Goal: Task Accomplishment & Management: Manage account settings

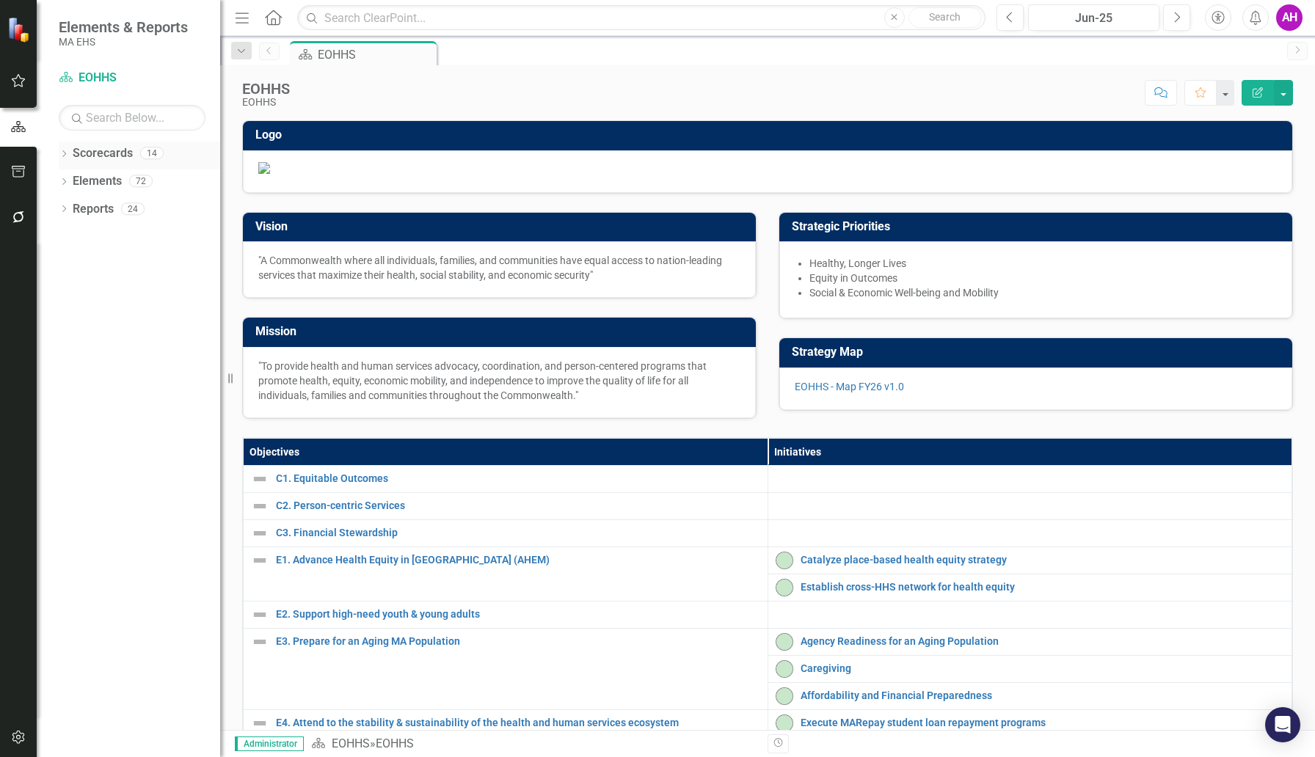
click at [65, 154] on icon "Dropdown" at bounding box center [64, 155] width 10 height 8
click at [70, 181] on icon "Dropdown" at bounding box center [71, 180] width 11 height 9
click at [103, 183] on link "EOHHS" at bounding box center [150, 181] width 139 height 17
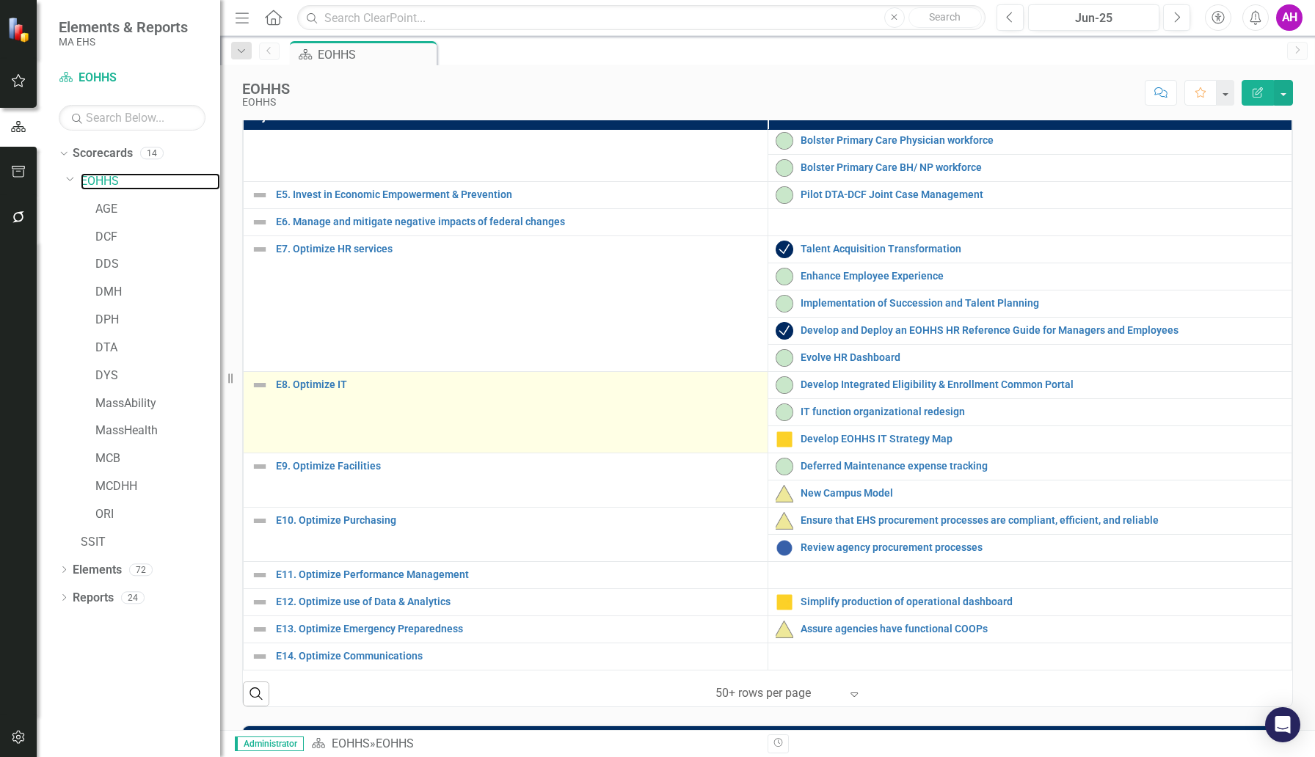
scroll to position [351, 0]
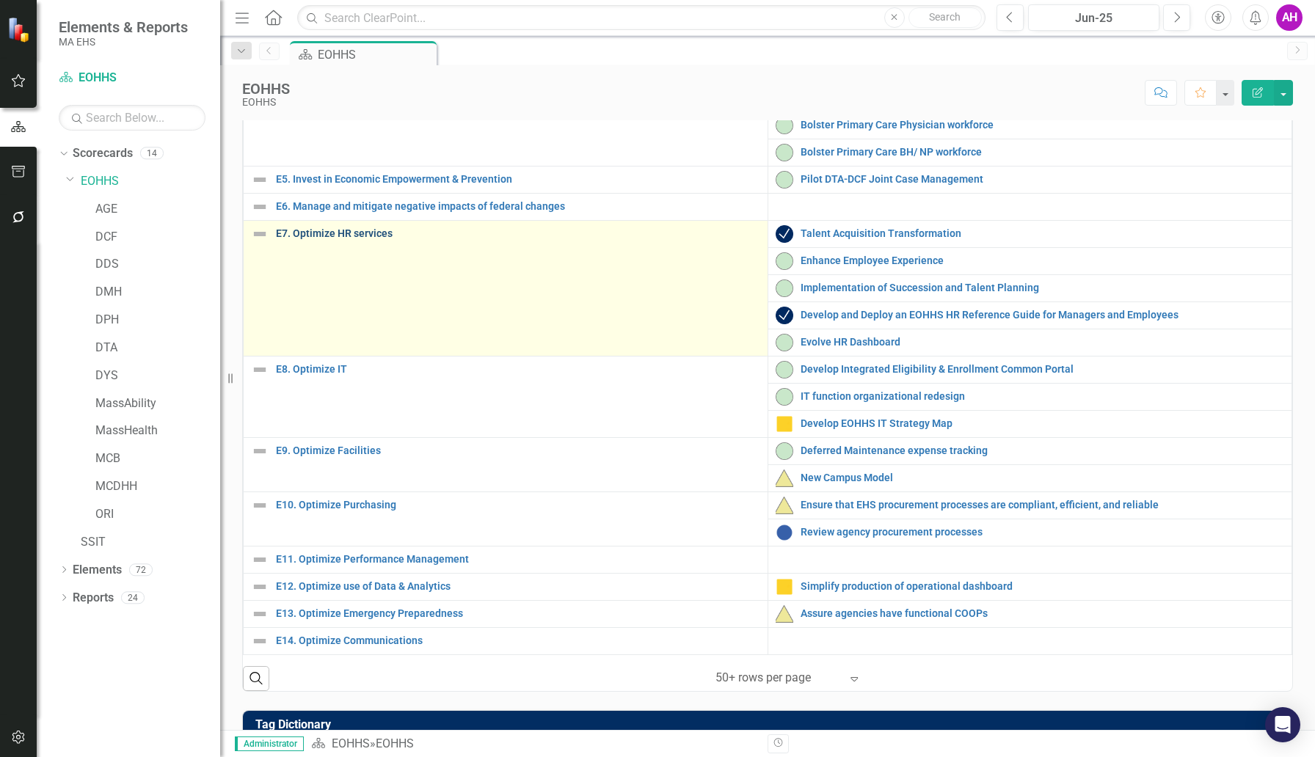
click at [323, 239] on link "E7. Optimize HR services" at bounding box center [518, 233] width 484 height 11
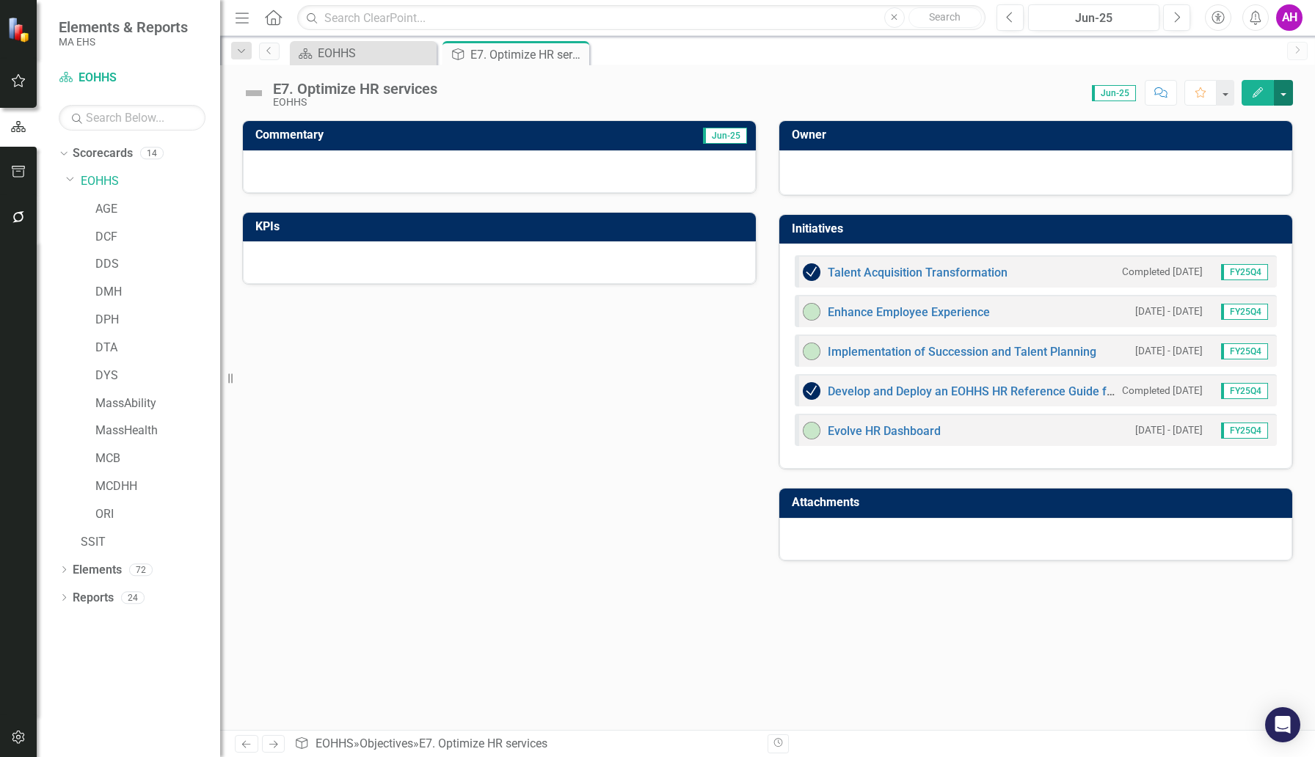
click at [1009, 90] on button "button" at bounding box center [1283, 93] width 19 height 26
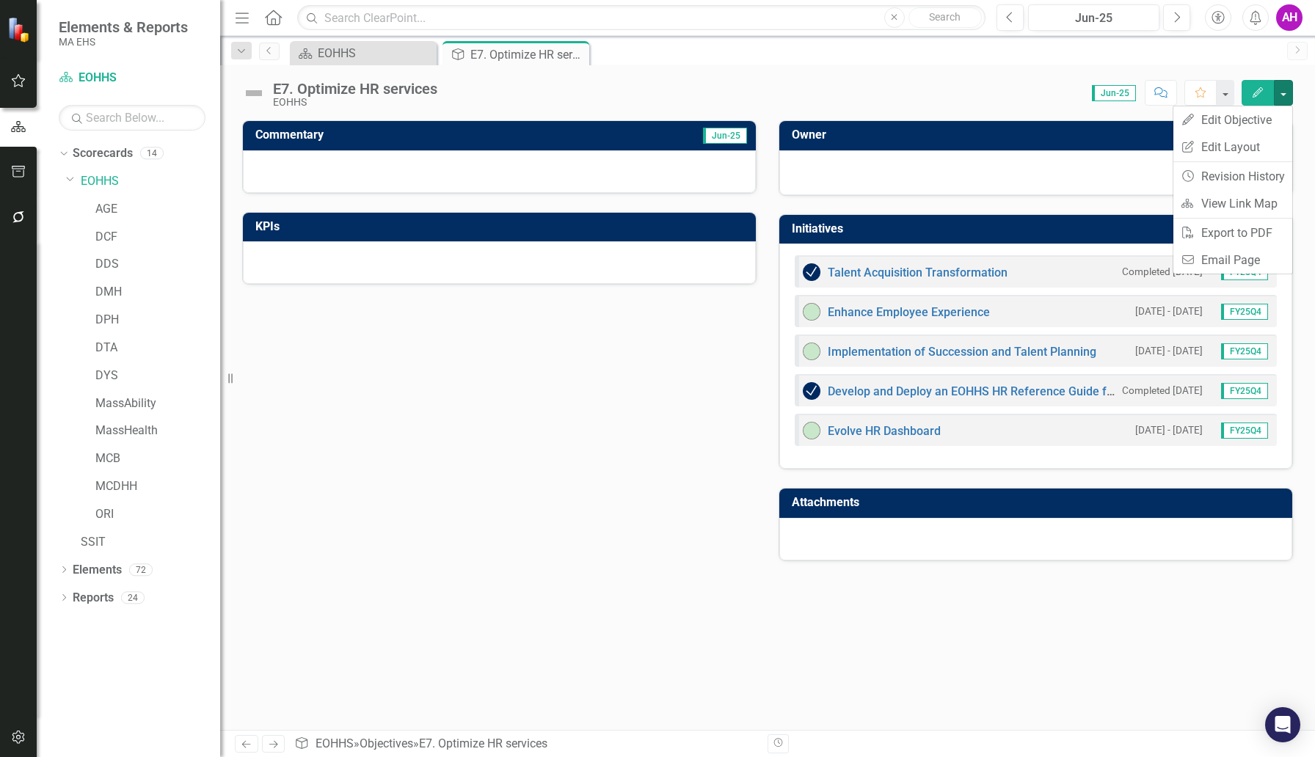
click at [696, 486] on div "Commentary Jun-25 KPIs Owner Initiatives Talent Acquisition Transformation Comp…" at bounding box center [767, 331] width 1073 height 459
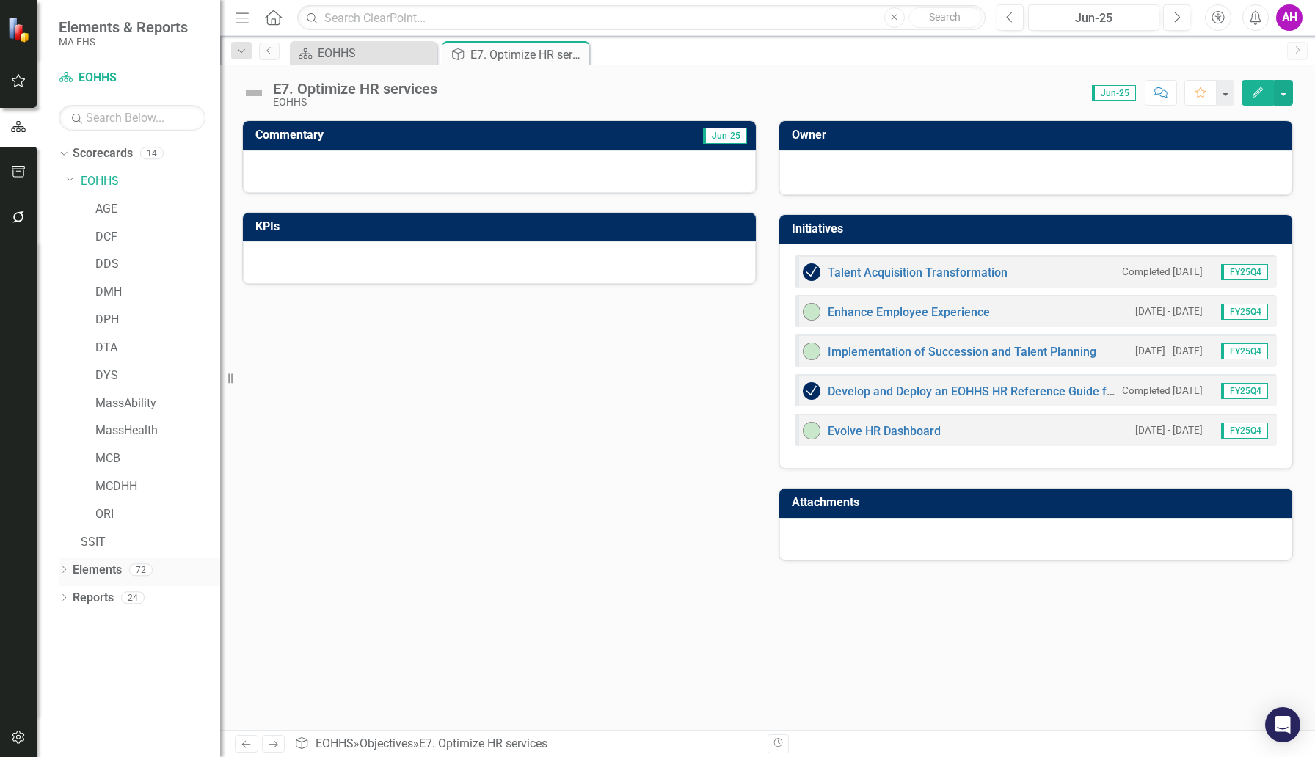
click at [64, 569] on icon "Dropdown" at bounding box center [64, 571] width 10 height 8
click at [73, 649] on div "Dropdown" at bounding box center [71, 655] width 10 height 12
click at [120, 652] on link "Initiative Initiatives" at bounding box center [115, 653] width 71 height 17
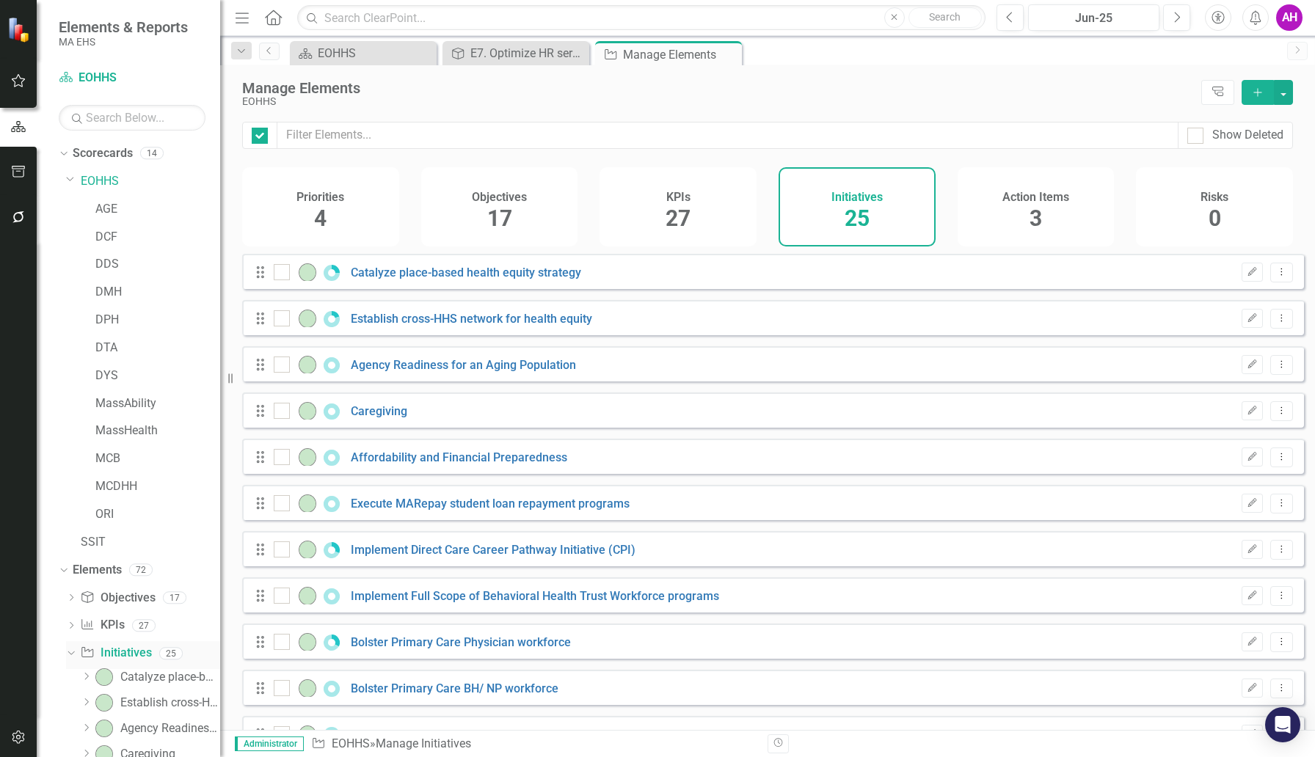
checkbox input "false"
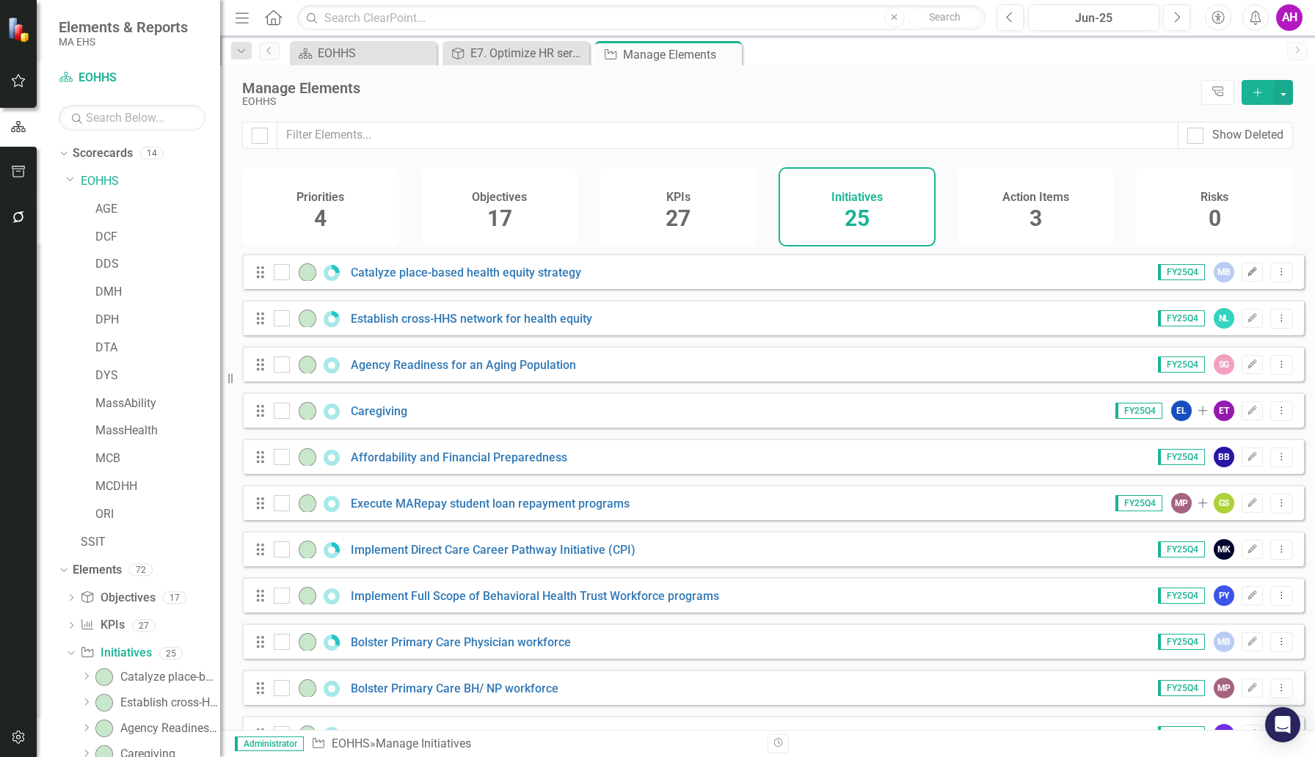
click at [1009, 277] on icon "Edit" at bounding box center [1252, 272] width 11 height 9
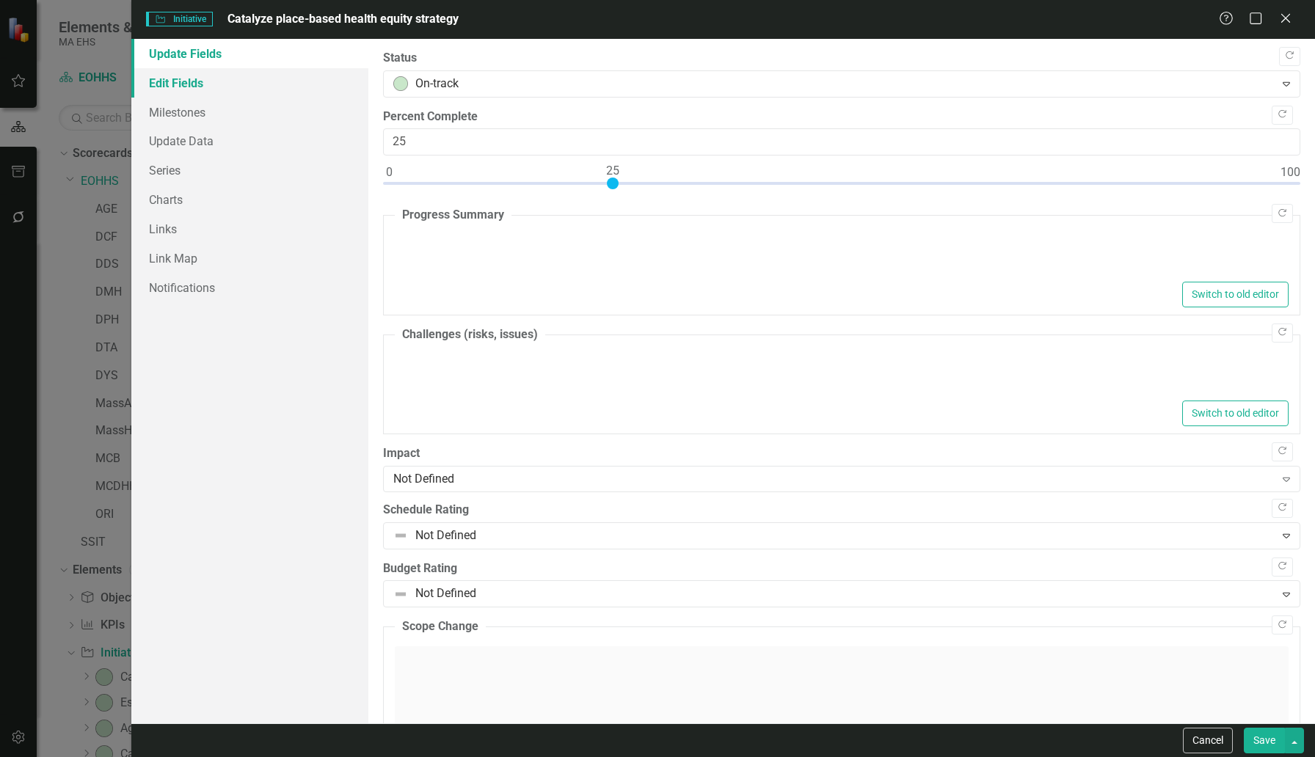
click at [198, 84] on link "Edit Fields" at bounding box center [249, 82] width 237 height 29
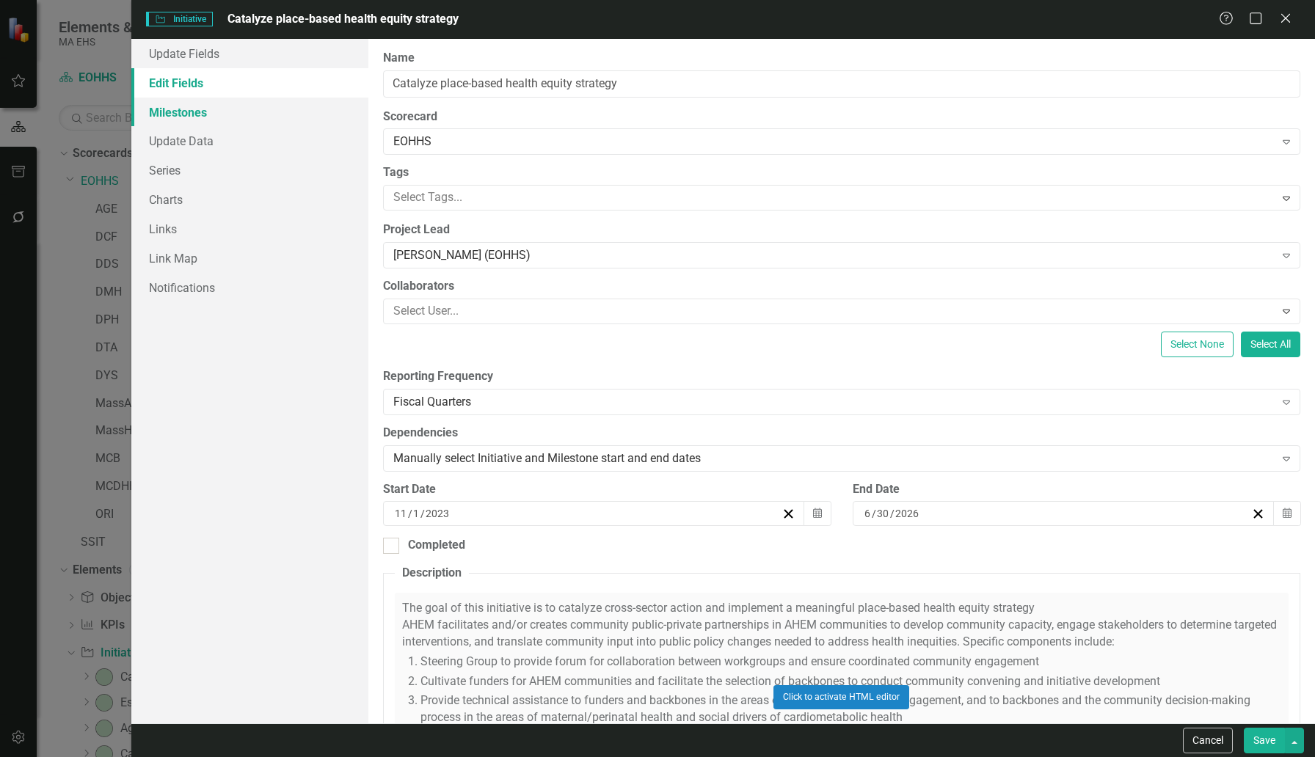
click at [191, 110] on link "Milestones" at bounding box center [249, 112] width 237 height 29
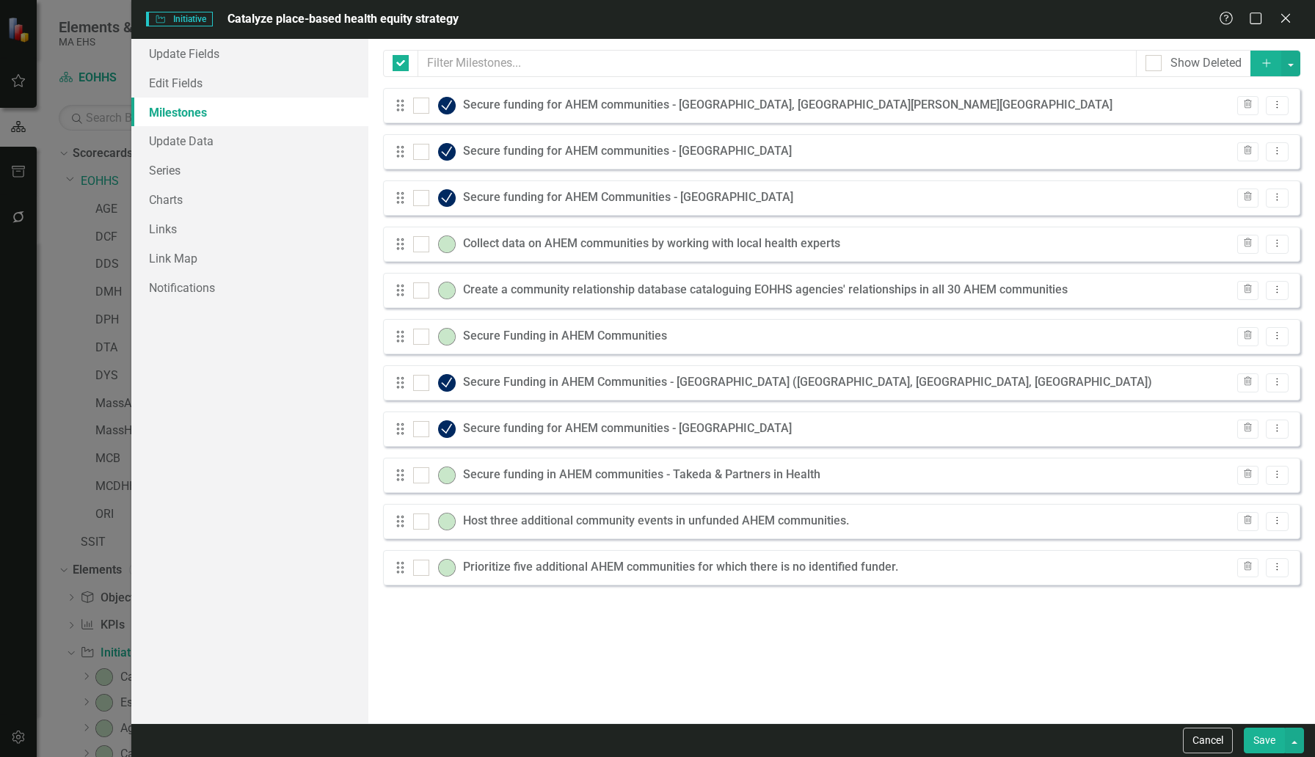
checkbox input "false"
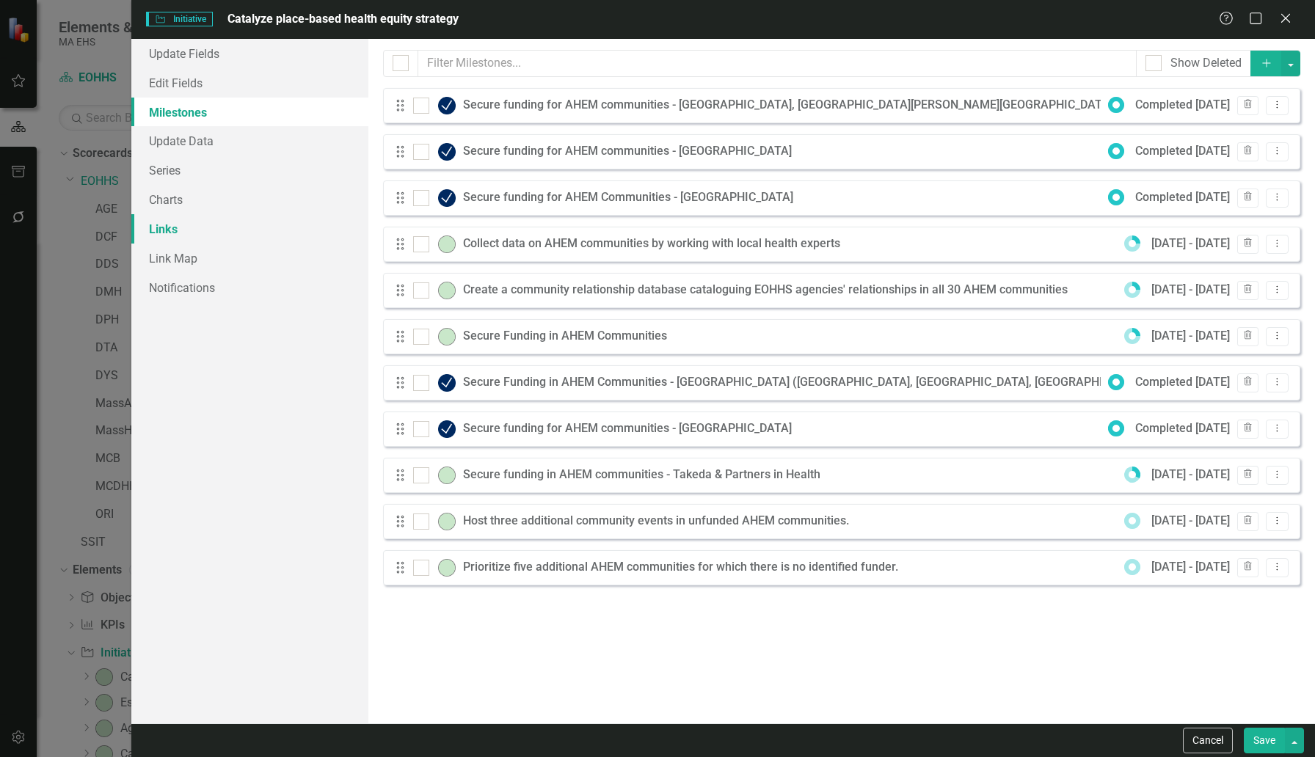
click at [167, 225] on link "Links" at bounding box center [249, 228] width 237 height 29
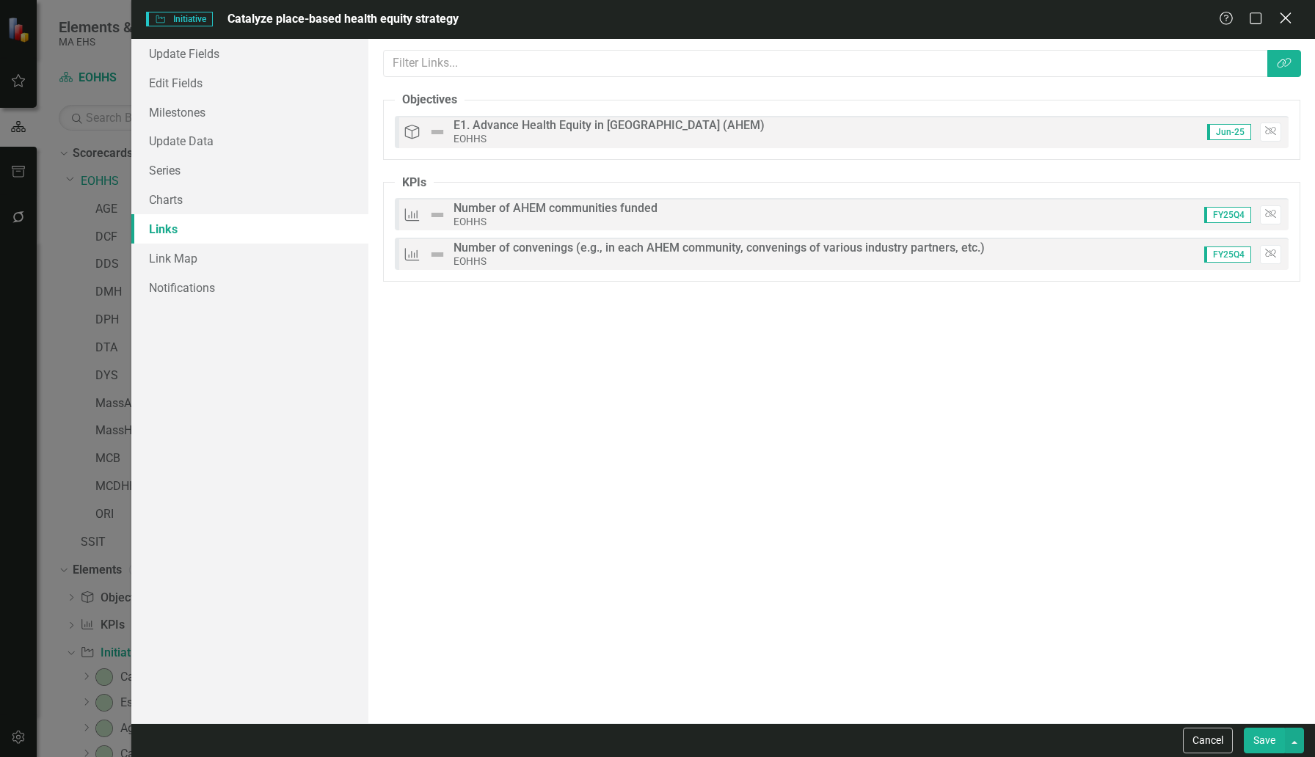
click at [1009, 21] on icon at bounding box center [1285, 17] width 11 height 11
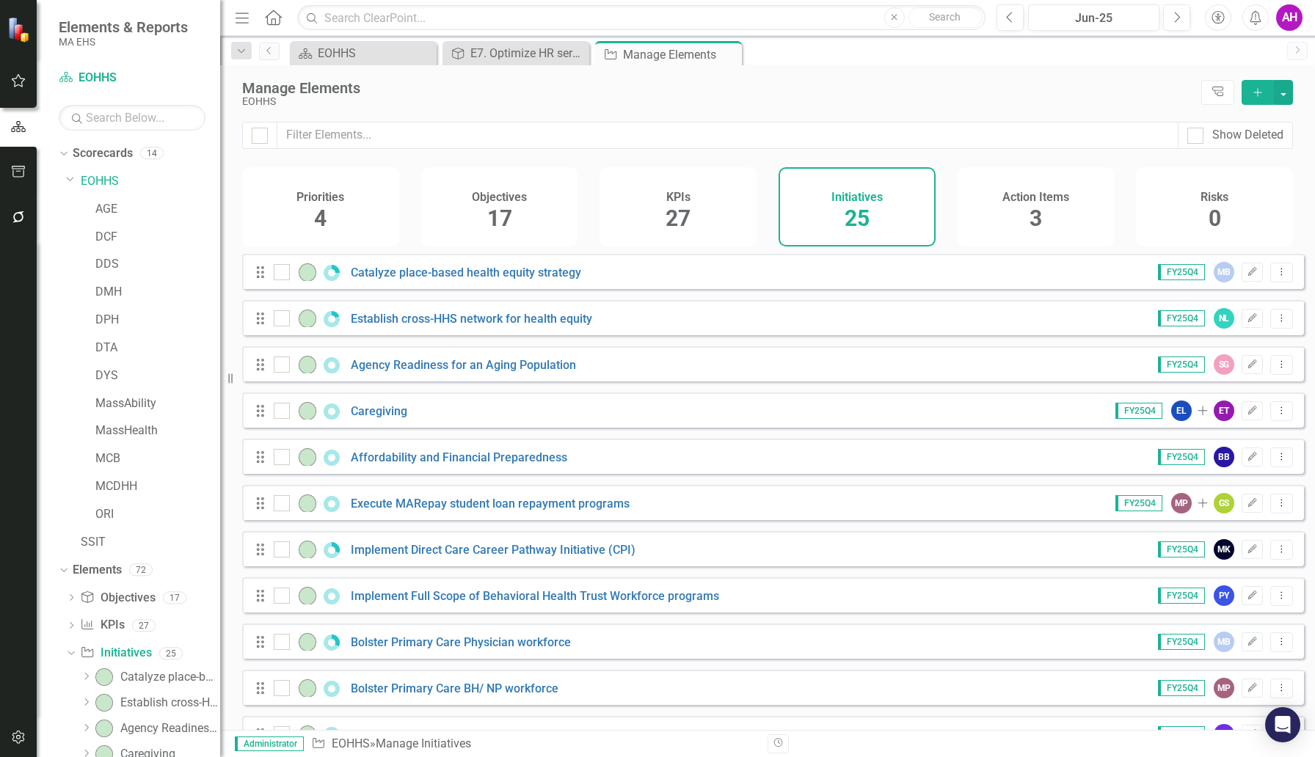
click at [859, 200] on h4 "Initiatives" at bounding box center [856, 197] width 51 height 13
click at [1009, 92] on icon "Add" at bounding box center [1257, 92] width 13 height 10
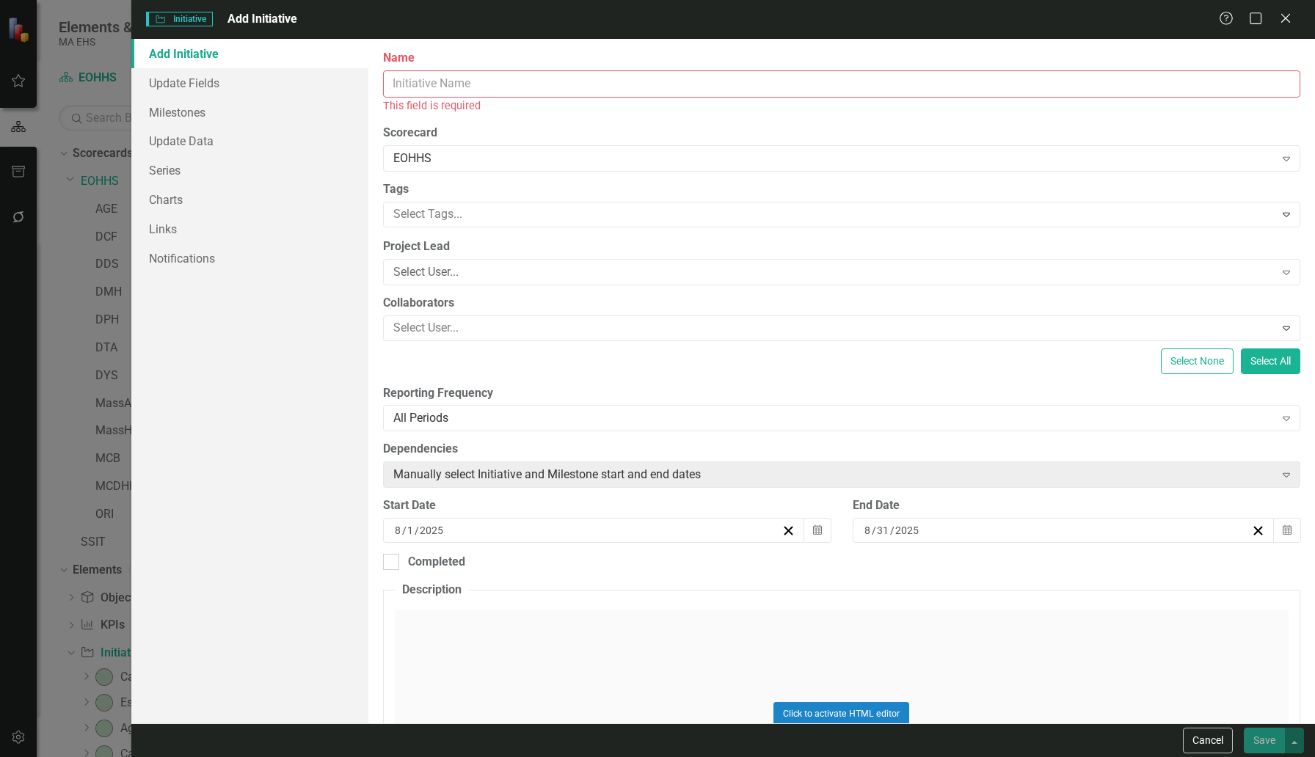
click at [406, 83] on input "Name" at bounding box center [841, 83] width 917 height 27
paste input "Establish Candidate Pools"
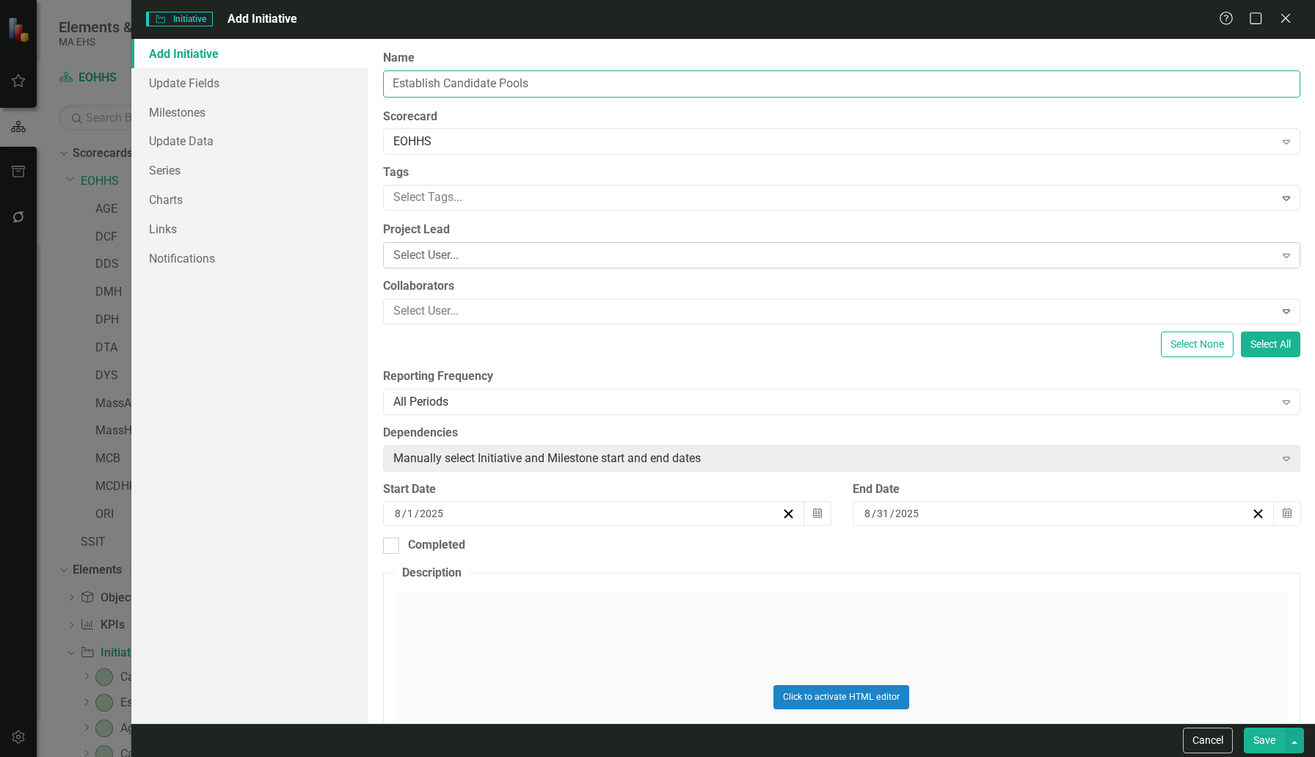
type input "Establish Candidate Pools"
click at [421, 248] on div "Select User..." at bounding box center [833, 255] width 881 height 17
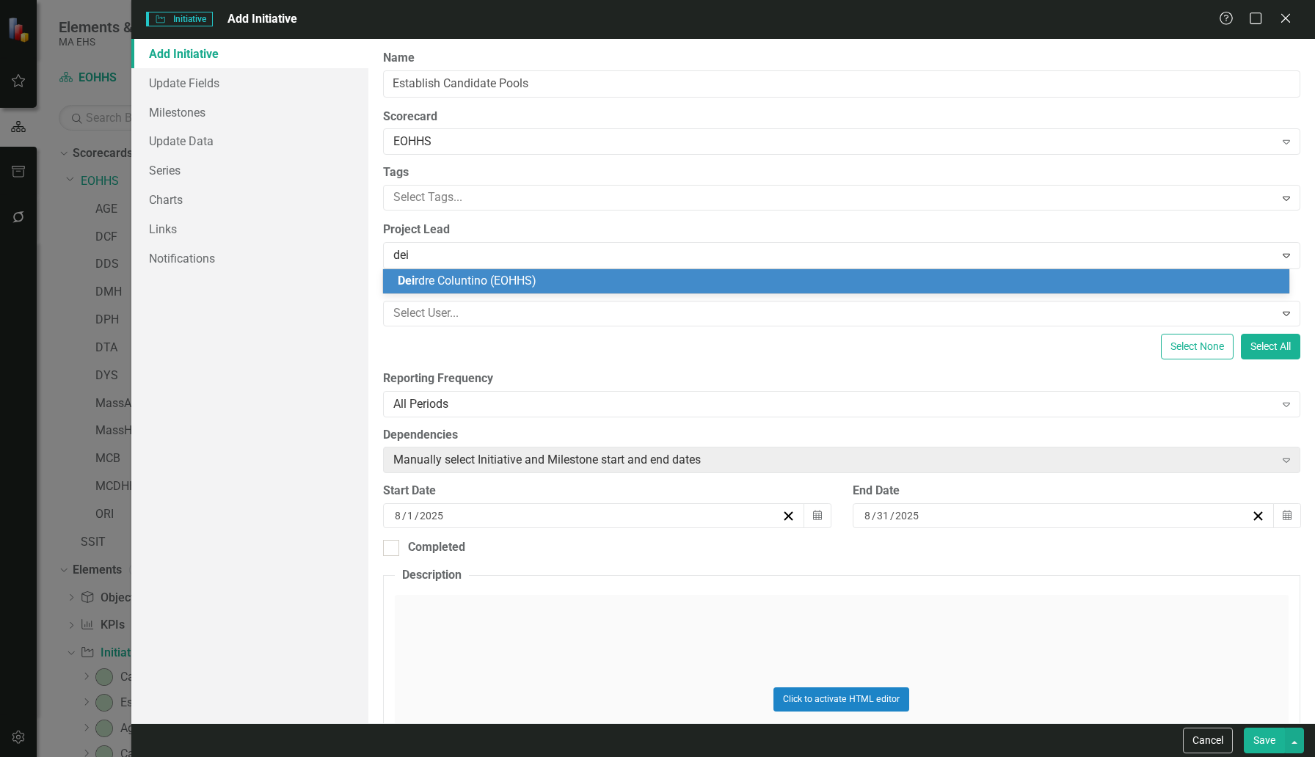
type input "[PERSON_NAME]"
click at [432, 269] on div "Deir dre Coluntino (EOHHS)" at bounding box center [836, 281] width 906 height 24
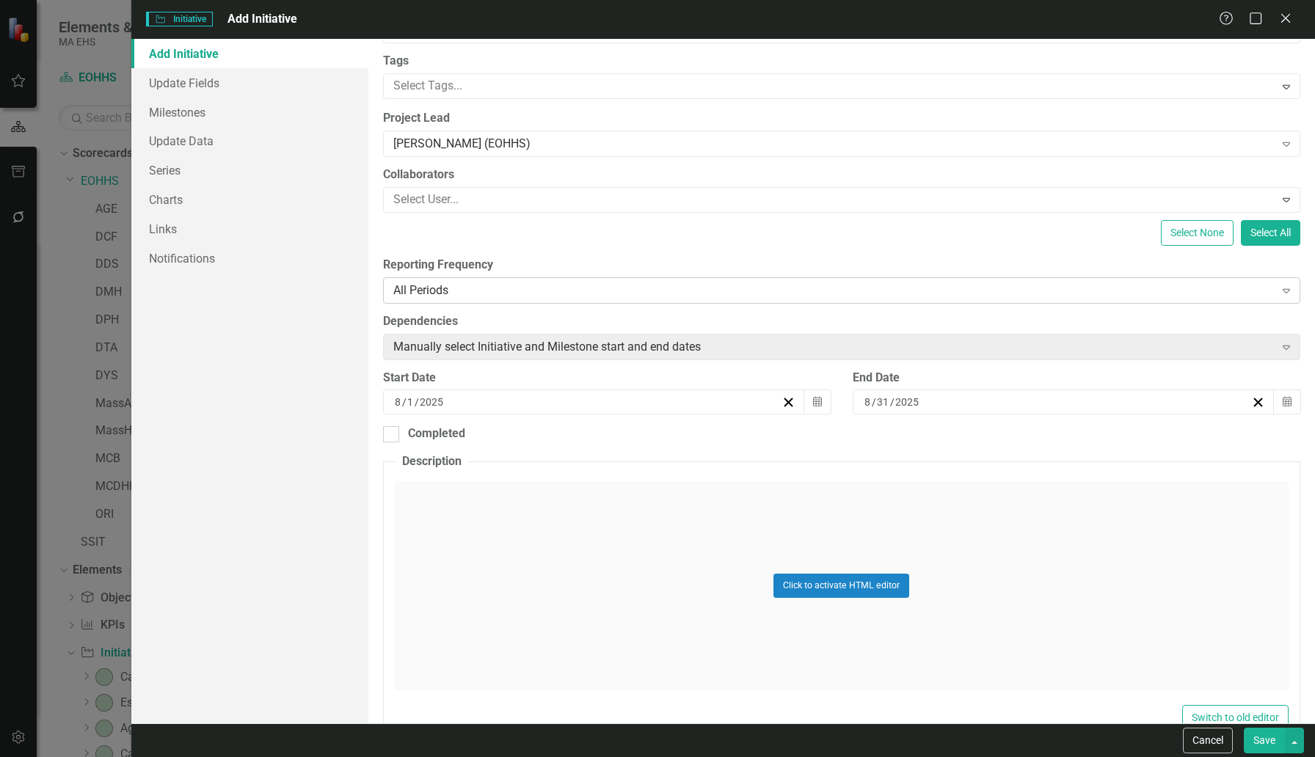
scroll to position [164, 0]
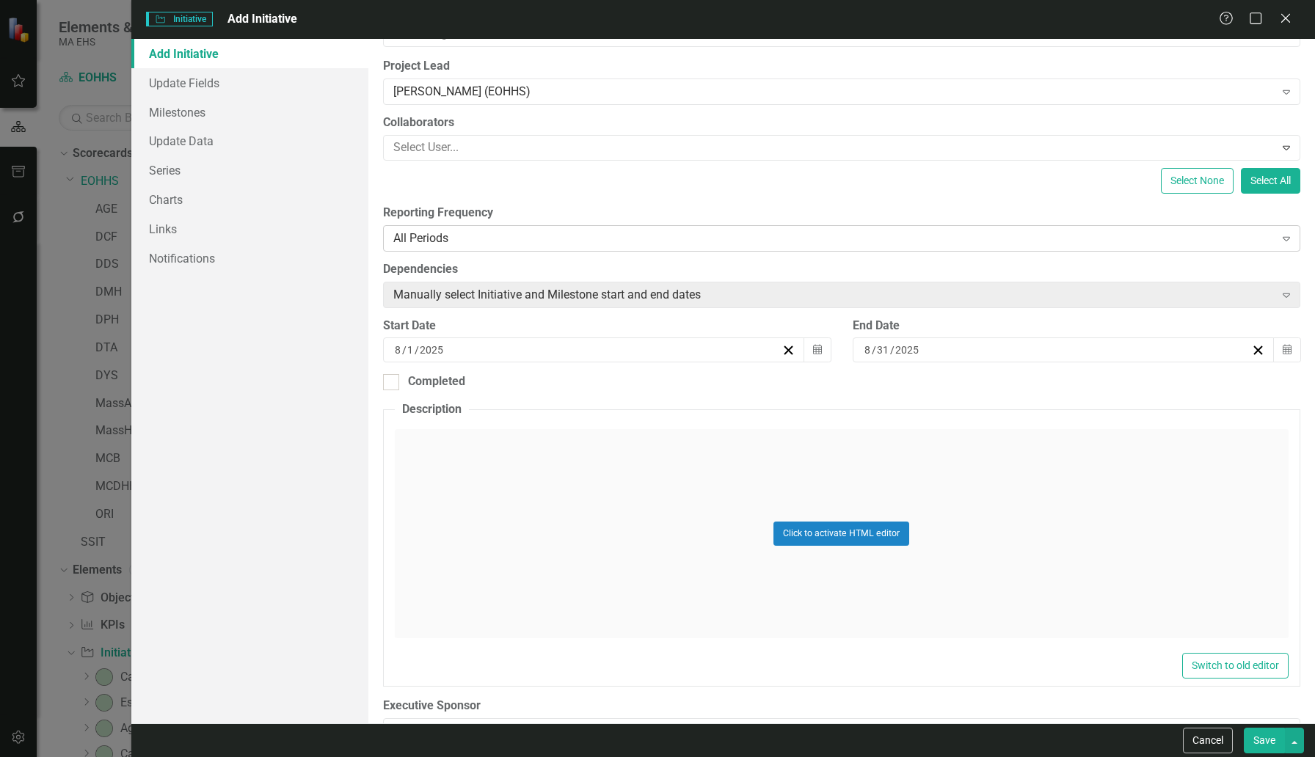
click at [1009, 241] on icon "Expand" at bounding box center [1286, 239] width 15 height 12
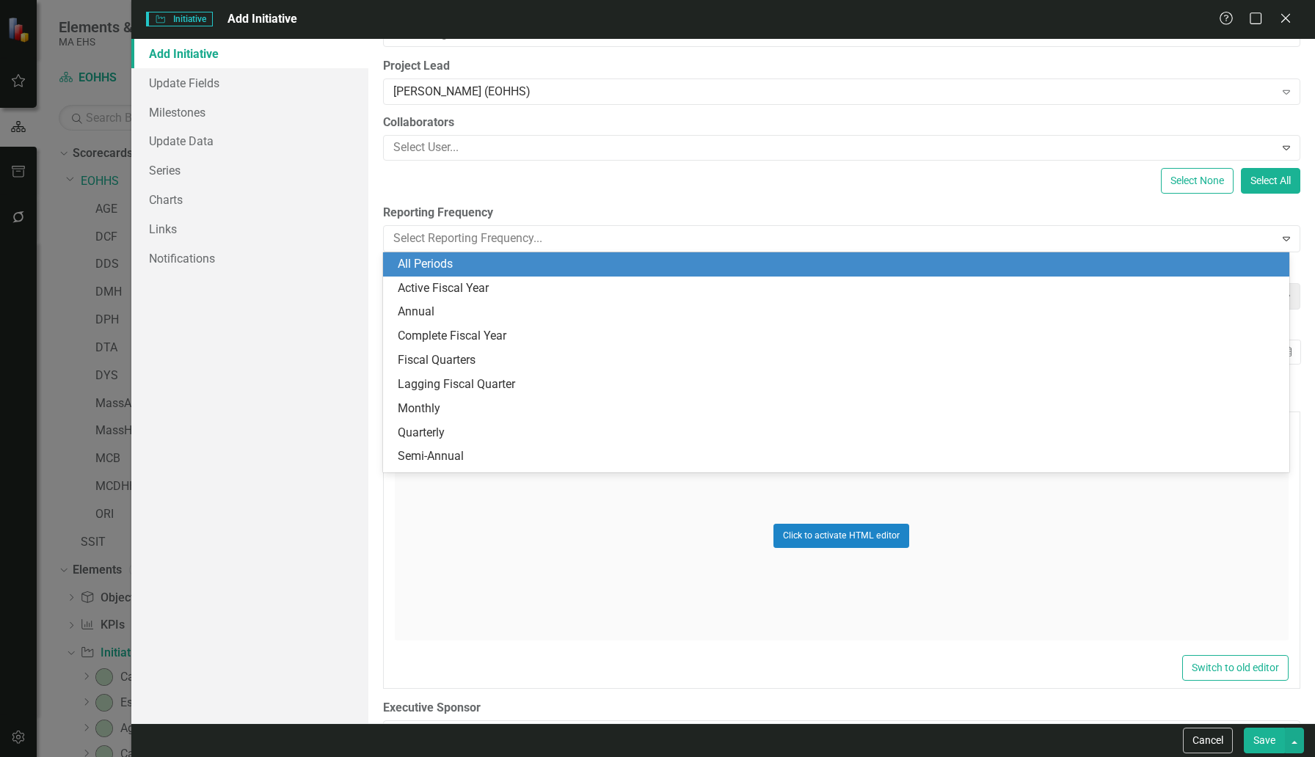
click at [430, 272] on div "All Periods" at bounding box center [836, 264] width 906 height 24
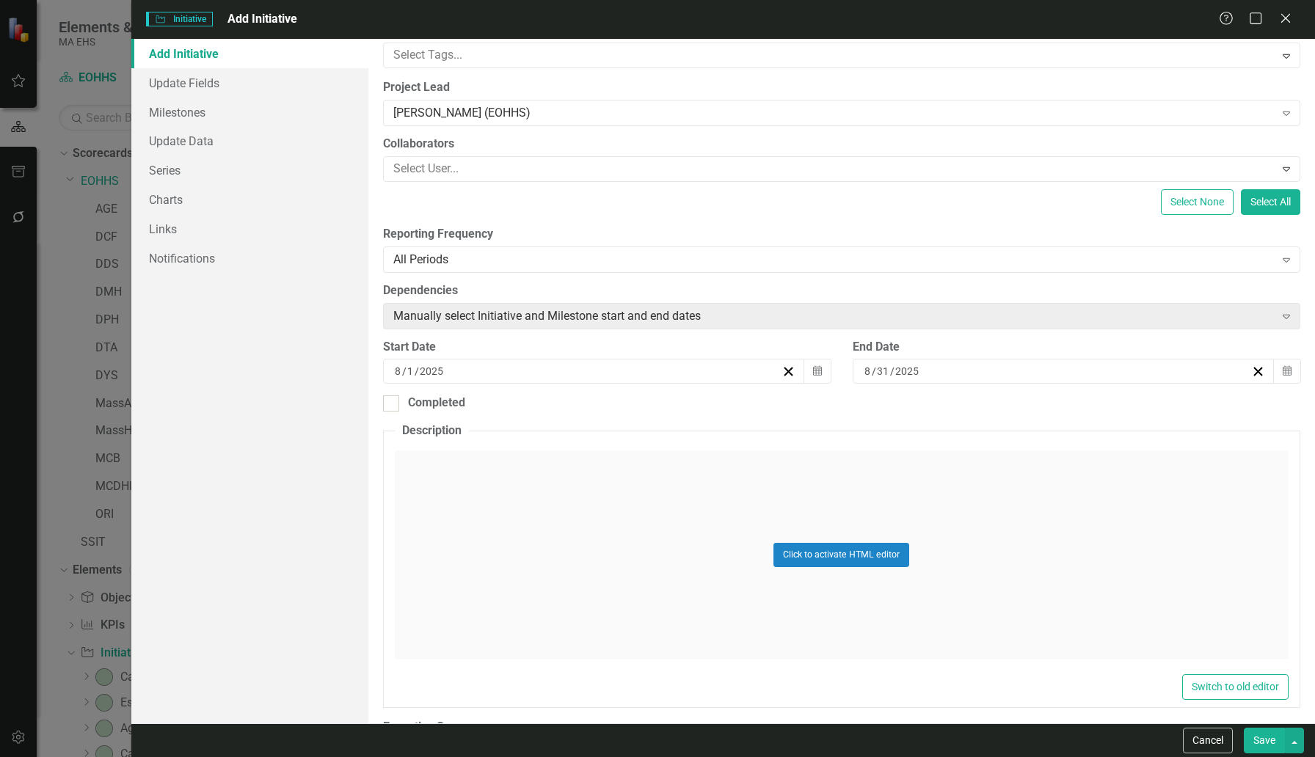
scroll to position [167, 0]
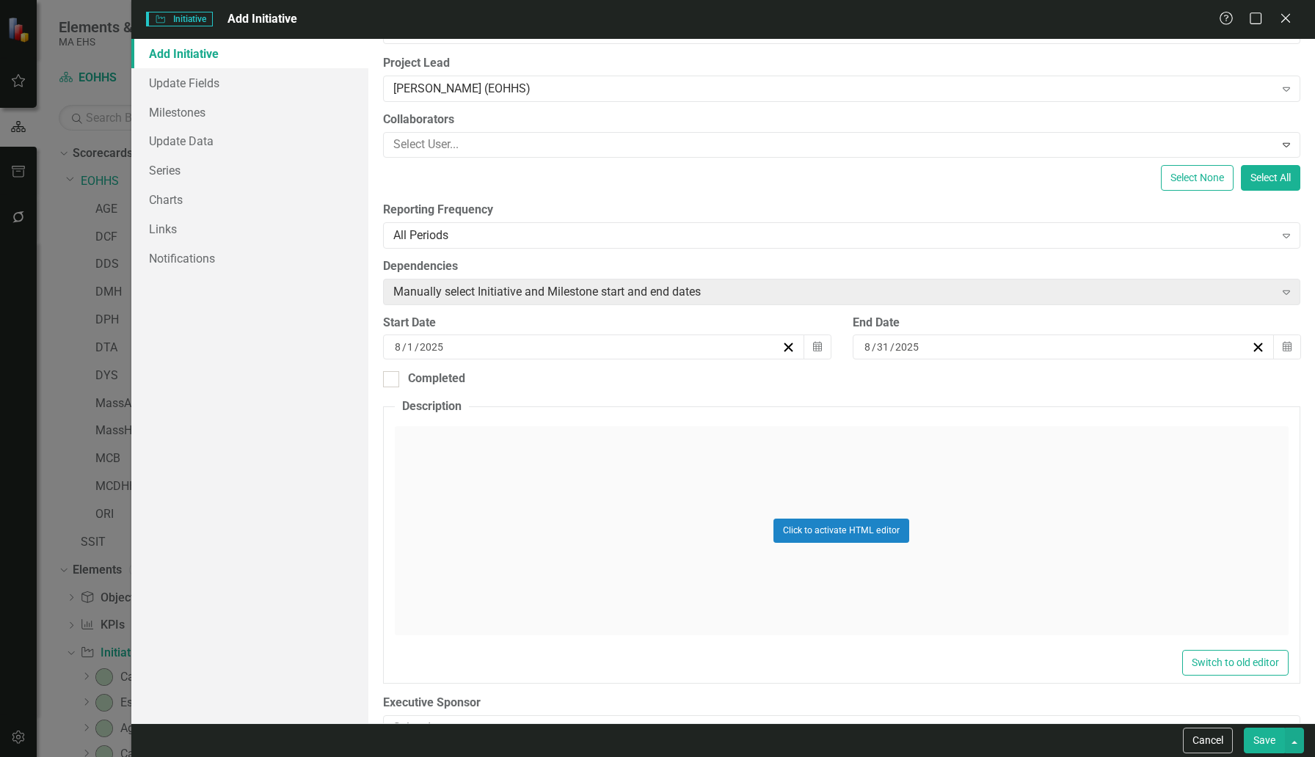
click at [401, 347] on input "8" at bounding box center [398, 347] width 8 height 15
click at [507, 384] on button "‹" at bounding box center [512, 384] width 32 height 32
click at [561, 434] on button "1" at bounding box center [554, 433] width 37 height 26
click at [1009, 349] on icon "Calendar" at bounding box center [1287, 347] width 9 height 10
click at [1009, 383] on button "›" at bounding box center [1134, 384] width 32 height 32
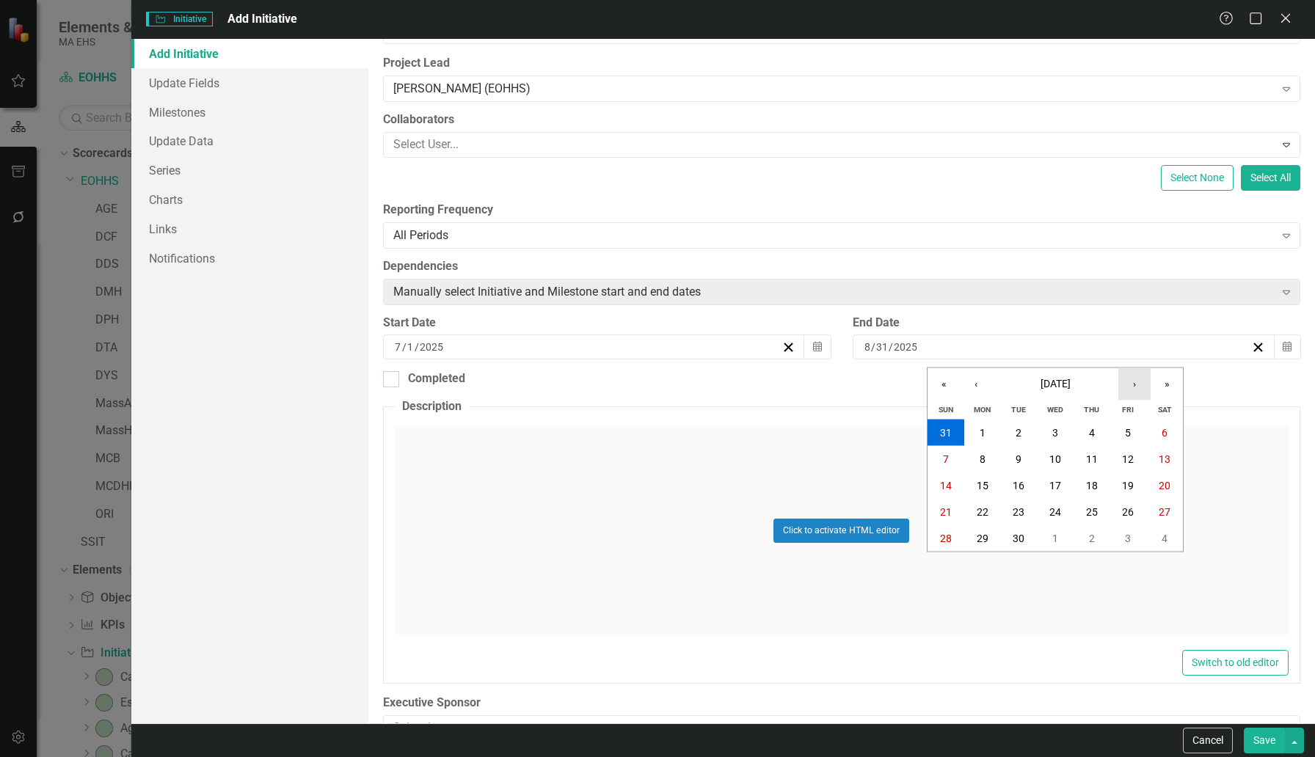
click at [1009, 383] on button "›" at bounding box center [1134, 384] width 32 height 32
click at [1009, 537] on abbr "31" at bounding box center [1055, 539] width 12 height 12
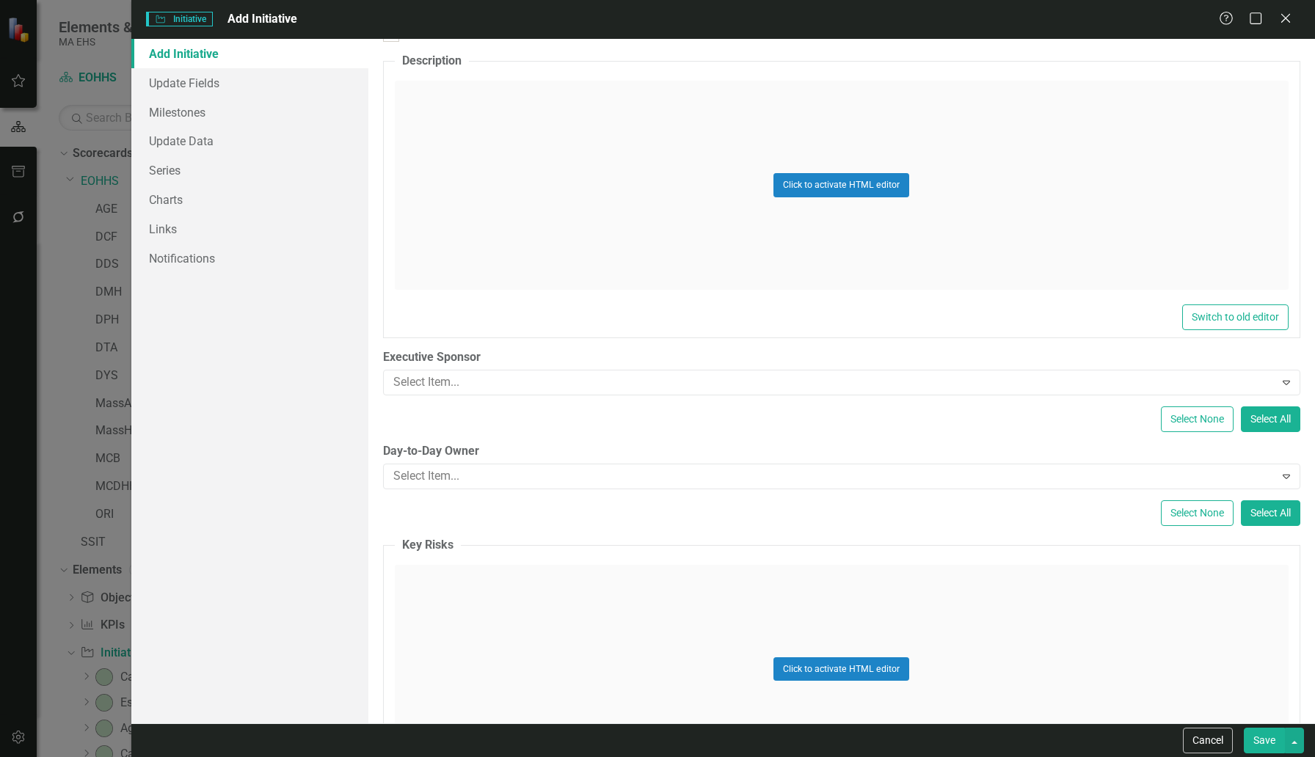
scroll to position [514, 0]
click at [503, 380] on div at bounding box center [830, 381] width 887 height 20
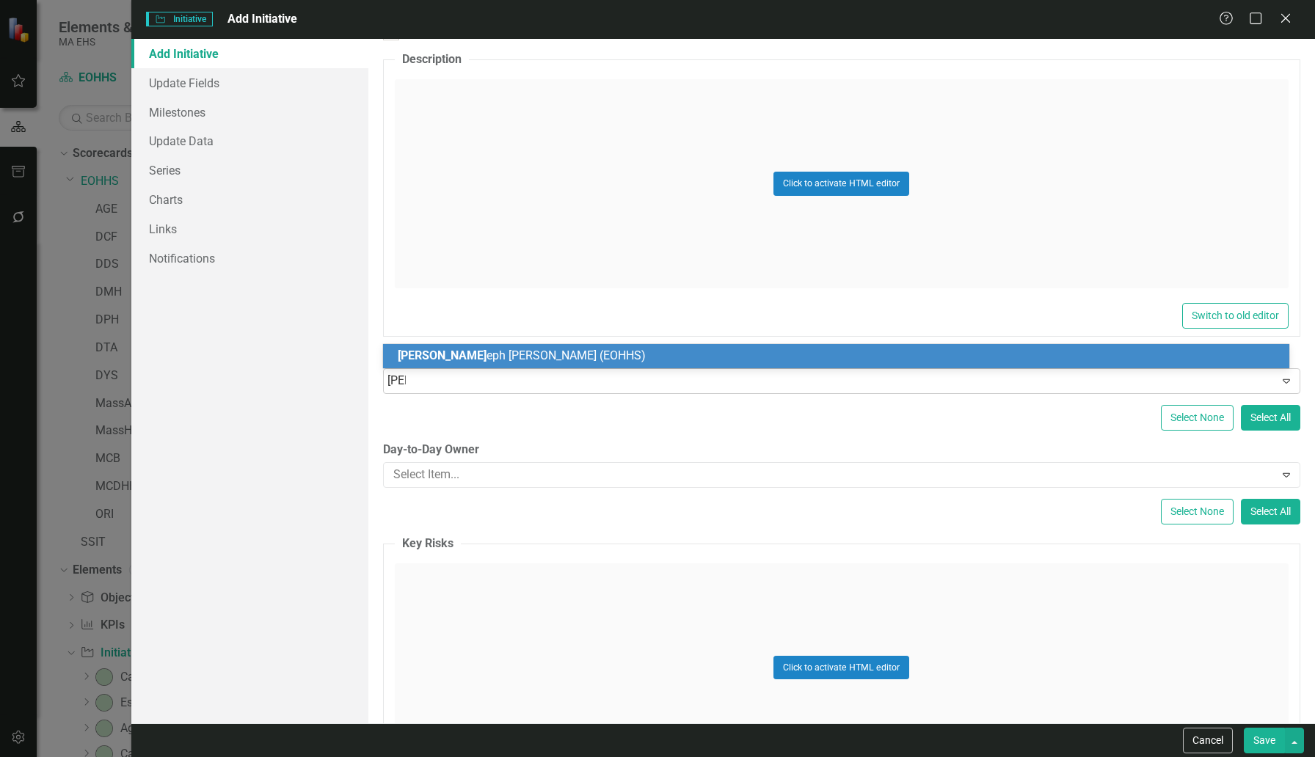
type input "[PERSON_NAME]"
click at [464, 359] on span "[PERSON_NAME] ph [PERSON_NAME] (EOHHS)" at bounding box center [519, 356] width 242 height 14
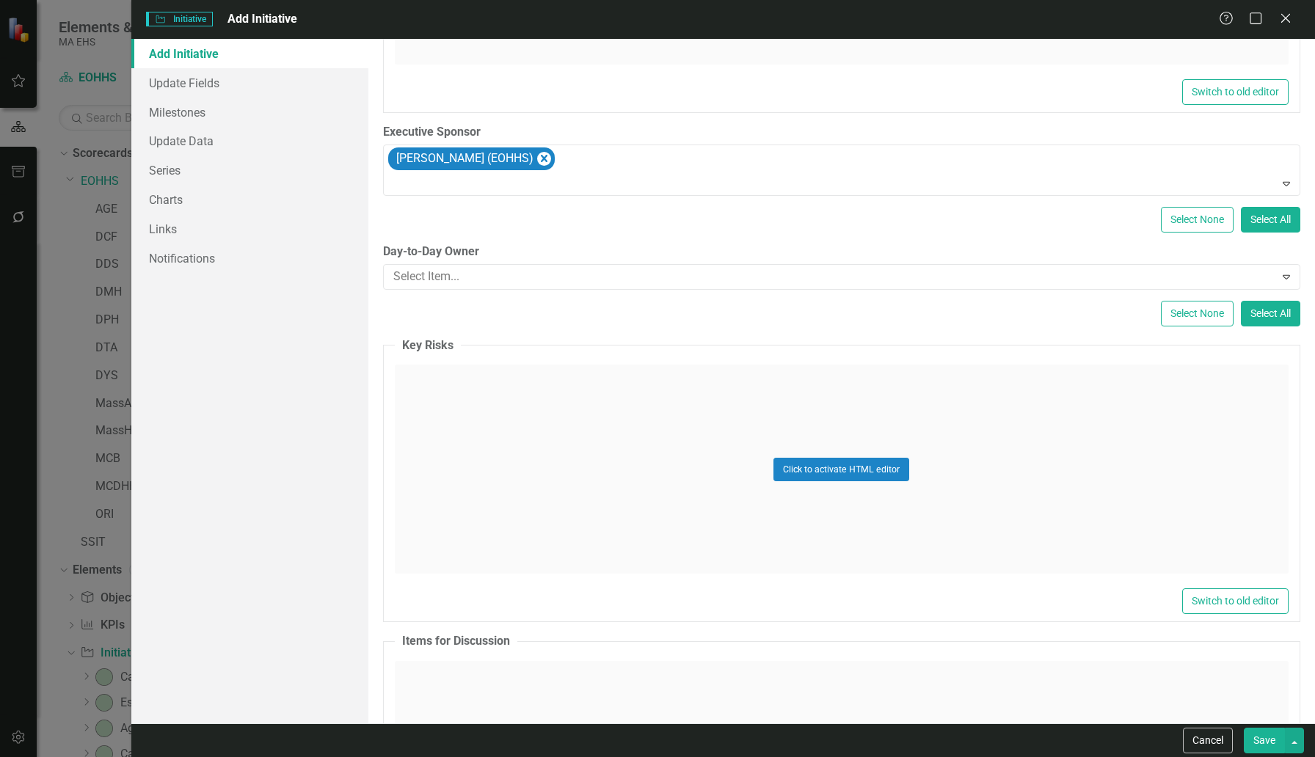
scroll to position [742, 0]
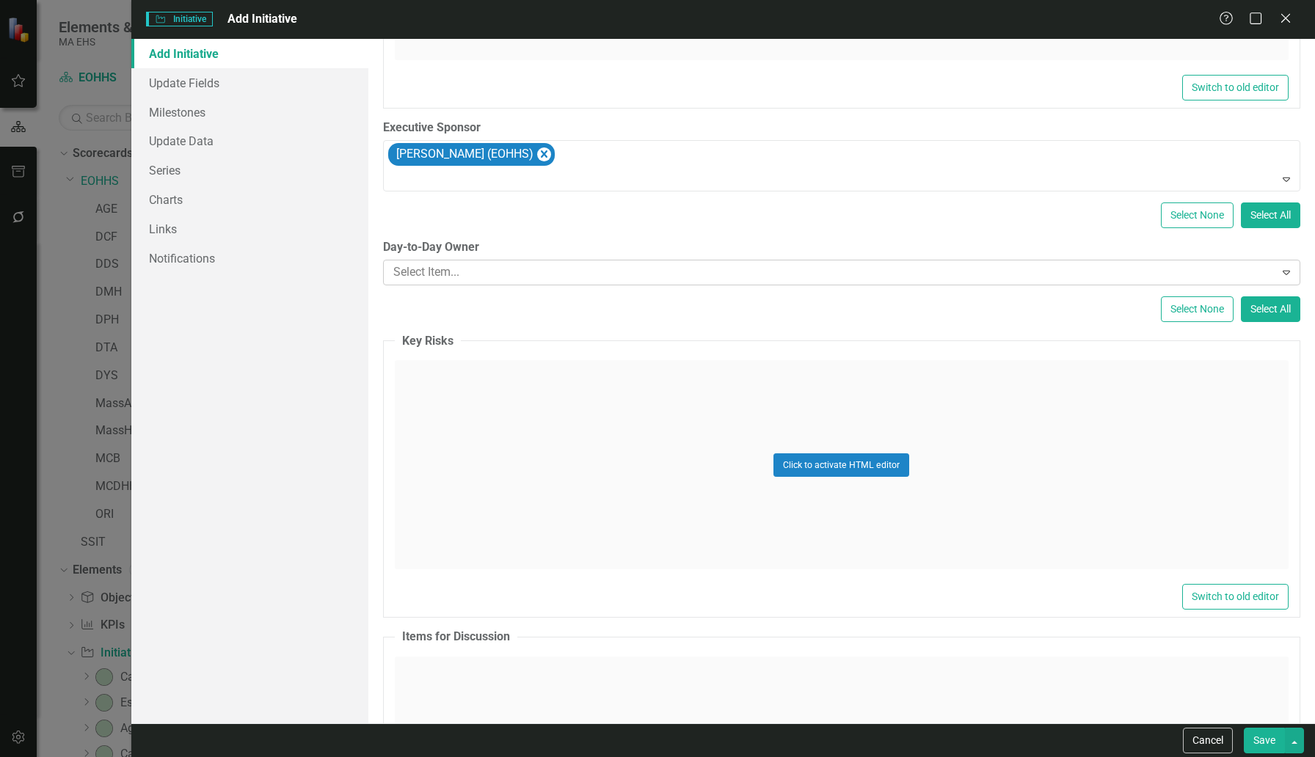
click at [445, 271] on div at bounding box center [830, 273] width 887 height 20
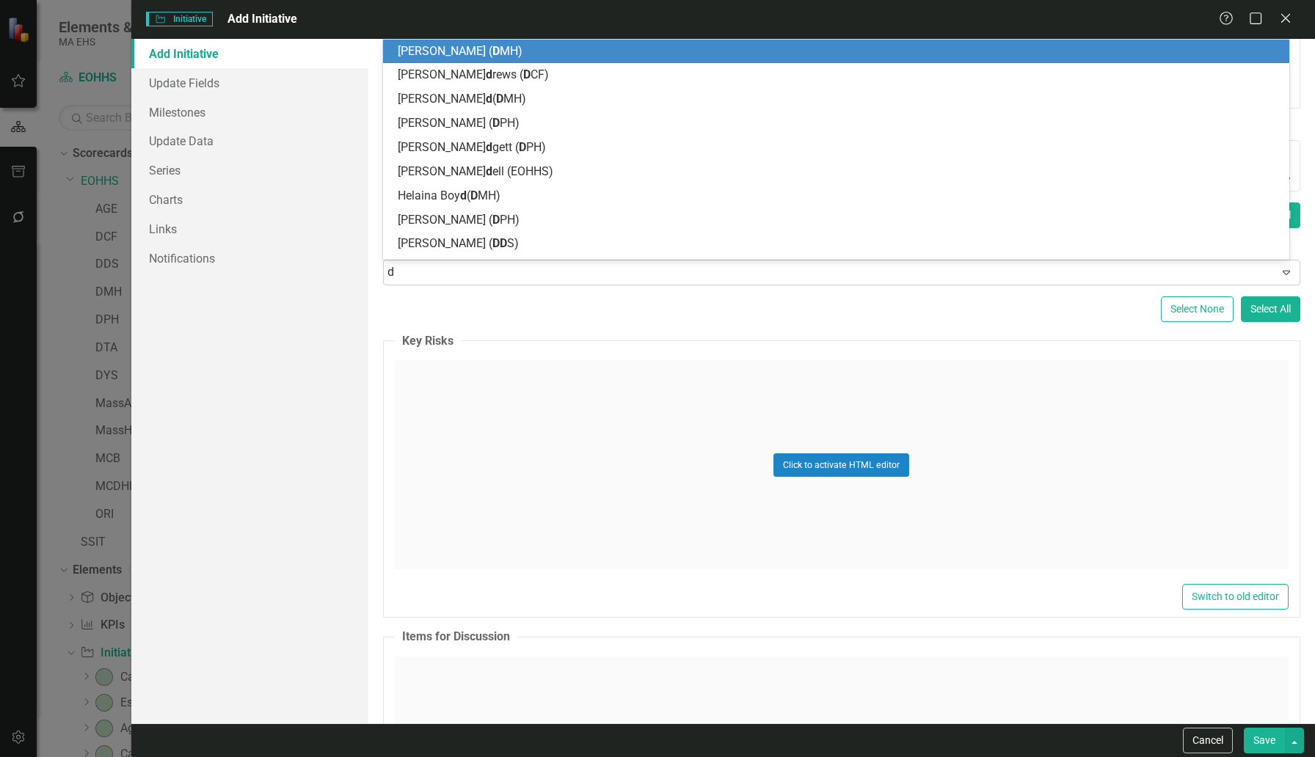
type input "de"
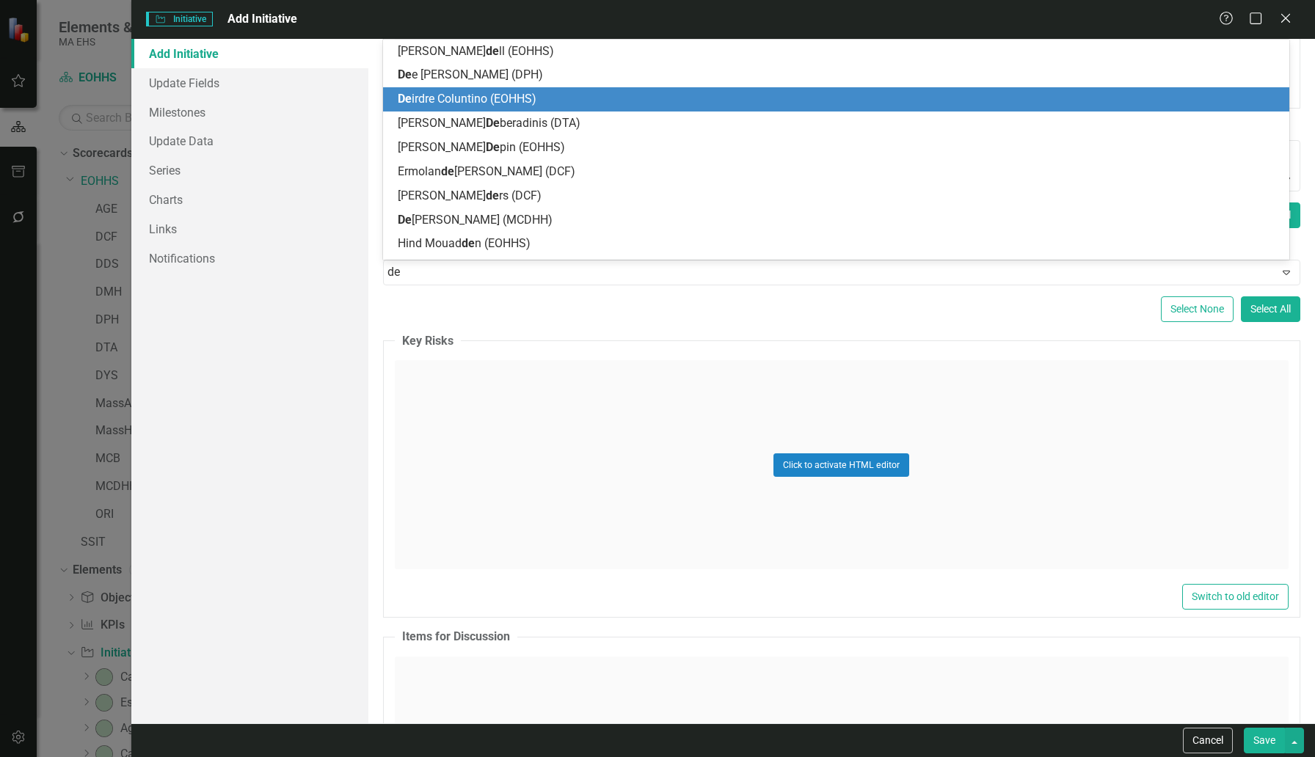
click at [442, 95] on span "De [PERSON_NAME] (EOHHS)" at bounding box center [467, 99] width 139 height 14
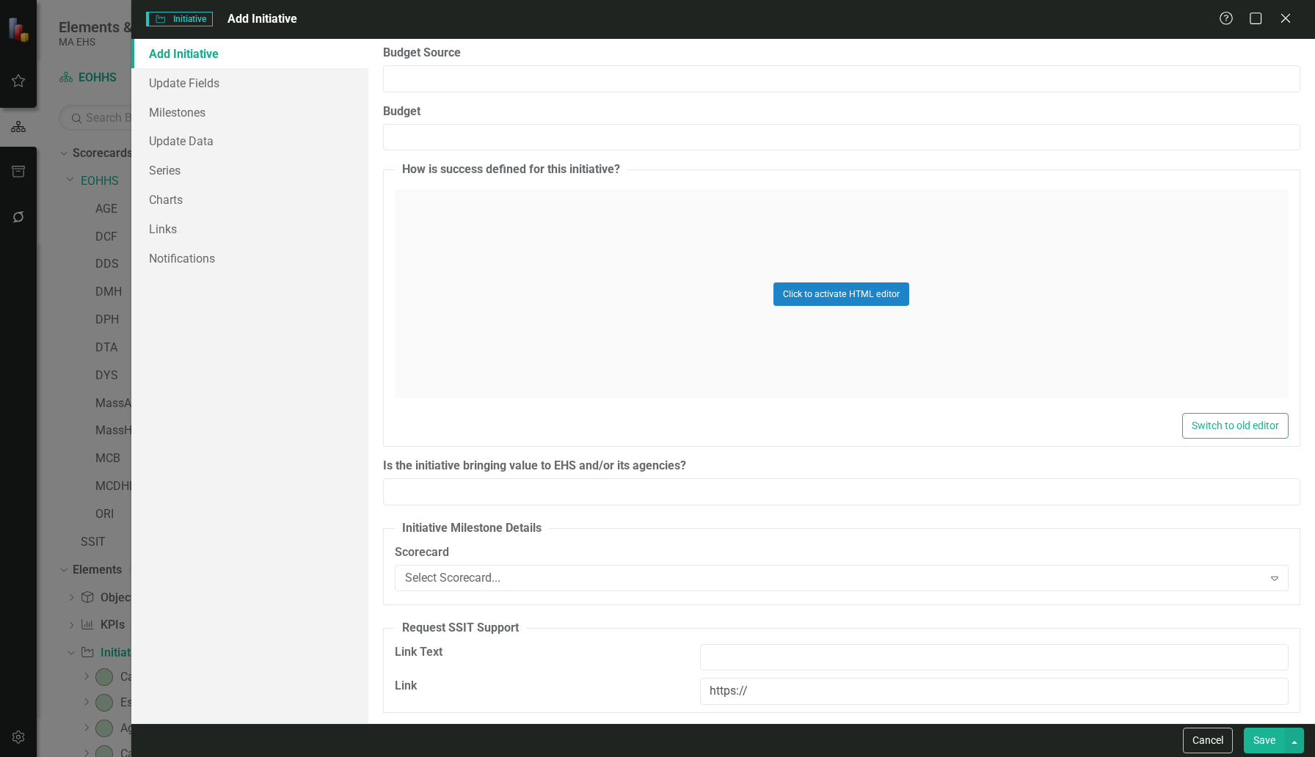
scroll to position [2052, 0]
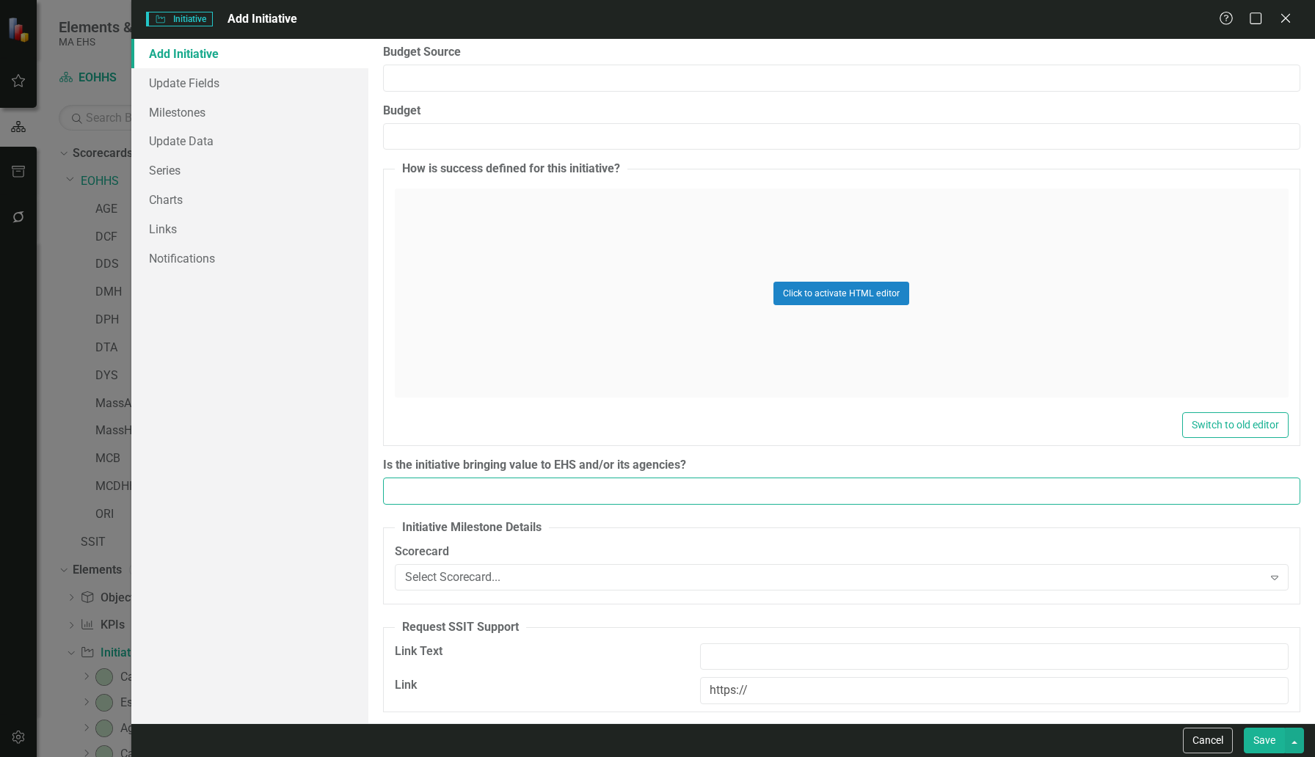
click at [481, 493] on input "Is the initiative bringing value to EHS and/or its agencies?" at bounding box center [841, 491] width 917 height 27
click at [465, 574] on div "Select Scorecard..." at bounding box center [834, 577] width 858 height 17
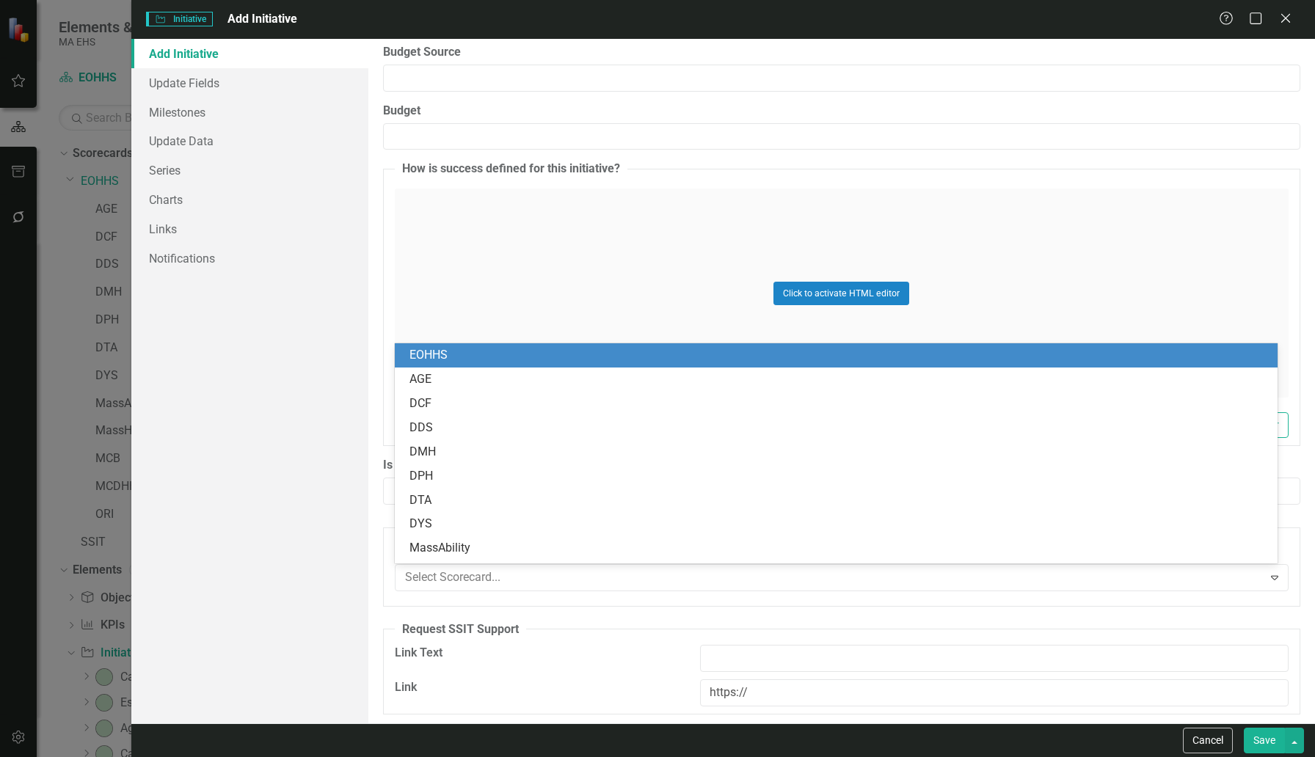
click at [424, 351] on div "EOHHS" at bounding box center [838, 355] width 859 height 17
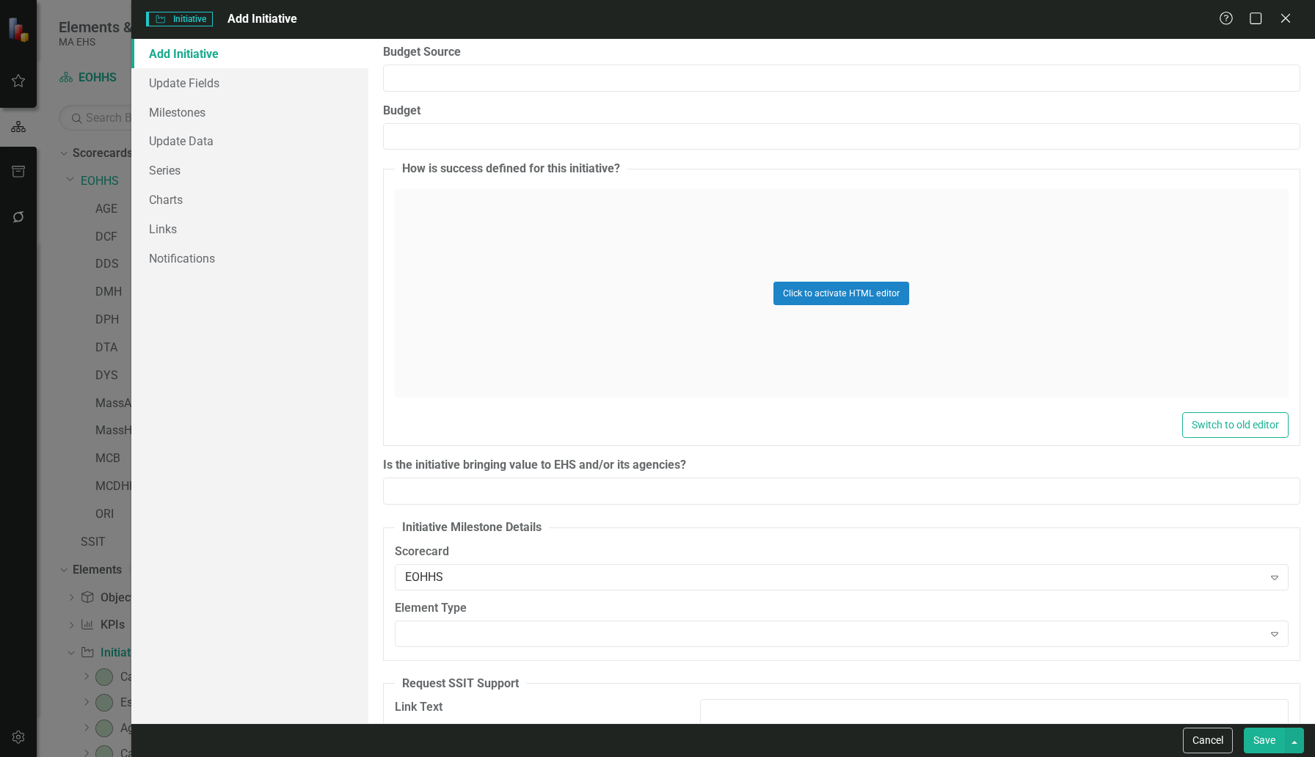
scroll to position [2108, 0]
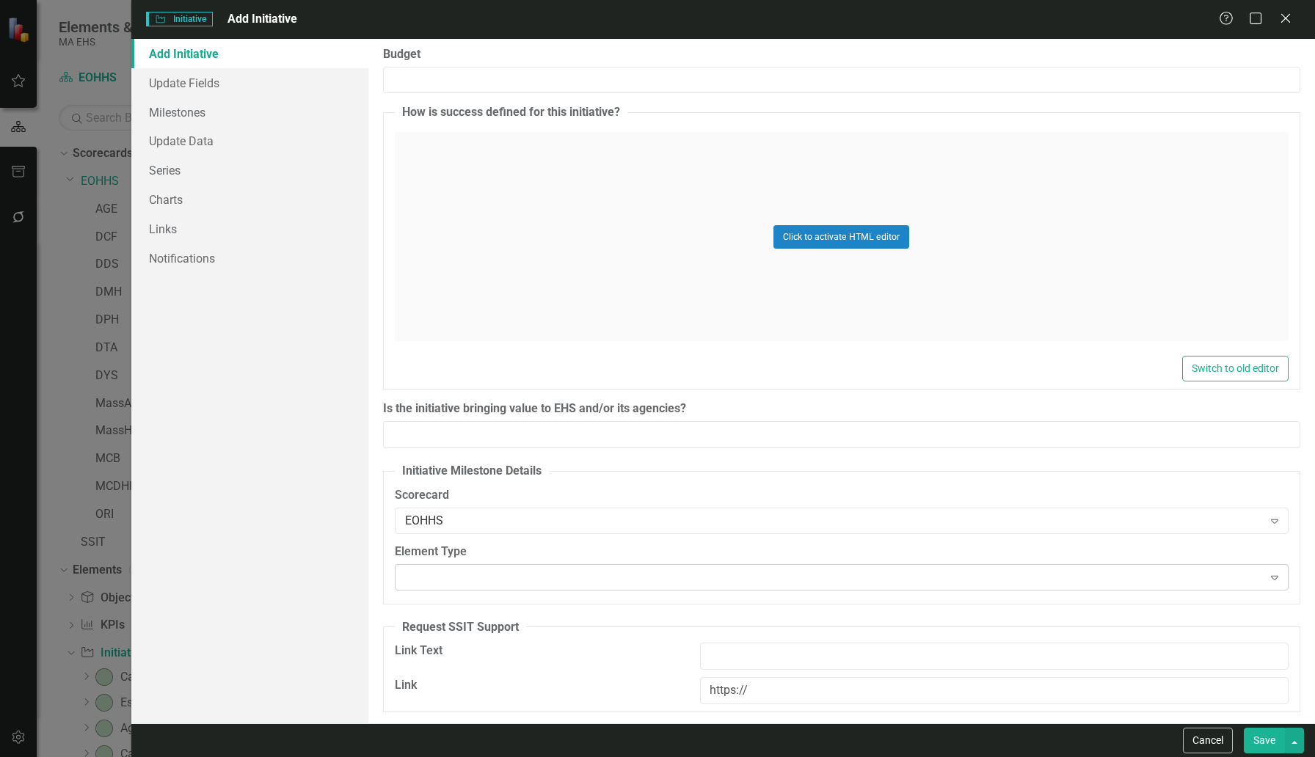
click at [547, 576] on div at bounding box center [830, 577] width 864 height 3
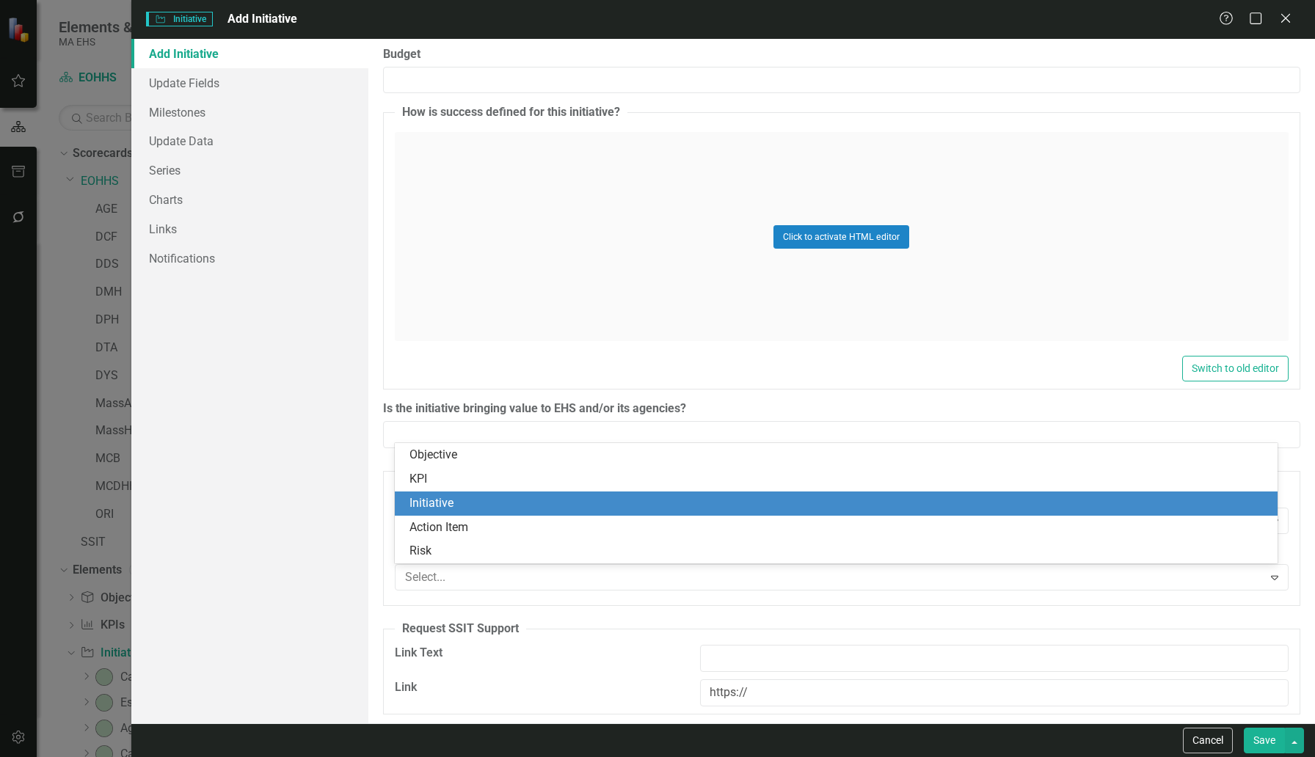
click at [426, 497] on div "Initiative" at bounding box center [838, 503] width 859 height 17
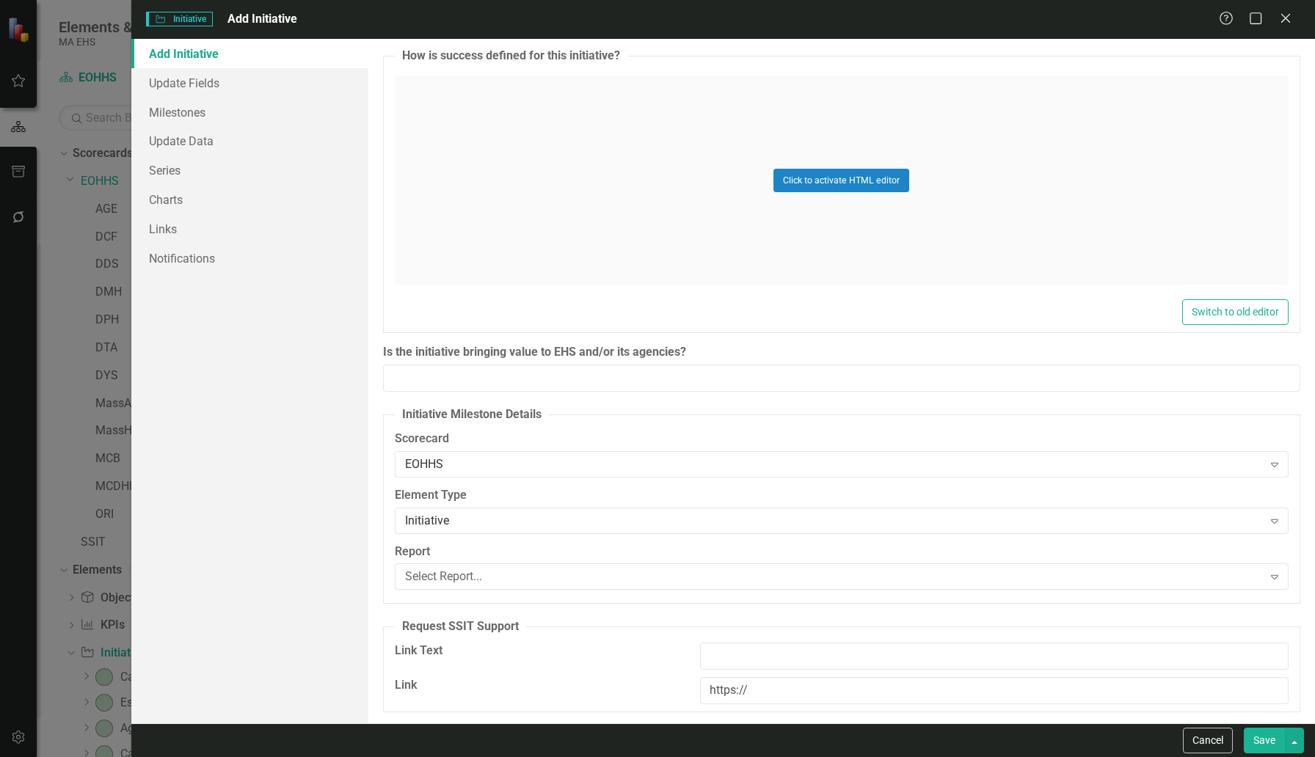
scroll to position [2164, 0]
click at [464, 575] on div "Select Report..." at bounding box center [834, 577] width 858 height 17
click at [1009, 682] on button "Save" at bounding box center [1264, 741] width 41 height 26
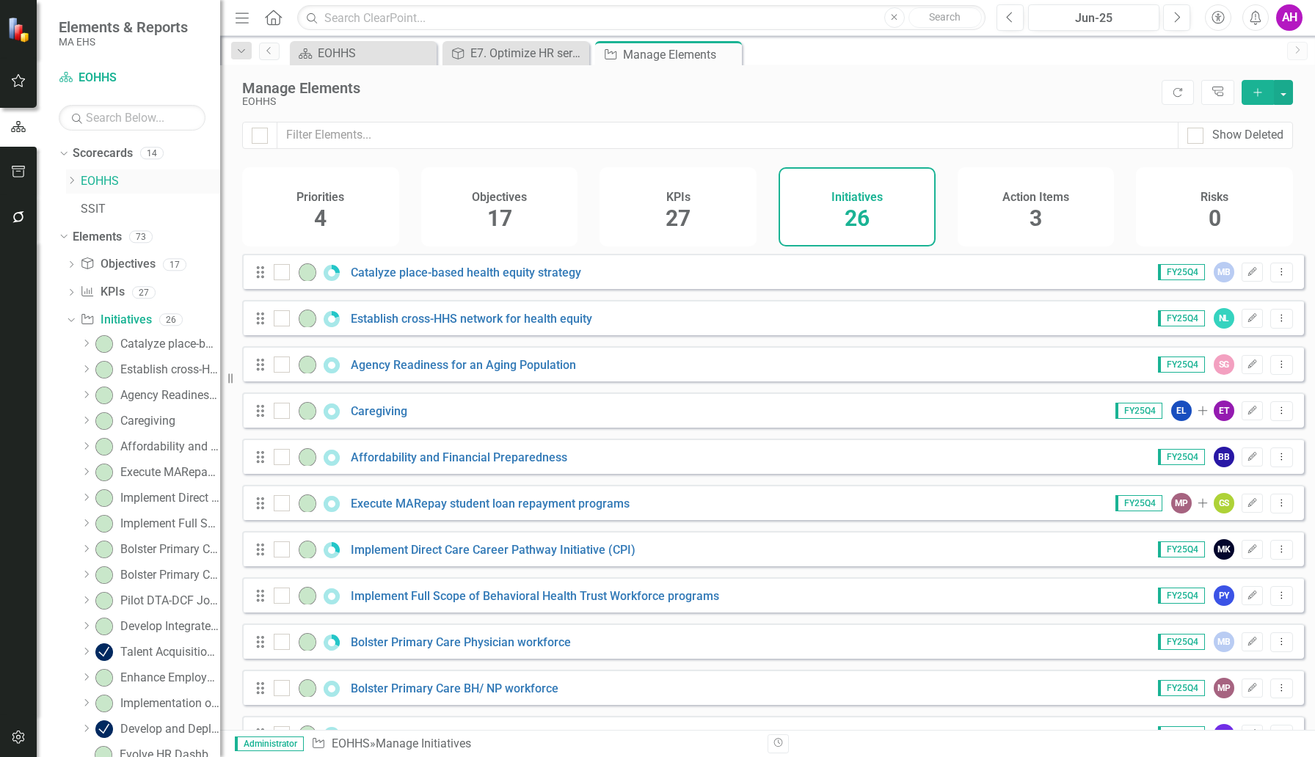
click at [74, 179] on icon "Dropdown" at bounding box center [71, 180] width 11 height 9
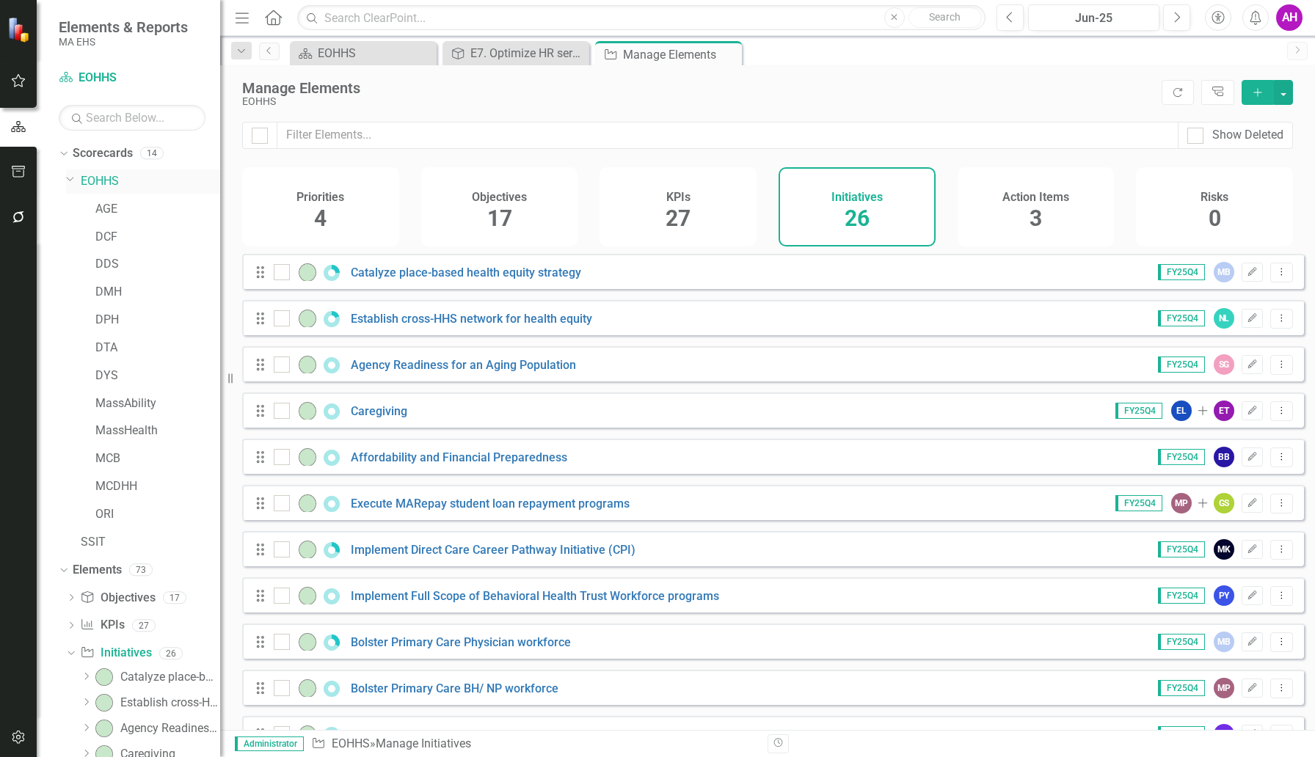
click at [101, 175] on link "EOHHS" at bounding box center [150, 181] width 139 height 17
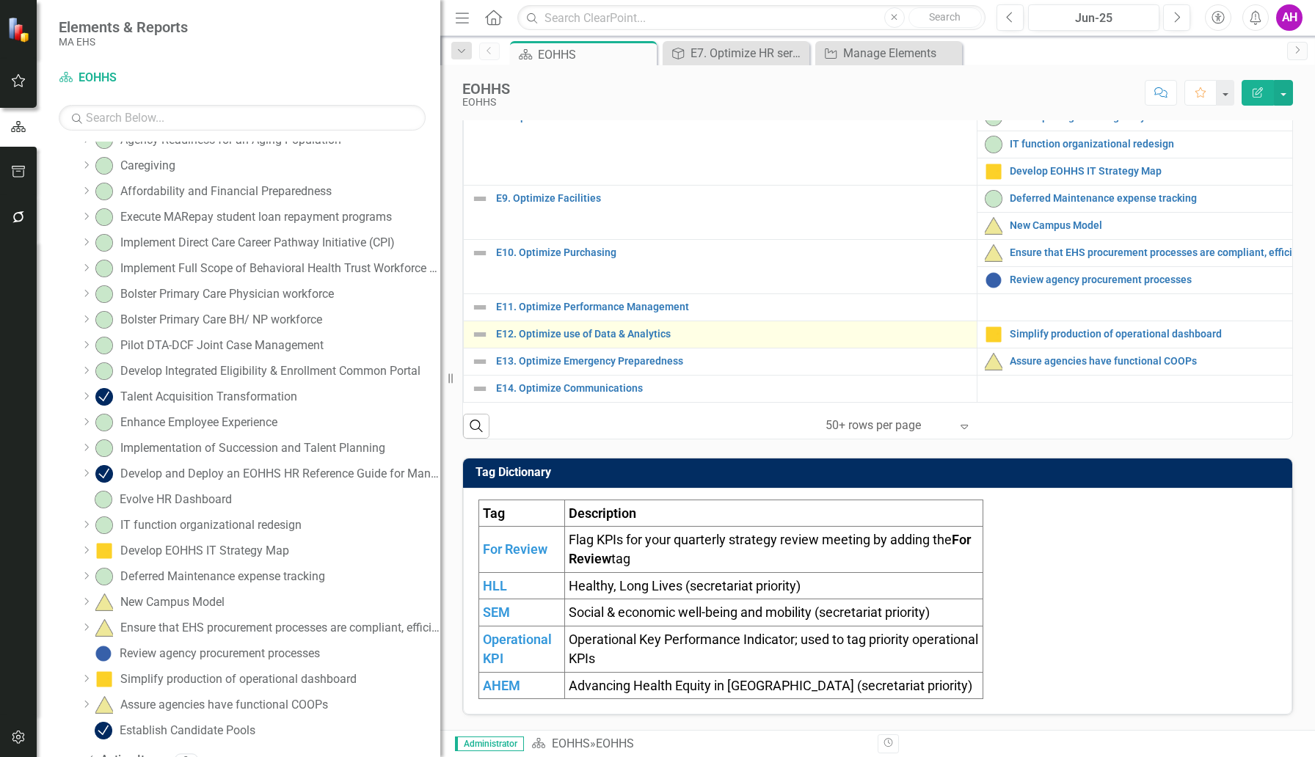
scroll to position [745, 0]
drag, startPoint x: 222, startPoint y: 362, endPoint x: 470, endPoint y: 362, distance: 248.0
click at [470, 362] on div "Elements & Reports MA EHS Scorecard EOHHS Search Dropdown Scorecards 14 Dropdow…" at bounding box center [657, 378] width 1315 height 757
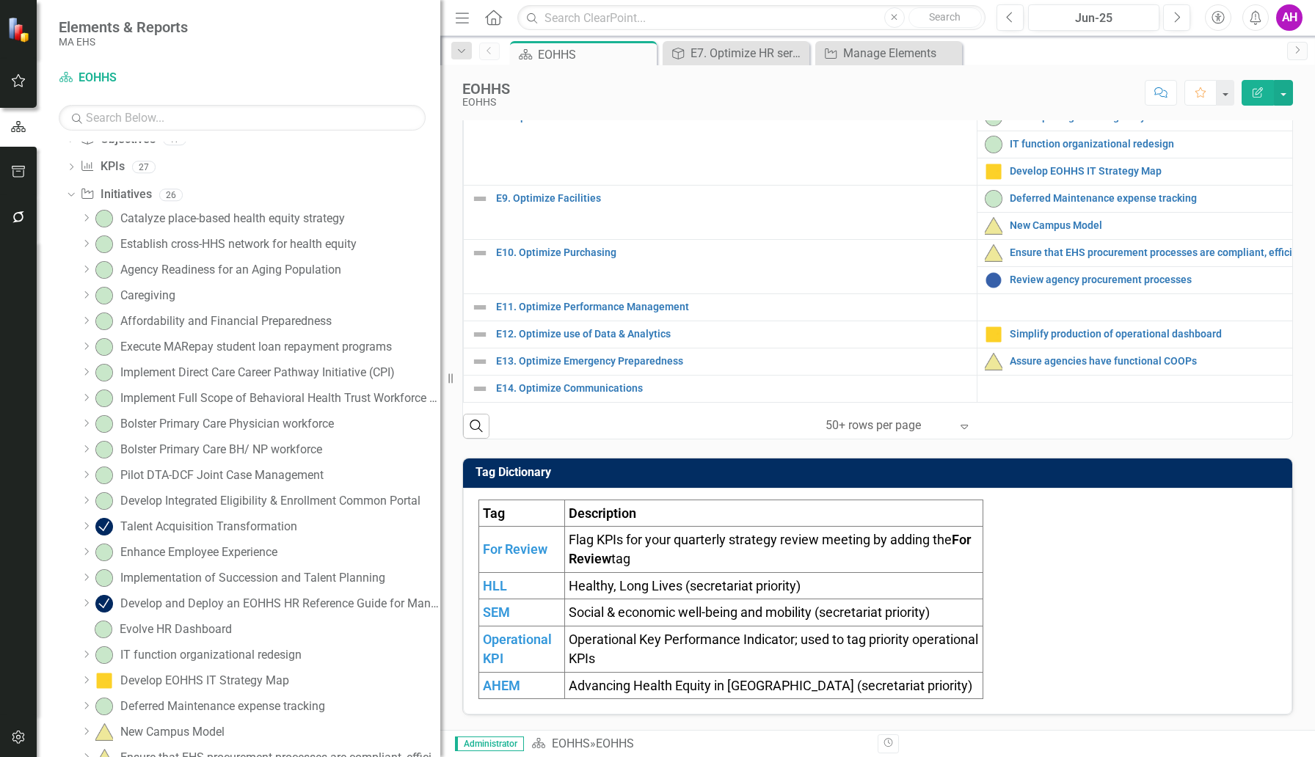
scroll to position [403, 0]
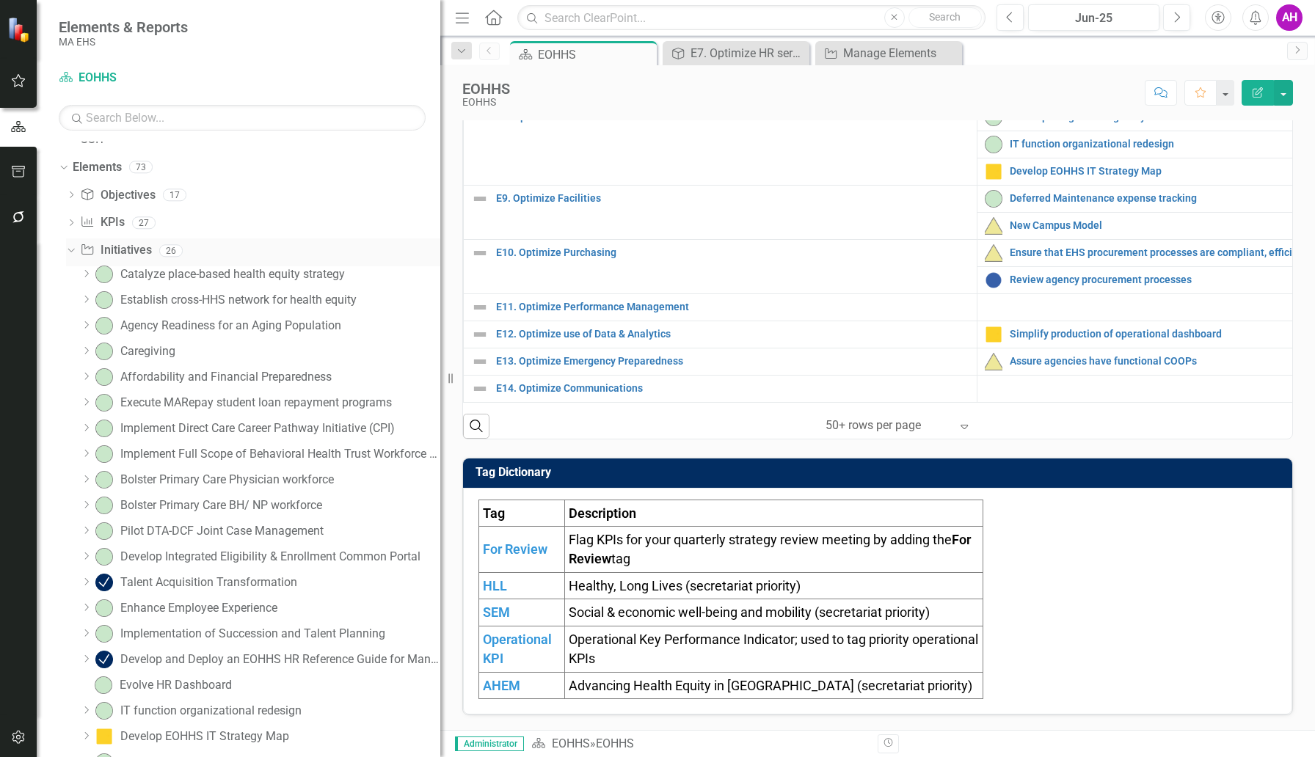
click at [120, 257] on link "Initiative Initiatives" at bounding box center [115, 250] width 71 height 17
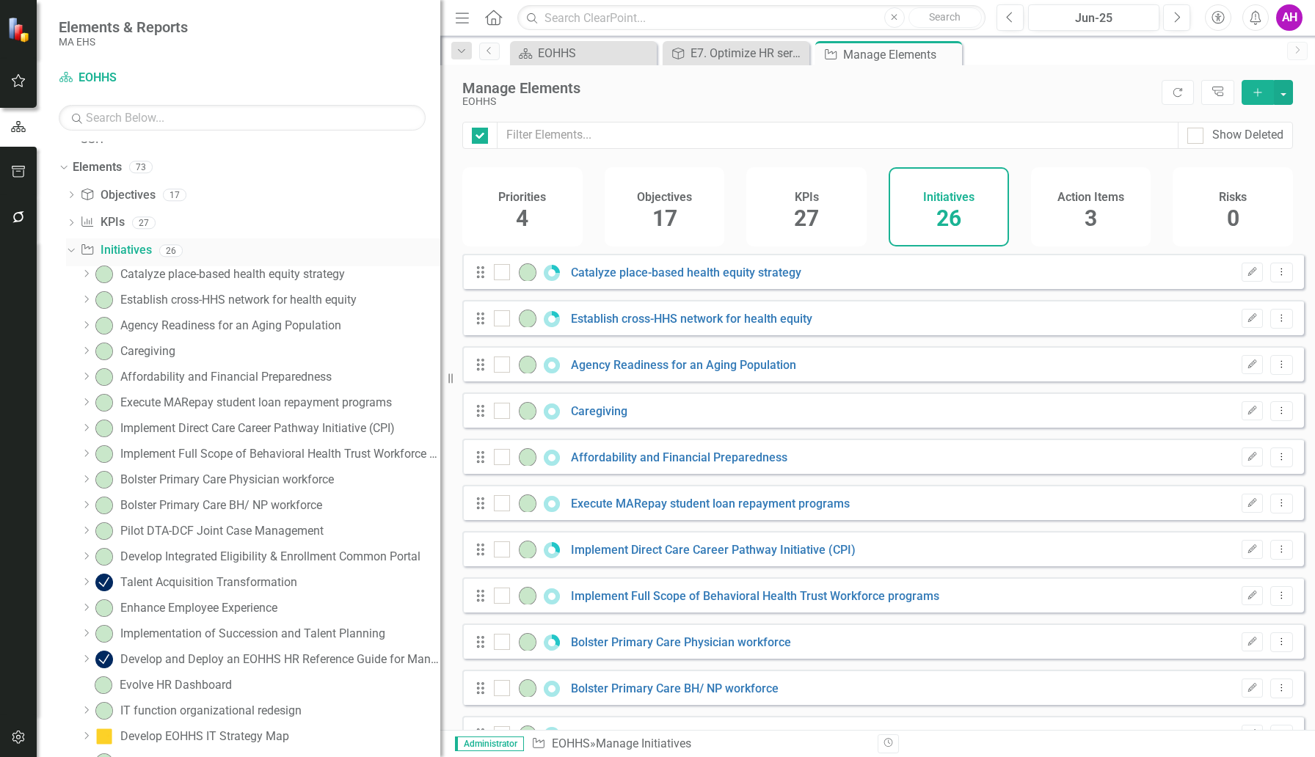
checkbox input "false"
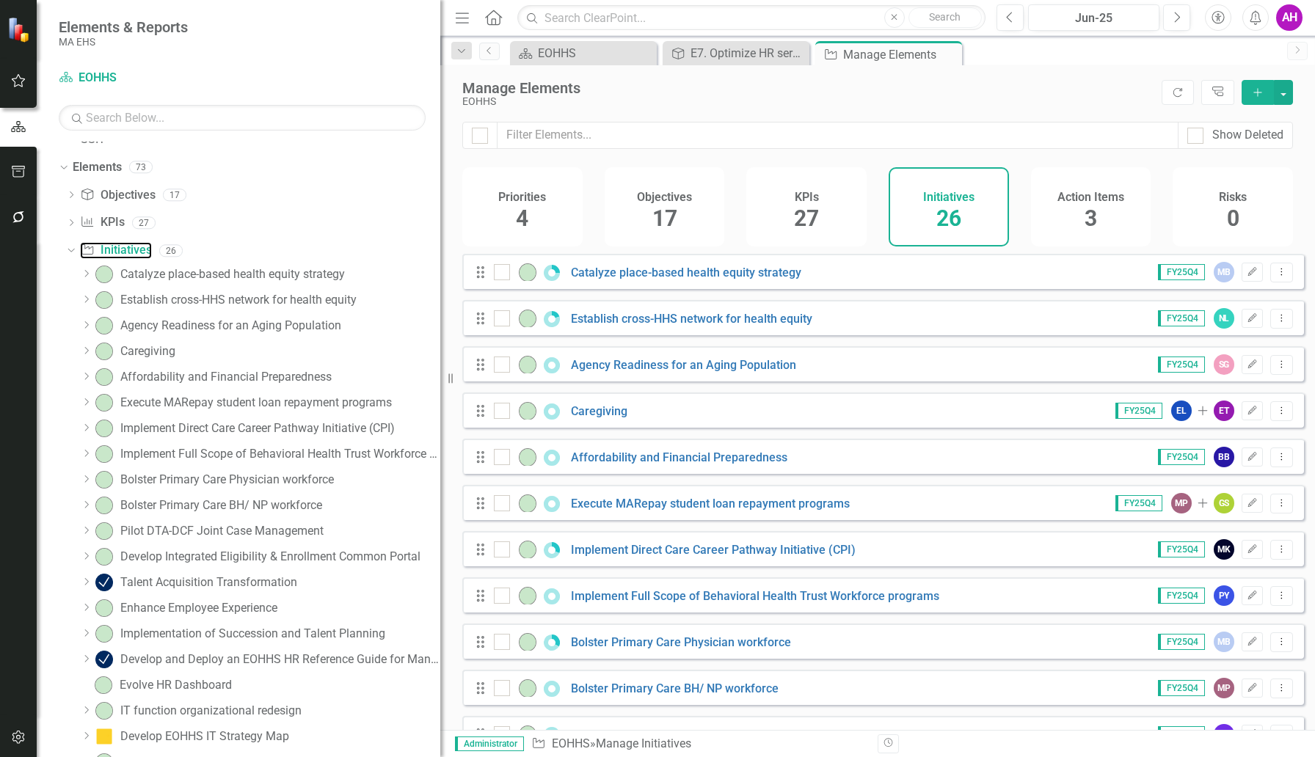
scroll to position [737, 0]
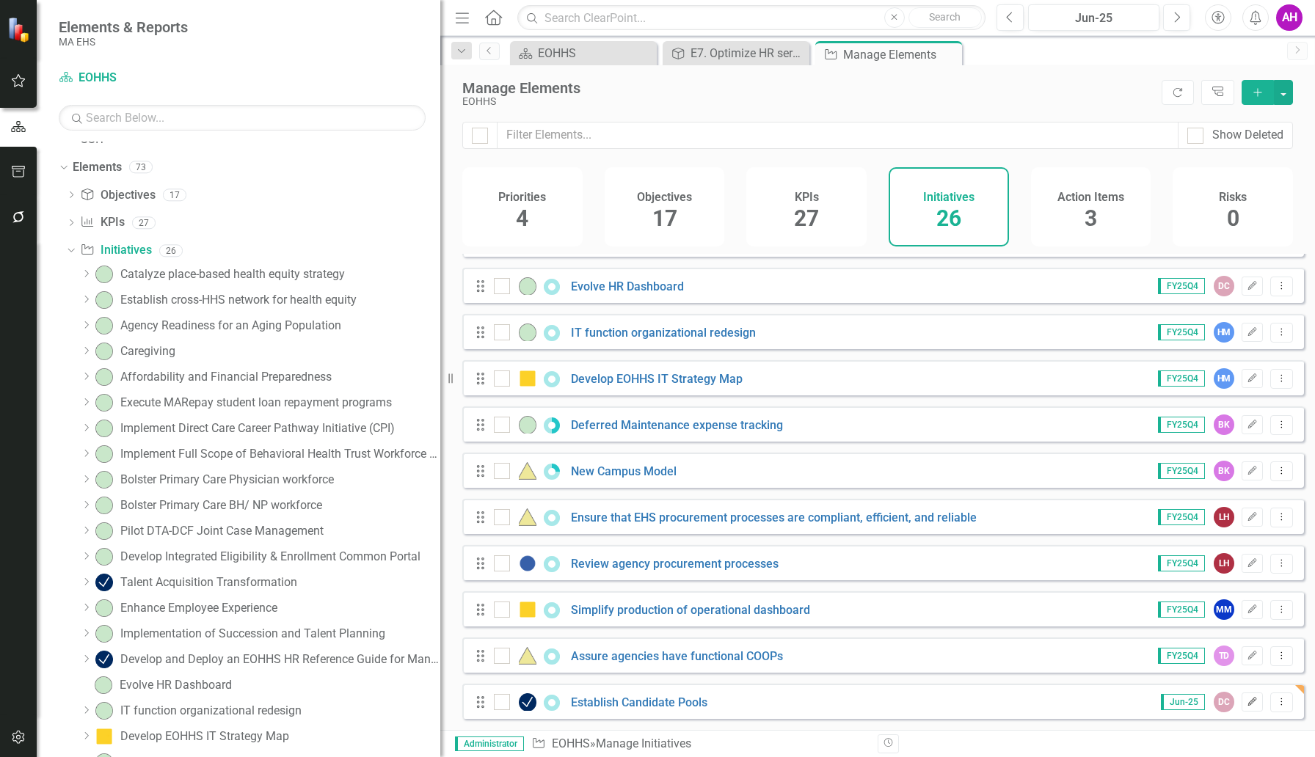
click at [1009, 682] on icon "Edit" at bounding box center [1252, 702] width 11 height 9
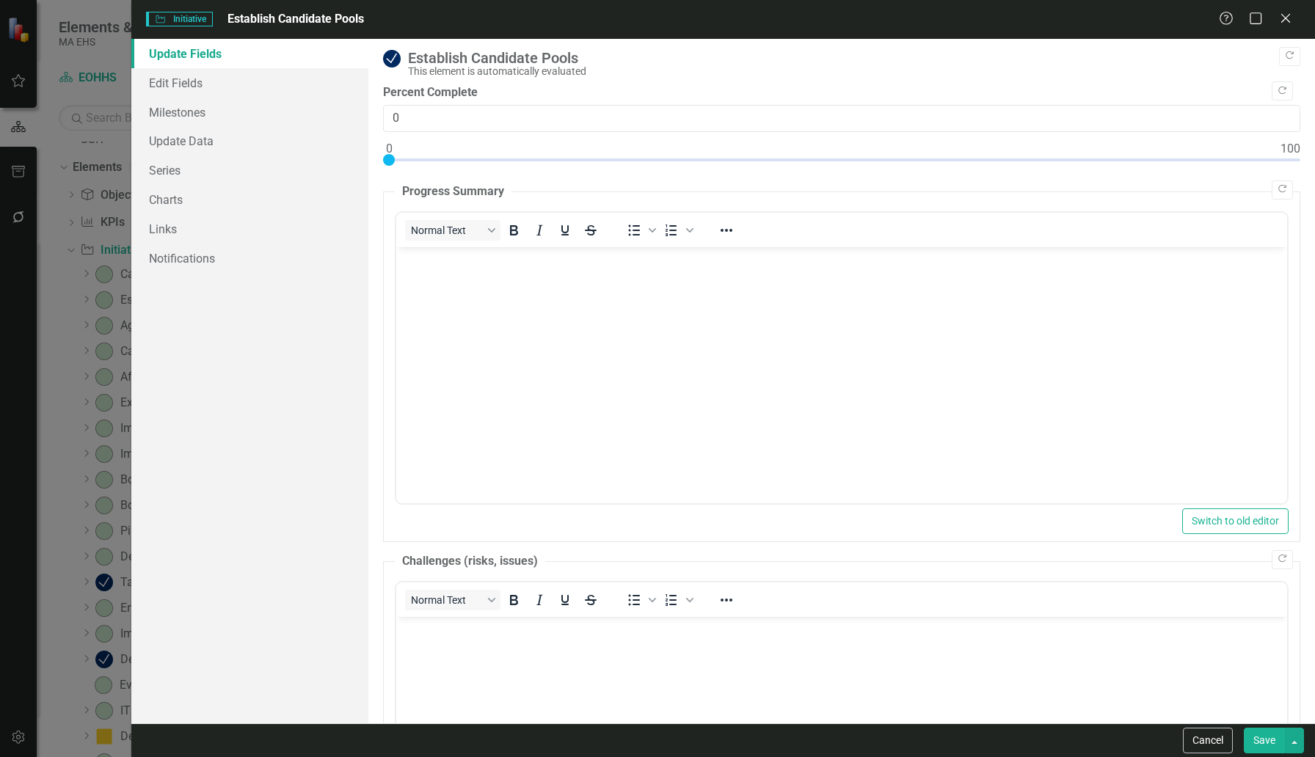
scroll to position [0, 0]
click at [390, 58] on img at bounding box center [392, 59] width 18 height 18
click at [448, 65] on div "Establish Candidate Pools This element is automatically evaluated" at bounding box center [850, 63] width 885 height 27
click at [448, 66] on div "This element is automatically evaluated" at bounding box center [850, 71] width 885 height 11
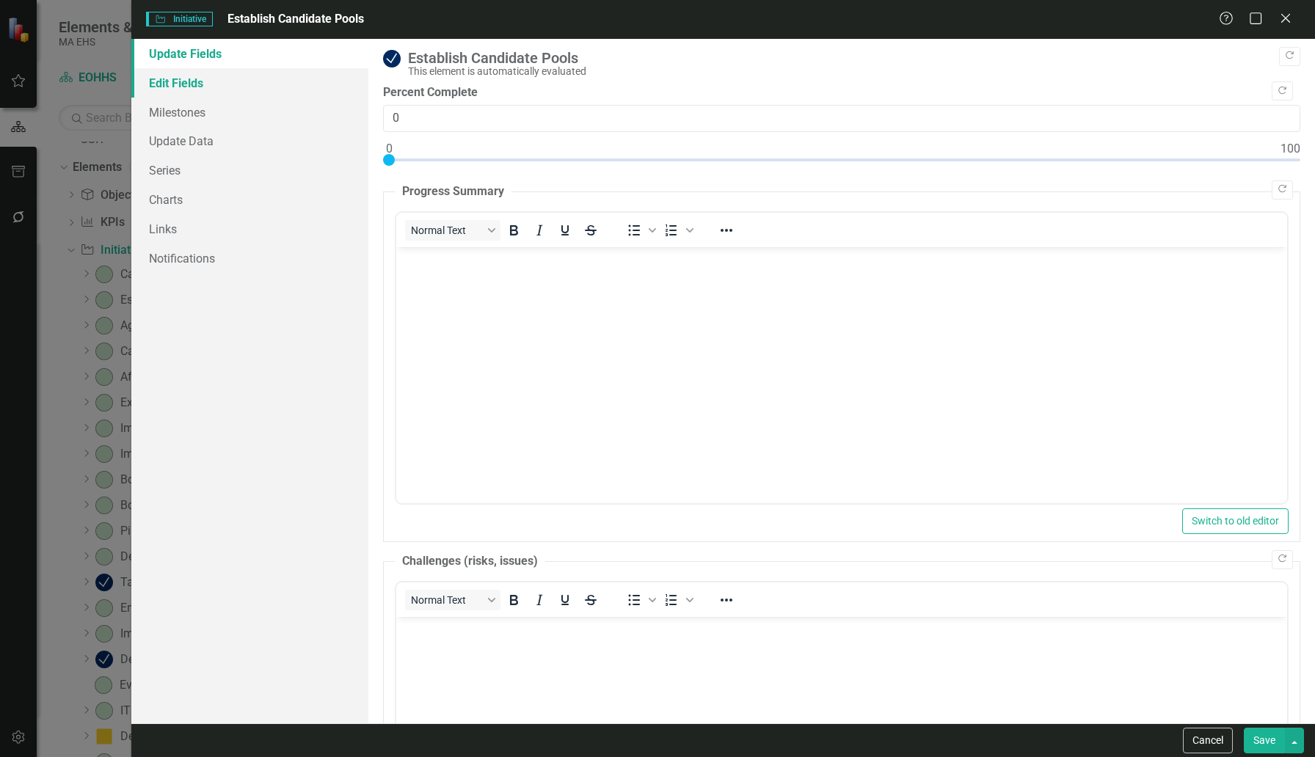
click at [208, 84] on link "Edit Fields" at bounding box center [249, 82] width 237 height 29
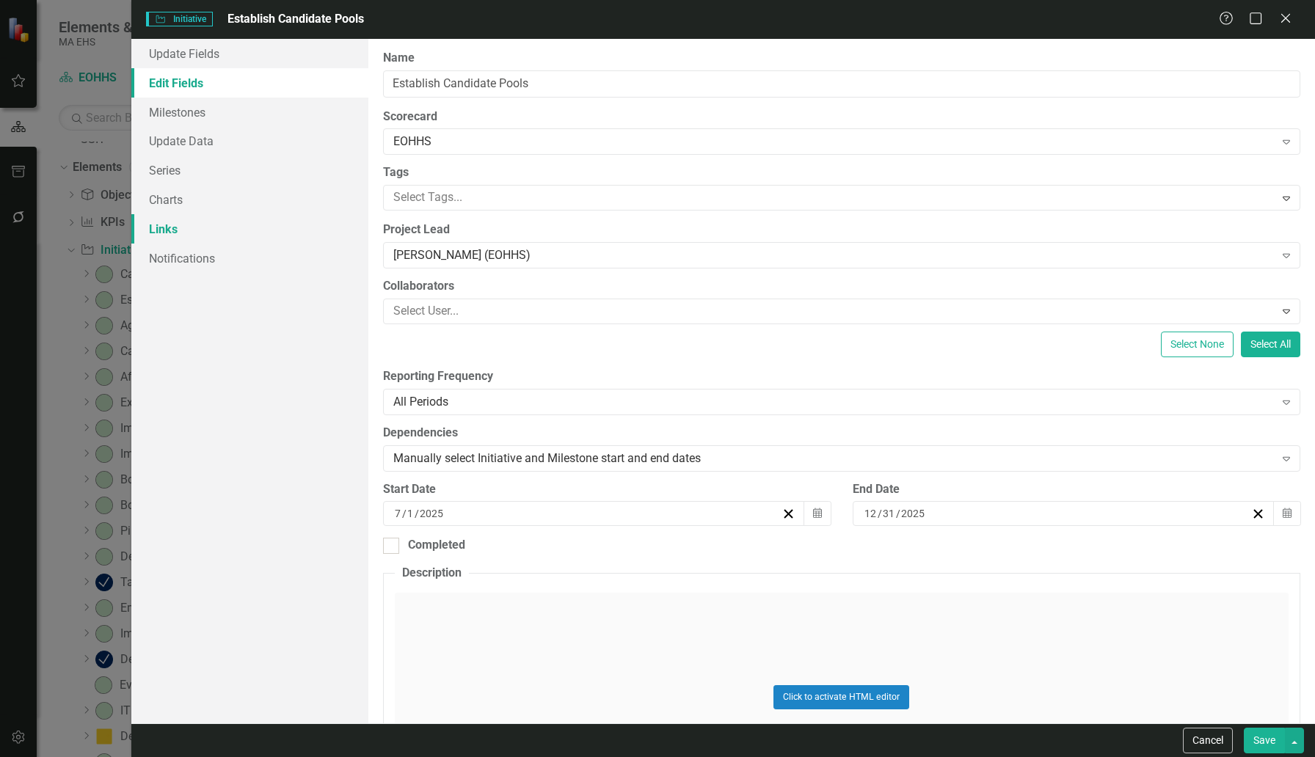
click at [186, 225] on link "Links" at bounding box center [249, 228] width 237 height 29
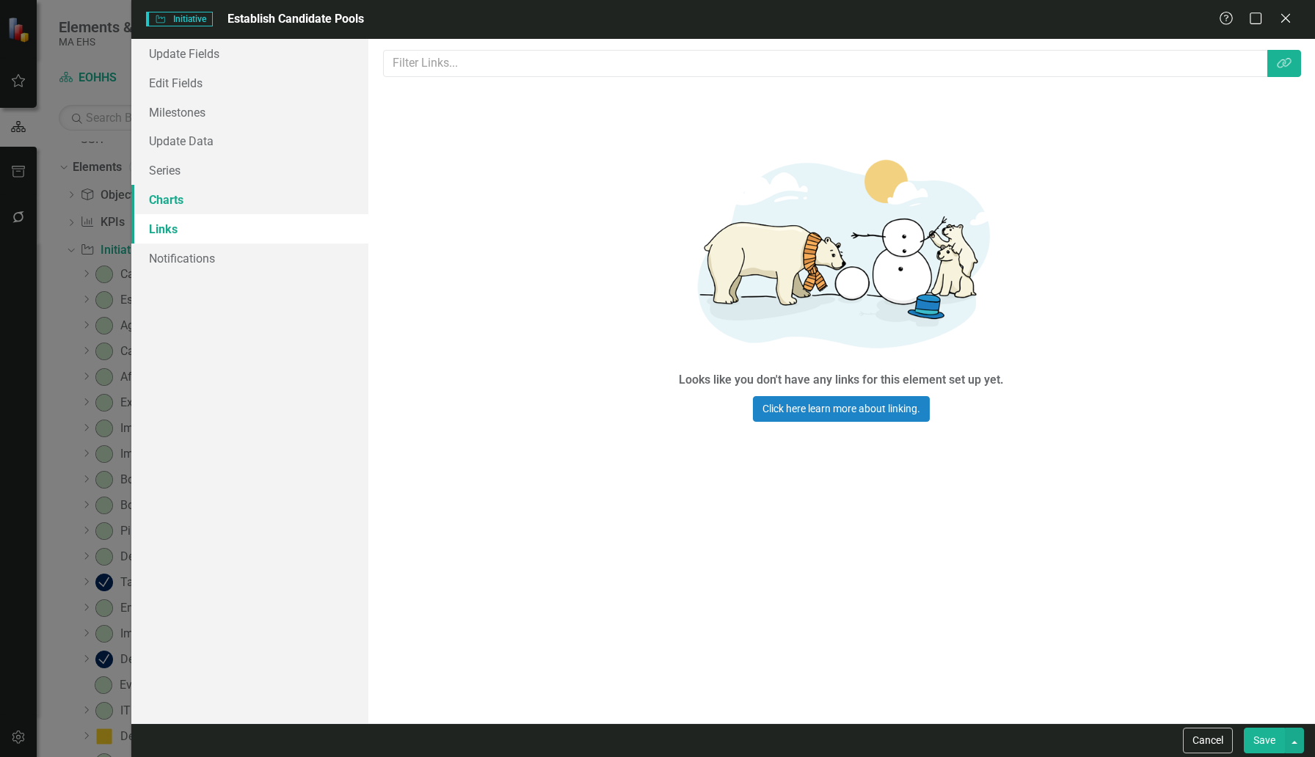
click at [159, 204] on link "Charts" at bounding box center [249, 199] width 237 height 29
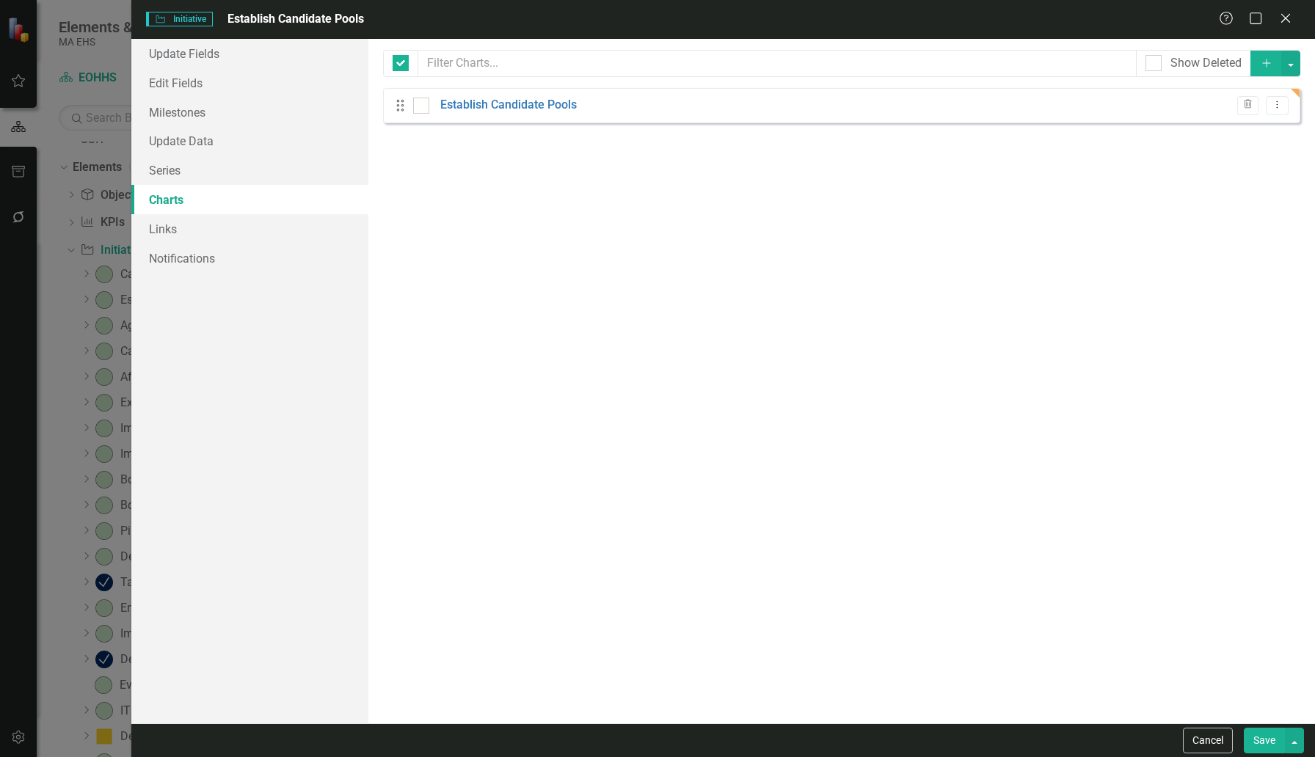
checkbox input "false"
click at [421, 102] on input "checkbox" at bounding box center [418, 103] width 10 height 10
checkbox input "true"
click at [421, 102] on input "checkbox" at bounding box center [418, 103] width 10 height 10
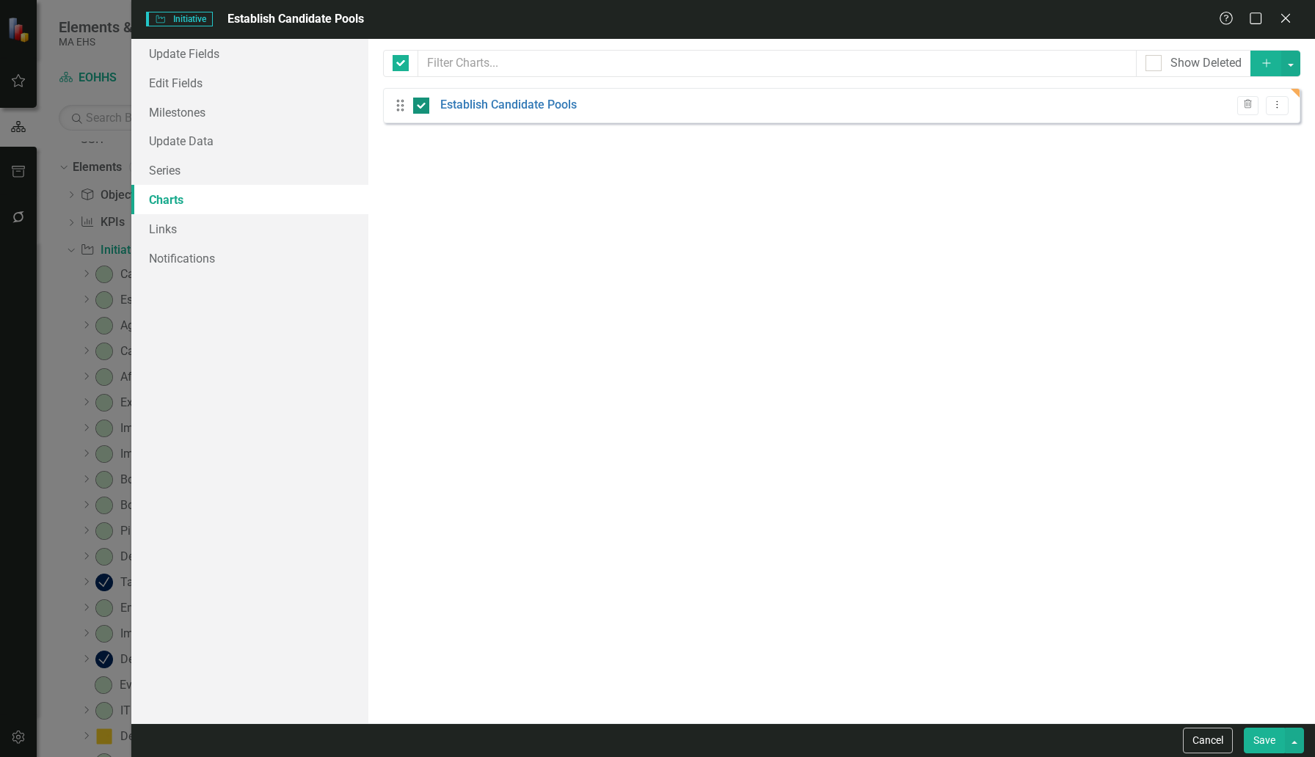
checkbox input "false"
click at [172, 228] on link "Links" at bounding box center [249, 228] width 237 height 29
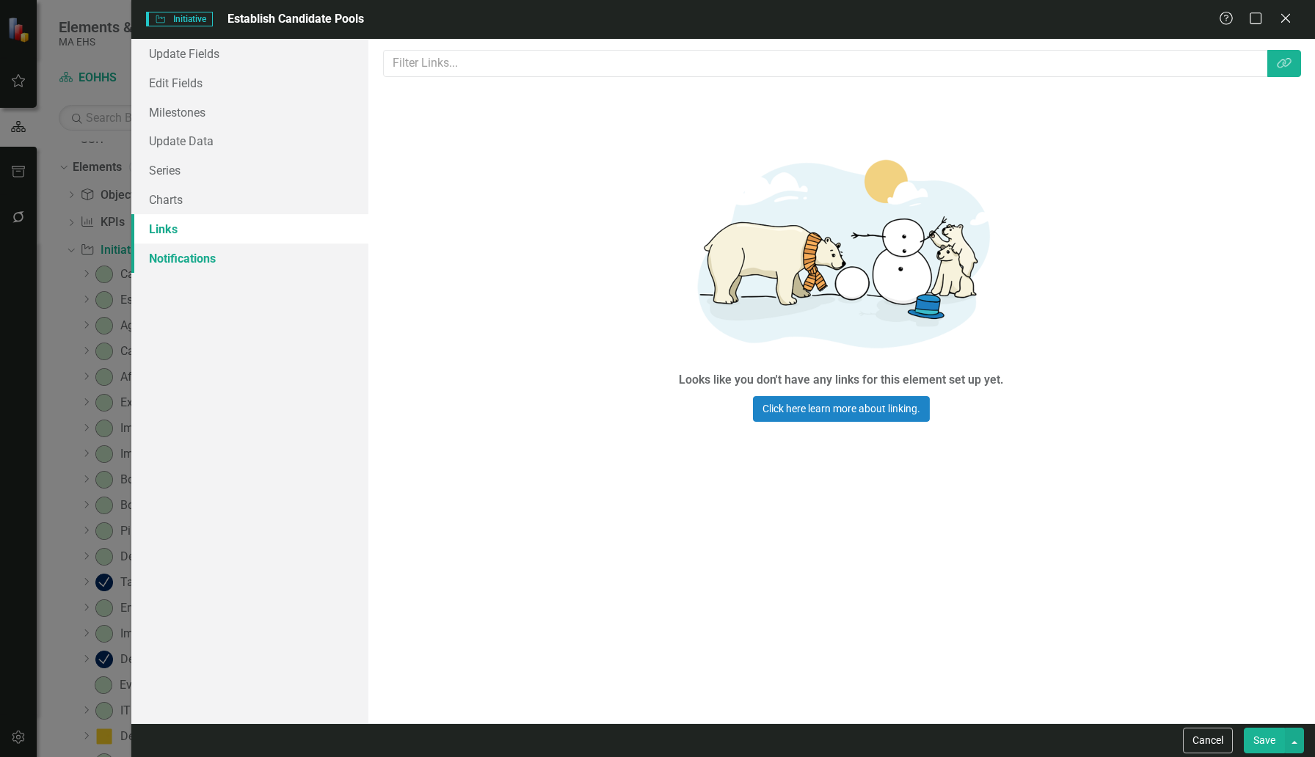
click at [174, 261] on link "Notifications" at bounding box center [249, 258] width 237 height 29
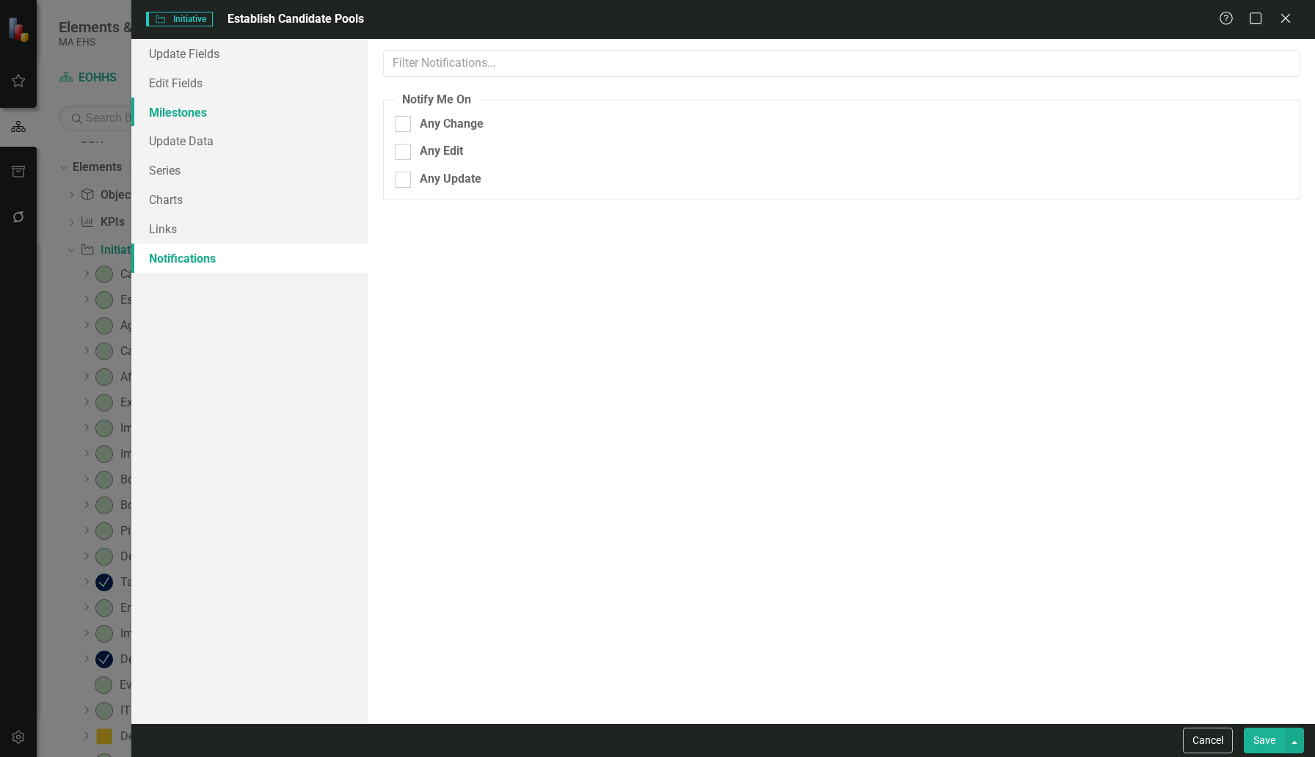
click at [166, 109] on link "Milestones" at bounding box center [249, 112] width 237 height 29
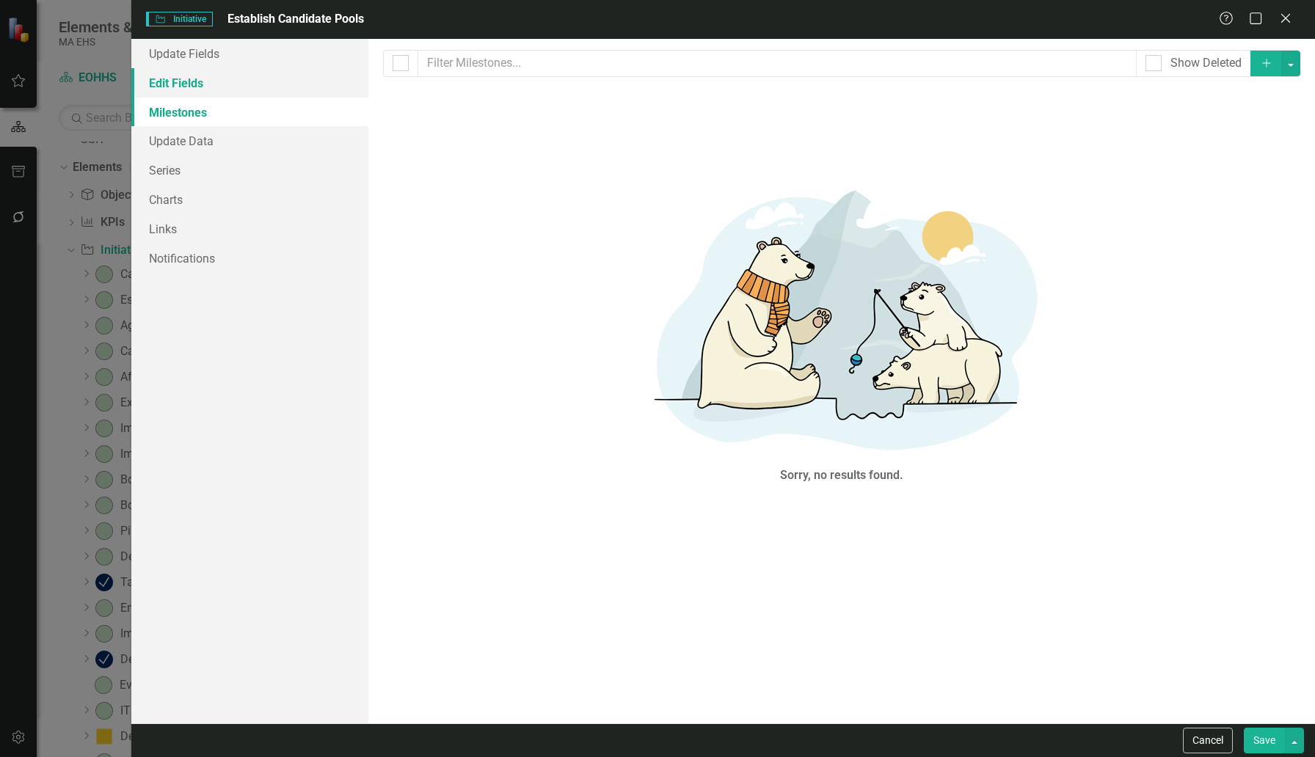
click at [161, 84] on link "Edit Fields" at bounding box center [249, 82] width 237 height 29
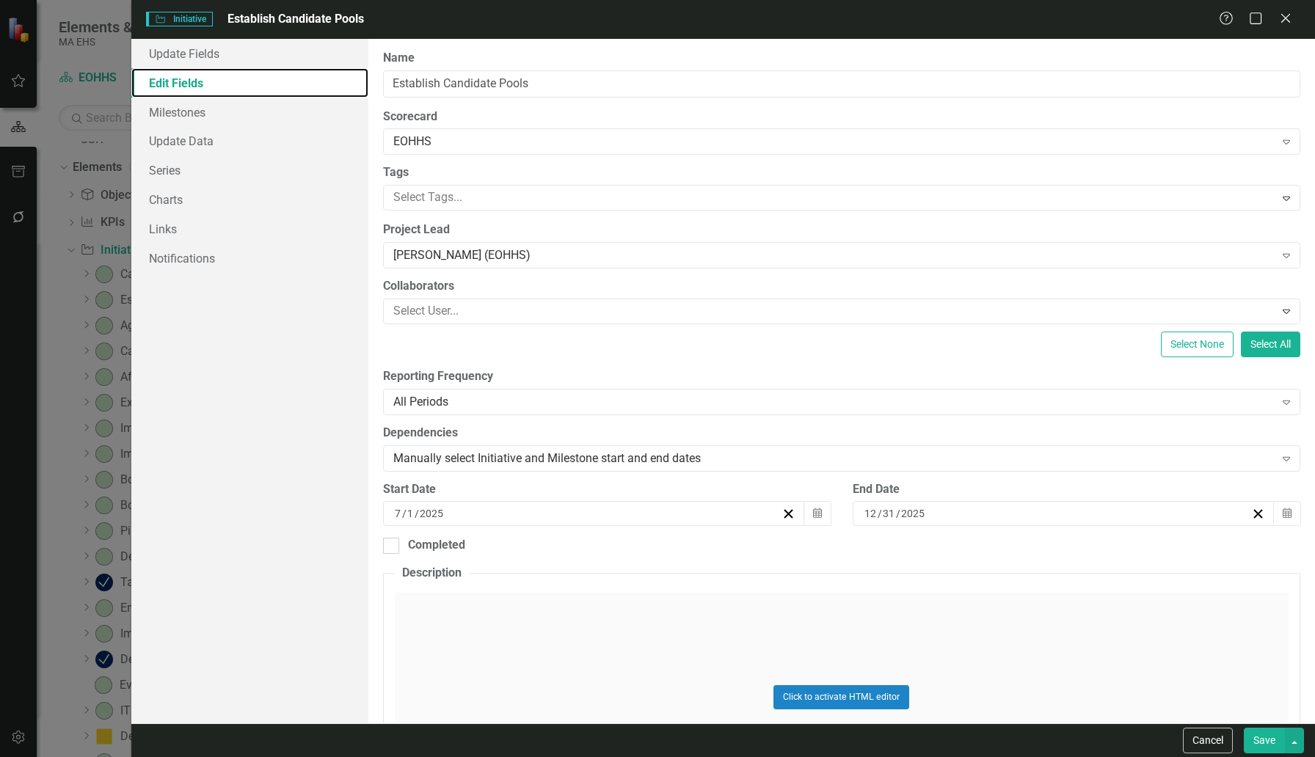
scroll to position [214, 0]
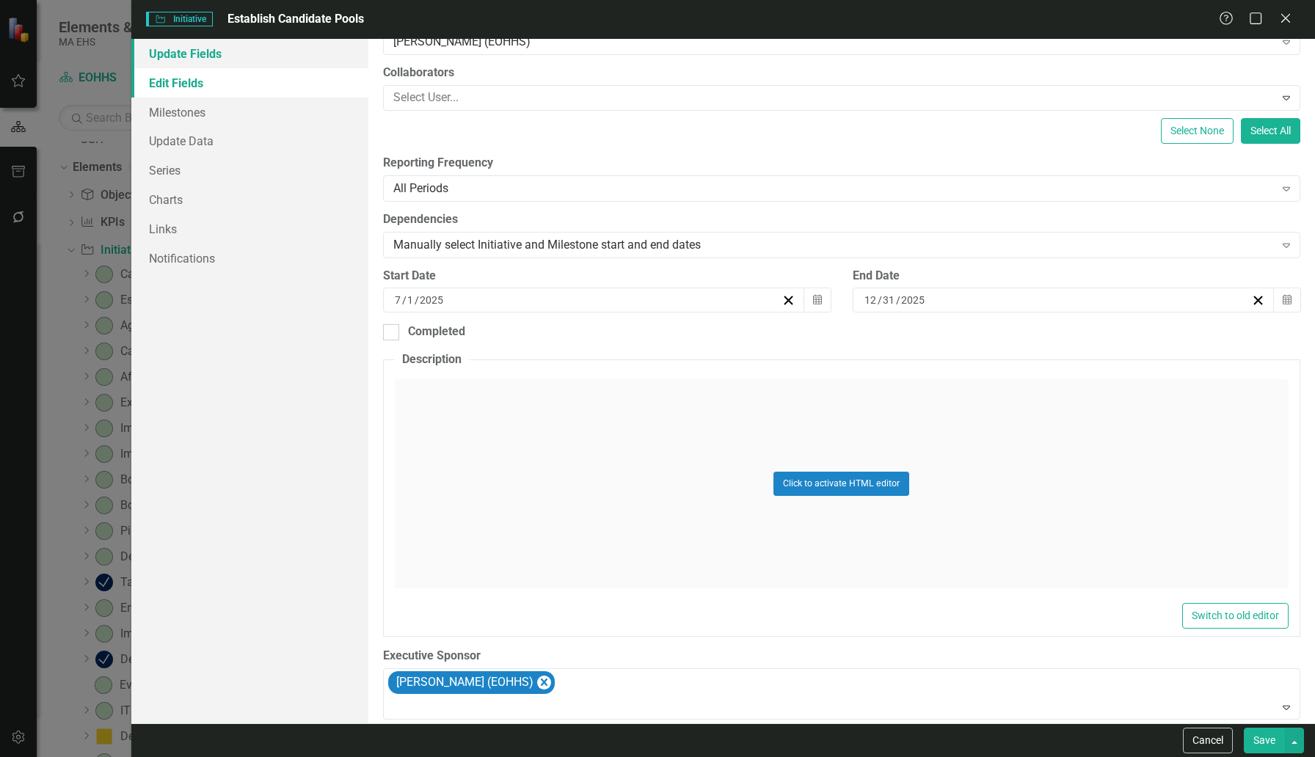
click at [195, 52] on link "Update Fields" at bounding box center [249, 53] width 237 height 29
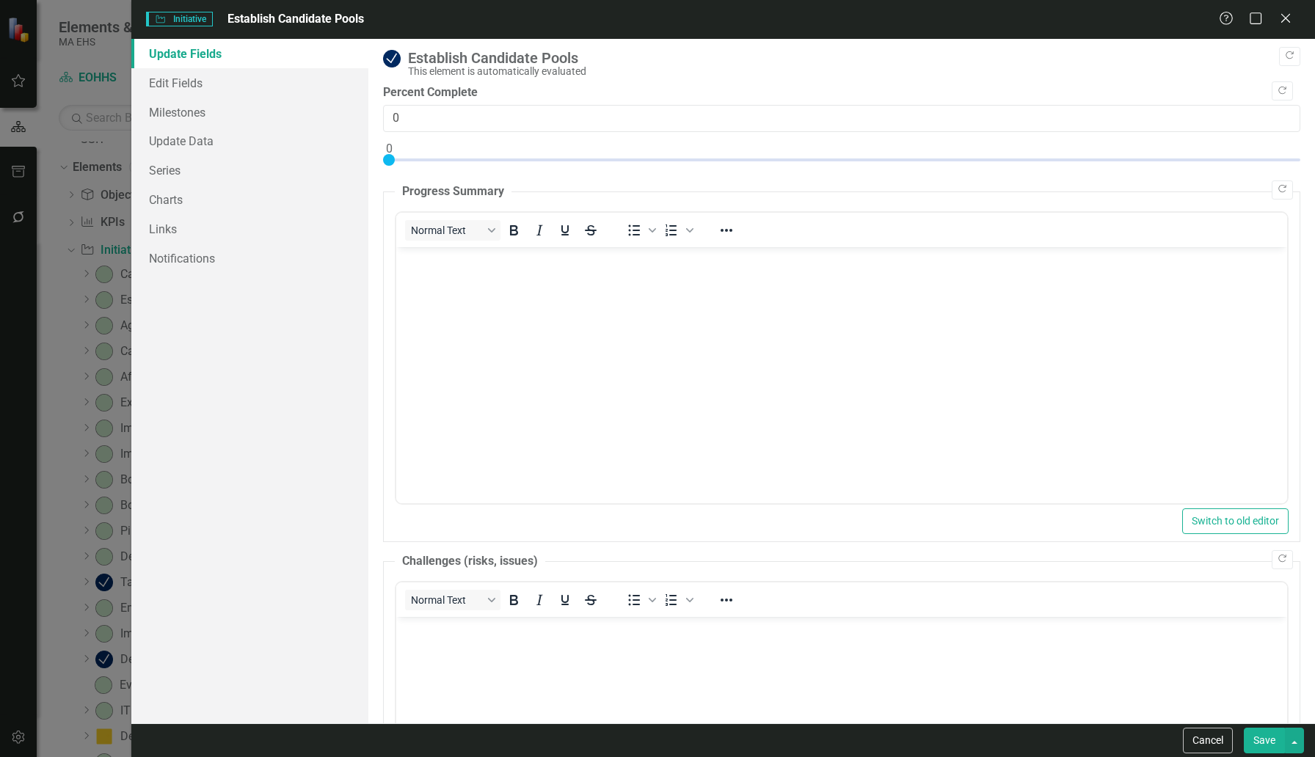
click at [393, 58] on img at bounding box center [392, 59] width 18 height 18
click at [1009, 54] on icon "button" at bounding box center [1290, 55] width 8 height 8
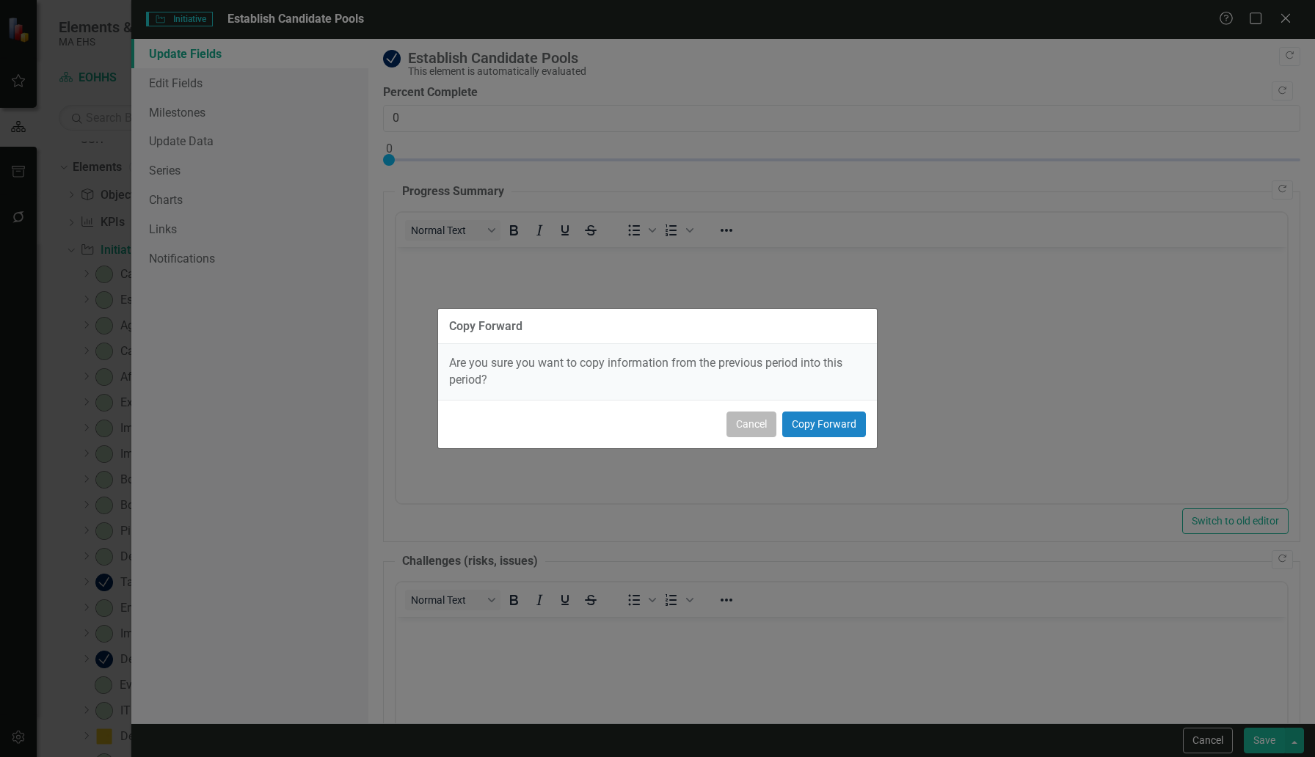
click at [751, 420] on button "Cancel" at bounding box center [751, 425] width 50 height 26
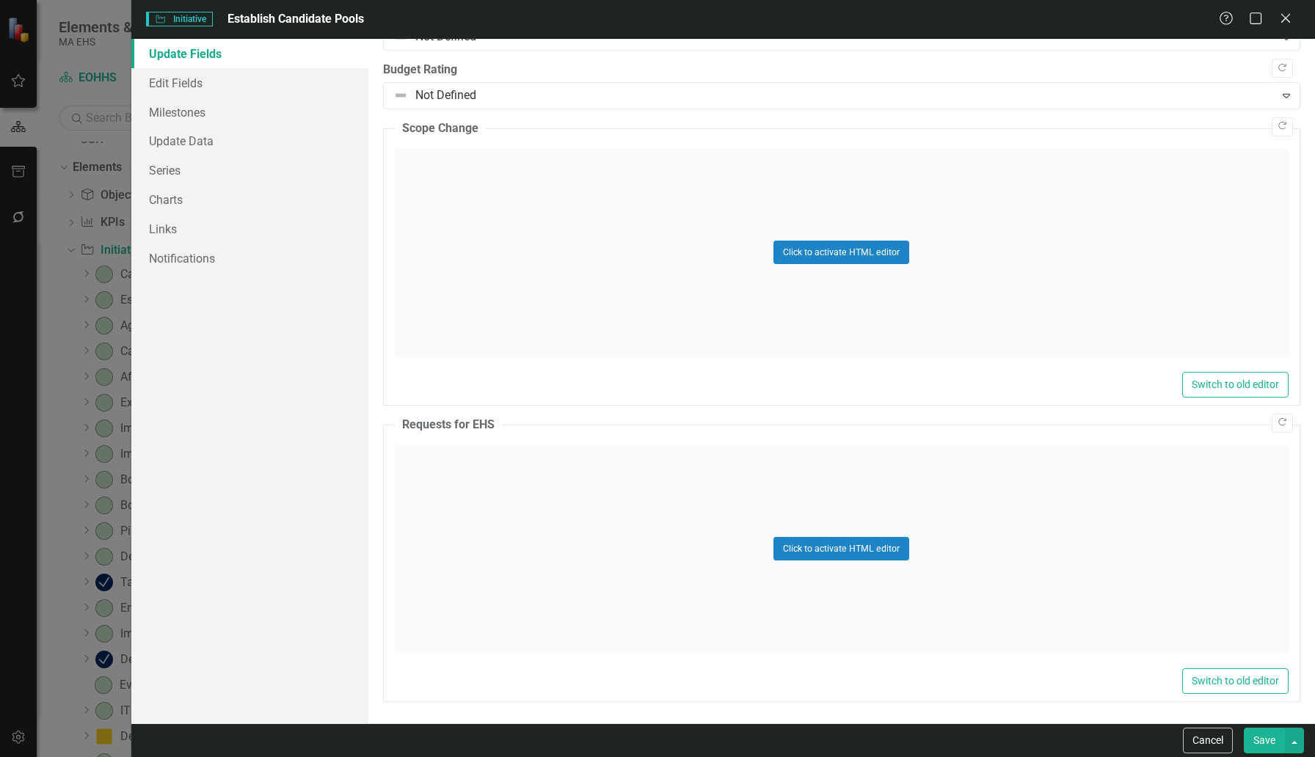
scroll to position [0, 0]
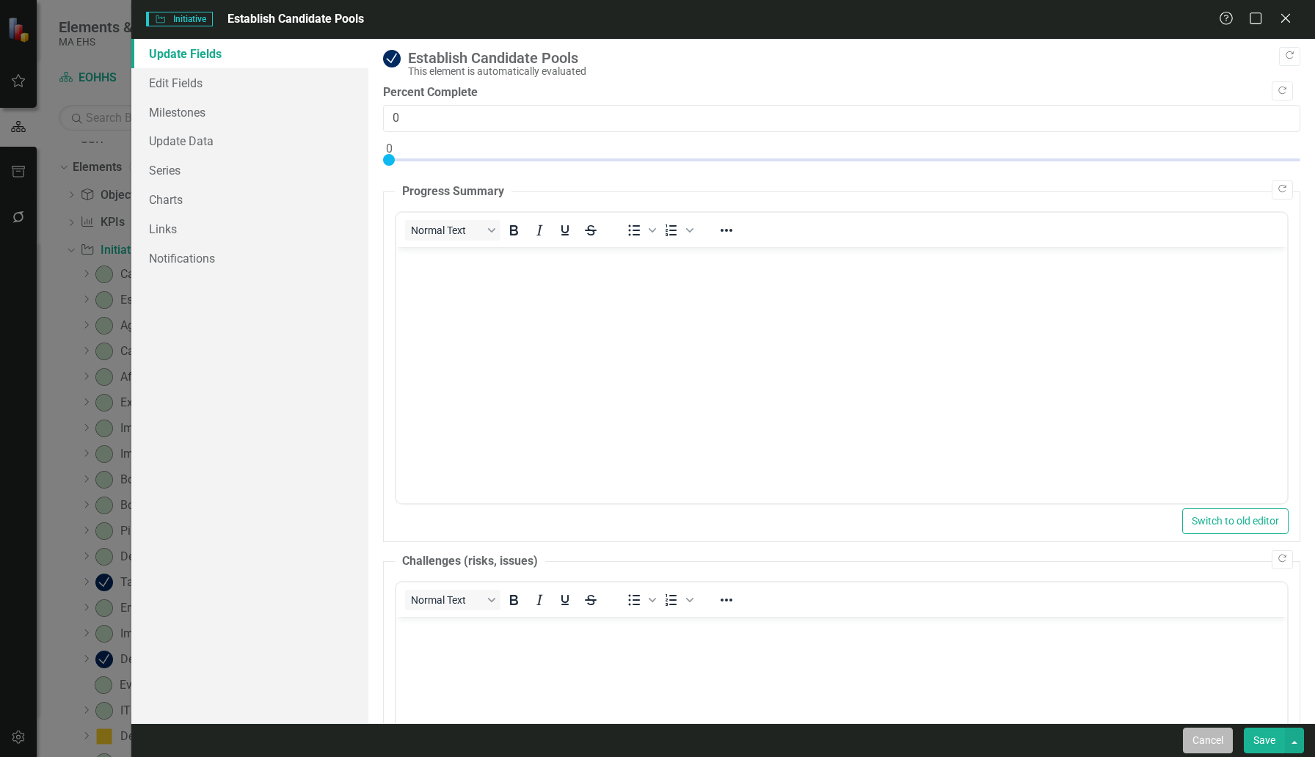
click at [1009, 682] on button "Cancel" at bounding box center [1208, 741] width 50 height 26
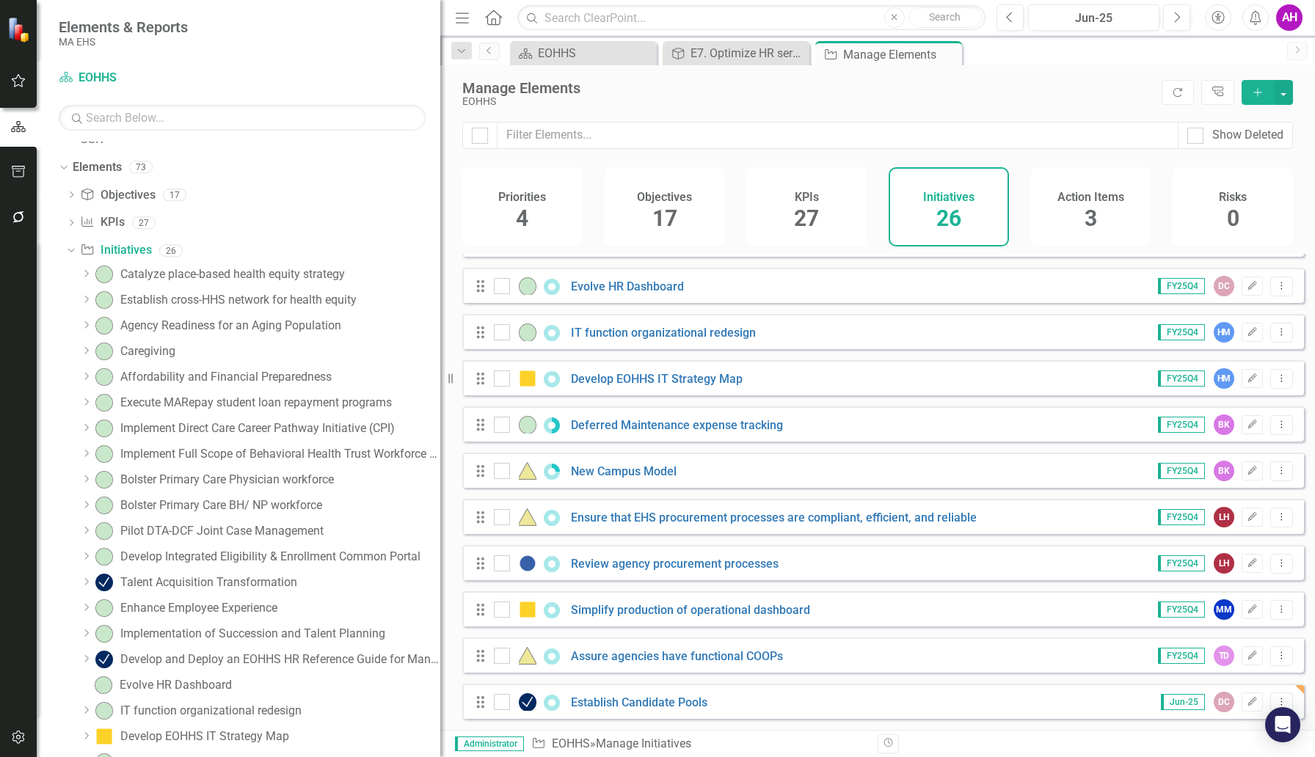
click at [1009, 90] on icon "Add" at bounding box center [1257, 92] width 13 height 10
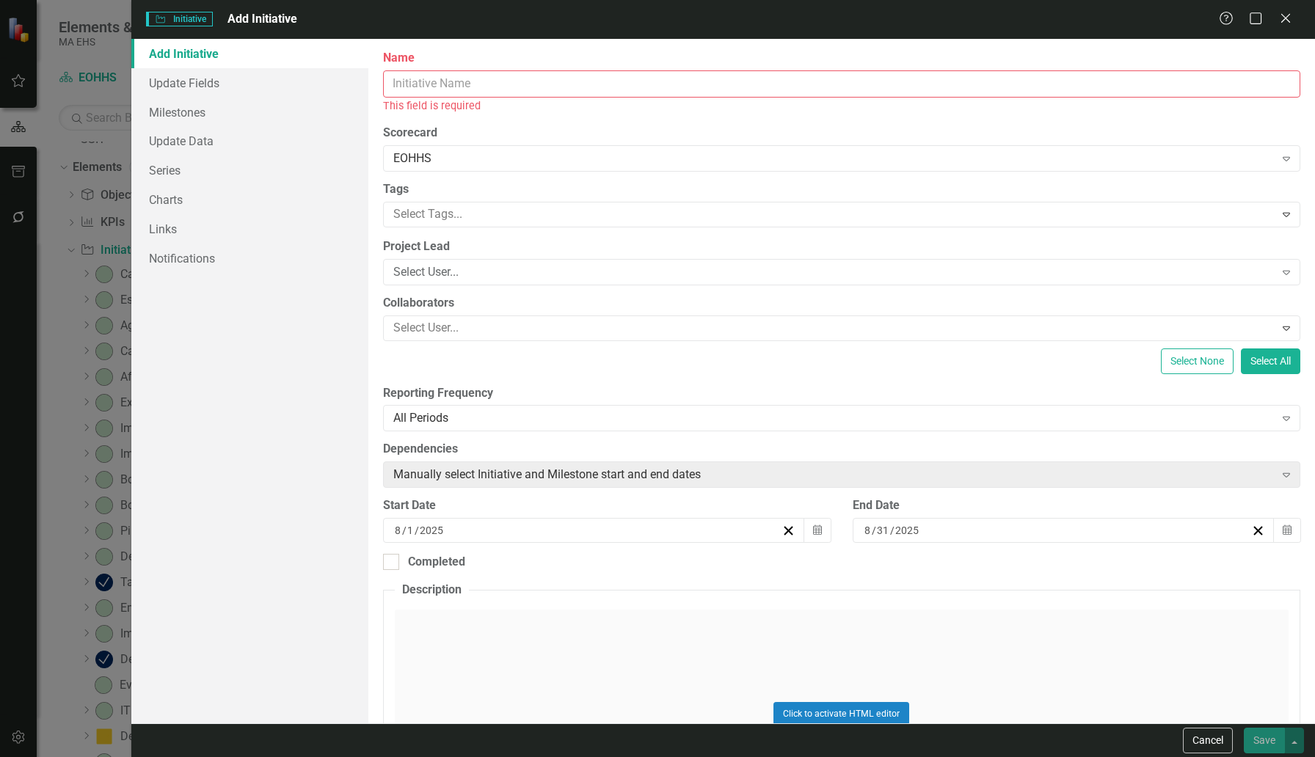
click at [405, 87] on input "Name" at bounding box center [841, 83] width 917 height 27
paste input "Pre-Offer Weekly Follow Up Communication"
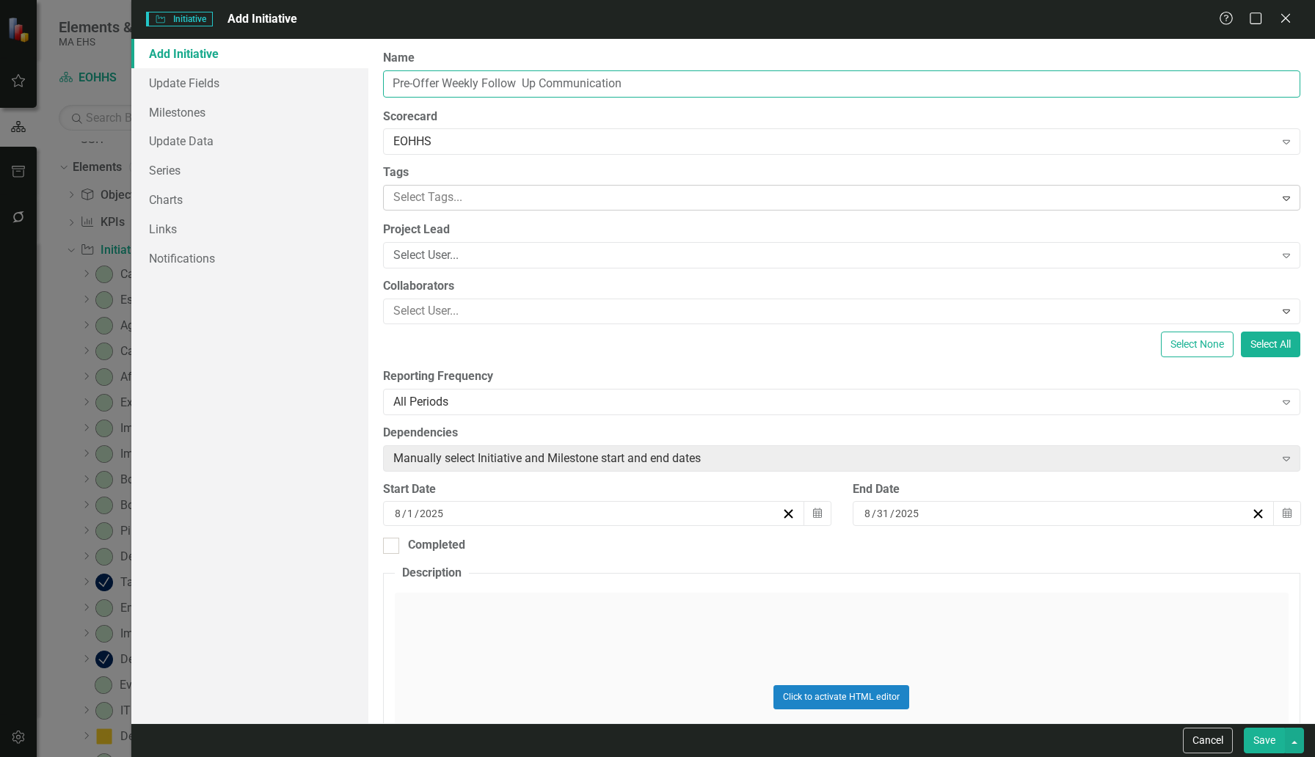
type input "Pre-Offer Weekly Follow Up Communication"
click at [411, 198] on div at bounding box center [830, 198] width 887 height 20
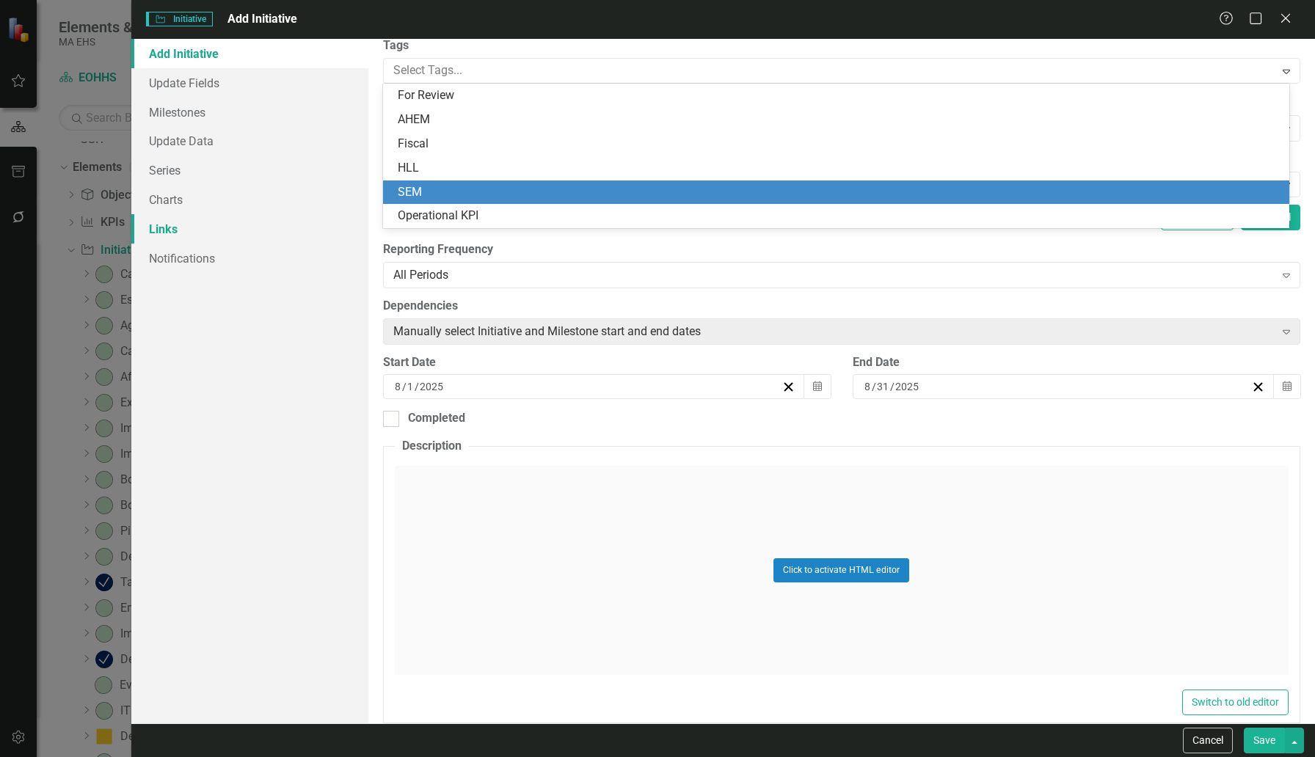
scroll to position [125, 0]
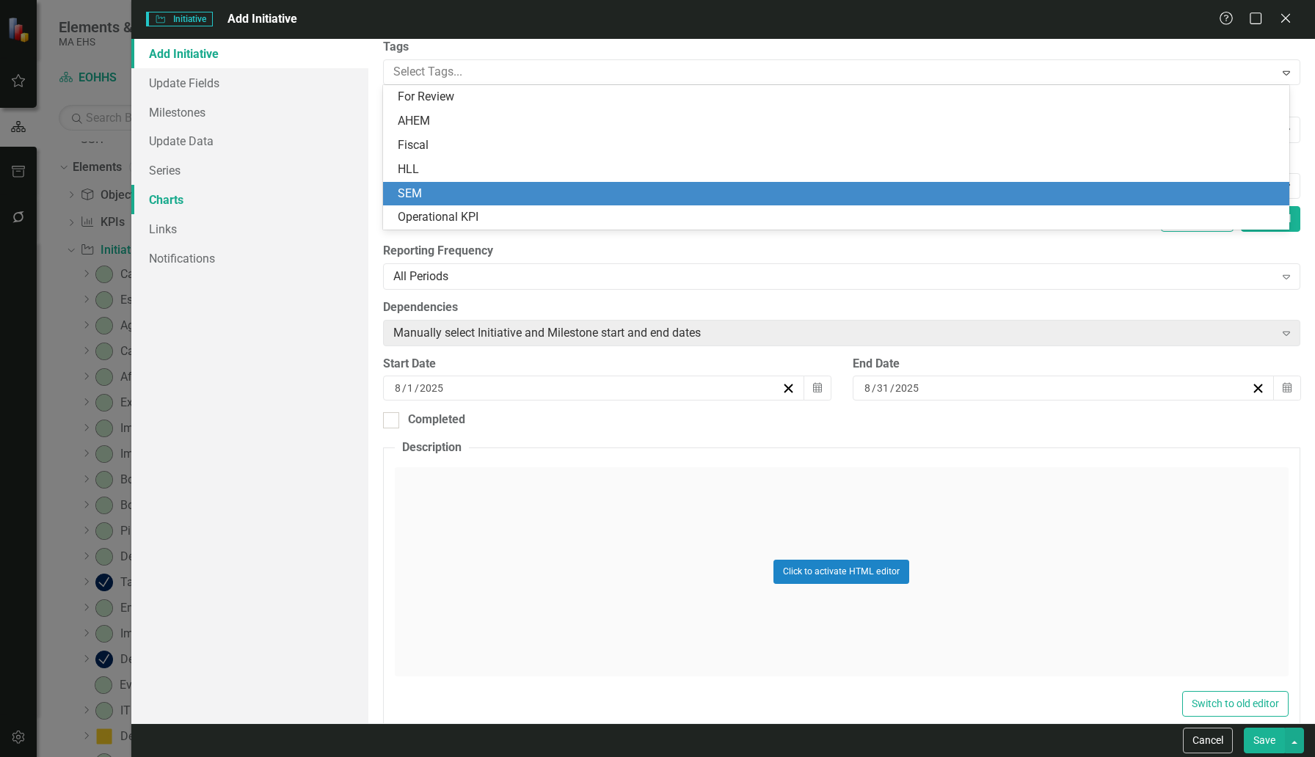
click at [302, 196] on link "Charts" at bounding box center [249, 199] width 237 height 29
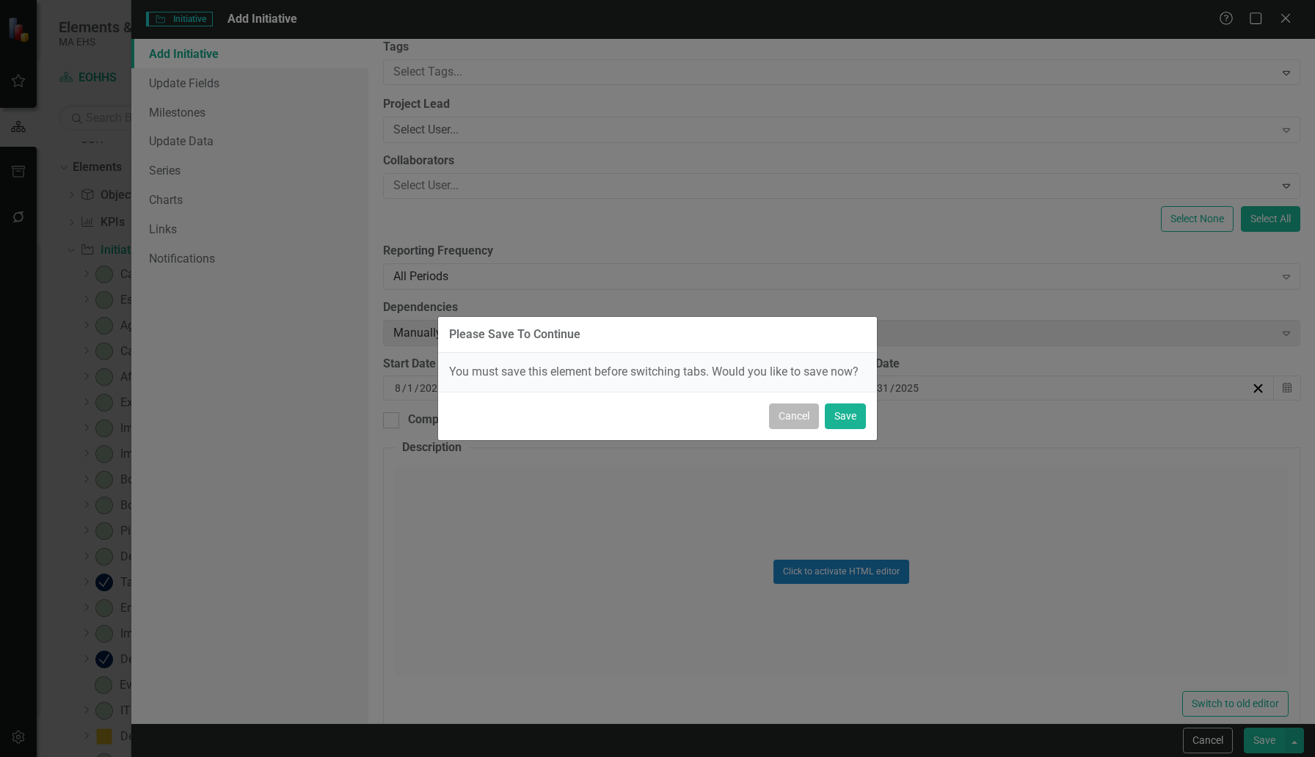
click at [794, 423] on button "Cancel" at bounding box center [794, 417] width 50 height 26
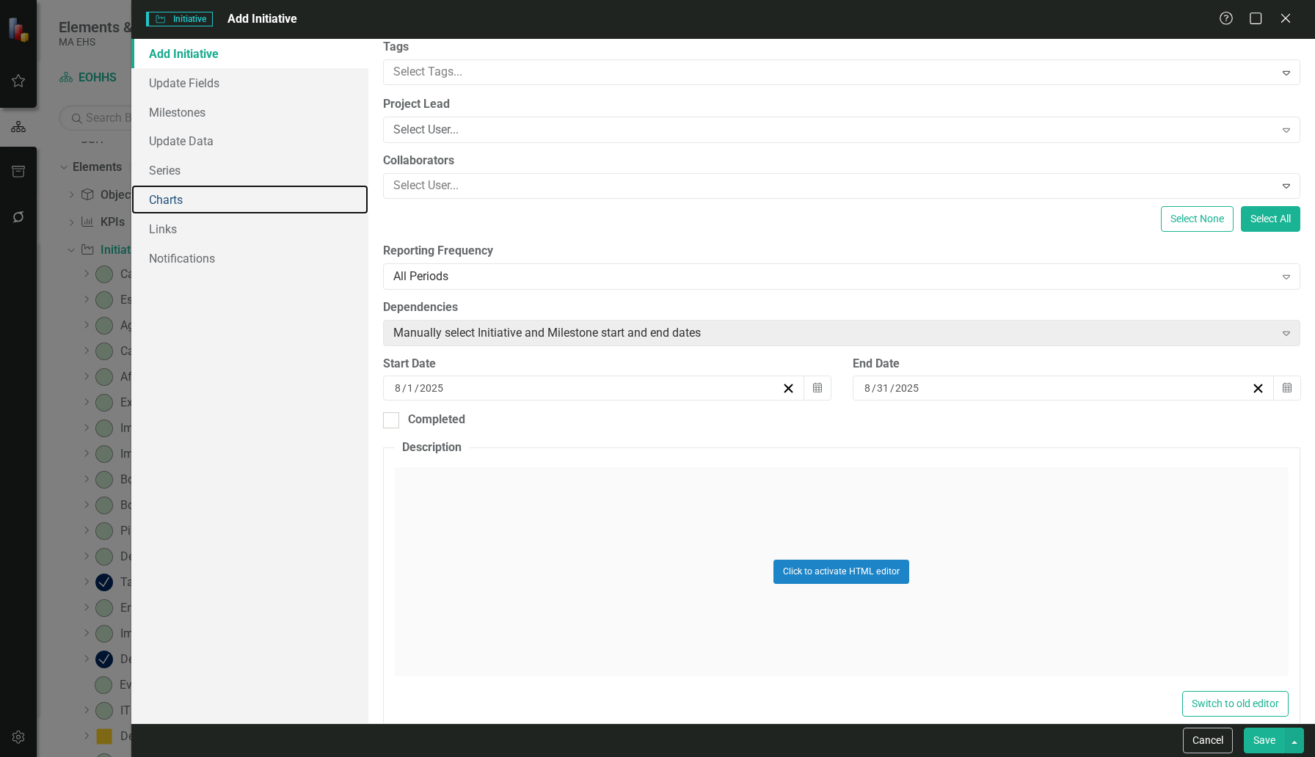
scroll to position [0, 0]
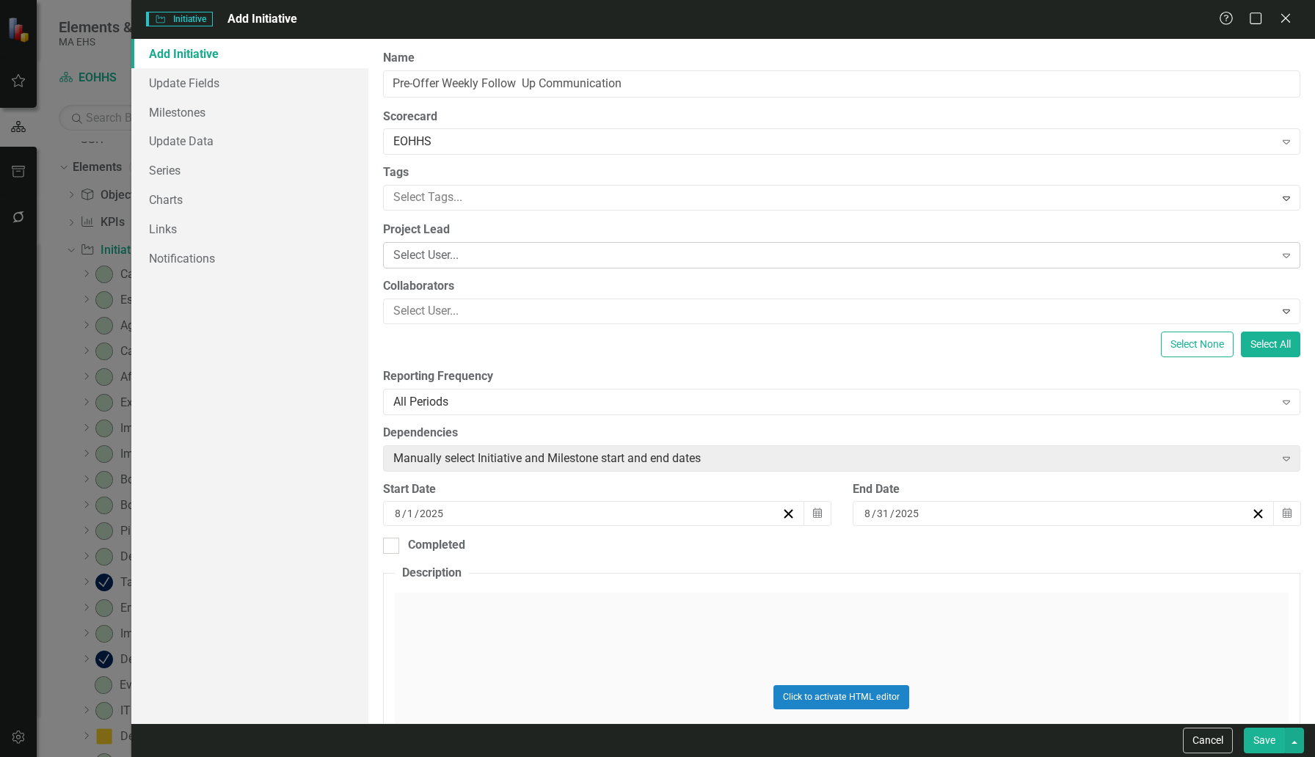
click at [464, 247] on div "Select User..." at bounding box center [833, 255] width 881 height 17
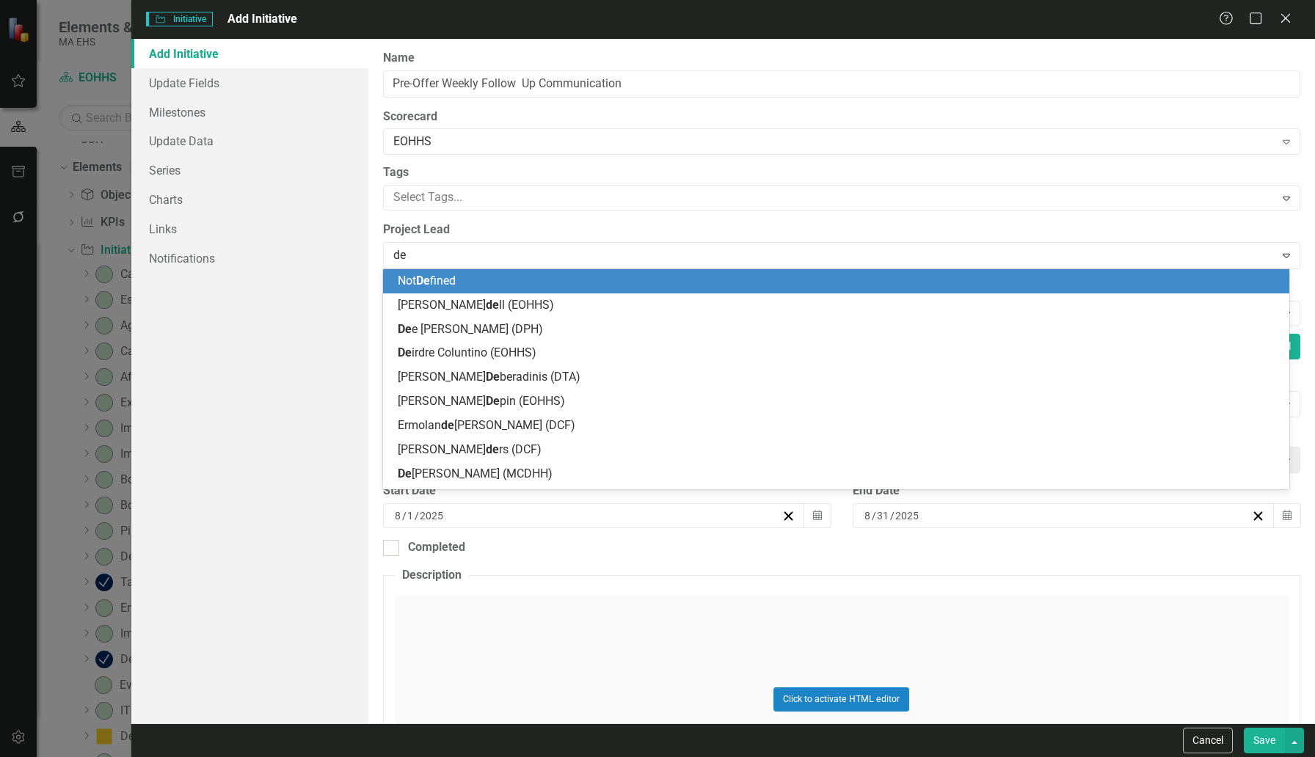
type input "dei"
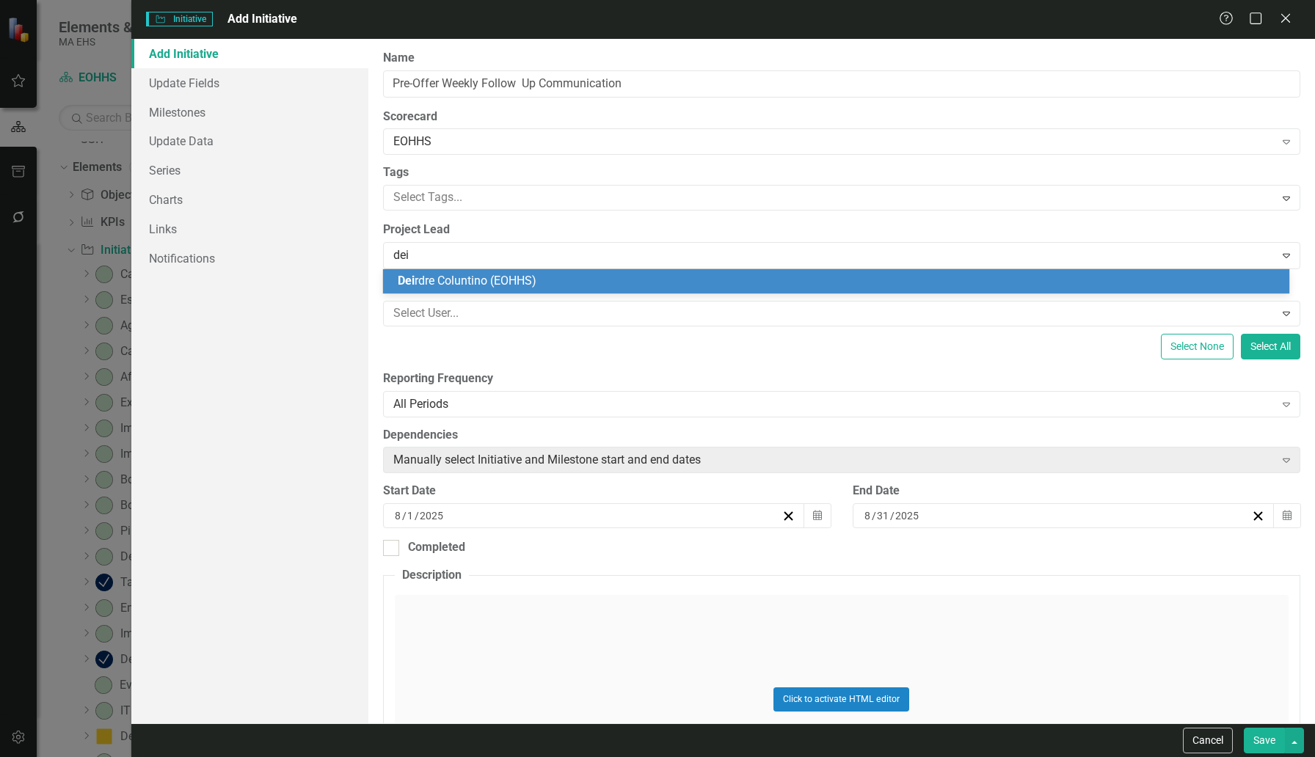
click at [467, 275] on span "Dei rdre Coluntino (EOHHS)" at bounding box center [467, 281] width 139 height 14
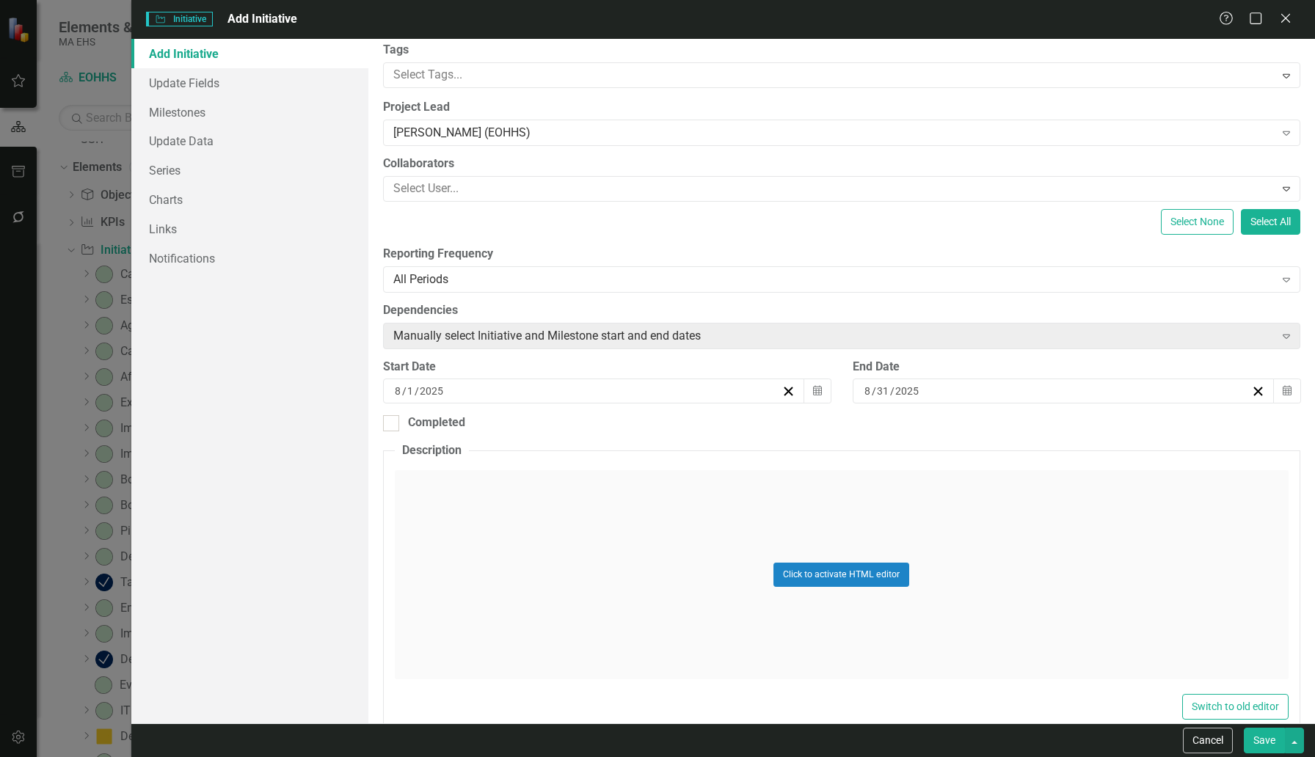
scroll to position [127, 0]
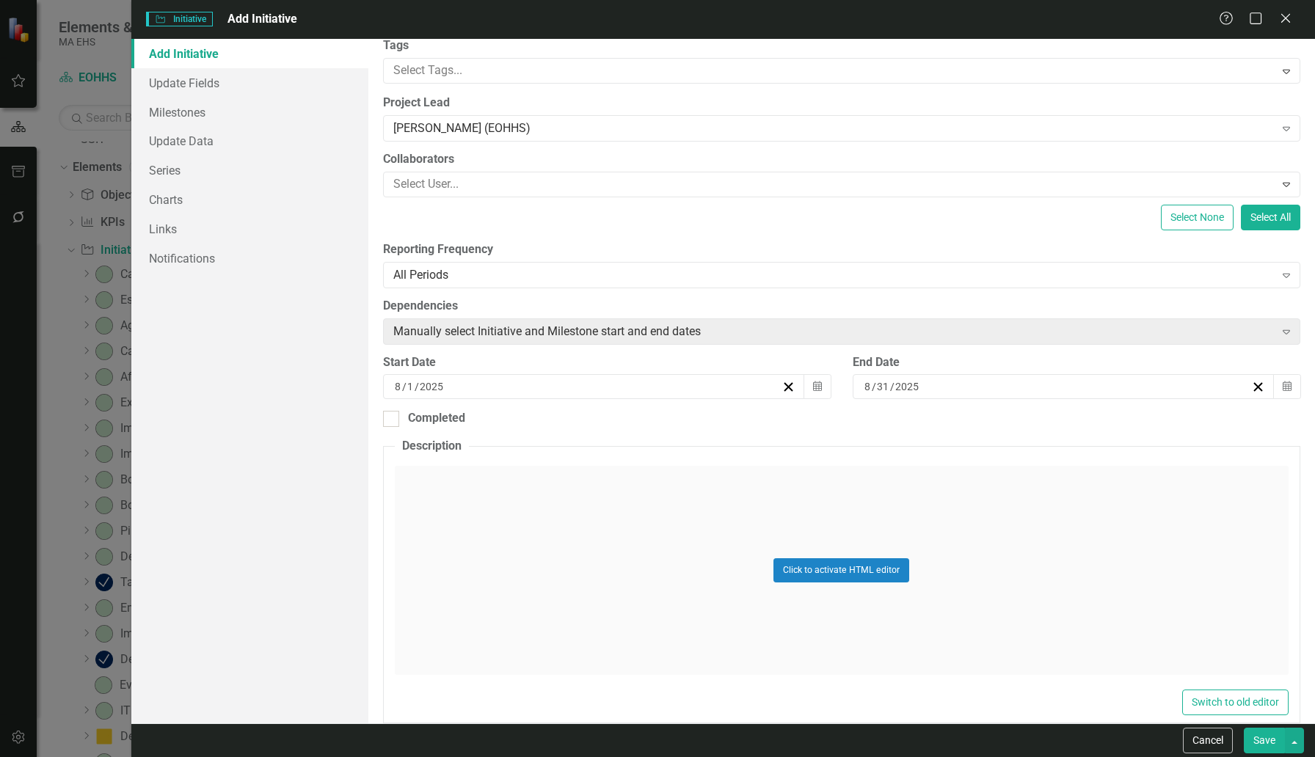
click at [446, 383] on div "[DATE]" at bounding box center [587, 386] width 389 height 15
click at [516, 426] on button "‹" at bounding box center [512, 424] width 32 height 32
click at [487, 522] on button "15" at bounding box center [482, 525] width 37 height 26
click at [897, 394] on div "[DATE]" at bounding box center [1064, 386] width 422 height 25
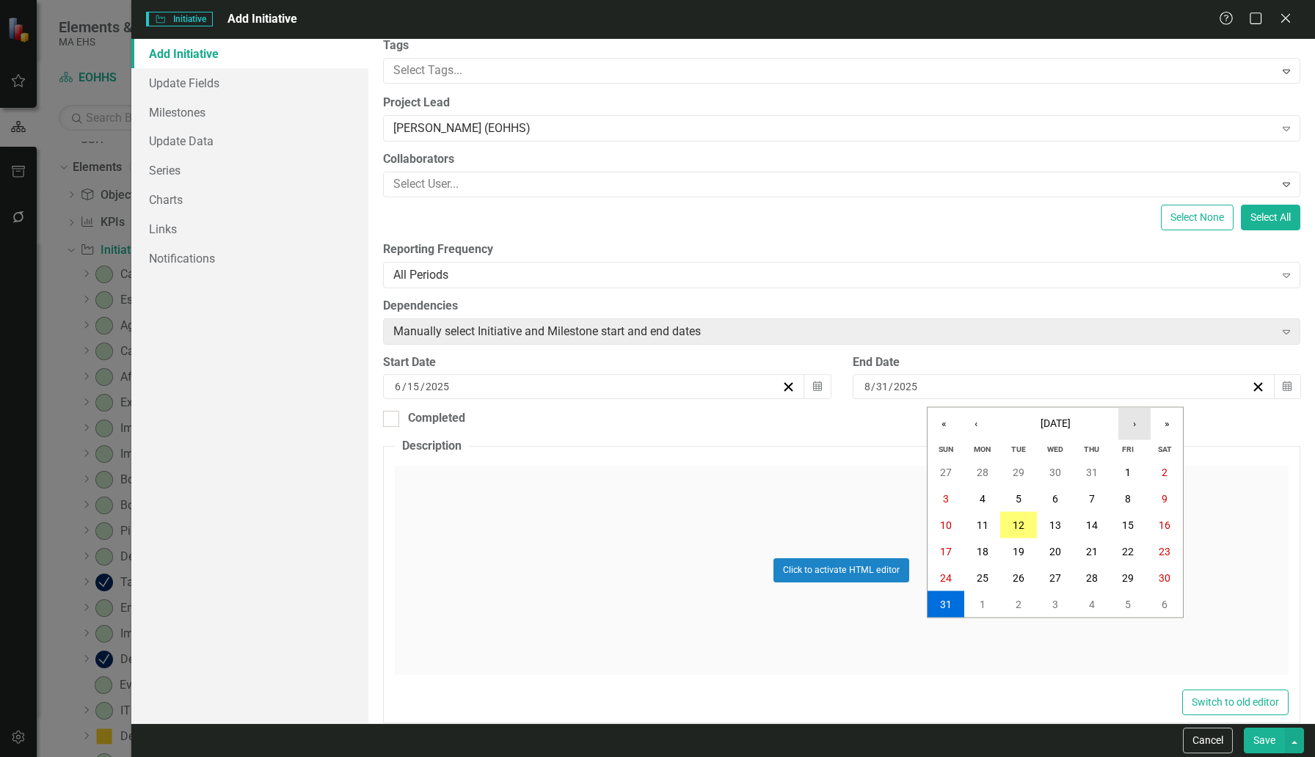
click at [1009, 420] on button "›" at bounding box center [1134, 424] width 32 height 32
click at [984, 421] on button "‹" at bounding box center [976, 424] width 32 height 32
click at [990, 473] on button "1" at bounding box center [982, 472] width 37 height 26
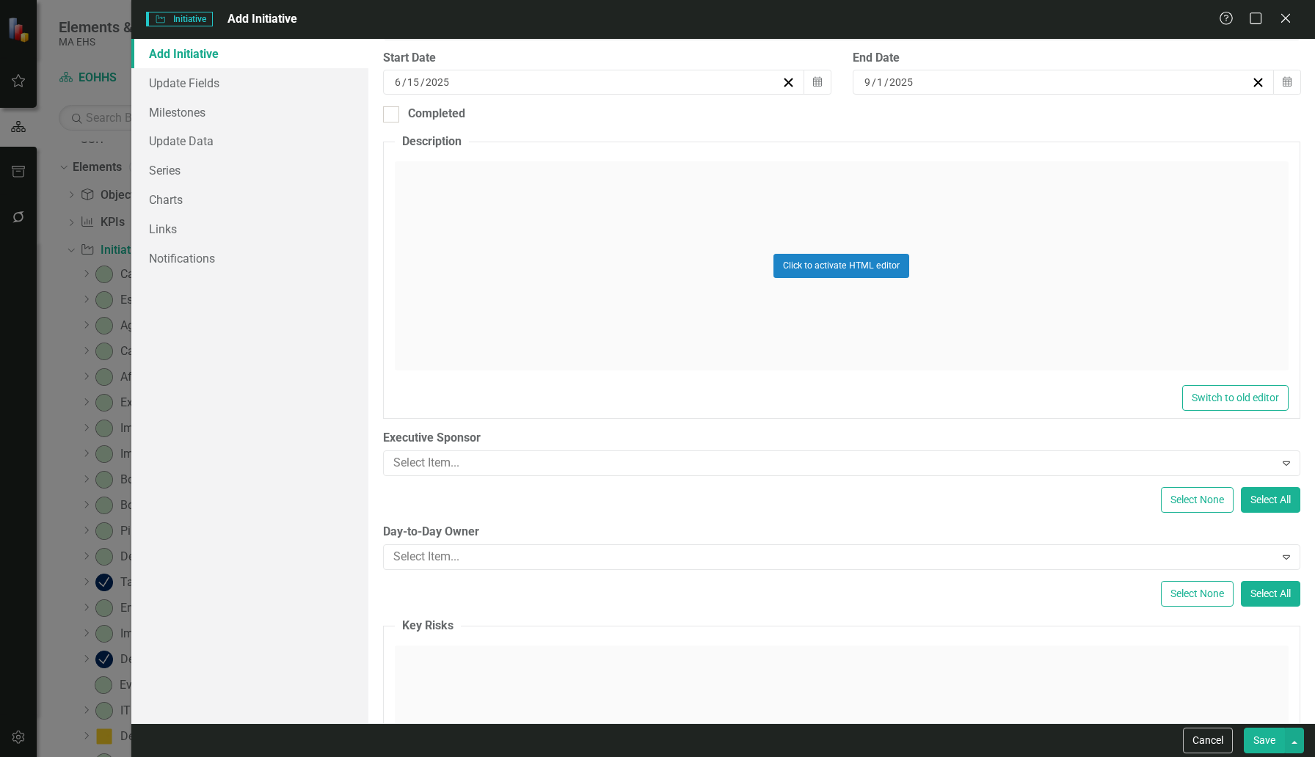
scroll to position [409, 0]
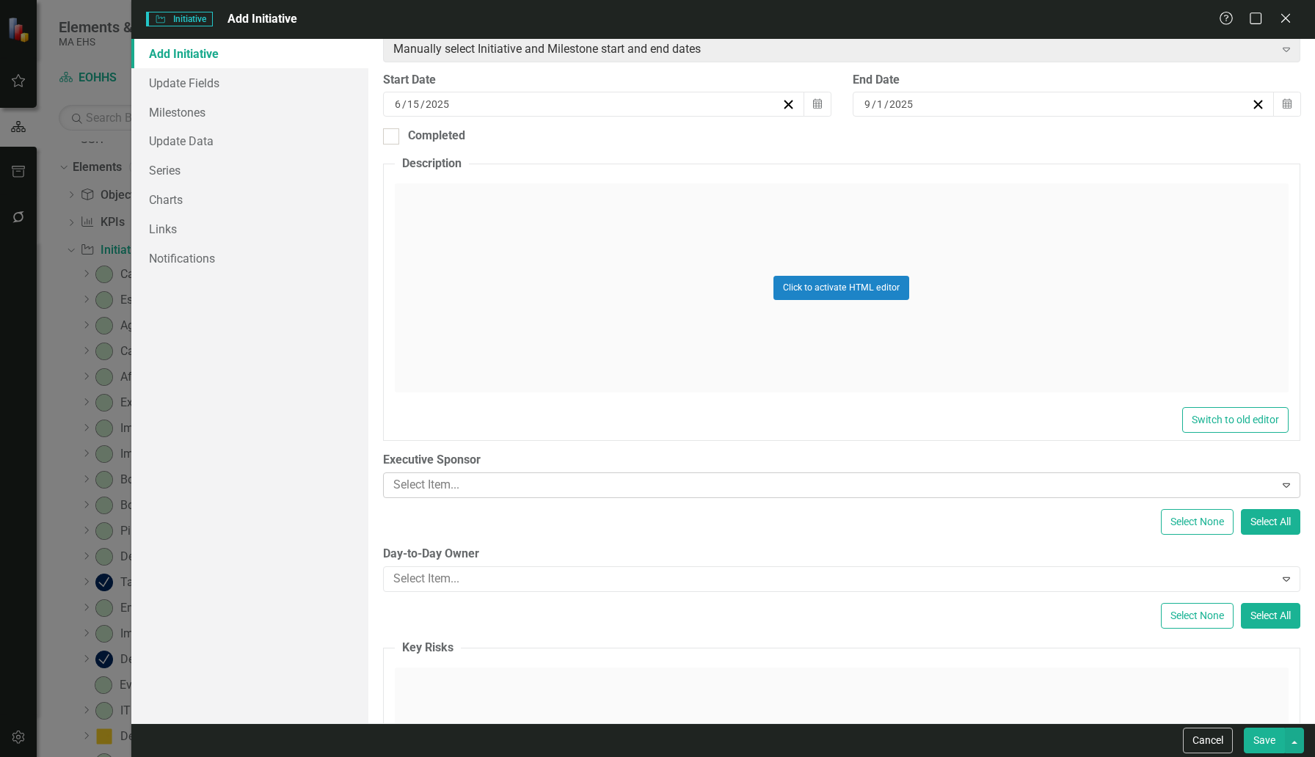
click at [920, 478] on div at bounding box center [830, 485] width 887 height 20
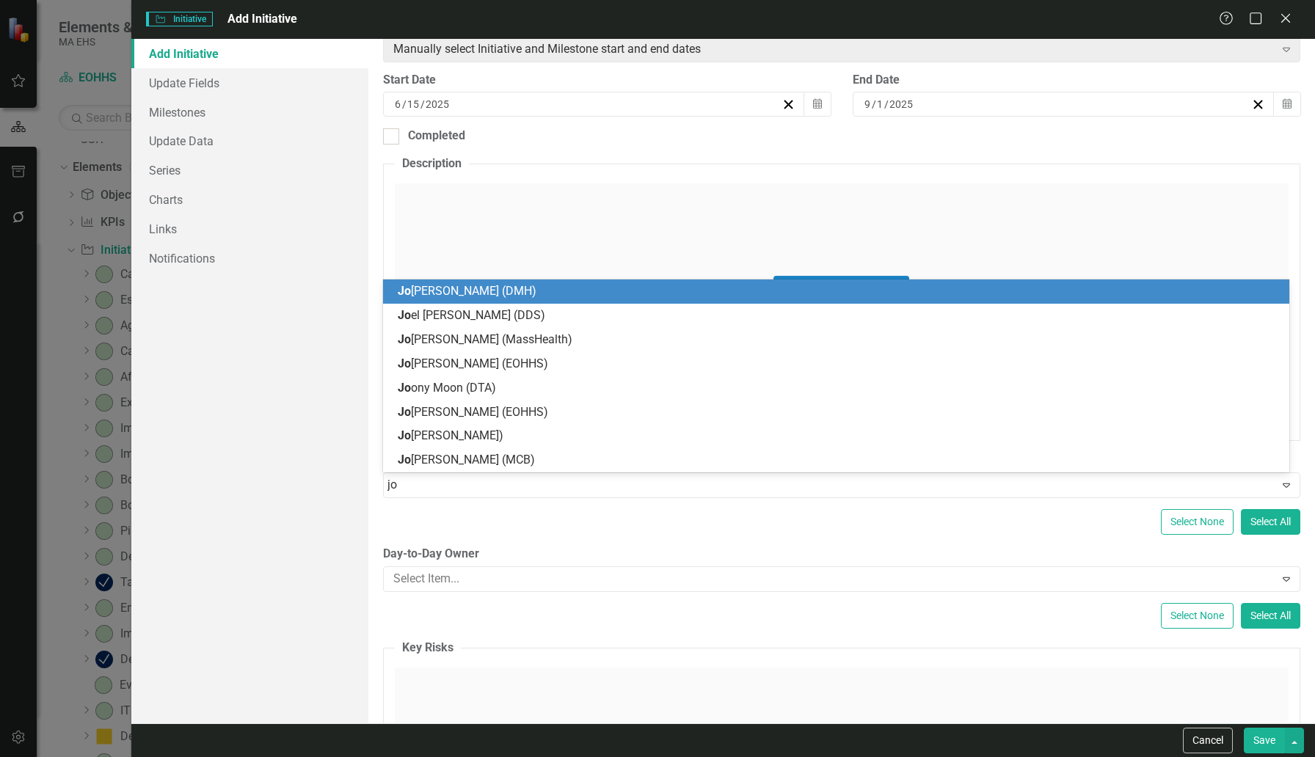
type input "[PERSON_NAME]"
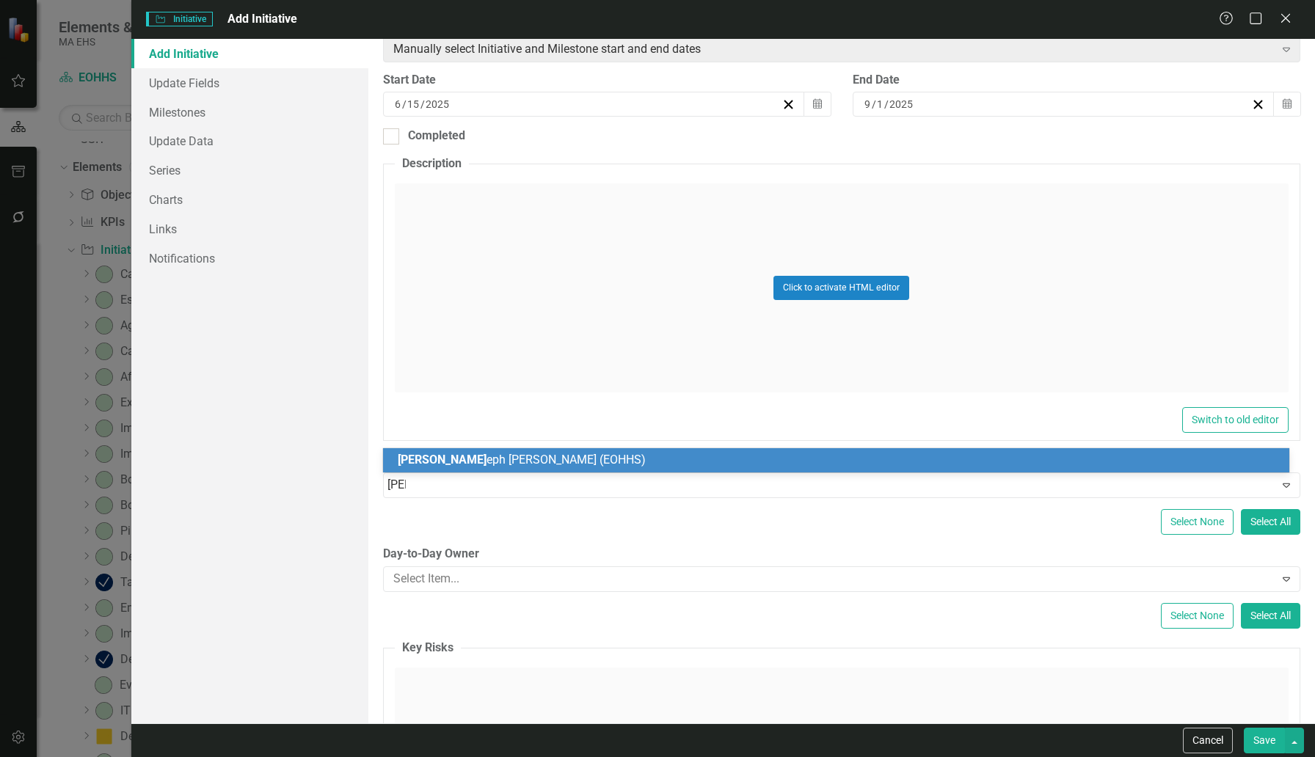
click at [456, 460] on span "[PERSON_NAME] eph [PERSON_NAME] (EOHHS)" at bounding box center [522, 460] width 248 height 14
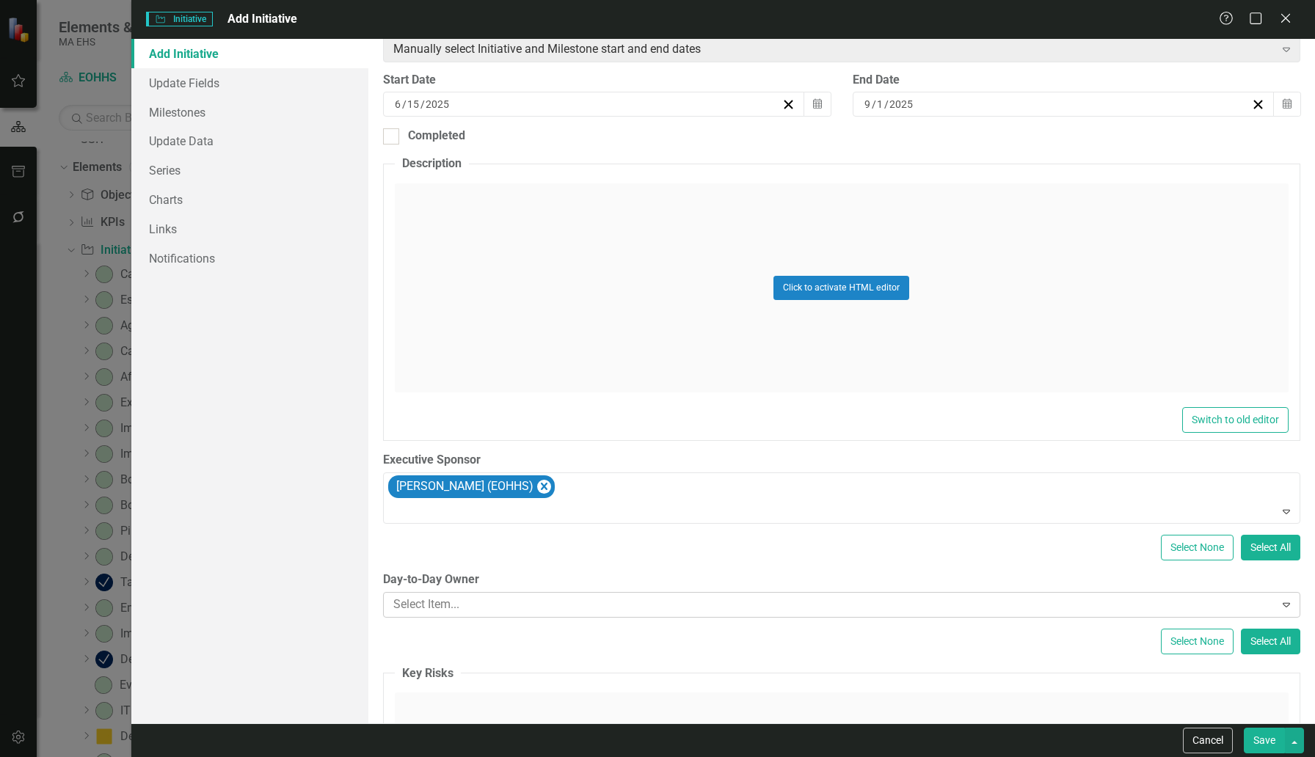
click at [431, 607] on div at bounding box center [830, 605] width 887 height 20
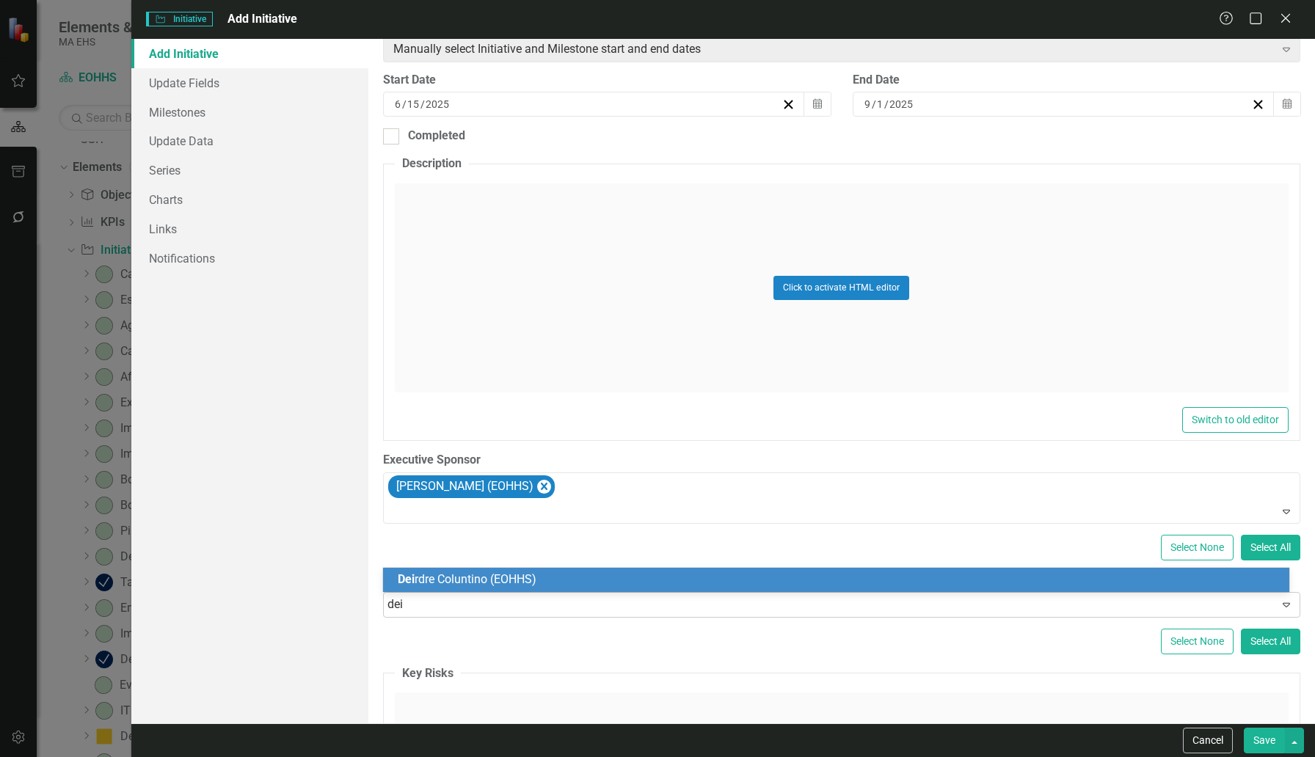
type input "[PERSON_NAME]"
click at [437, 577] on span "Deir dre Coluntino (EOHHS)" at bounding box center [467, 579] width 139 height 14
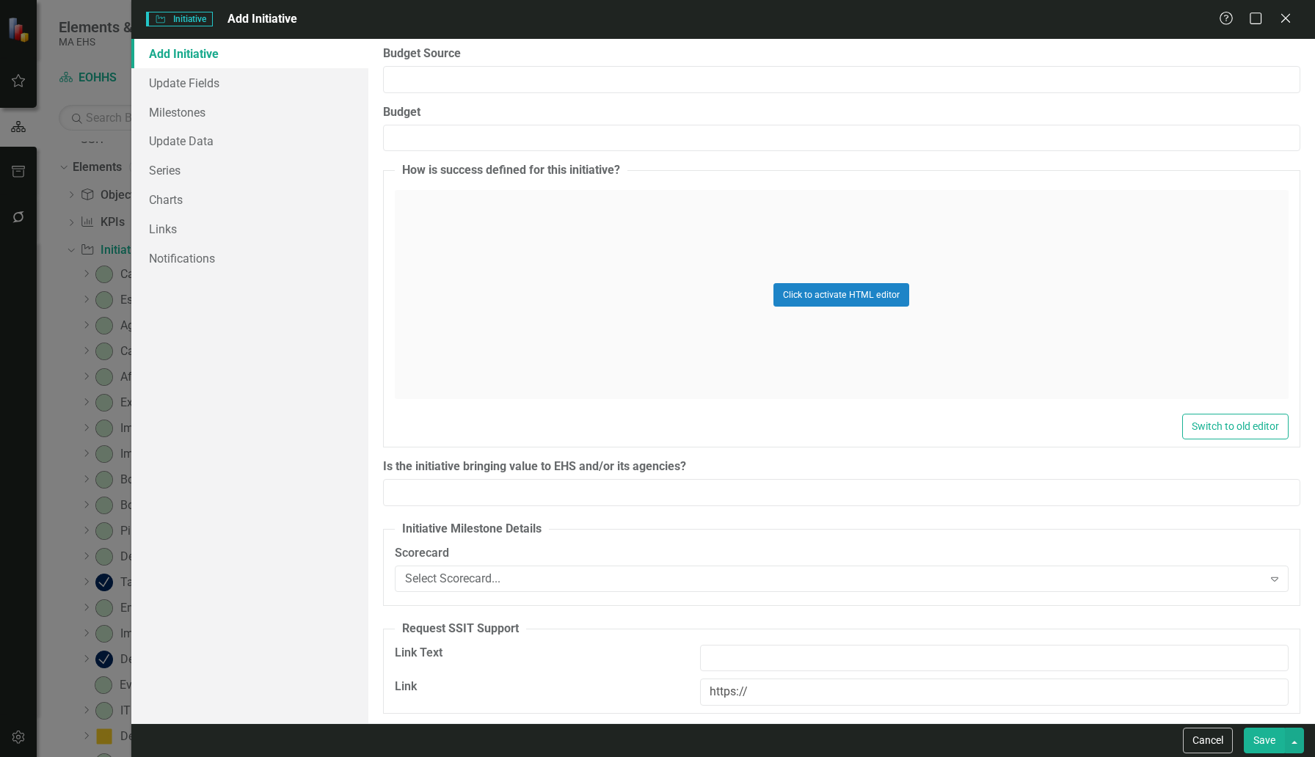
scroll to position [2052, 0]
click at [1009, 682] on button "Save" at bounding box center [1264, 741] width 41 height 26
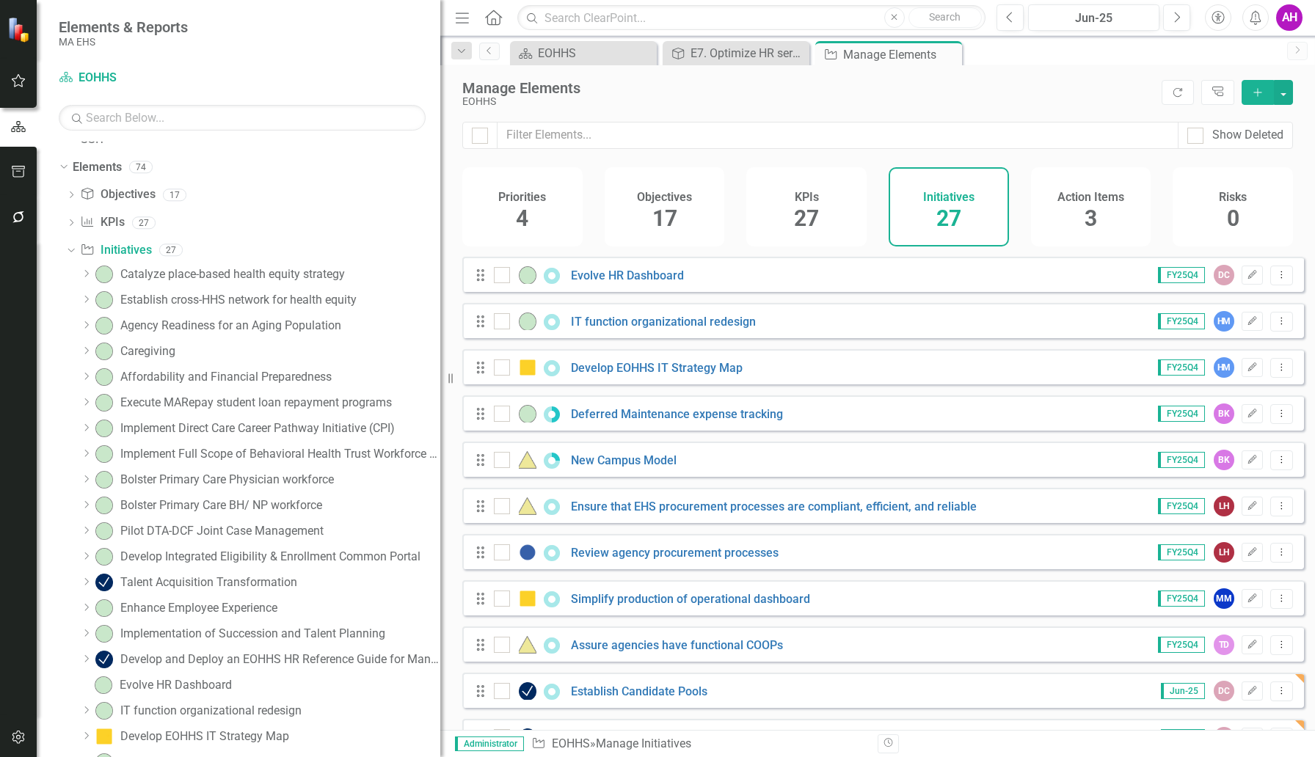
scroll to position [783, 0]
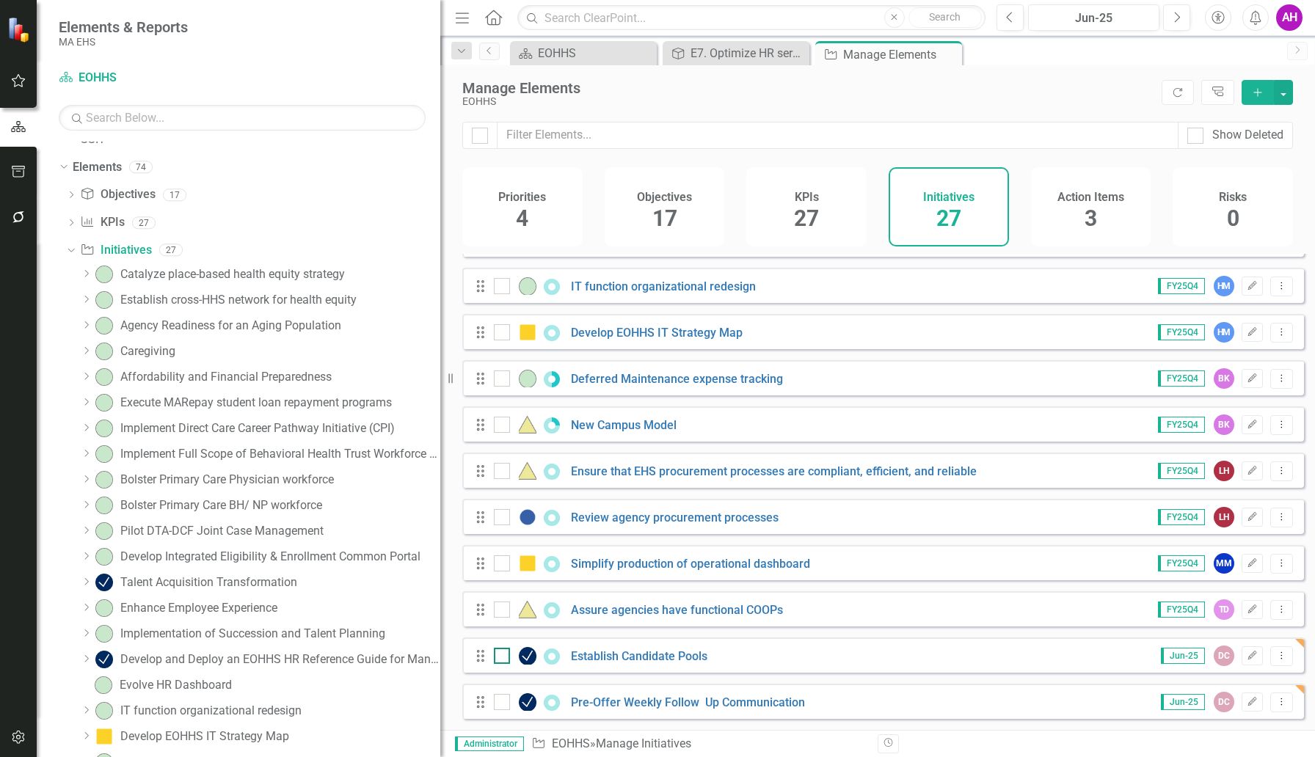
click at [528, 655] on img at bounding box center [528, 656] width 18 height 18
click at [503, 655] on input "checkbox" at bounding box center [499, 653] width 10 height 10
click at [528, 655] on img at bounding box center [528, 656] width 18 height 18
click at [503, 655] on input "checkbox" at bounding box center [499, 653] width 10 height 10
click at [1009, 652] on icon "Edit" at bounding box center [1252, 656] width 11 height 9
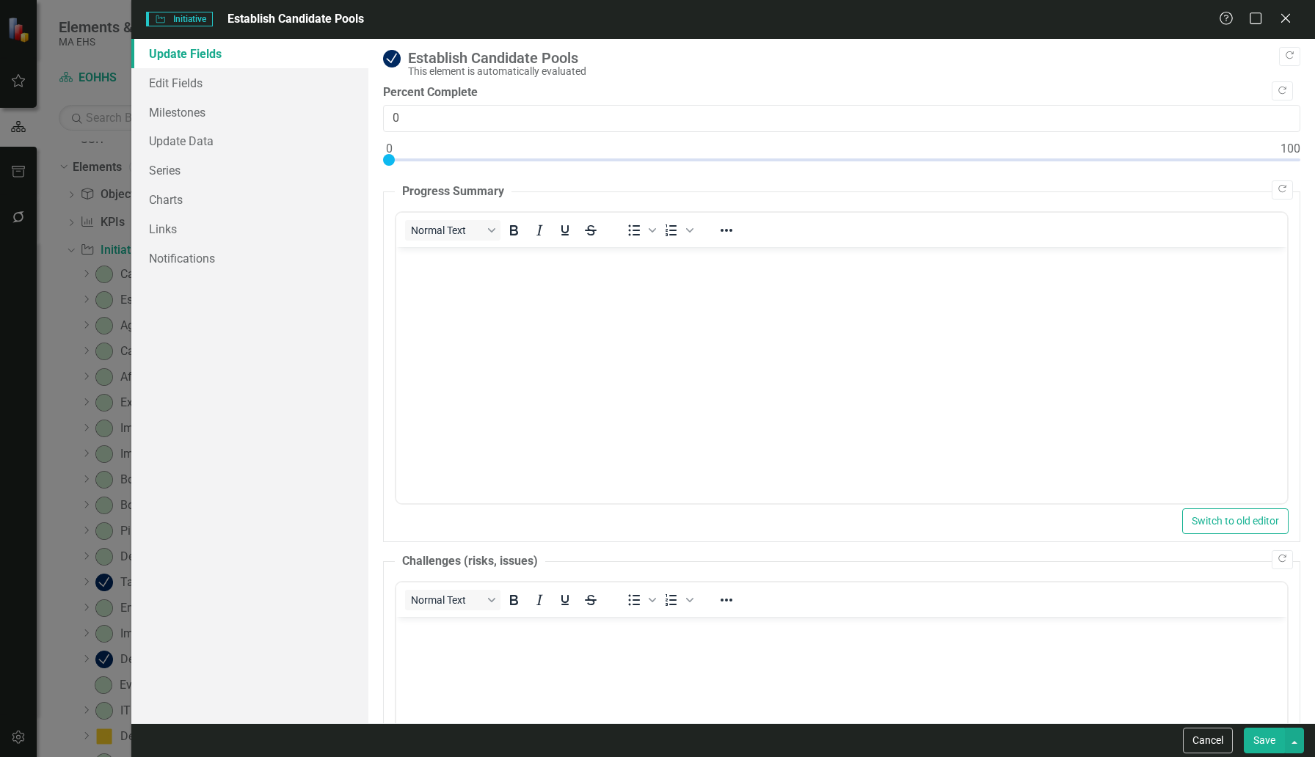
scroll to position [0, 0]
click at [514, 60] on div "Establish Candidate Pools" at bounding box center [850, 58] width 885 height 16
click at [387, 54] on img at bounding box center [392, 59] width 18 height 18
click at [1009, 59] on button "Copy Forward" at bounding box center [1289, 56] width 21 height 19
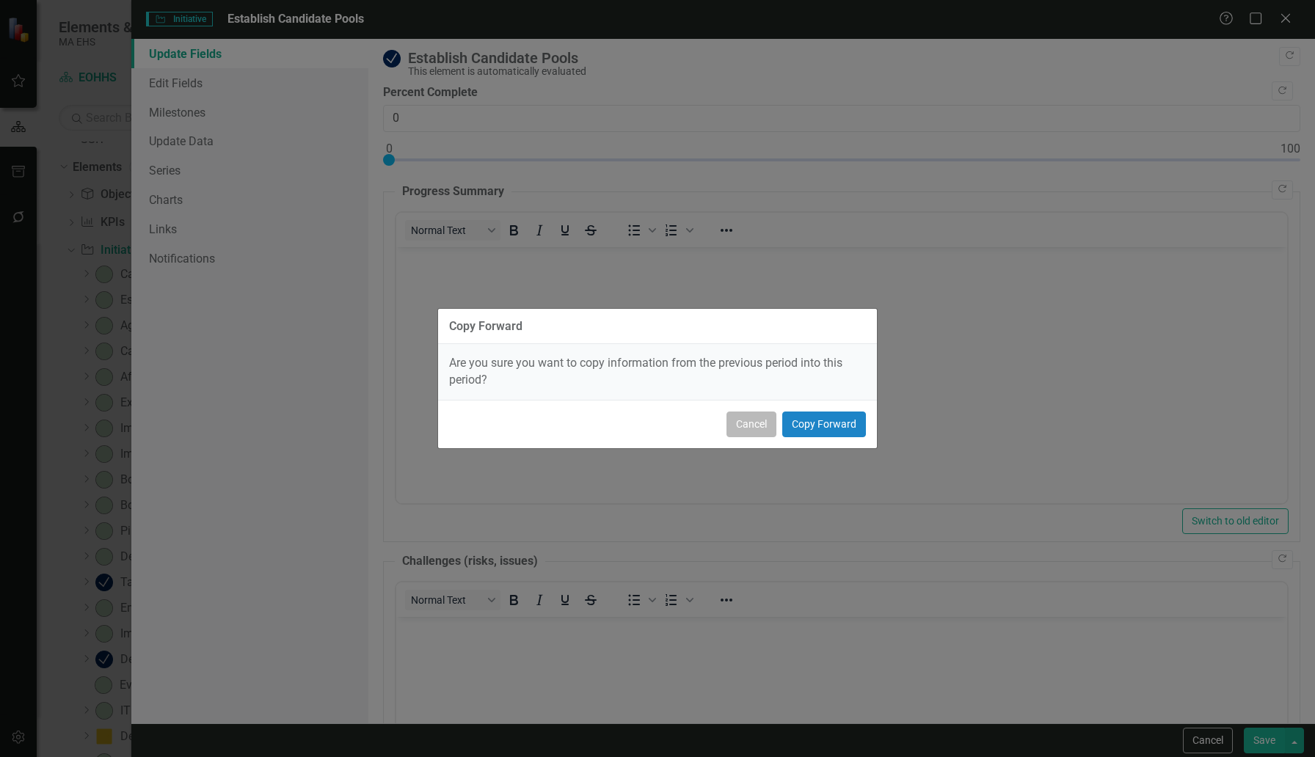
click at [762, 417] on button "Cancel" at bounding box center [751, 425] width 50 height 26
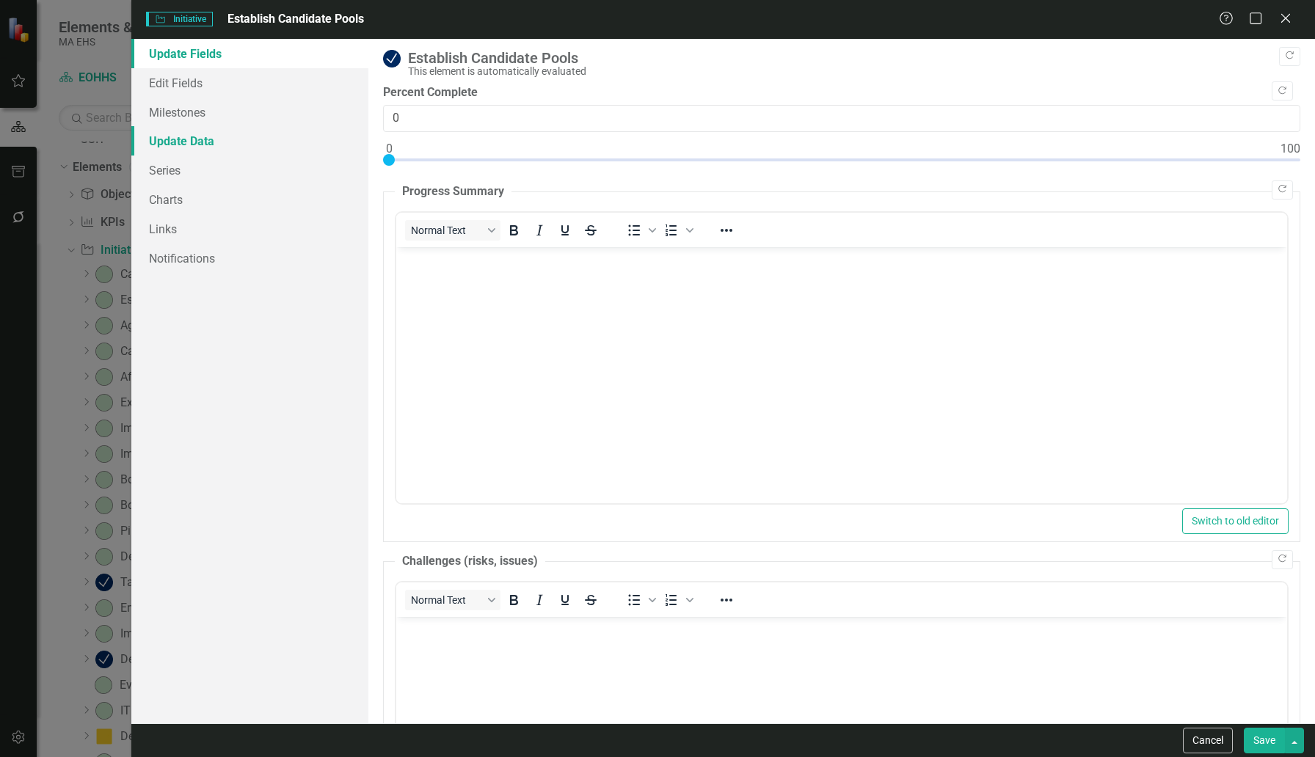
click at [207, 136] on link "Update Data" at bounding box center [249, 140] width 237 height 29
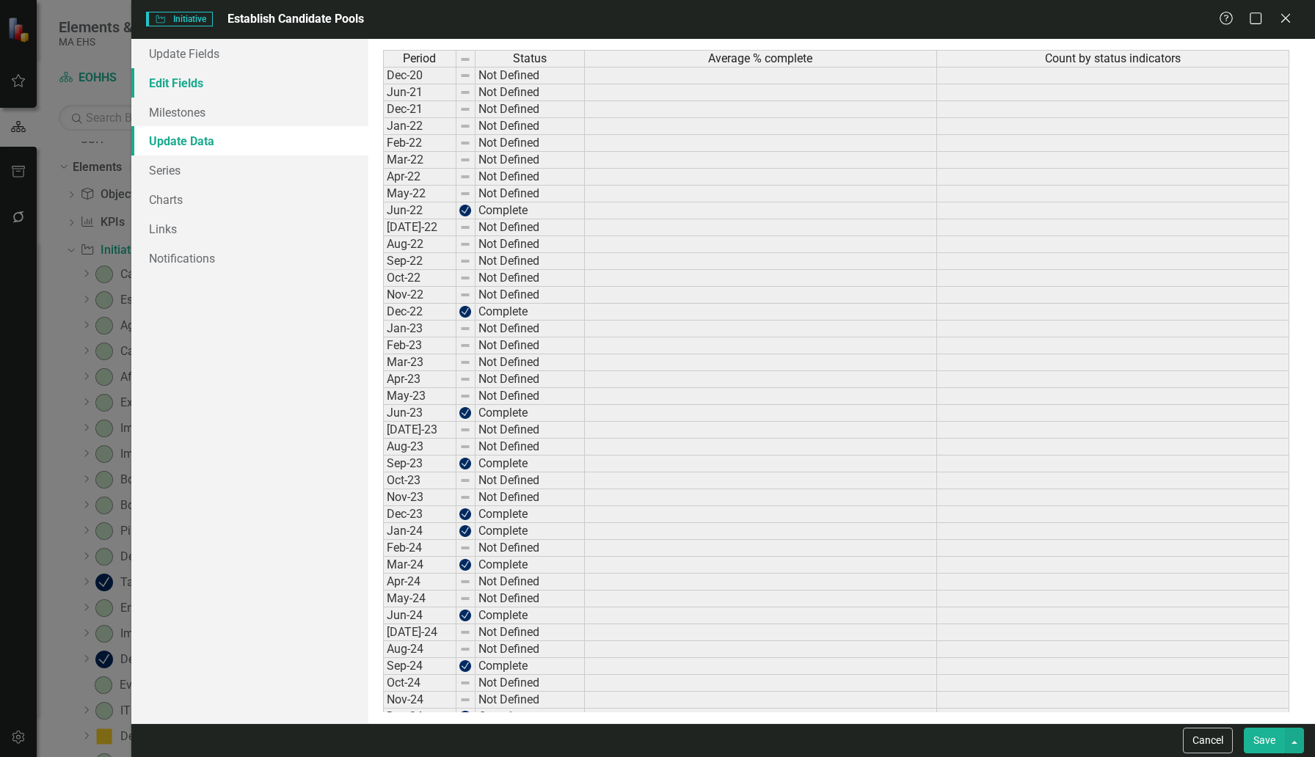
click at [172, 83] on link "Edit Fields" at bounding box center [249, 82] width 237 height 29
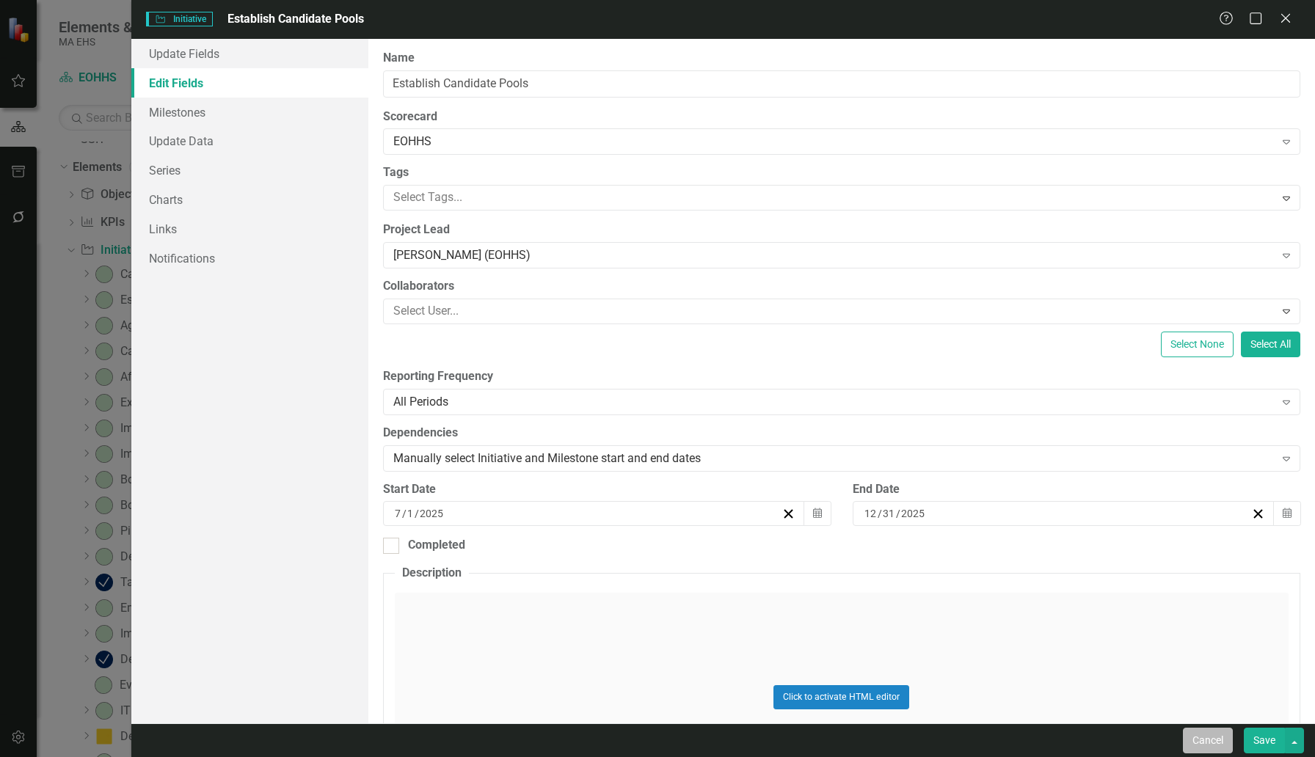
click at [1009, 682] on button "Cancel" at bounding box center [1208, 741] width 50 height 26
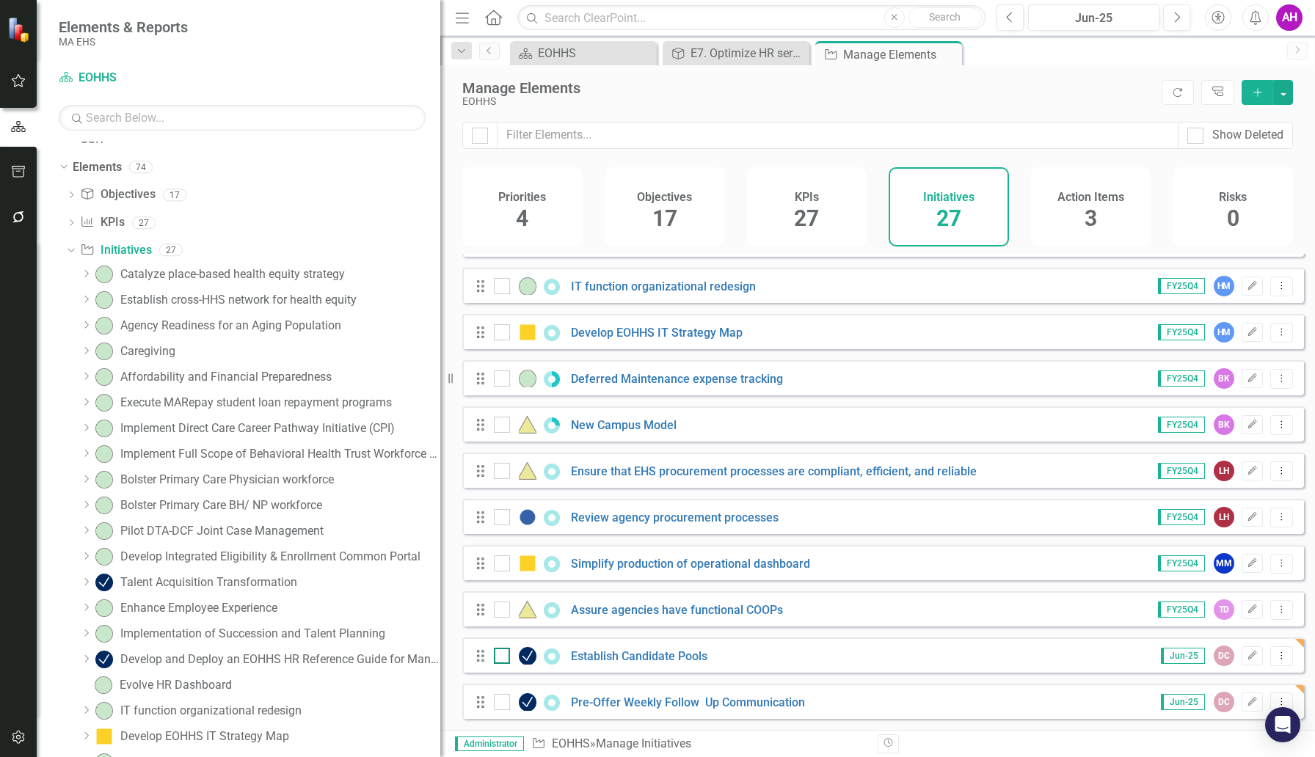
click at [525, 655] on img at bounding box center [528, 656] width 18 height 18
click at [503, 655] on input "checkbox" at bounding box center [499, 653] width 10 height 10
click at [525, 655] on img at bounding box center [528, 656] width 18 height 18
click at [503, 655] on input "checkbox" at bounding box center [499, 653] width 10 height 10
checkbox input "false"
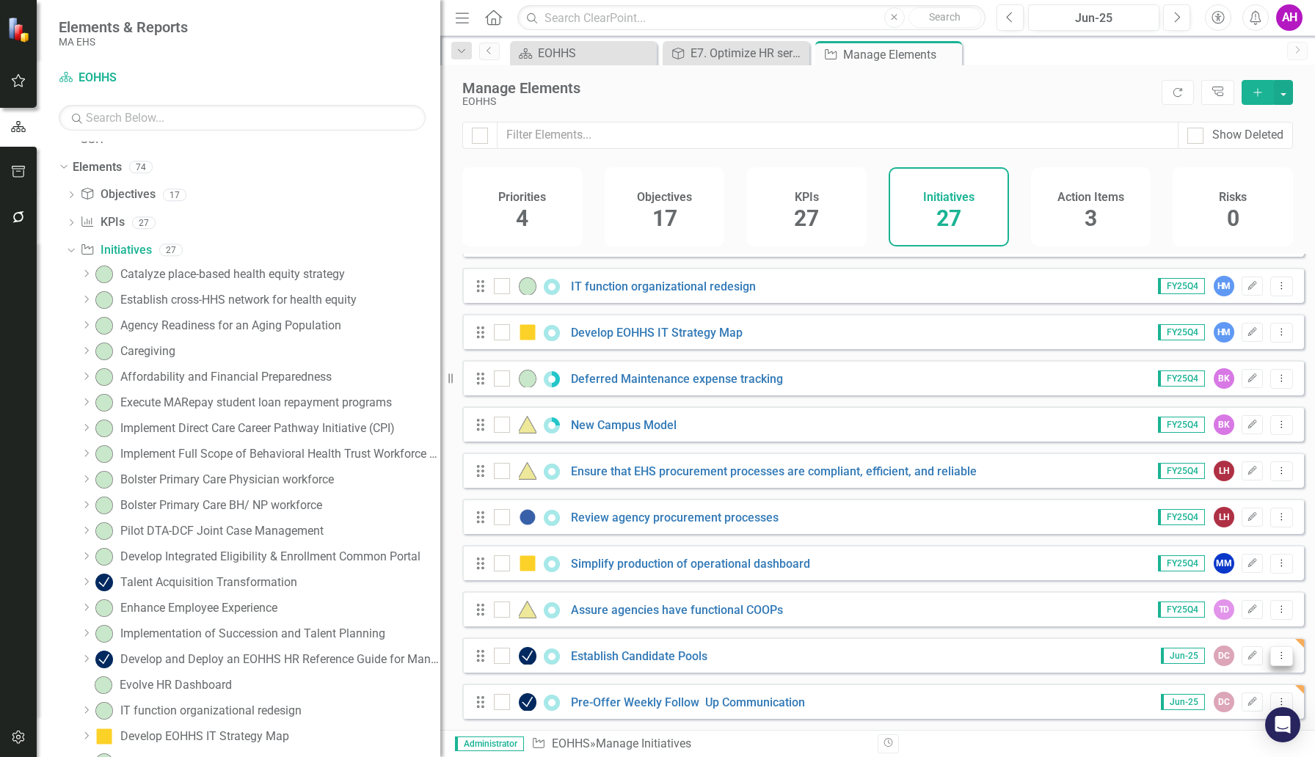
click at [1009, 649] on button "Dropdown Menu" at bounding box center [1281, 656] width 23 height 20
click at [1009, 553] on link "Edit Edit Initiative" at bounding box center [1215, 550] width 131 height 27
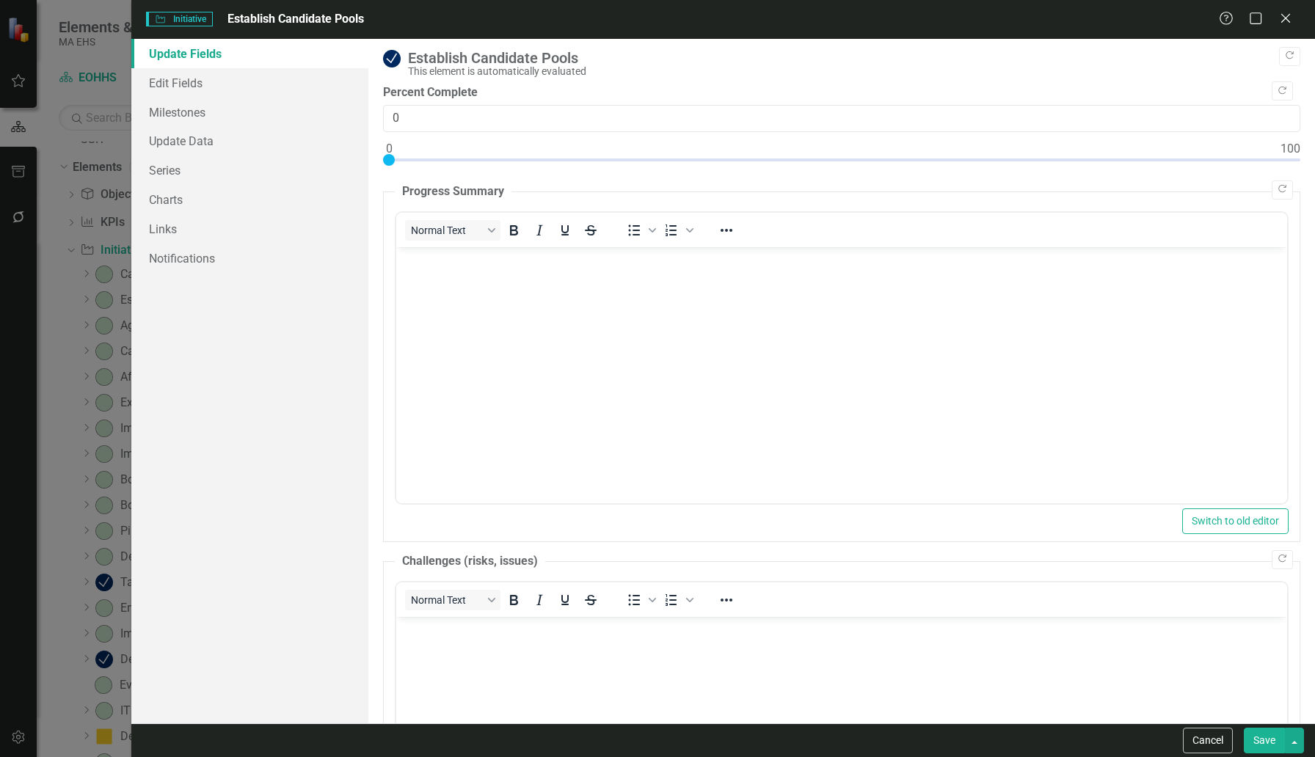
click at [190, 20] on span "Initiative Initiative" at bounding box center [179, 19] width 66 height 15
click at [391, 60] on img at bounding box center [392, 59] width 18 height 18
click at [167, 242] on link "Links" at bounding box center [249, 228] width 237 height 29
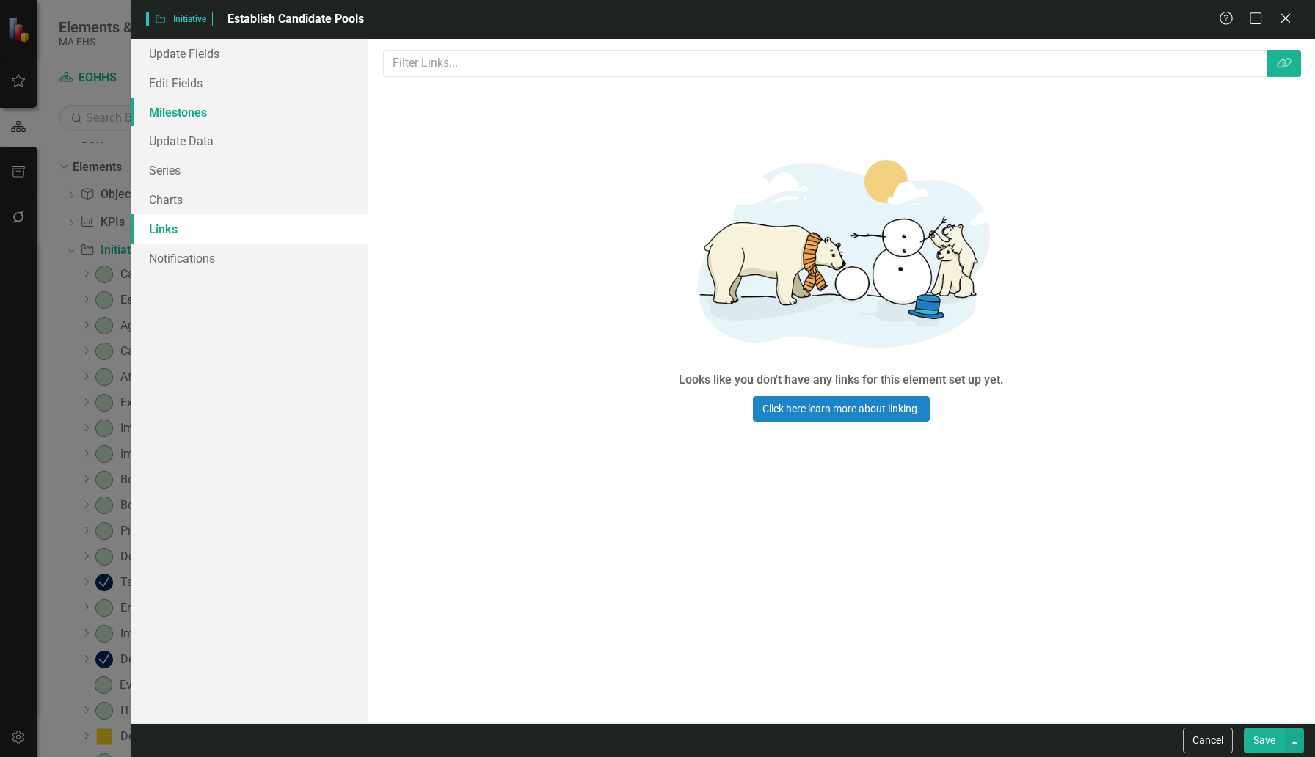
click at [177, 114] on link "Milestones" at bounding box center [249, 112] width 237 height 29
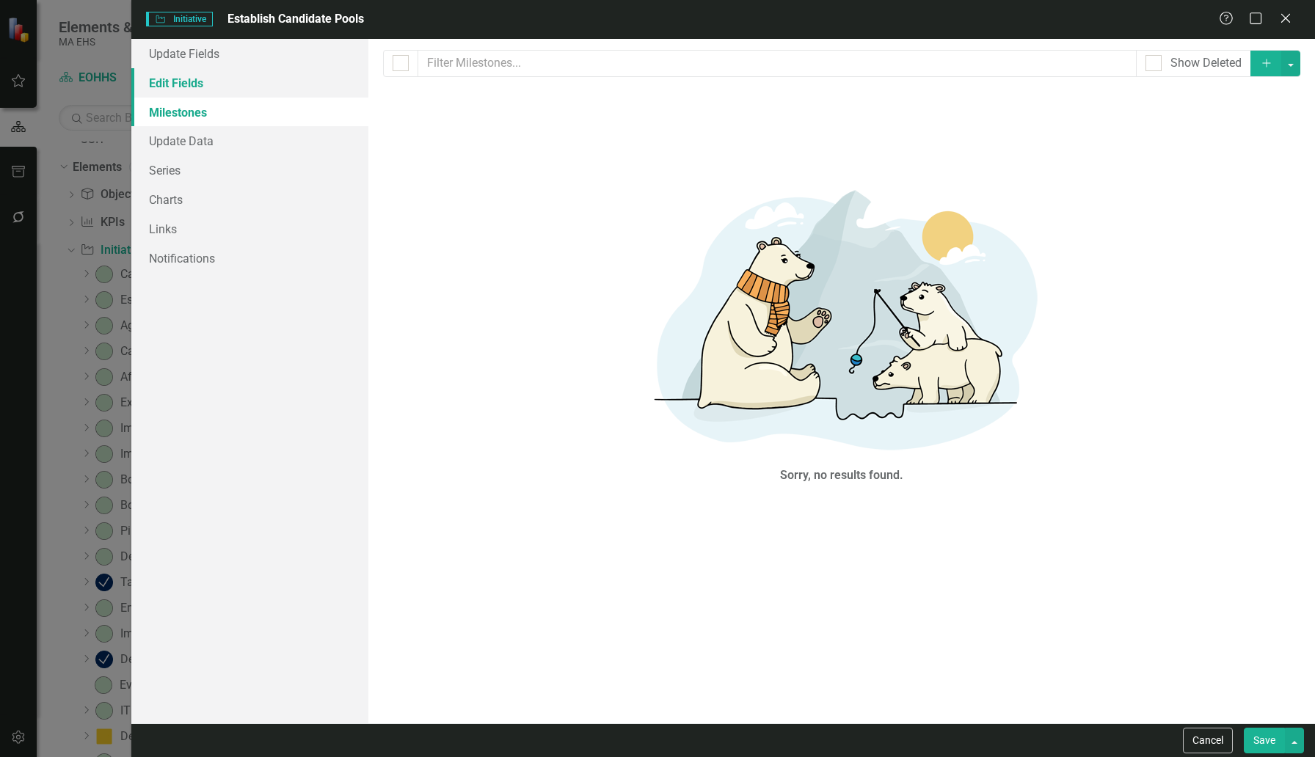
click at [168, 81] on link "Edit Fields" at bounding box center [249, 82] width 237 height 29
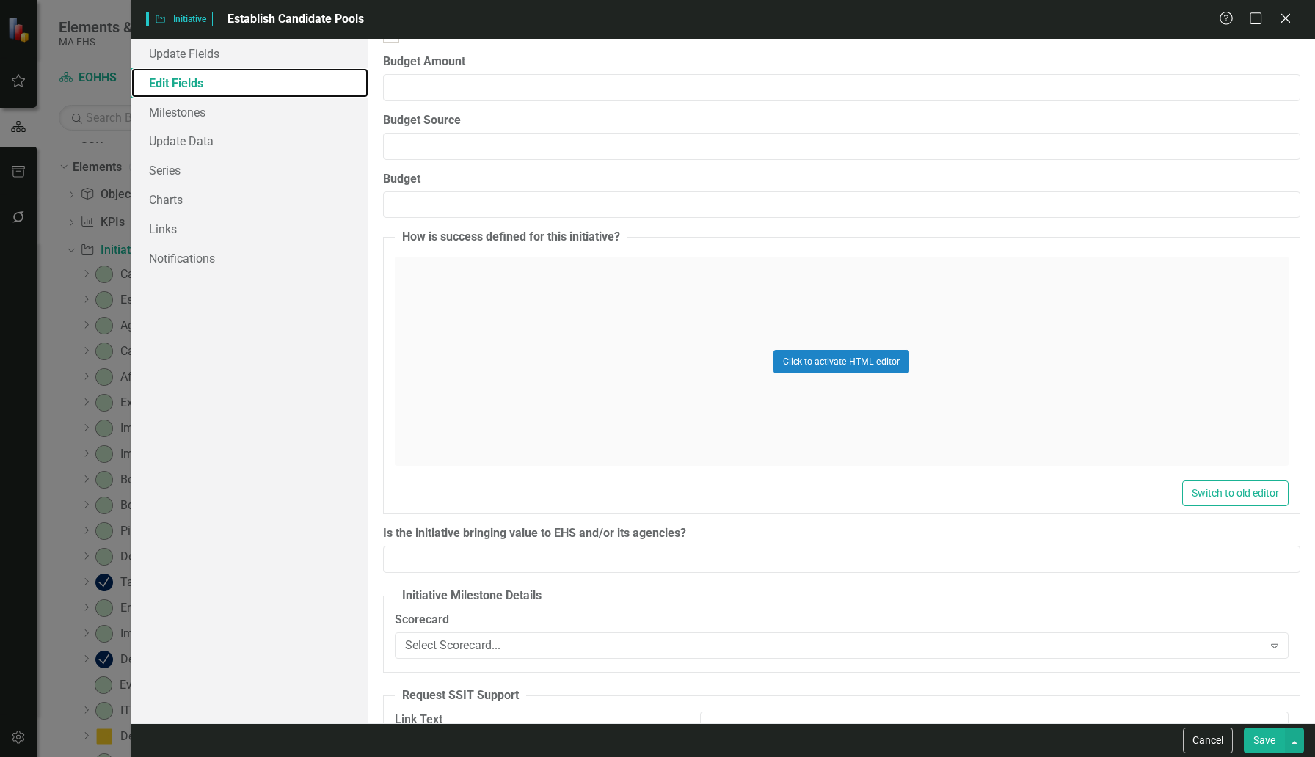
scroll to position [2052, 0]
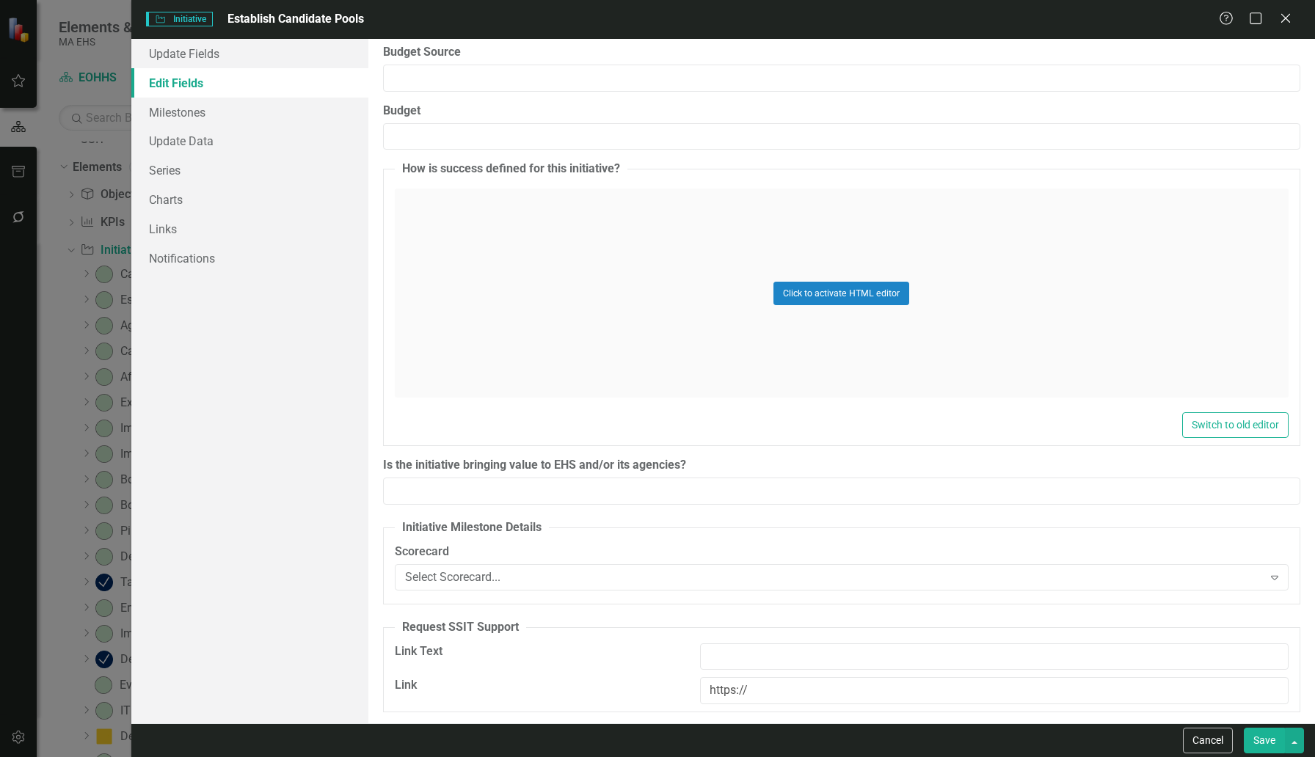
click at [1009, 682] on button "Save" at bounding box center [1264, 741] width 41 height 26
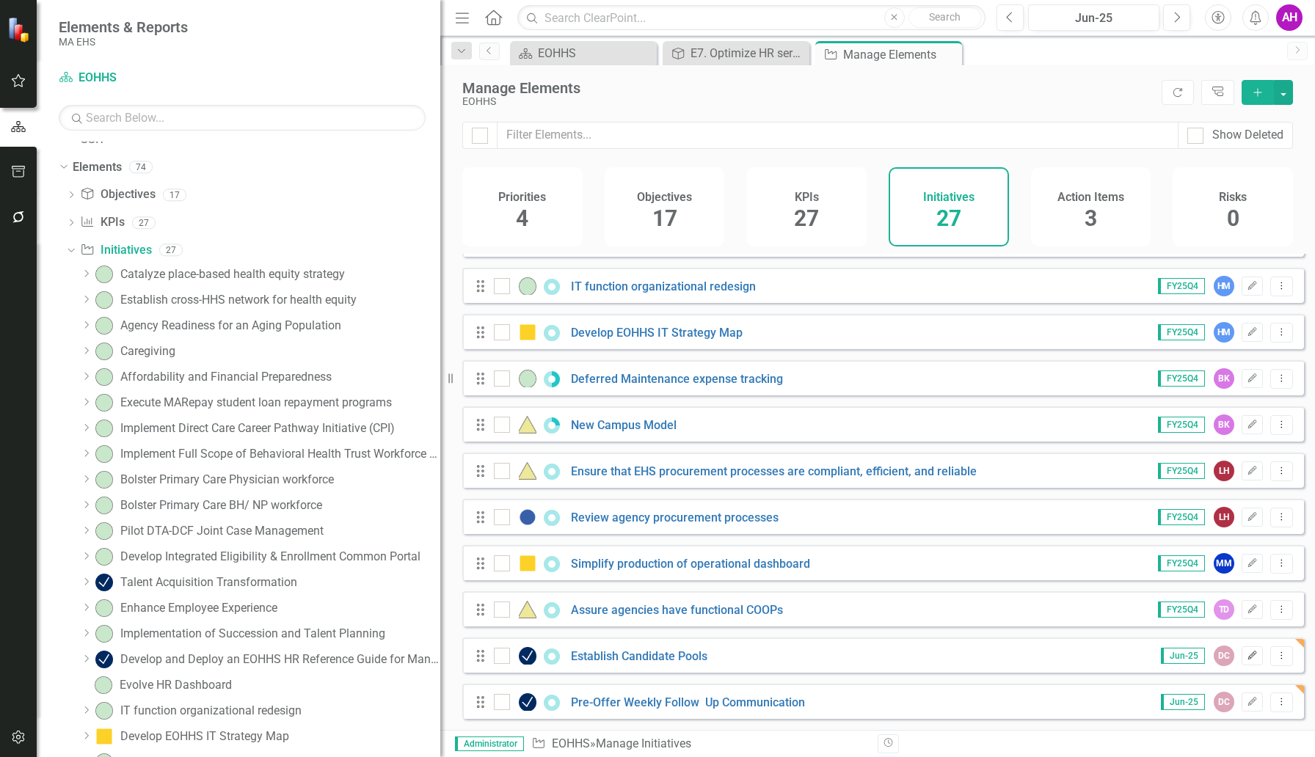
click at [1009, 652] on icon "Edit" at bounding box center [1252, 656] width 11 height 9
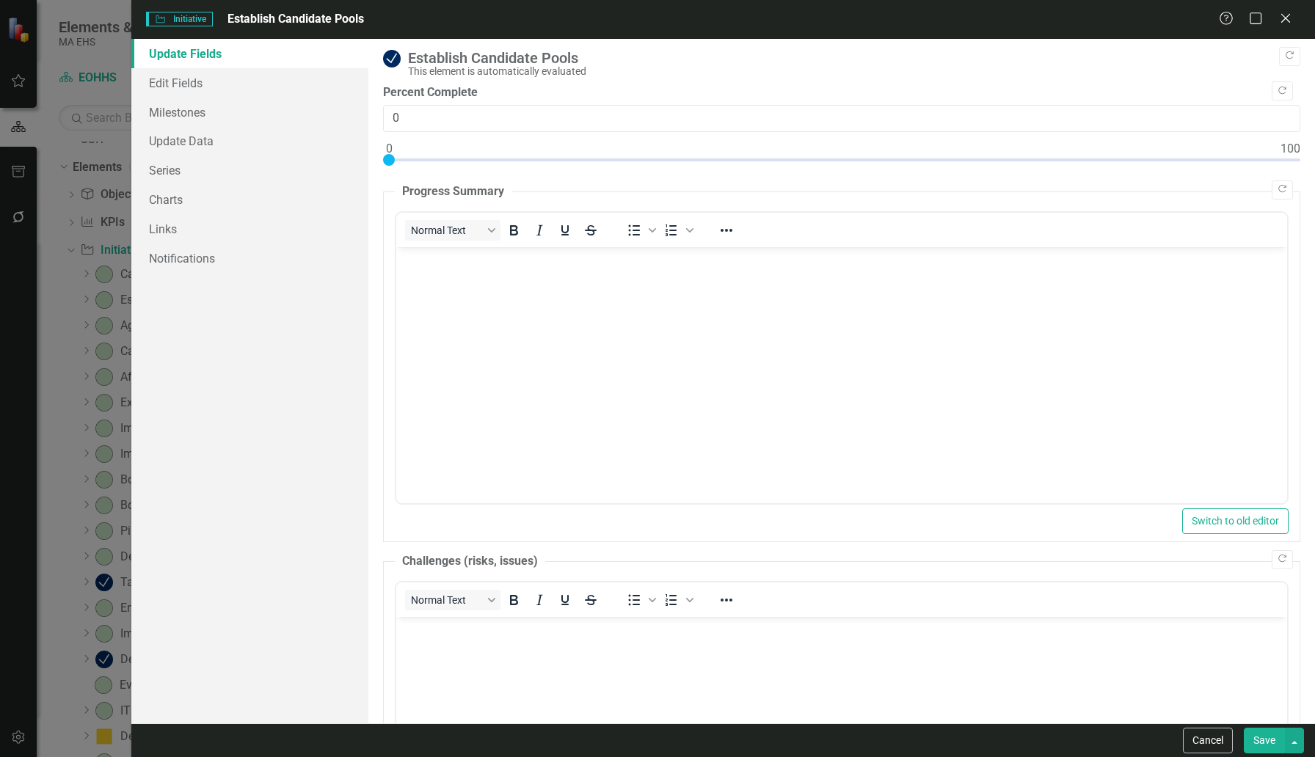
scroll to position [0, 0]
click at [1009, 682] on button "Cancel" at bounding box center [1208, 741] width 50 height 26
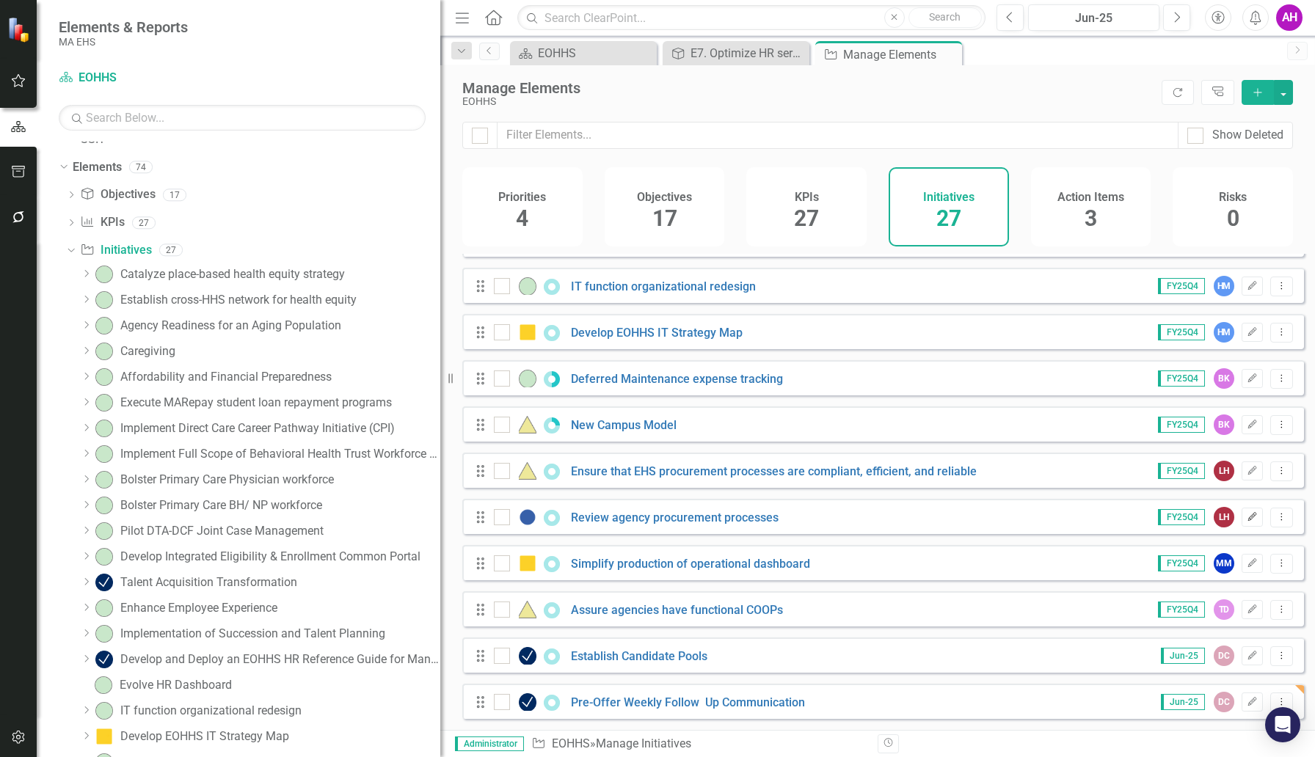
click at [1009, 517] on icon "Edit" at bounding box center [1252, 517] width 11 height 9
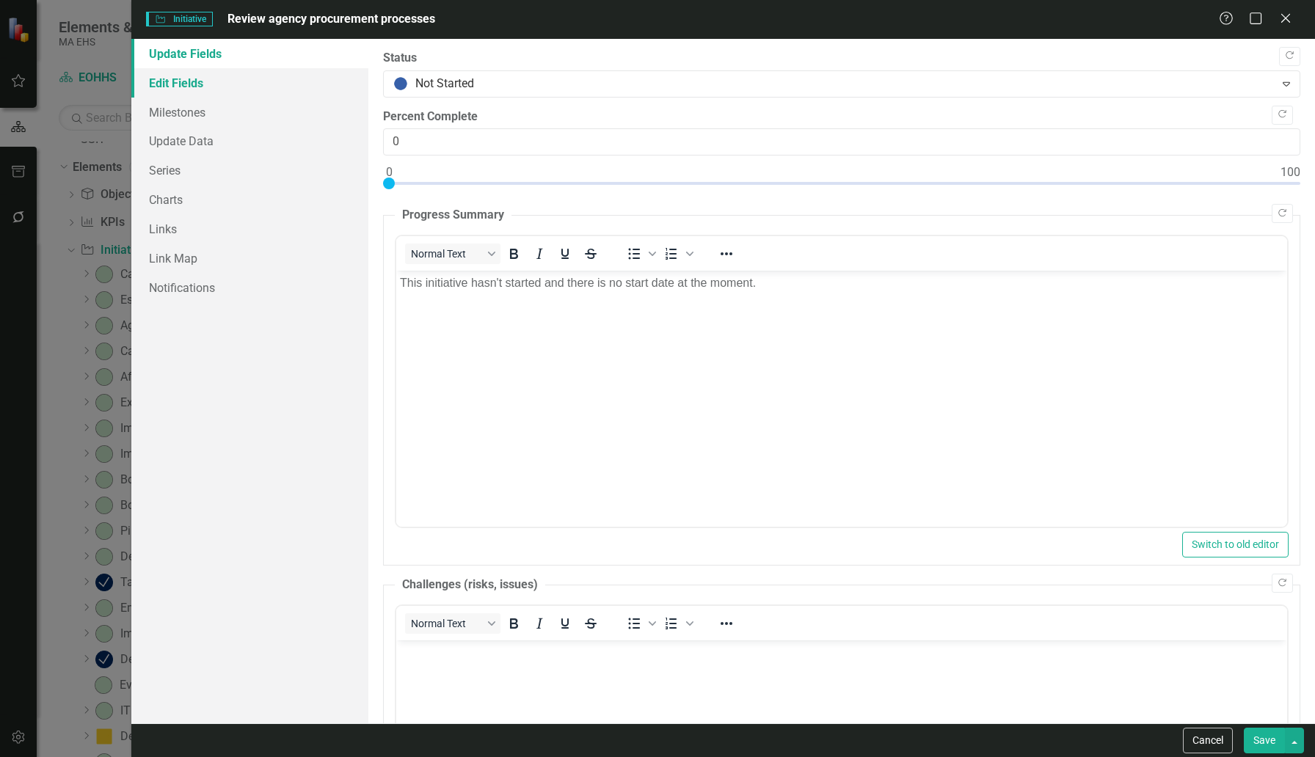
click at [170, 81] on link "Edit Fields" at bounding box center [249, 82] width 237 height 29
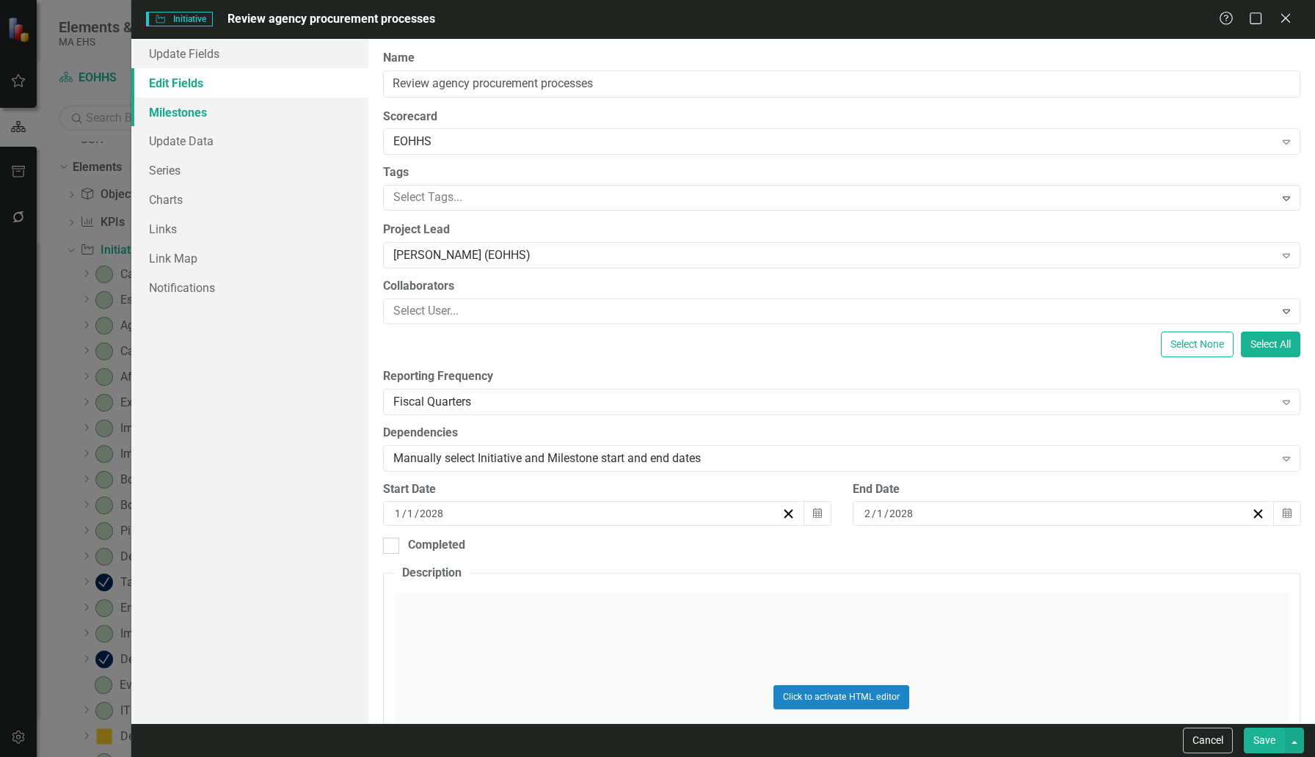
click at [177, 112] on link "Milestones" at bounding box center [249, 112] width 237 height 29
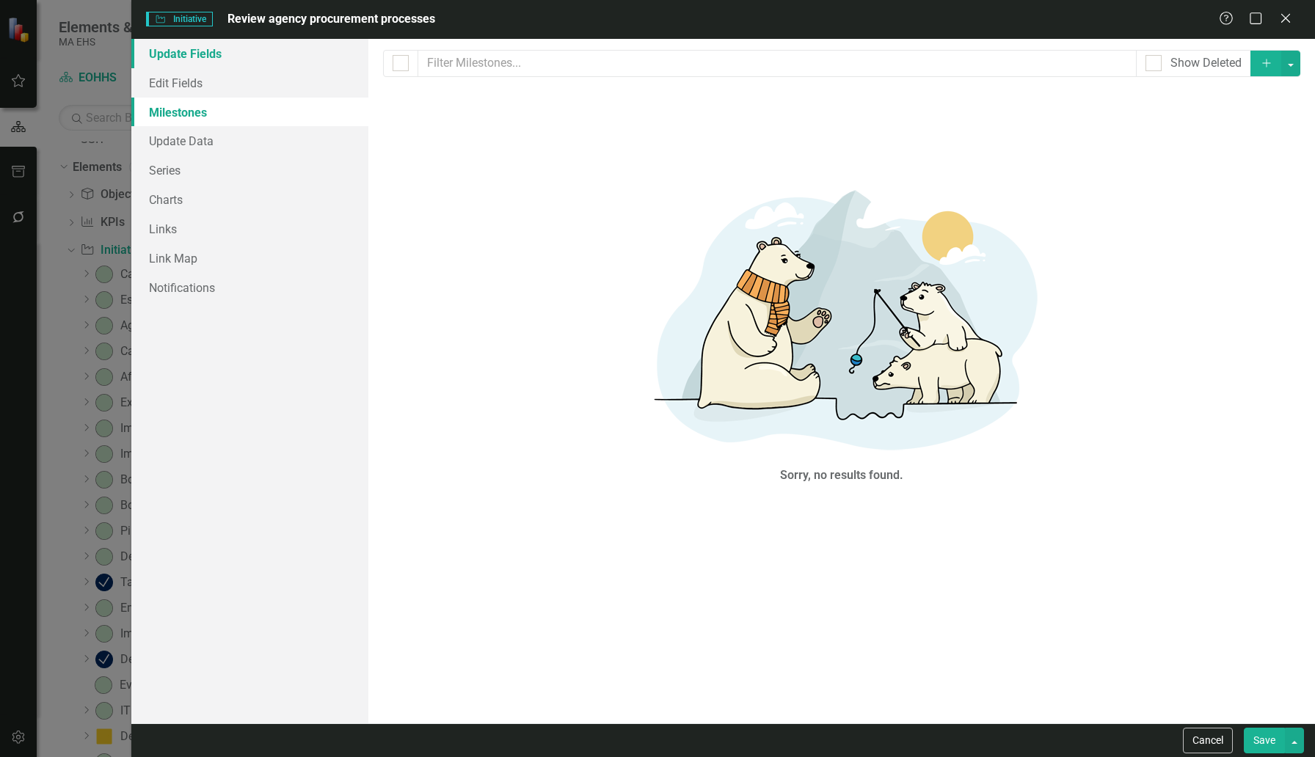
click at [175, 57] on link "Update Fields" at bounding box center [249, 53] width 237 height 29
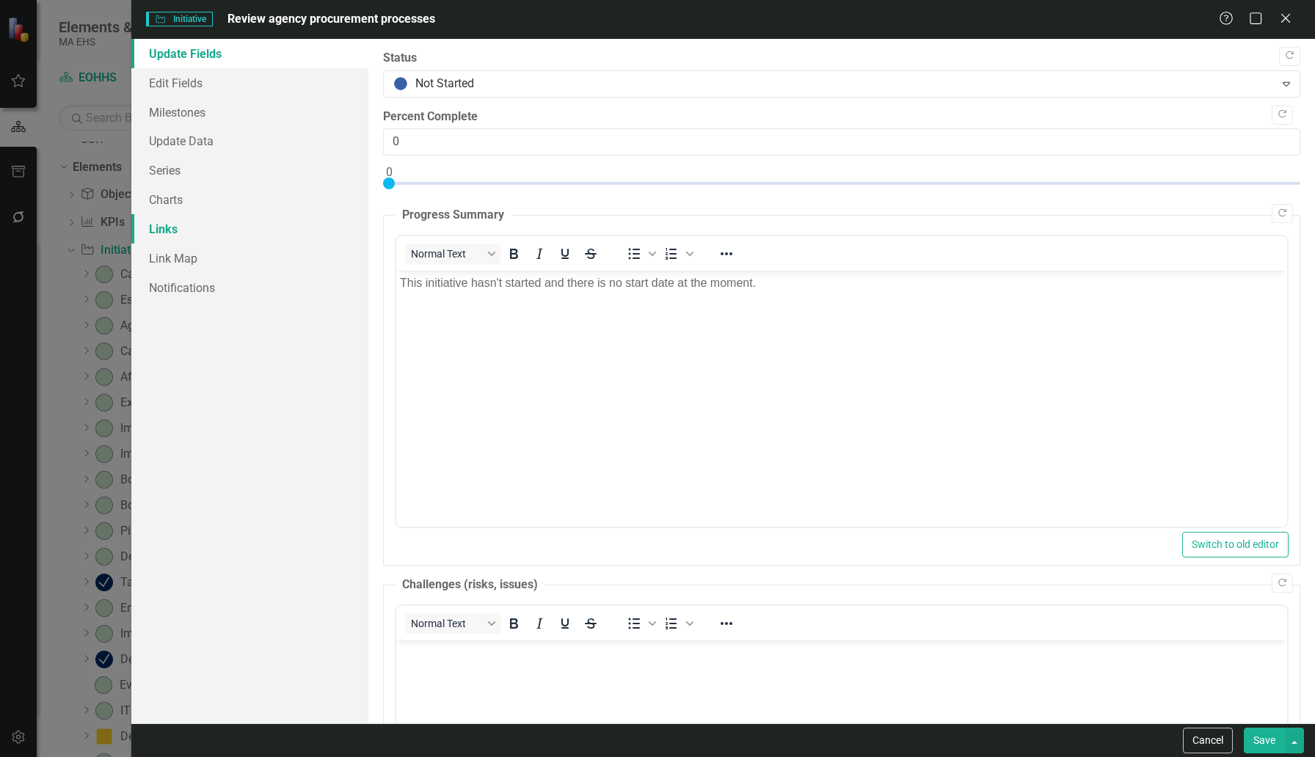
click at [158, 221] on link "Links" at bounding box center [249, 228] width 237 height 29
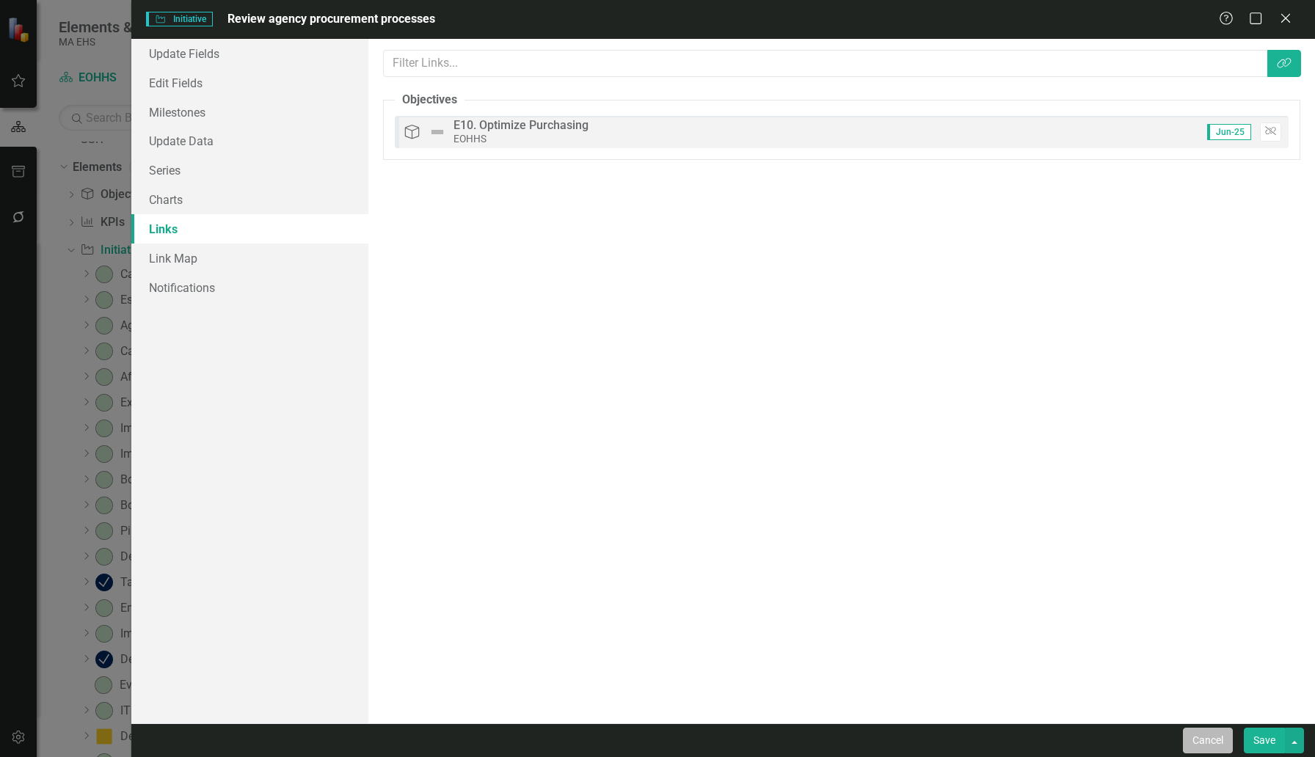
click at [1009, 682] on button "Cancel" at bounding box center [1208, 741] width 50 height 26
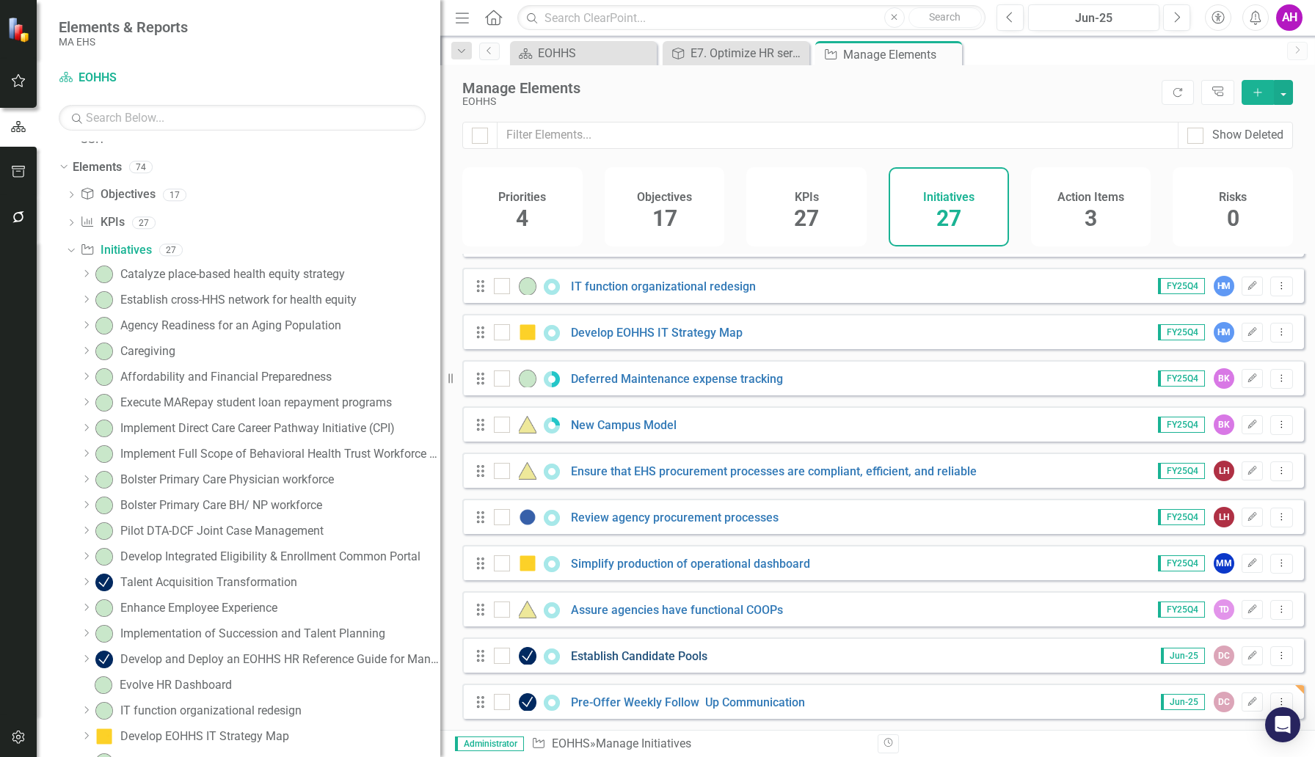
click at [600, 652] on link "Establish Candidate Pools" at bounding box center [639, 656] width 136 height 14
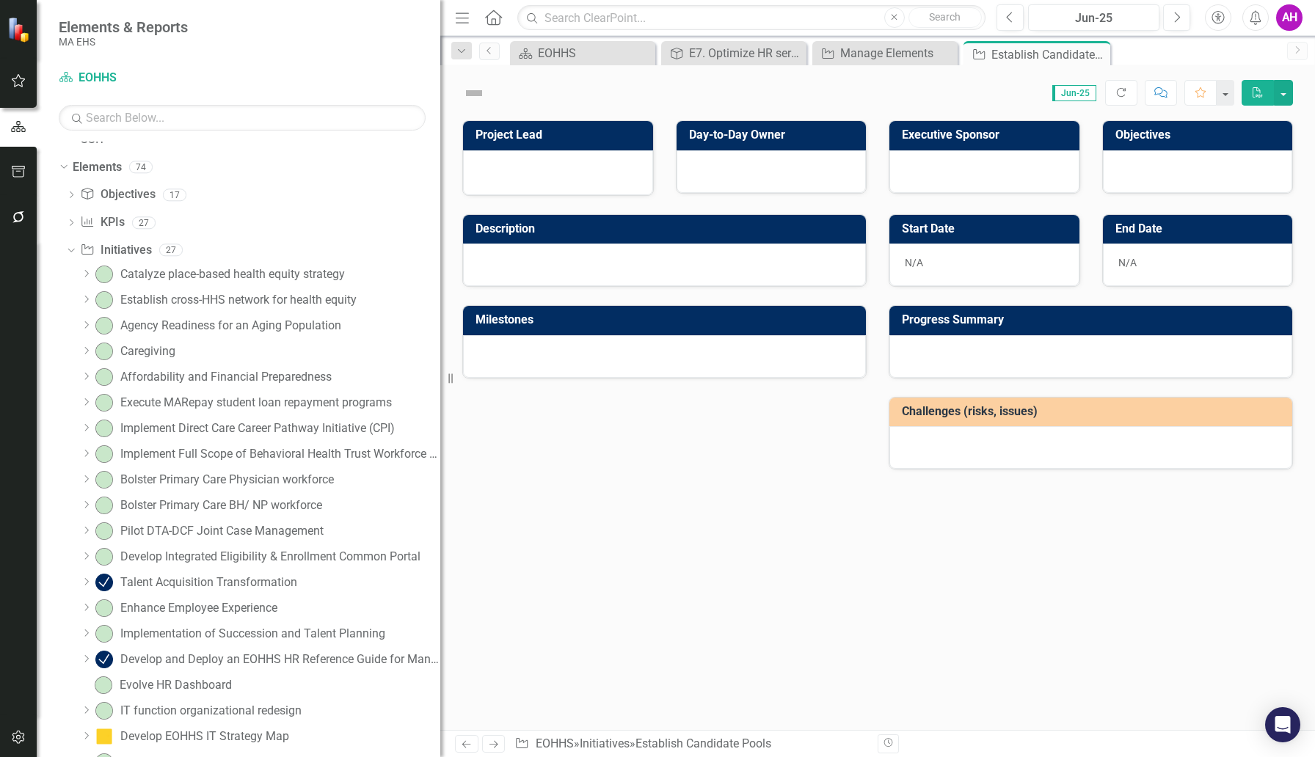
scroll to position [241, 0]
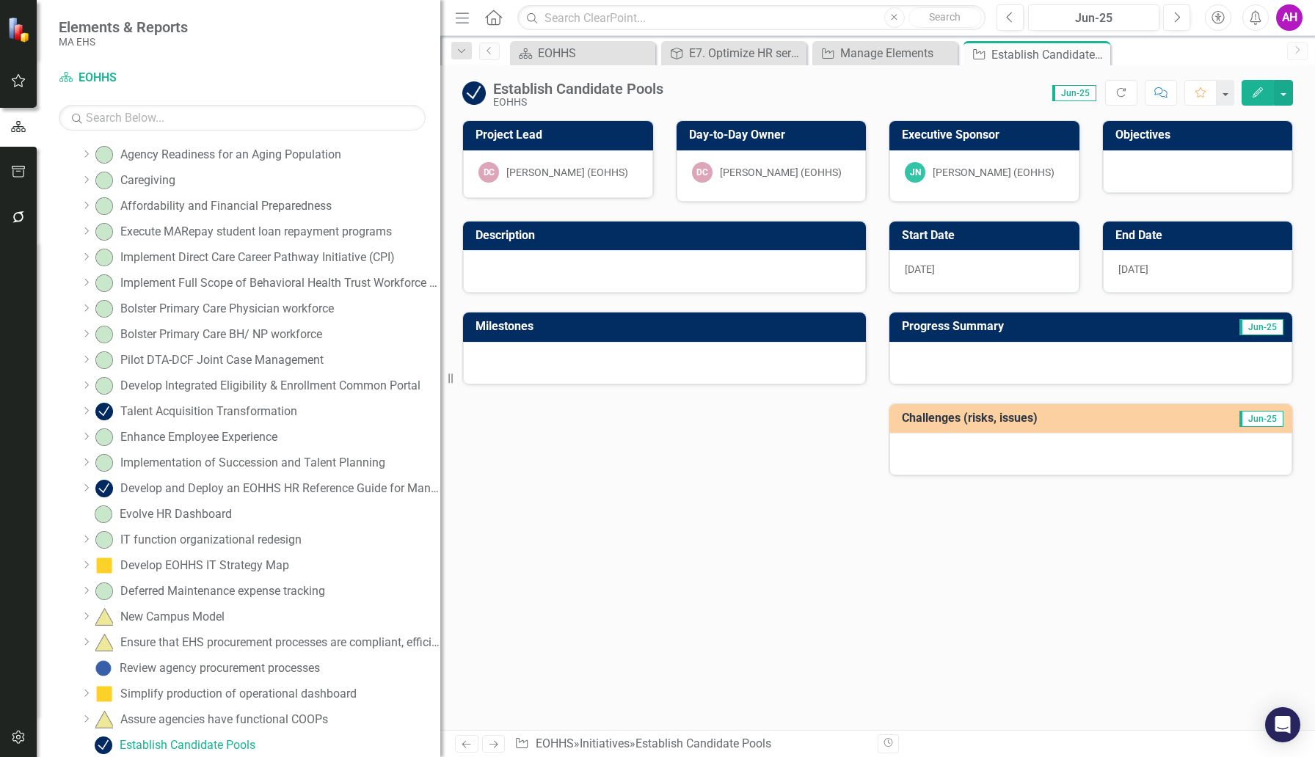
click at [1009, 90] on icon "Edit" at bounding box center [1257, 92] width 13 height 10
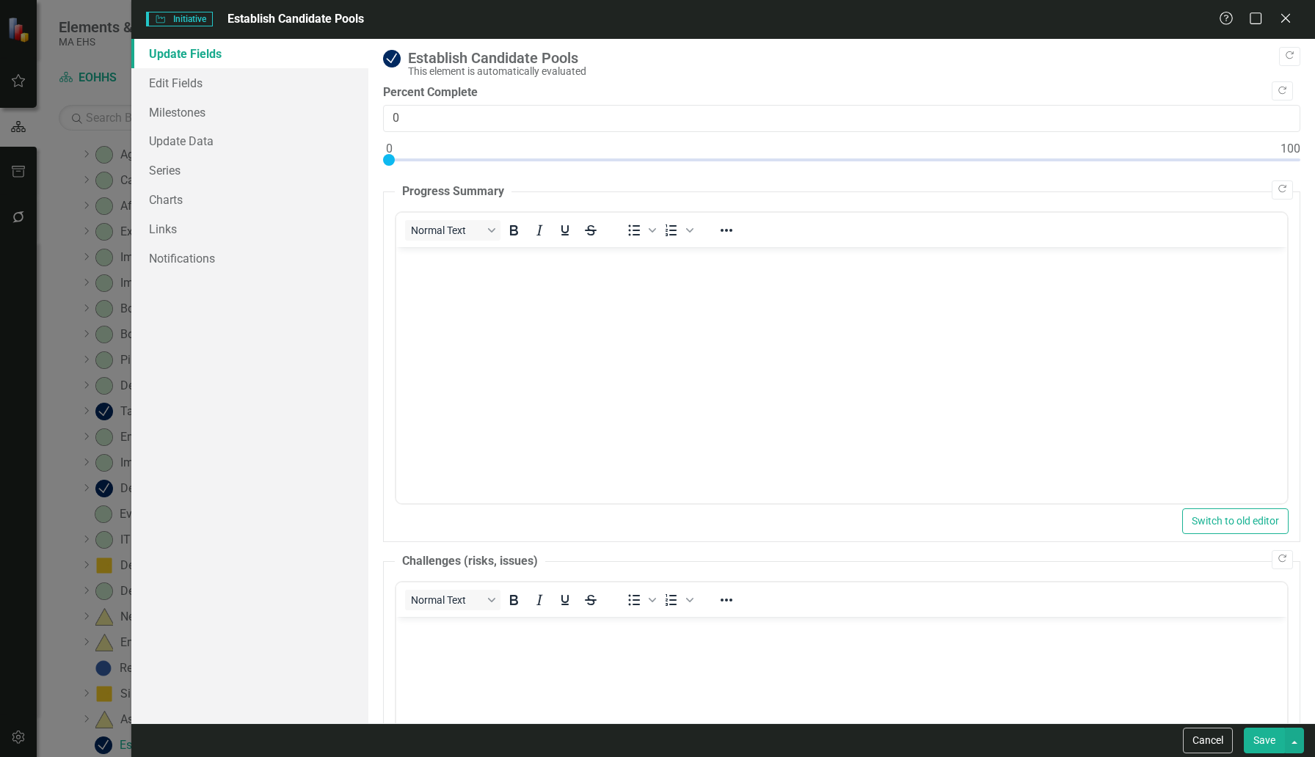
scroll to position [0, 0]
click at [205, 54] on link "Update Fields" at bounding box center [249, 53] width 237 height 29
click at [399, 57] on img at bounding box center [392, 59] width 18 height 18
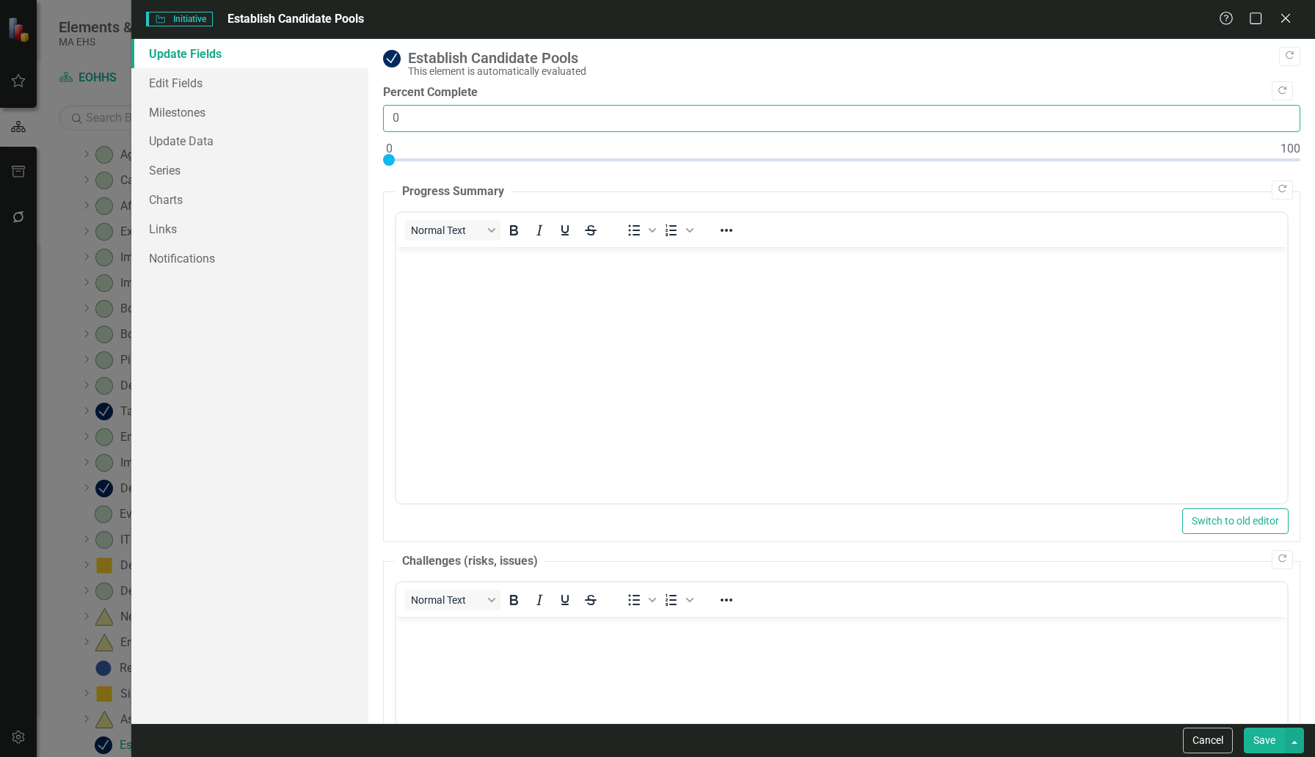
click at [414, 125] on input "0" at bounding box center [841, 118] width 917 height 27
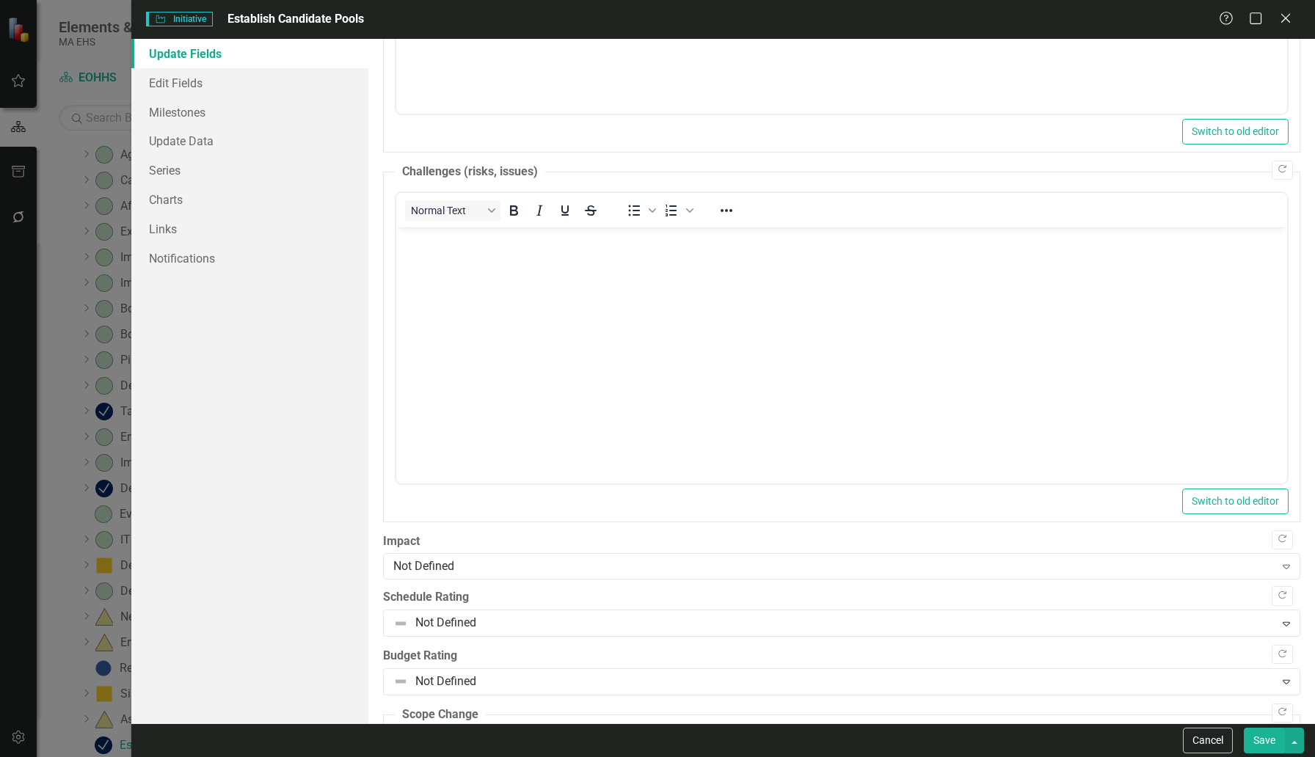
scroll to position [976, 0]
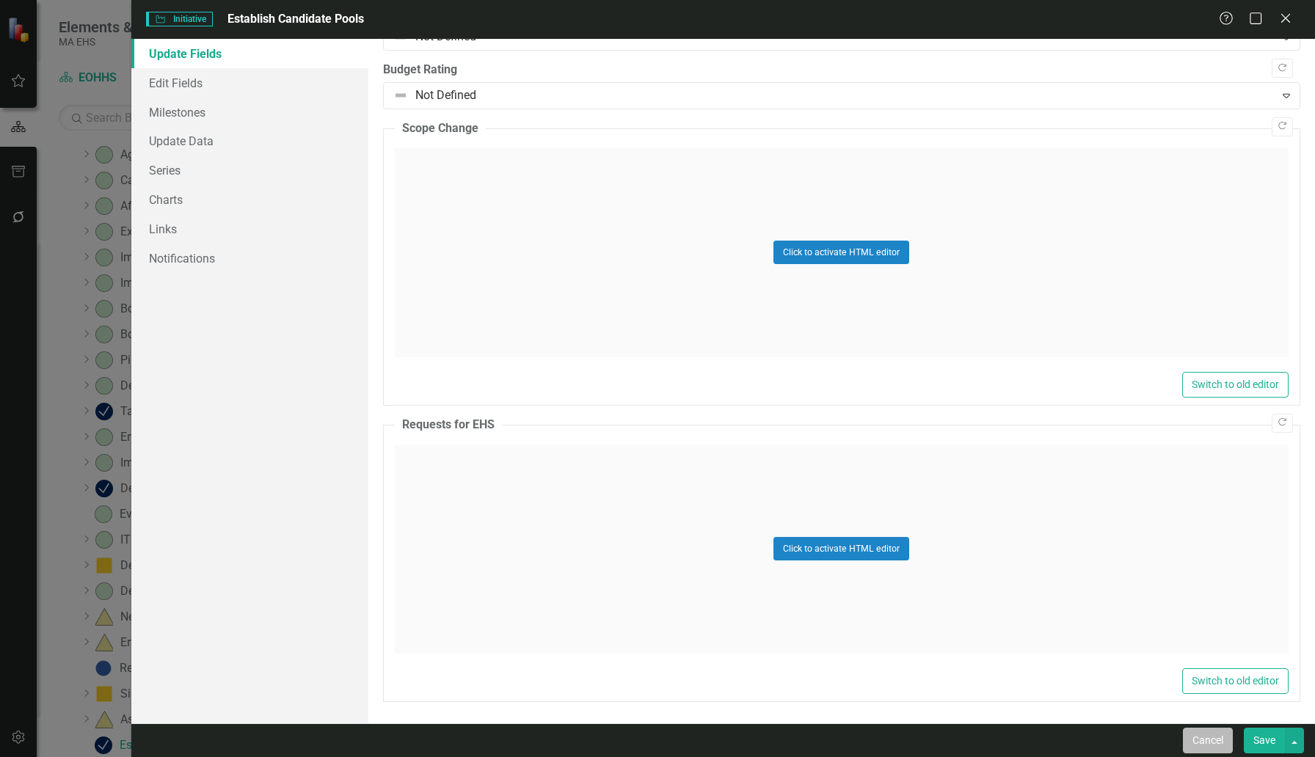
click at [1009, 682] on button "Cancel" at bounding box center [1208, 741] width 50 height 26
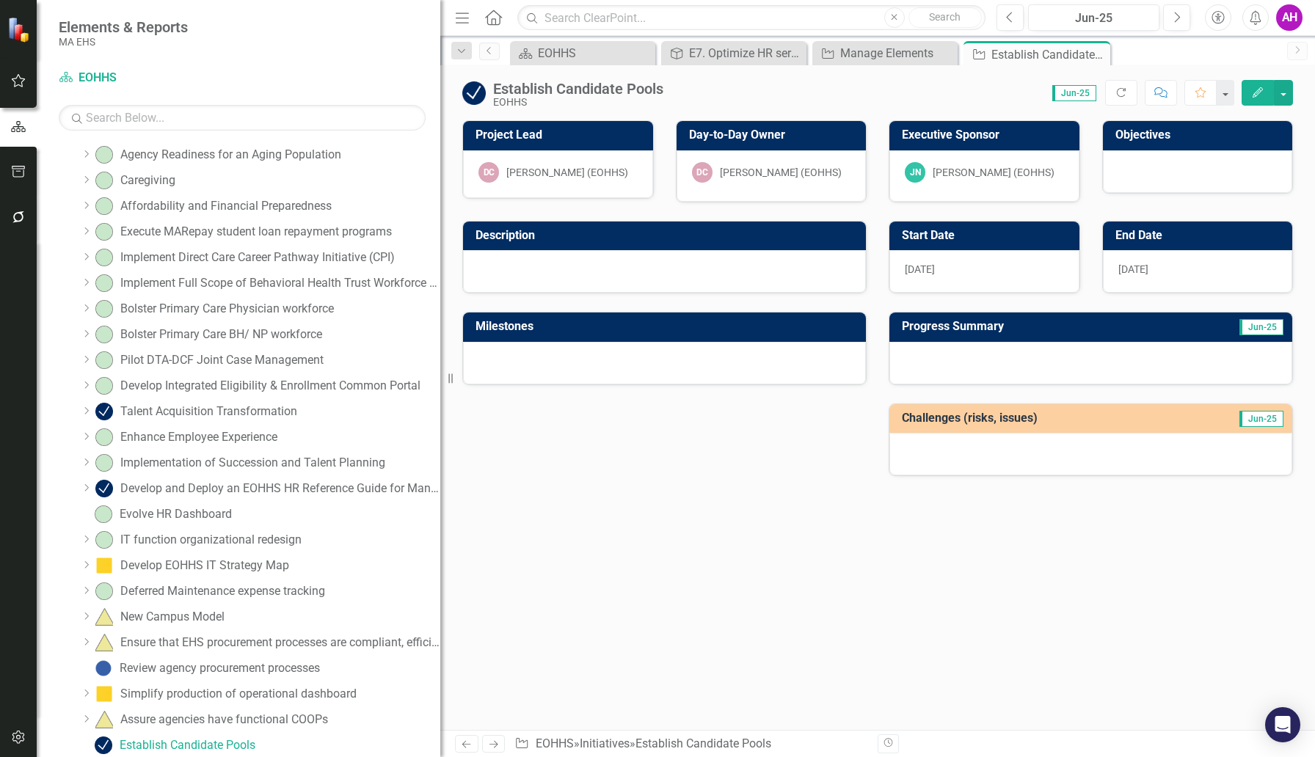
click at [1009, 95] on span "Jun-25" at bounding box center [1074, 93] width 44 height 16
click at [1009, 92] on button "Refresh" at bounding box center [1121, 93] width 32 height 26
click at [1009, 92] on button "button" at bounding box center [1283, 93] width 19 height 26
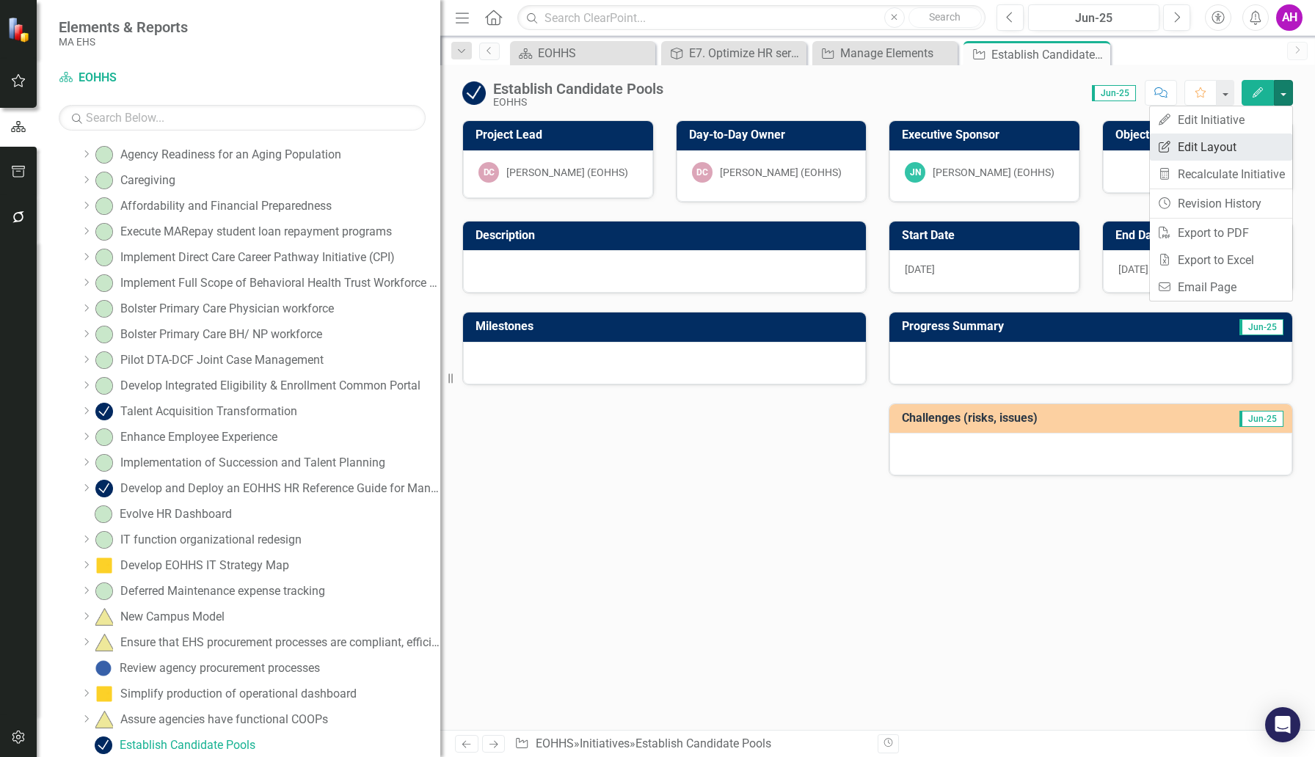
click at [1009, 142] on link "Edit Report Edit Layout" at bounding box center [1221, 147] width 142 height 27
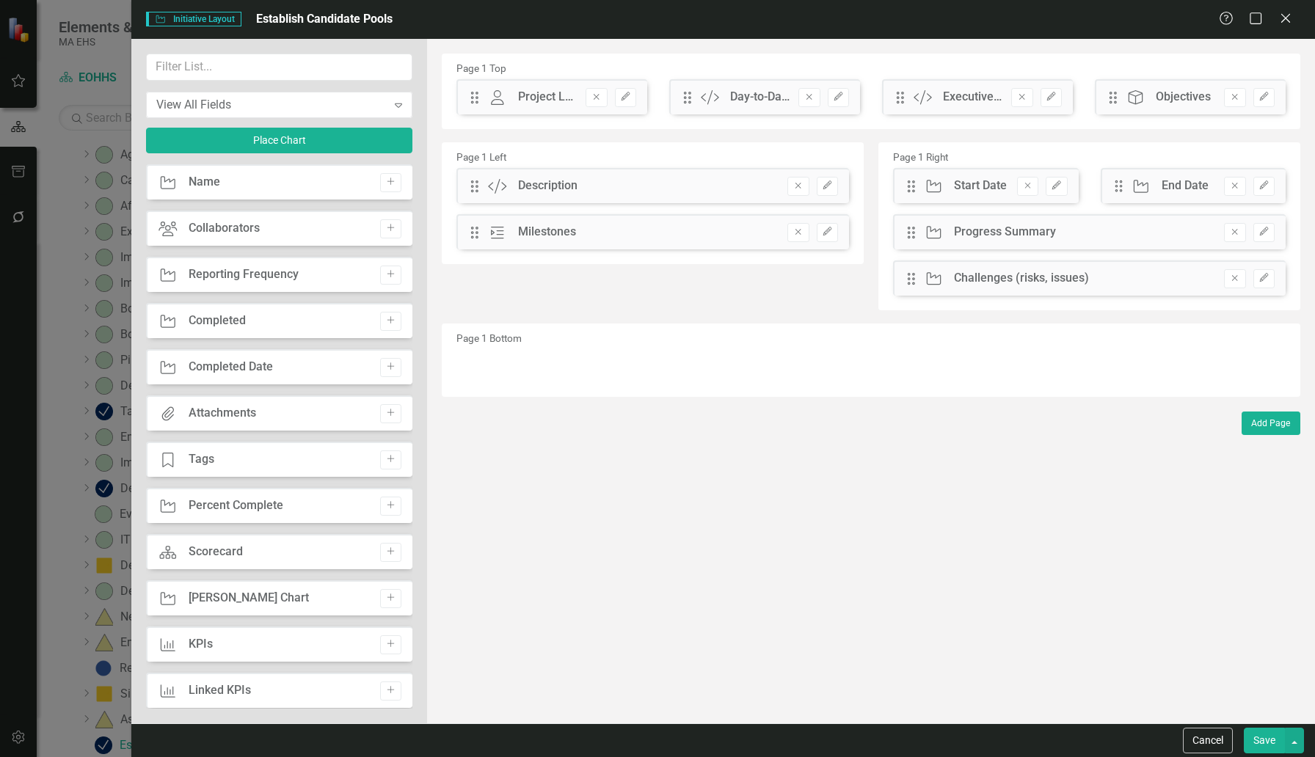
click at [1009, 682] on div "The fields (or pods) that are available for you to include on the detail page a…" at bounding box center [871, 381] width 888 height 685
click at [1009, 682] on button "Cancel" at bounding box center [1208, 741] width 50 height 26
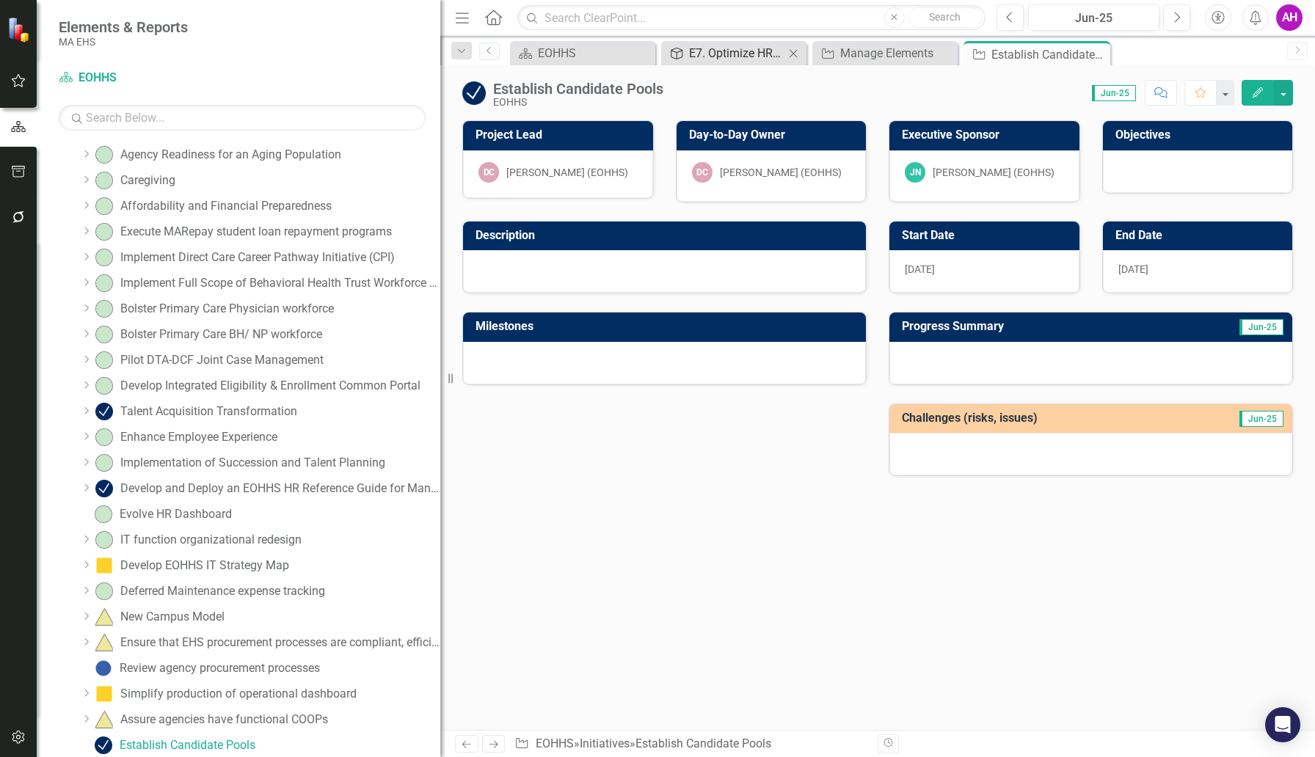
click at [737, 54] on div "E7. Optimize HR services" at bounding box center [736, 53] width 95 height 18
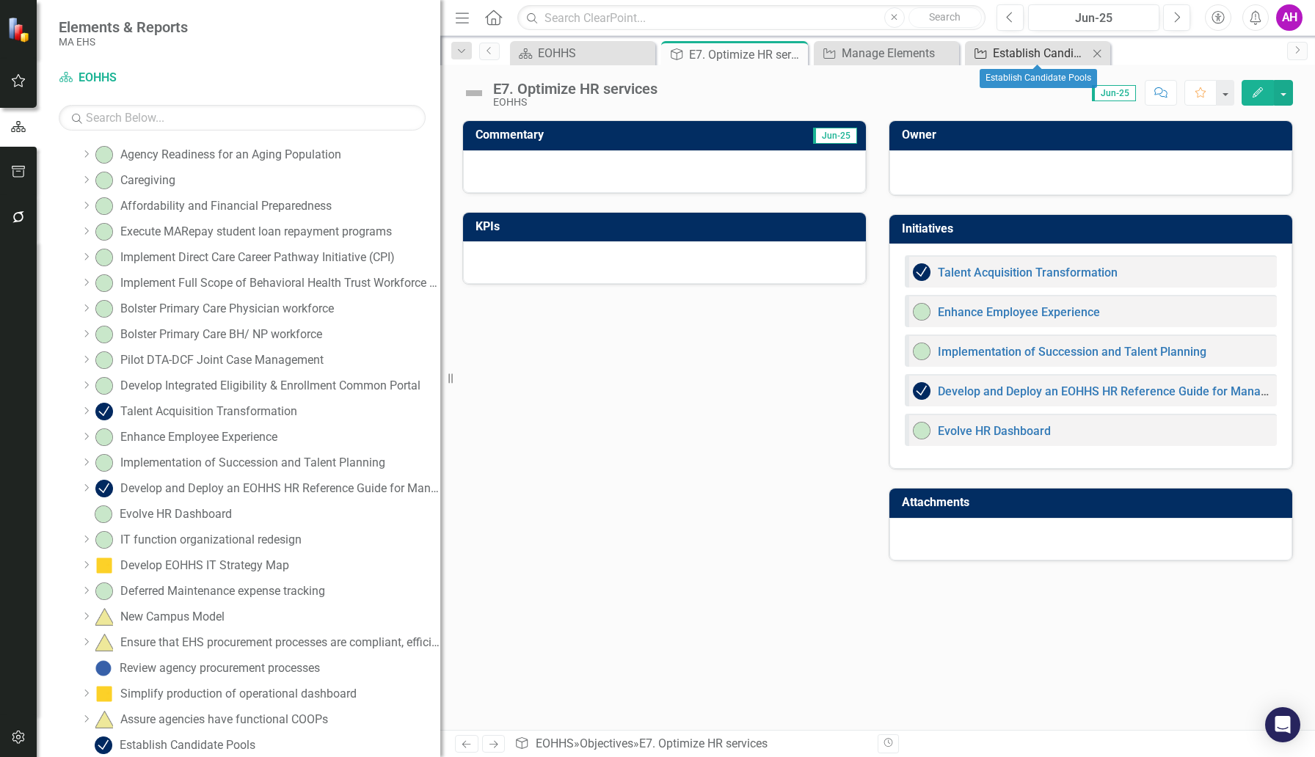
click at [1005, 54] on div "Establish Candidate Pools" at bounding box center [1040, 53] width 95 height 18
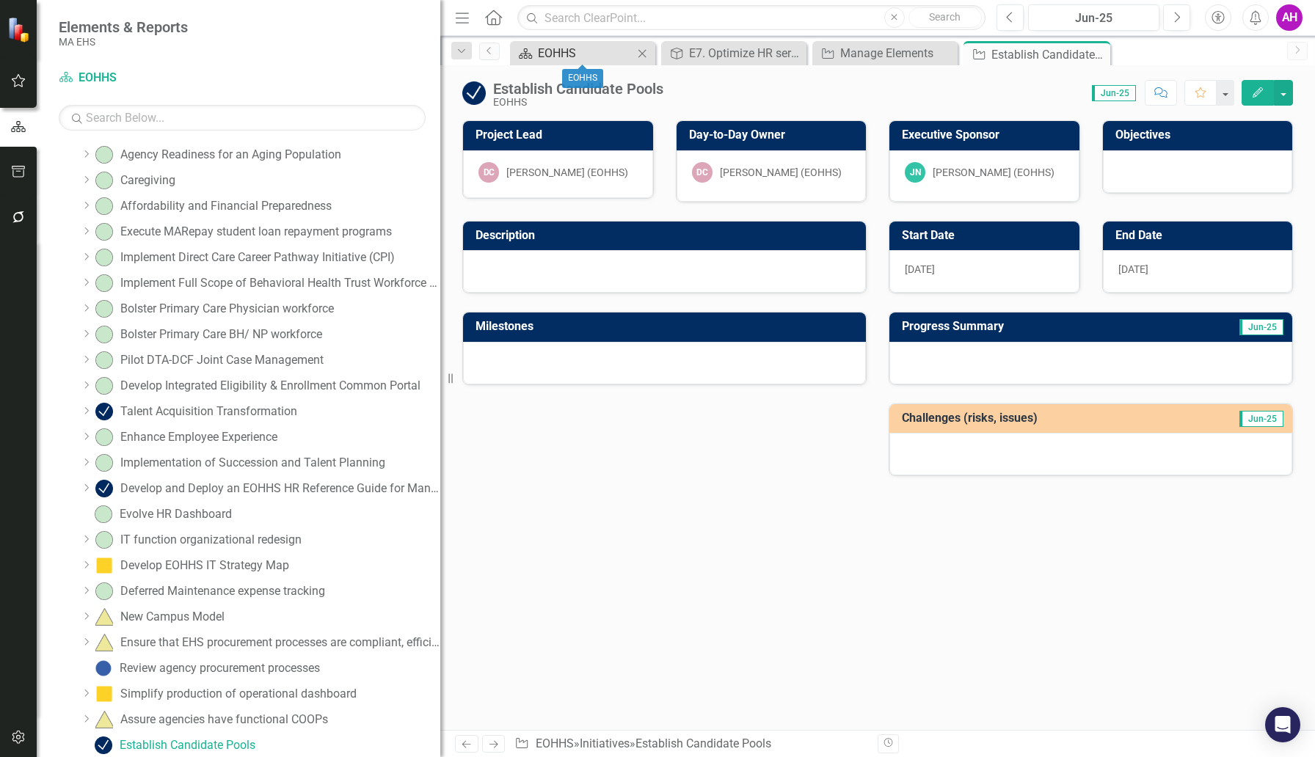
click at [609, 46] on div "EOHHS" at bounding box center [585, 53] width 95 height 18
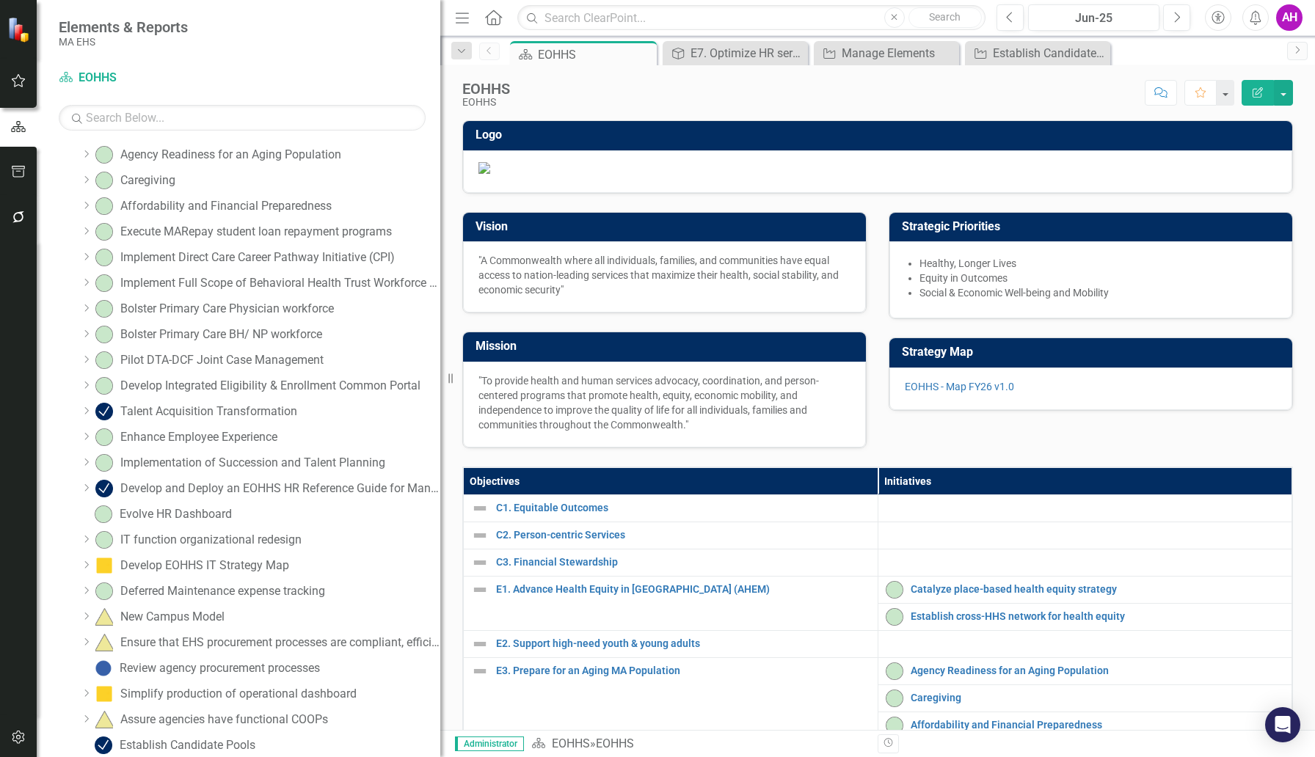
scroll to position [782, 0]
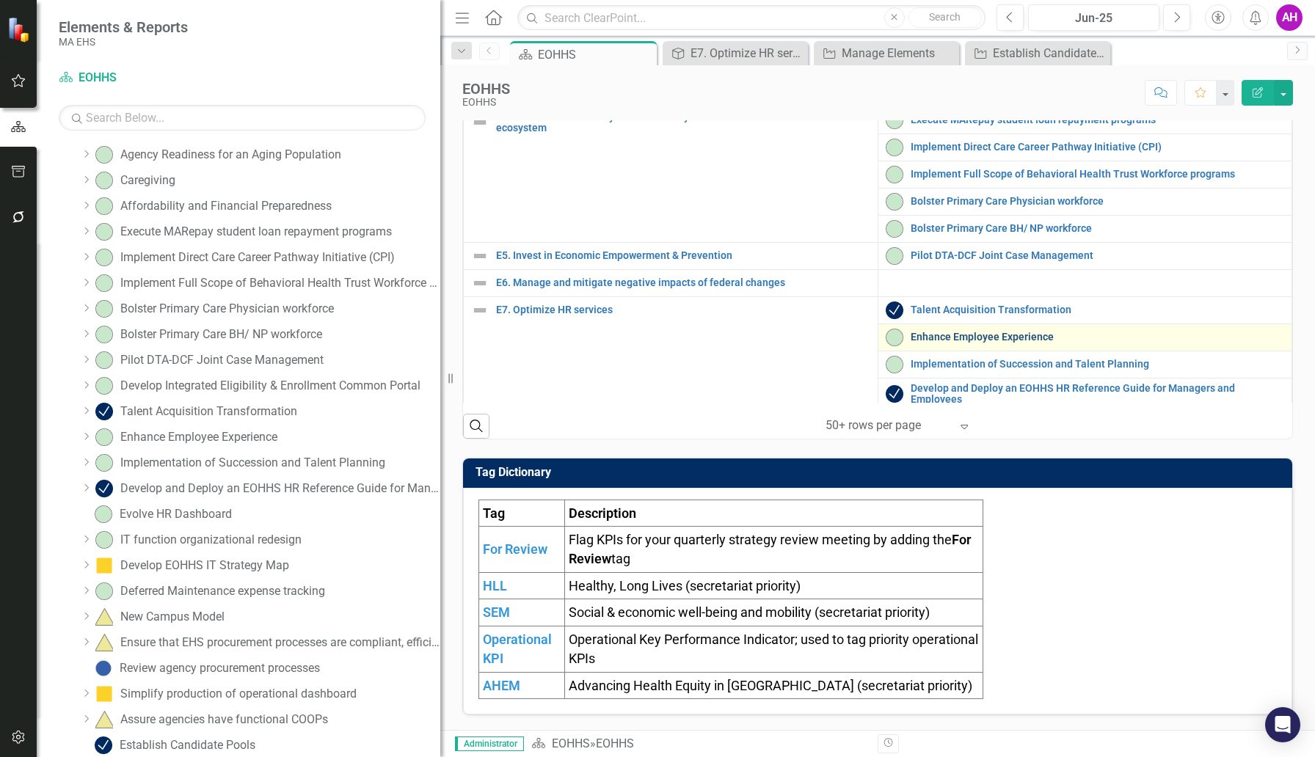
click at [932, 336] on link "Enhance Employee Experience" at bounding box center [1098, 337] width 374 height 11
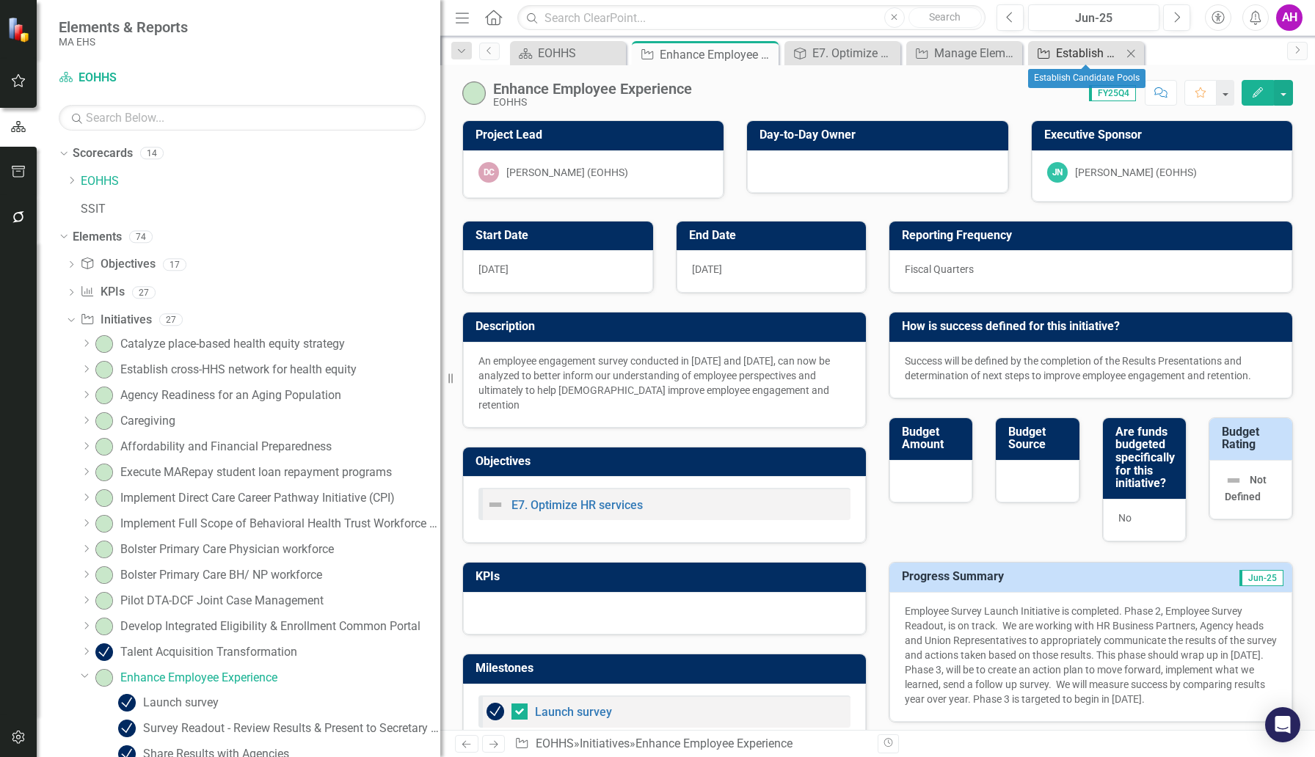
click at [1009, 51] on div "Establish Candidate Pools" at bounding box center [1089, 53] width 66 height 18
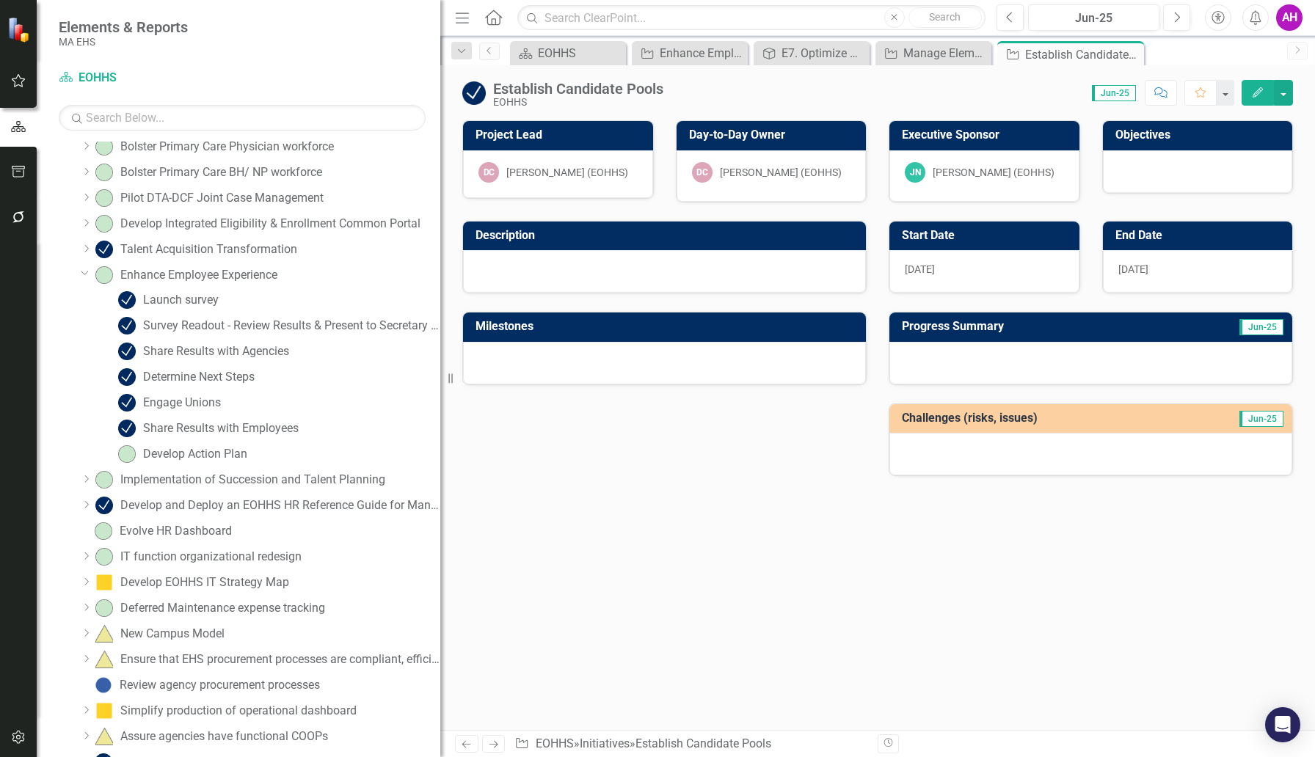
scroll to position [420, 0]
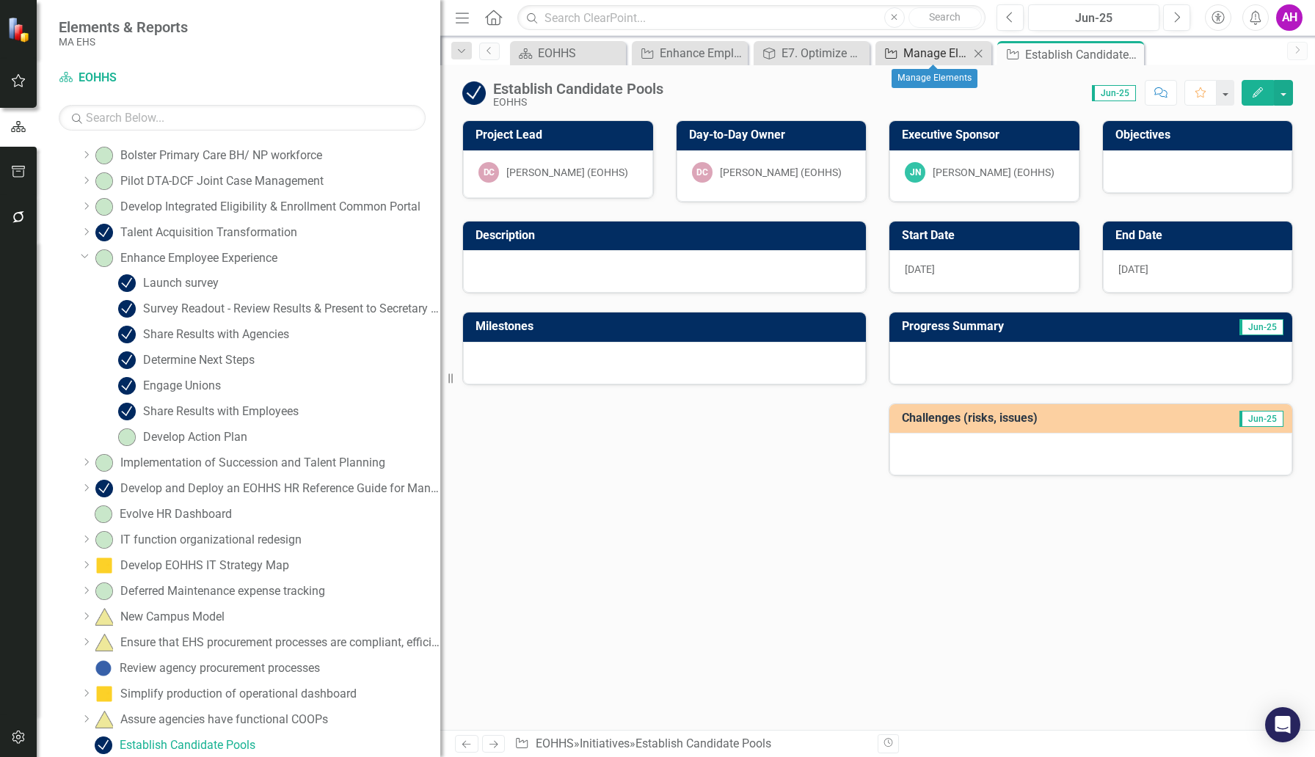
click at [931, 44] on div "Manage Elements" at bounding box center [936, 53] width 66 height 18
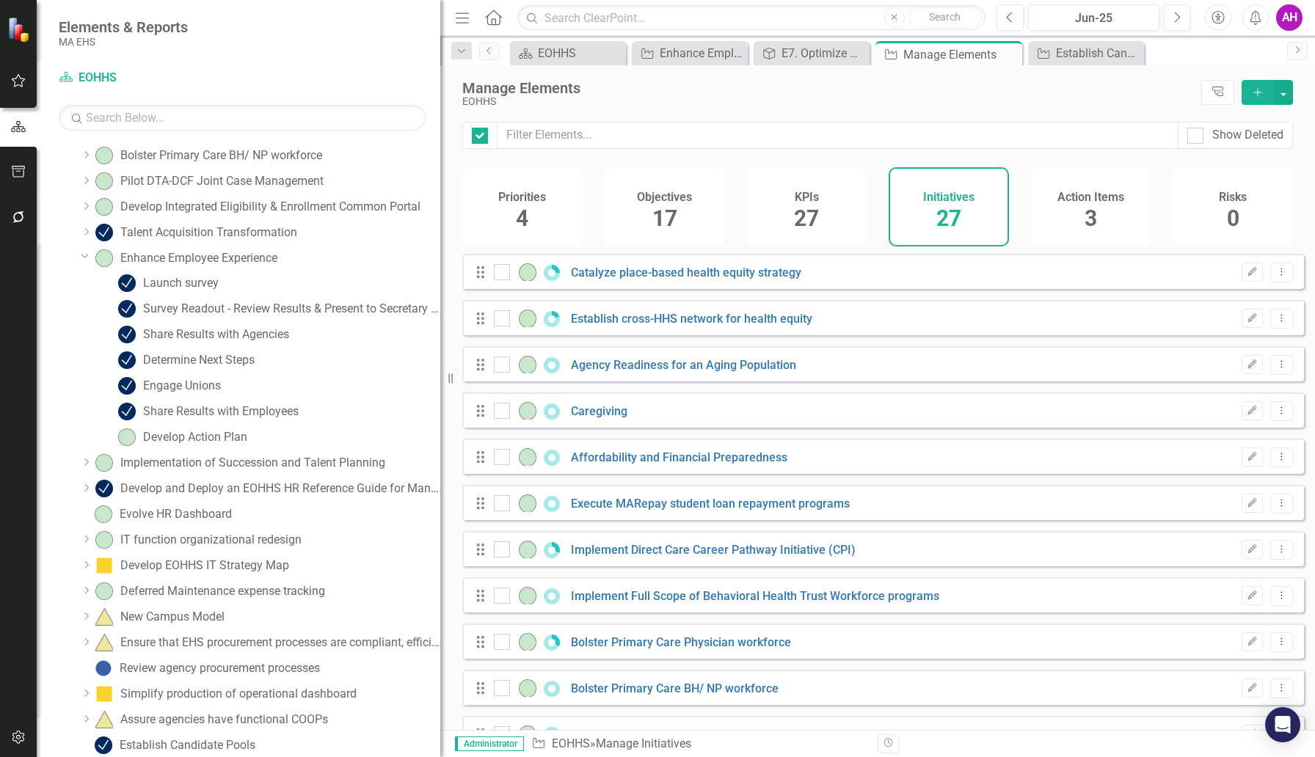
checkbox input "false"
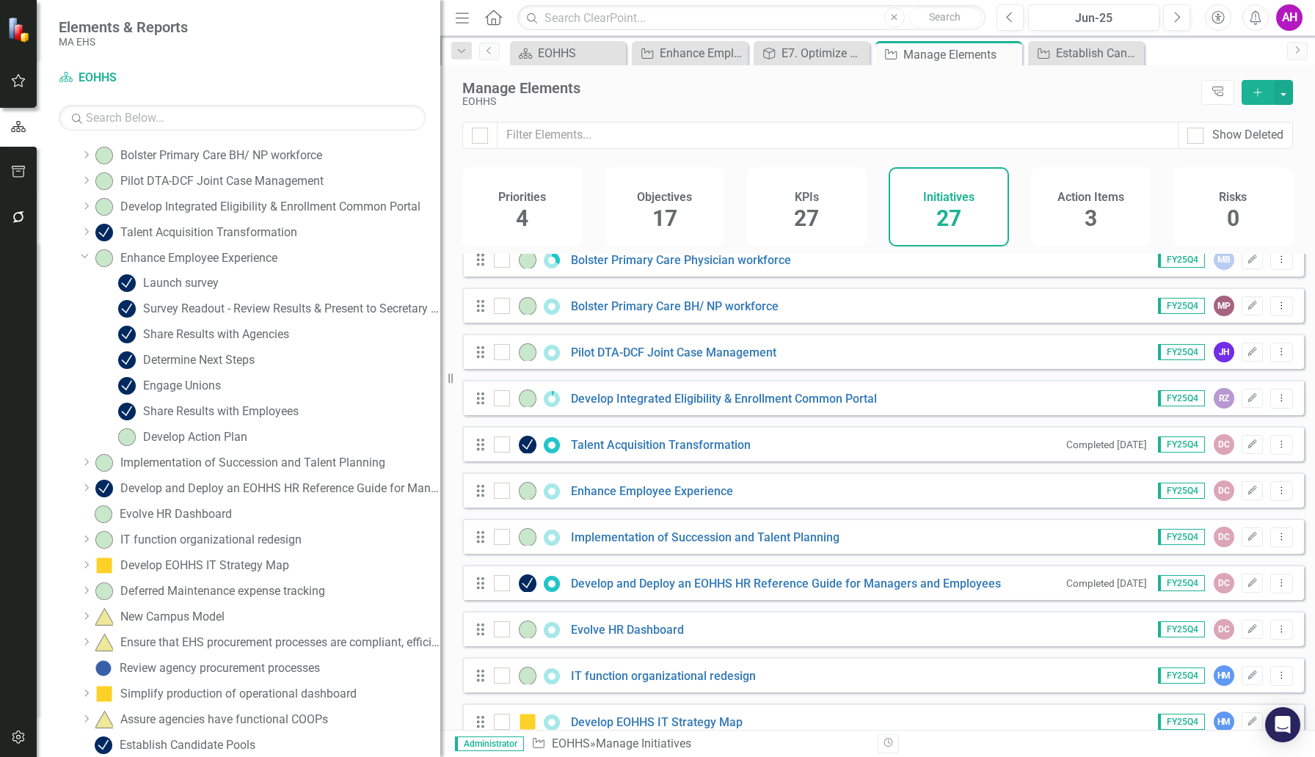
scroll to position [380, 0]
click at [635, 547] on link "Implementation of Succession and Talent Planning" at bounding box center [705, 540] width 269 height 14
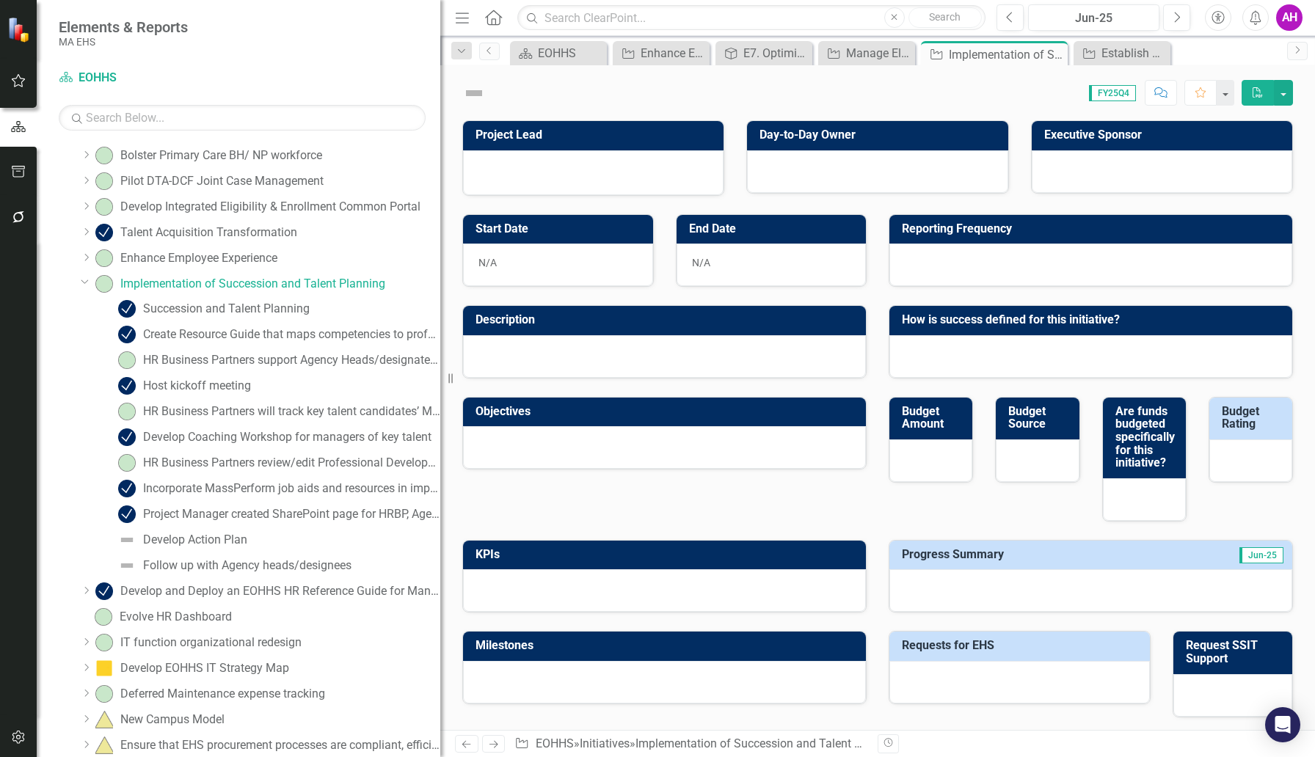
scroll to position [137, 0]
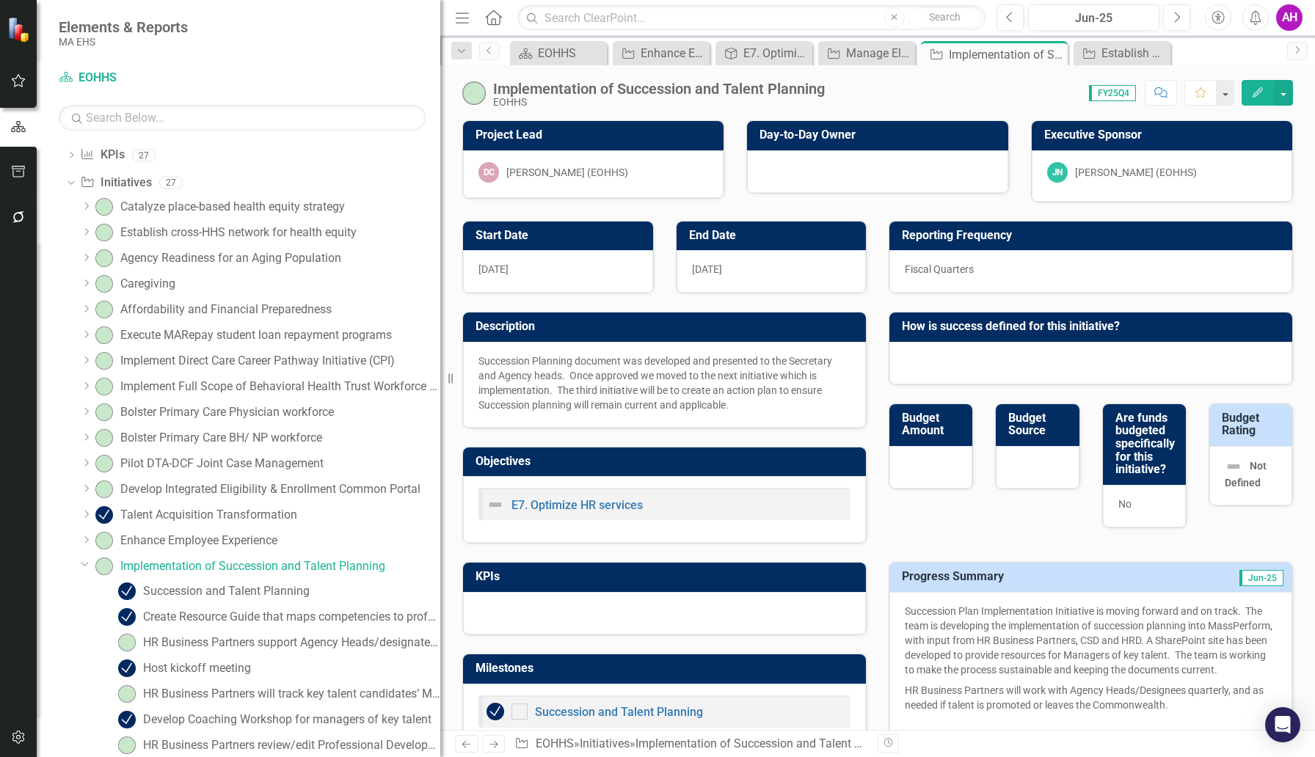
checkbox input "true"
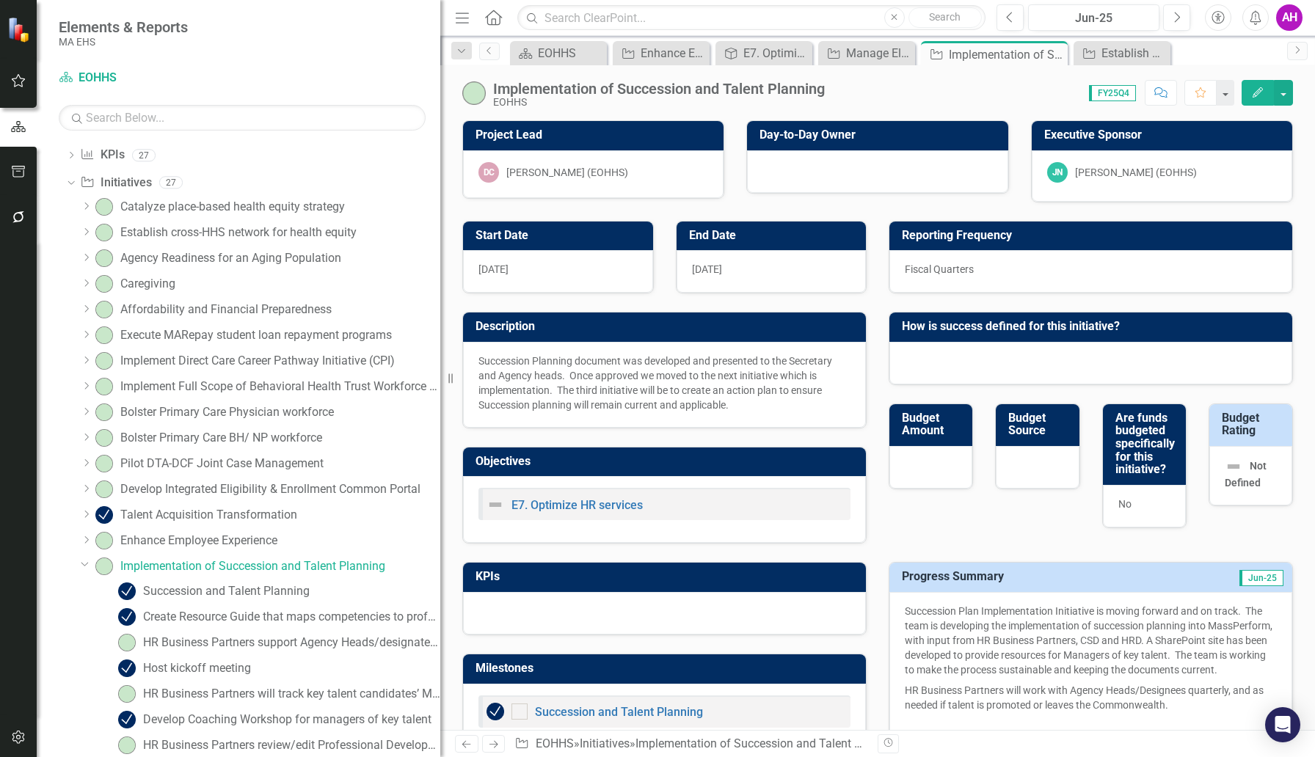
checkbox input "true"
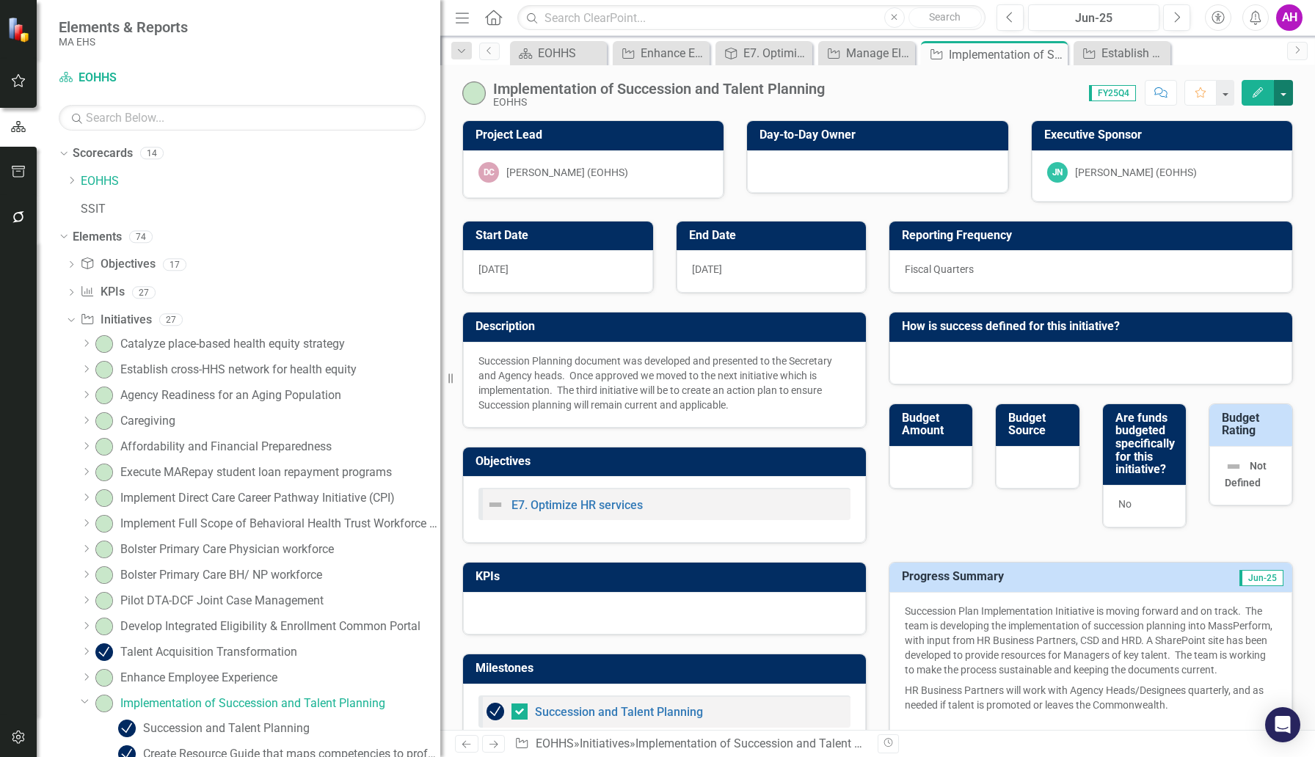
click at [1009, 92] on button "button" at bounding box center [1283, 93] width 19 height 26
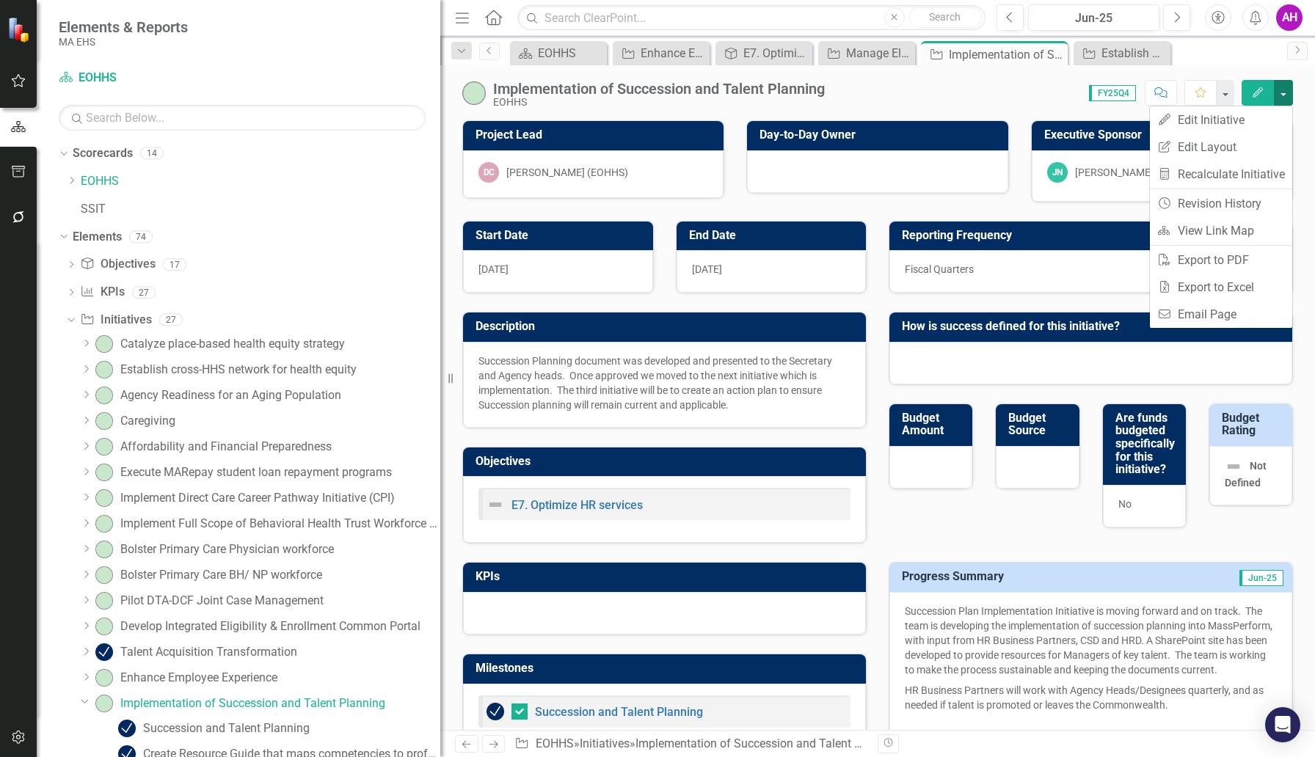
click at [1009, 92] on button "button" at bounding box center [1283, 93] width 19 height 26
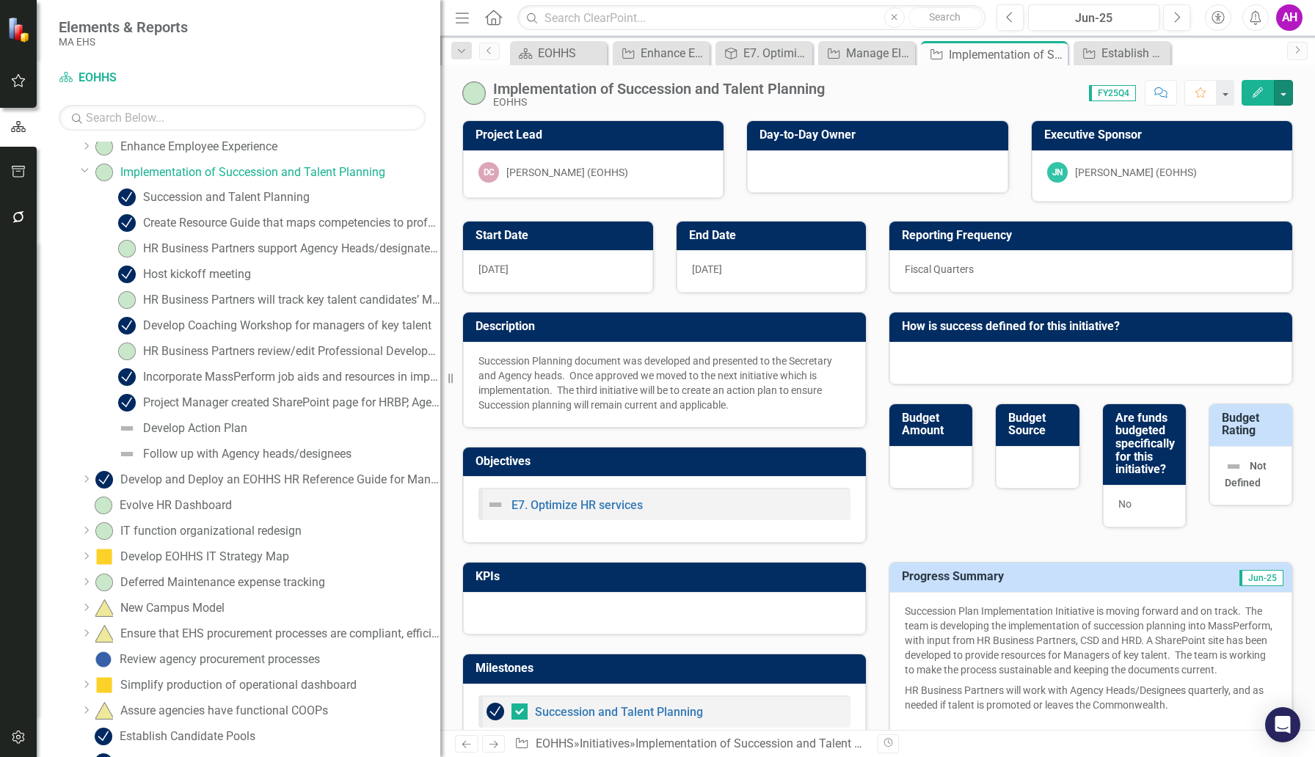
scroll to position [637, 0]
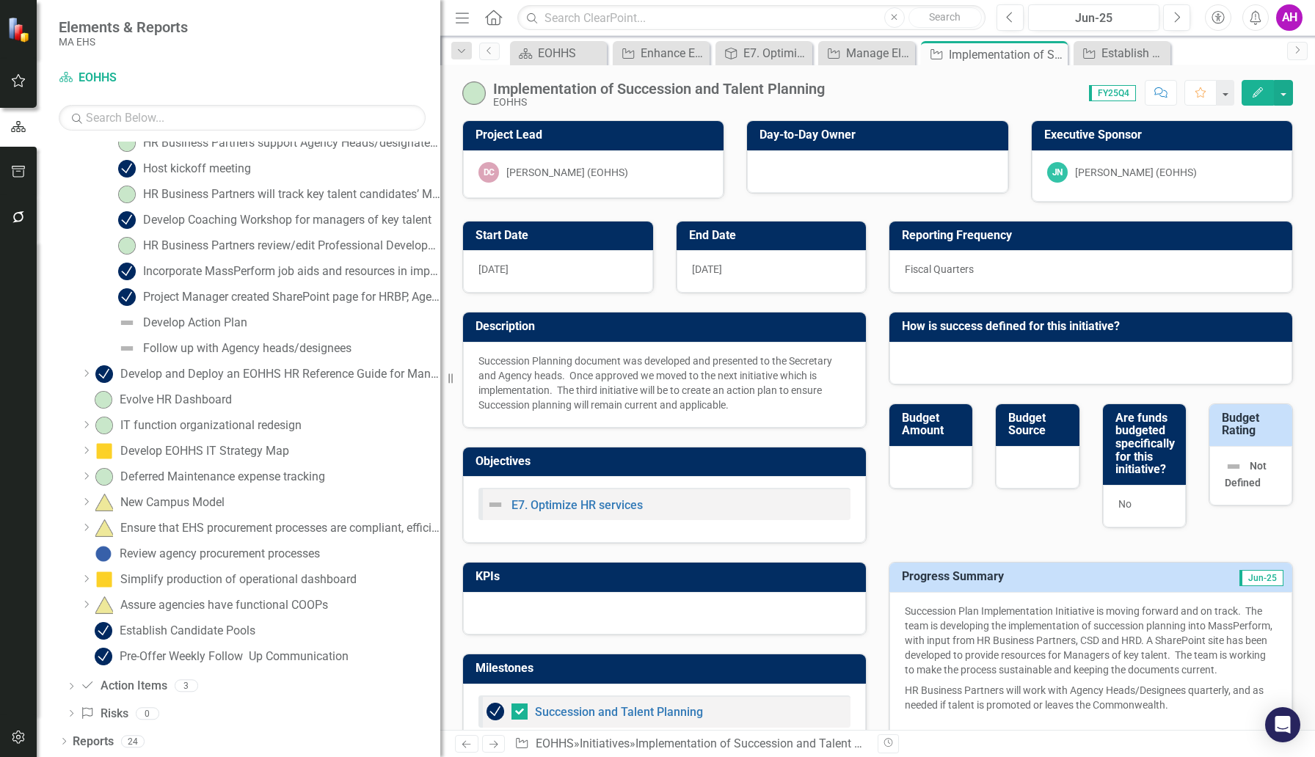
click at [27, 129] on button "button" at bounding box center [18, 127] width 37 height 24
click at [846, 59] on div "Manage Elements" at bounding box center [869, 53] width 47 height 18
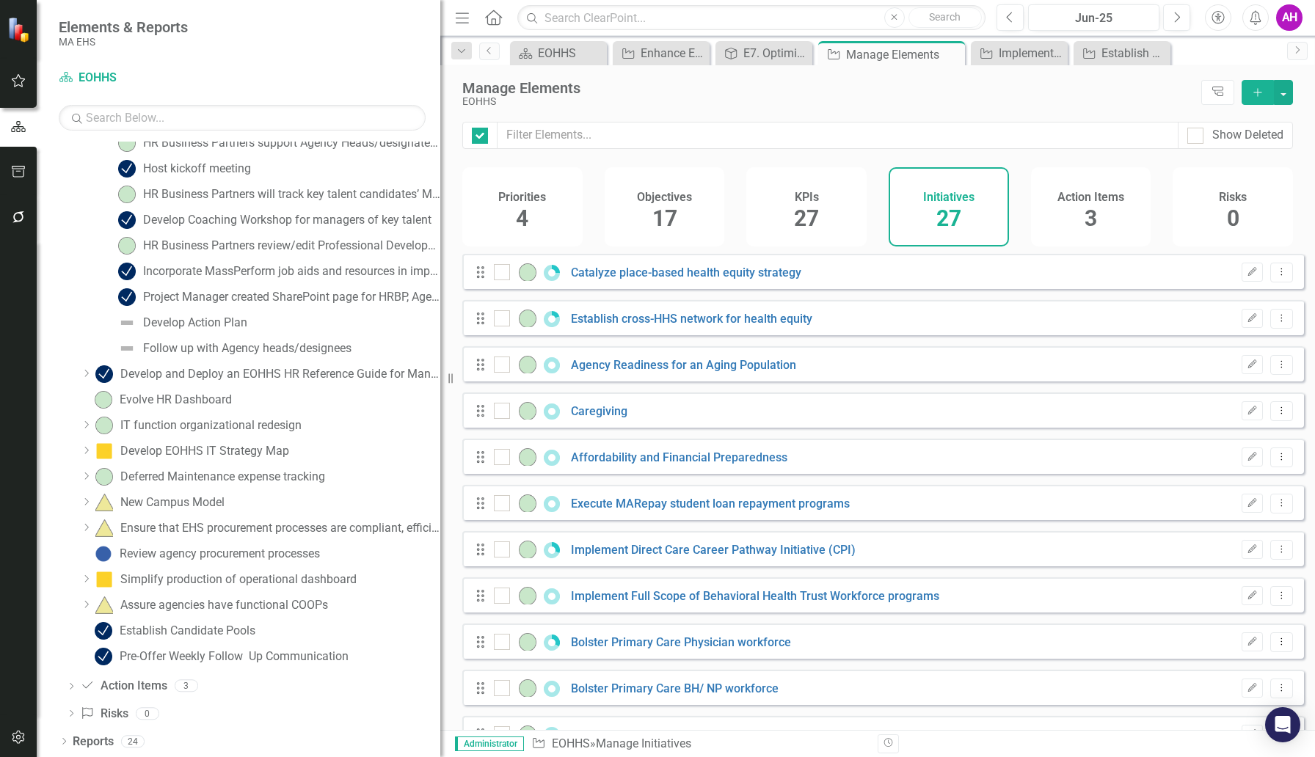
checkbox input "false"
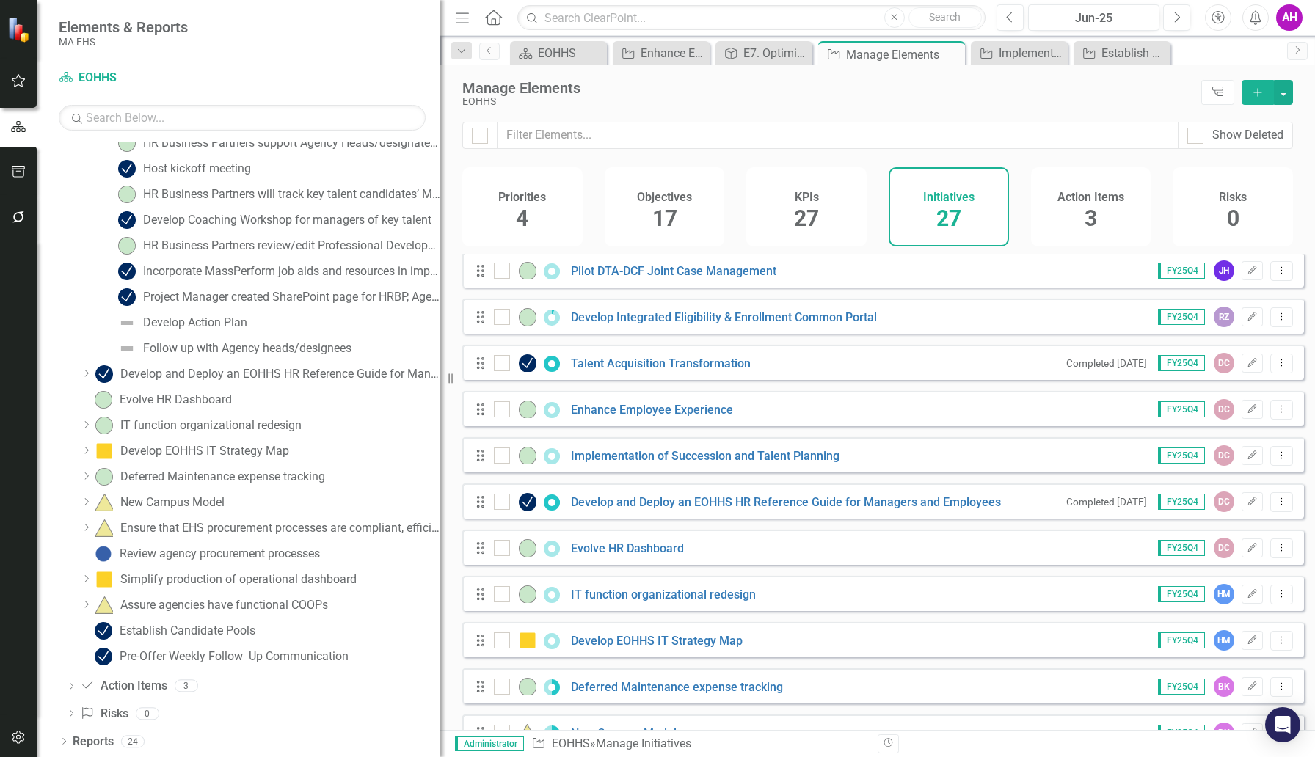
scroll to position [467, 0]
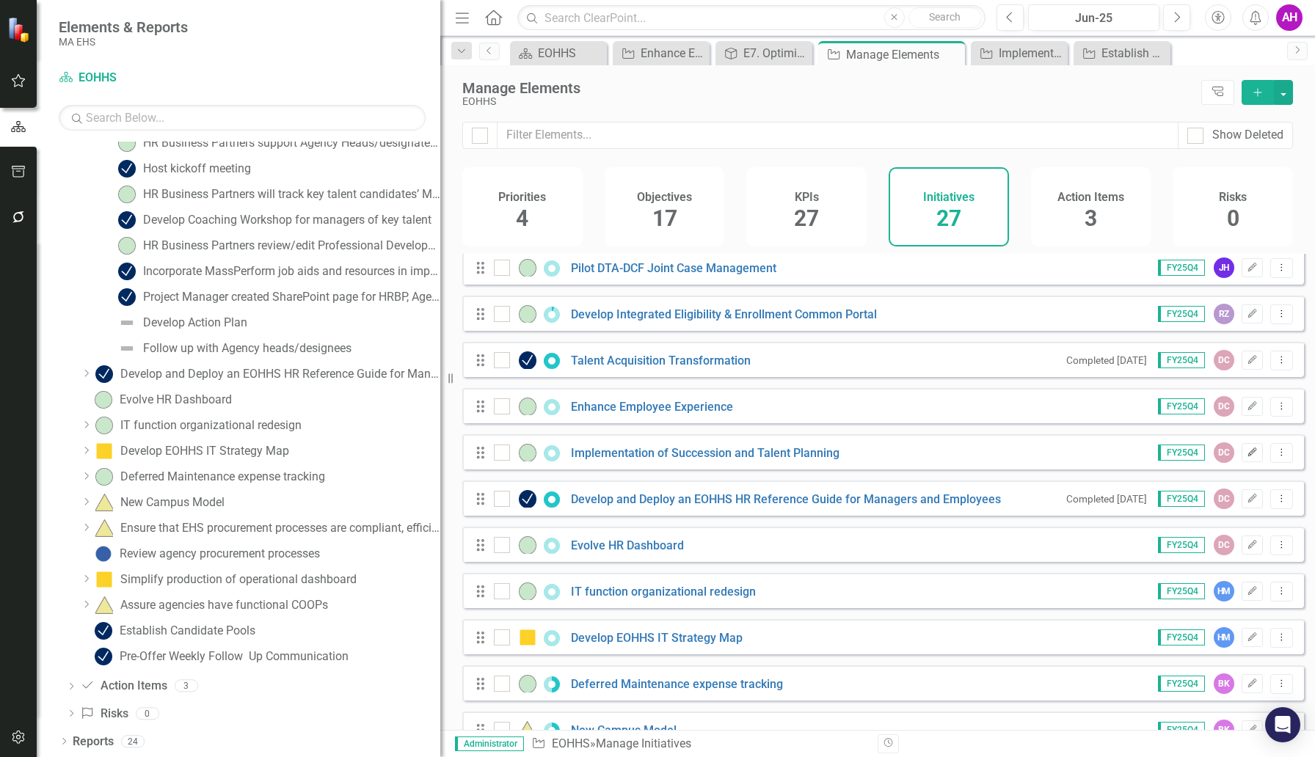
click at [1009, 457] on icon "Edit" at bounding box center [1252, 452] width 11 height 9
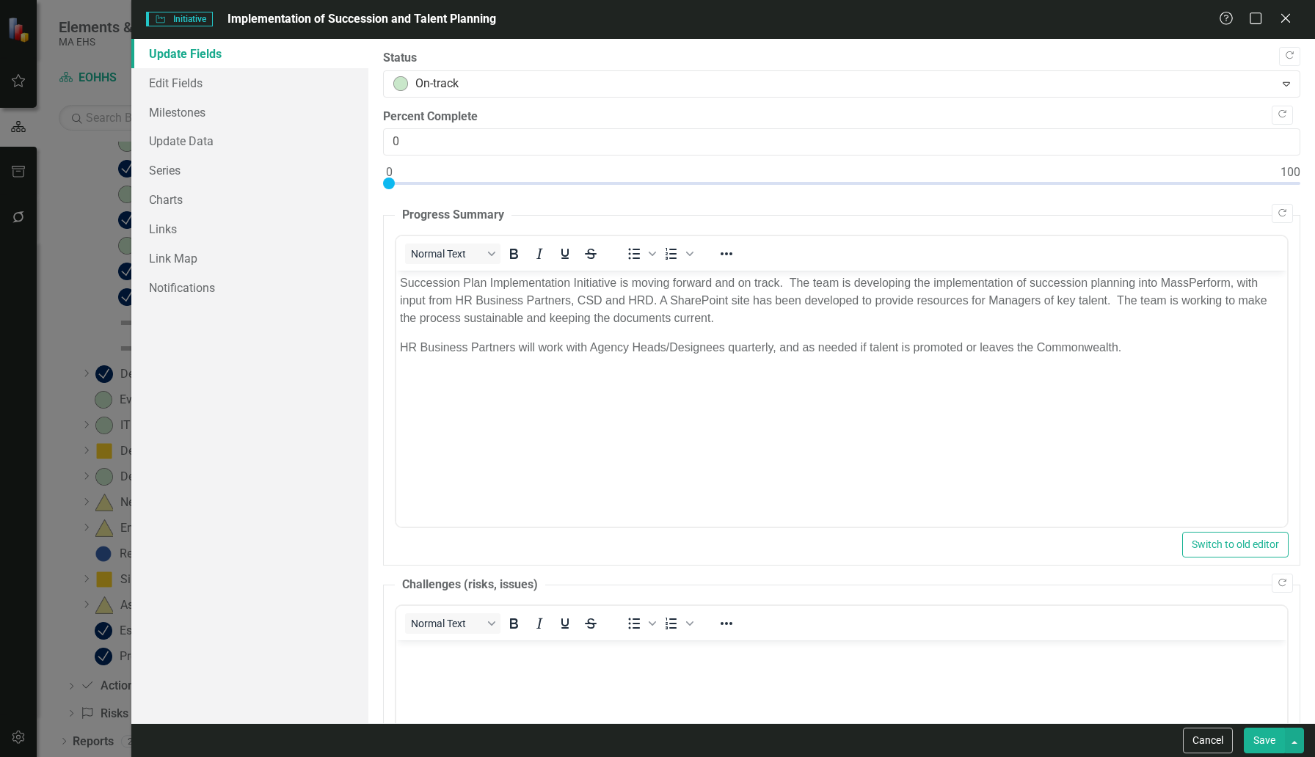
scroll to position [0, 0]
click at [1009, 682] on button "Cancel" at bounding box center [1208, 741] width 50 height 26
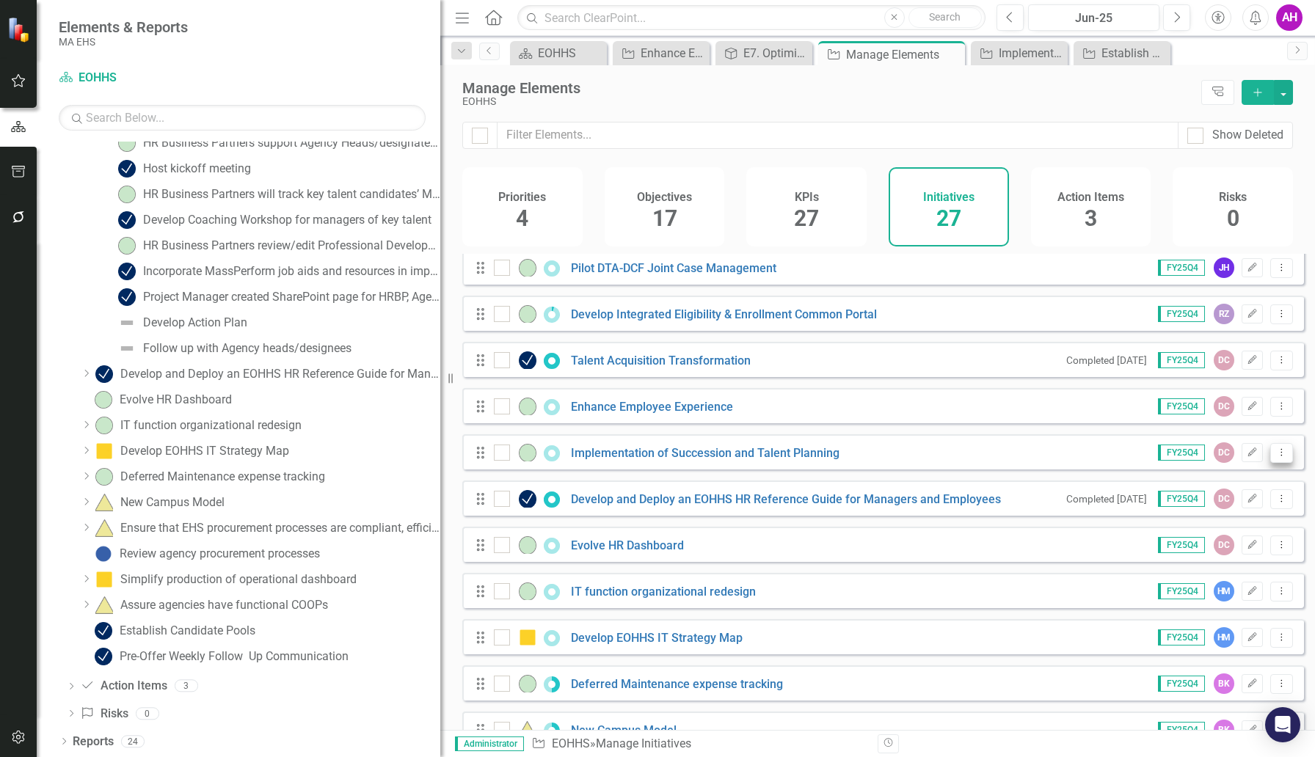
click at [1009, 457] on icon "Dropdown Menu" at bounding box center [1281, 453] width 12 height 10
click at [1009, 547] on link "Copy Duplicate Initiative" at bounding box center [1215, 542] width 131 height 27
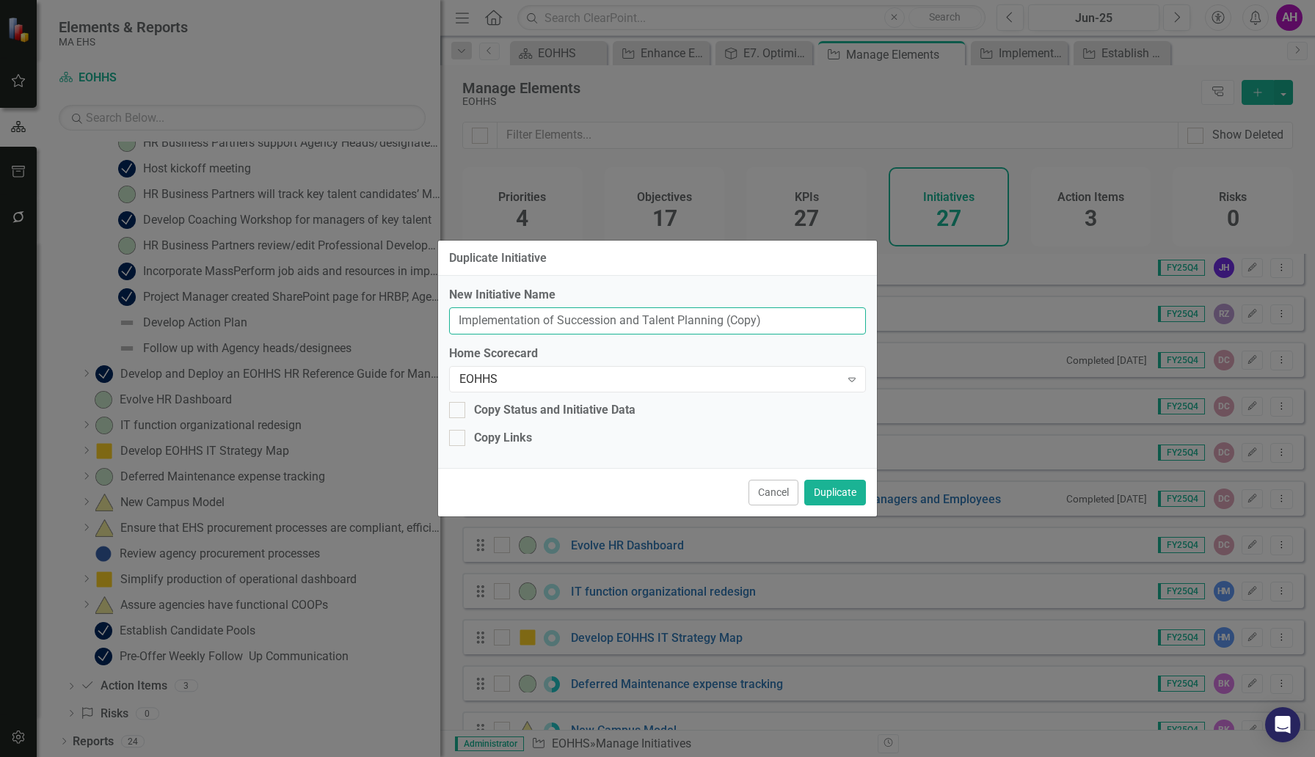
click at [507, 324] on input "Implementation of Succession and Talent Planning (Copy)" at bounding box center [657, 320] width 417 height 27
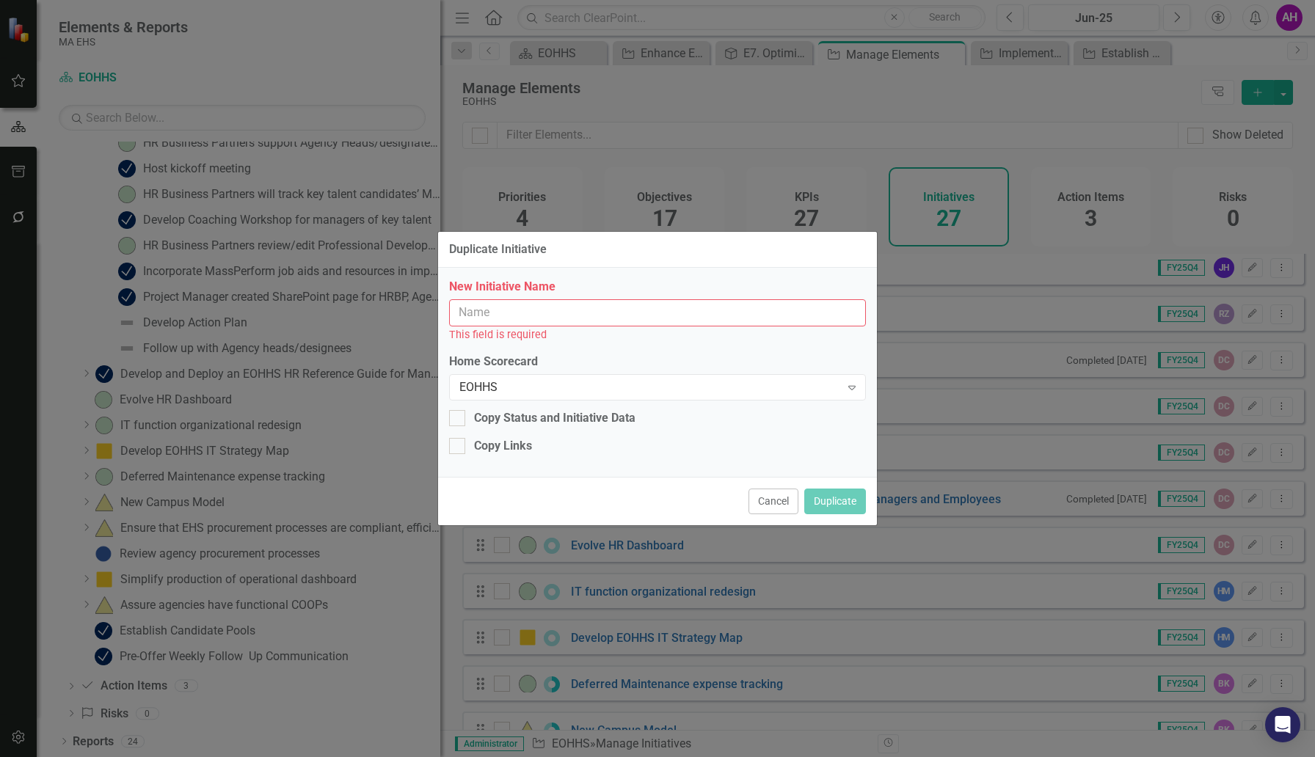
paste input "Establish Candidate Pools"
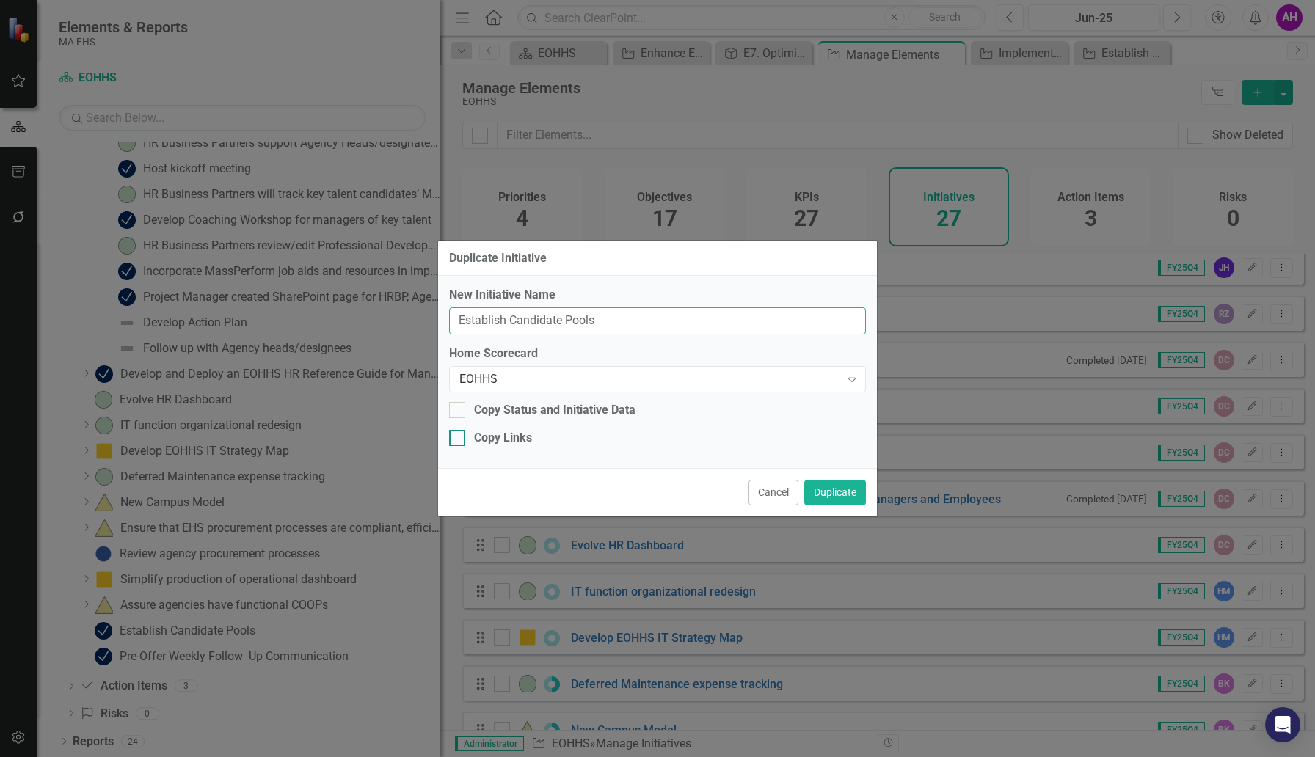
type input "Establish Candidate Pools"
click at [461, 442] on div at bounding box center [457, 438] width 16 height 16
click at [459, 440] on input "Copy Links" at bounding box center [454, 435] width 10 height 10
checkbox input "true"
click at [838, 495] on button "Duplicate" at bounding box center [835, 493] width 62 height 26
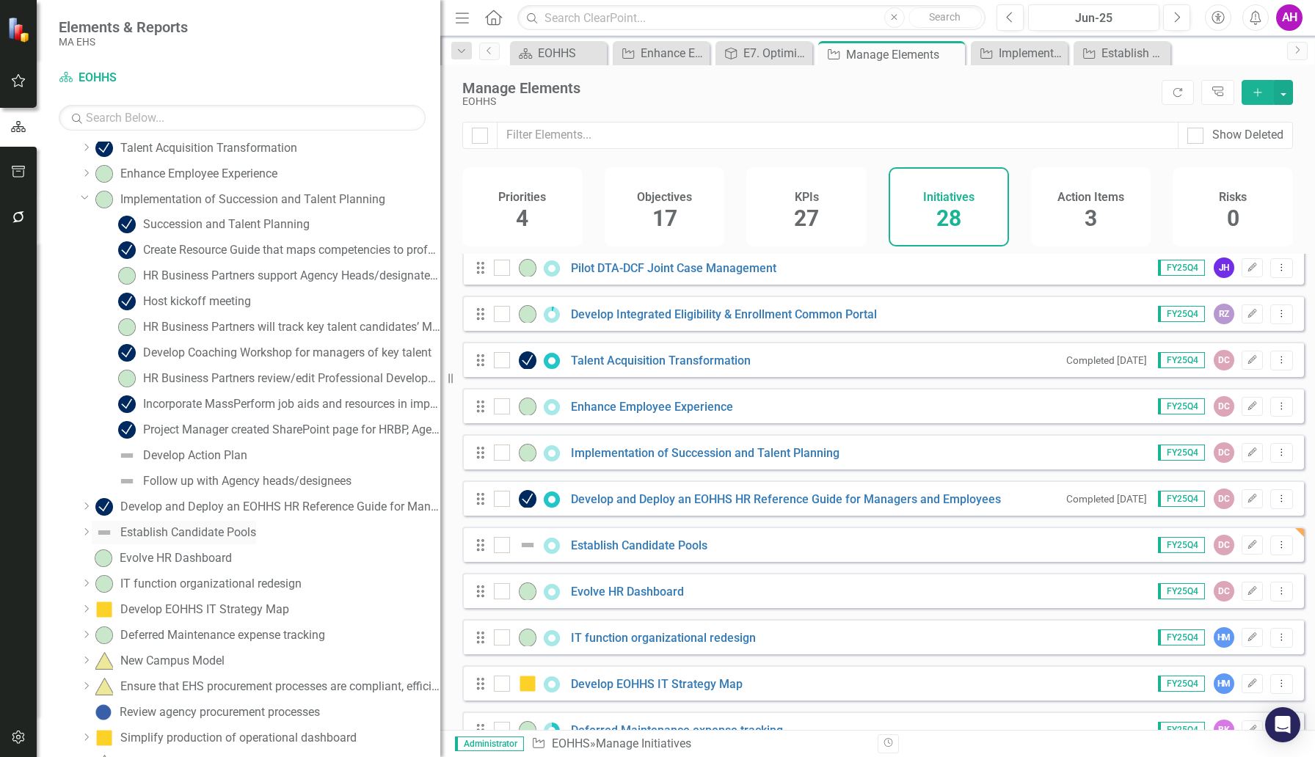
scroll to position [495, 0]
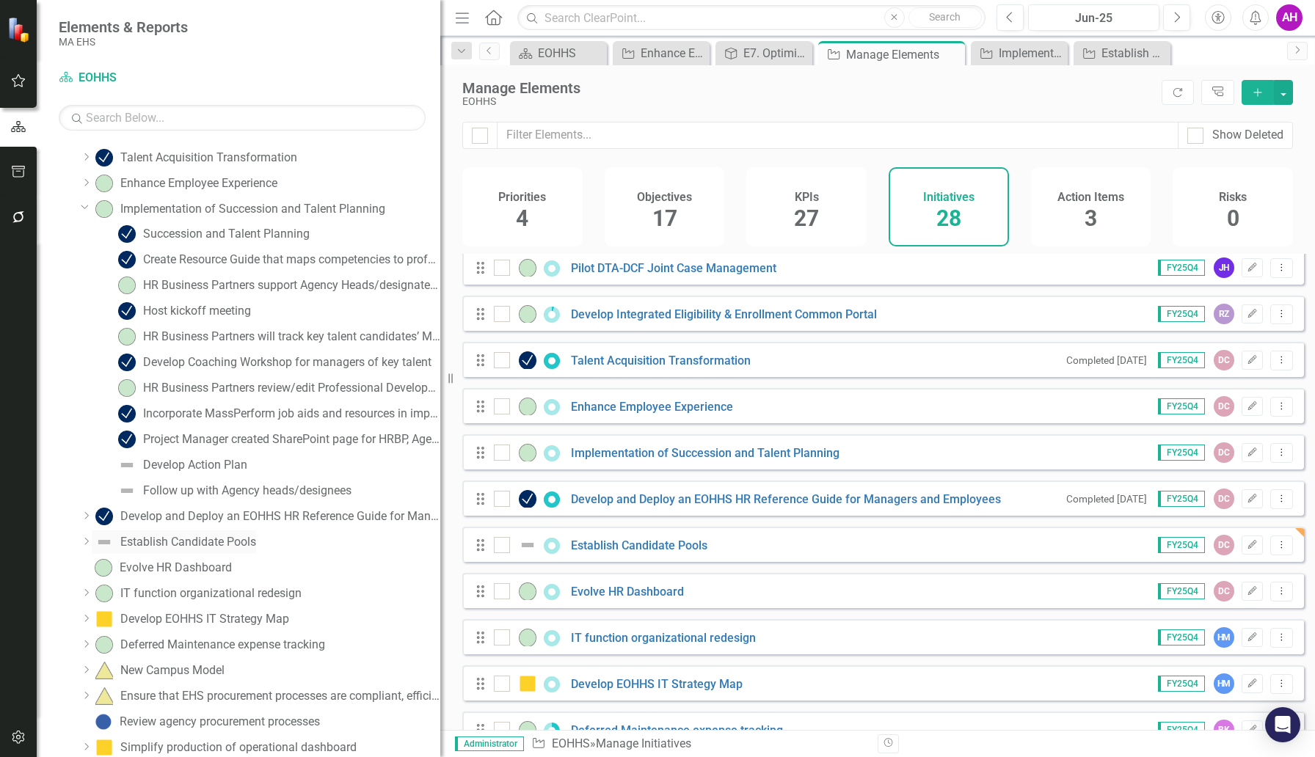
click at [175, 543] on div "Establish Candidate Pools" at bounding box center [188, 542] width 136 height 13
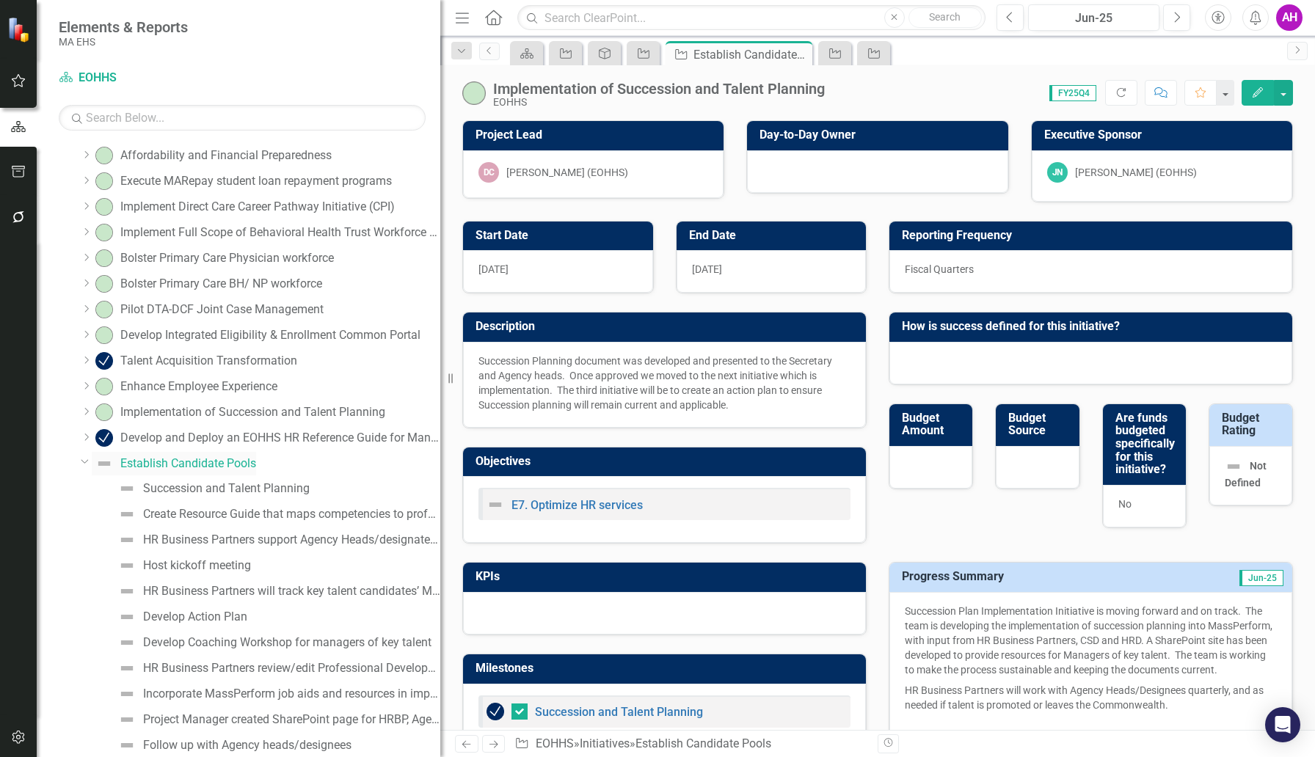
checkbox input "true"
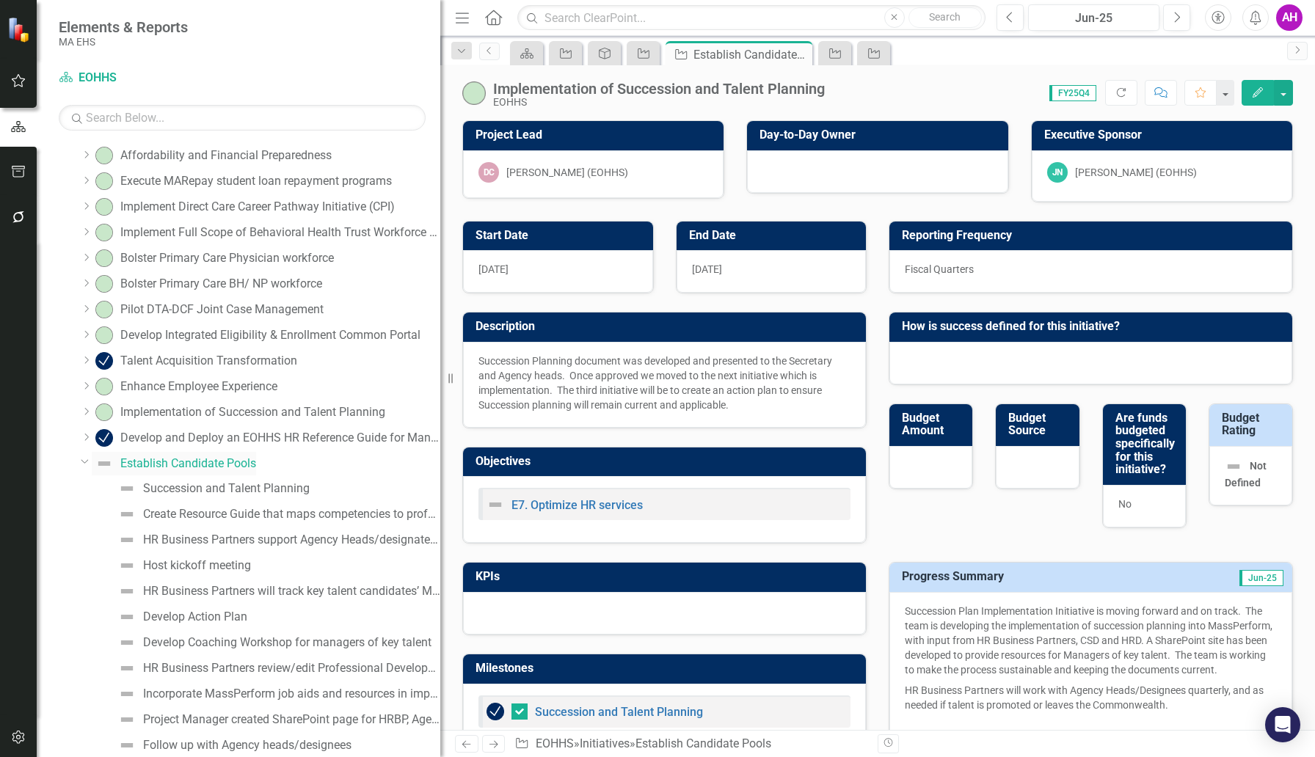
checkbox input "true"
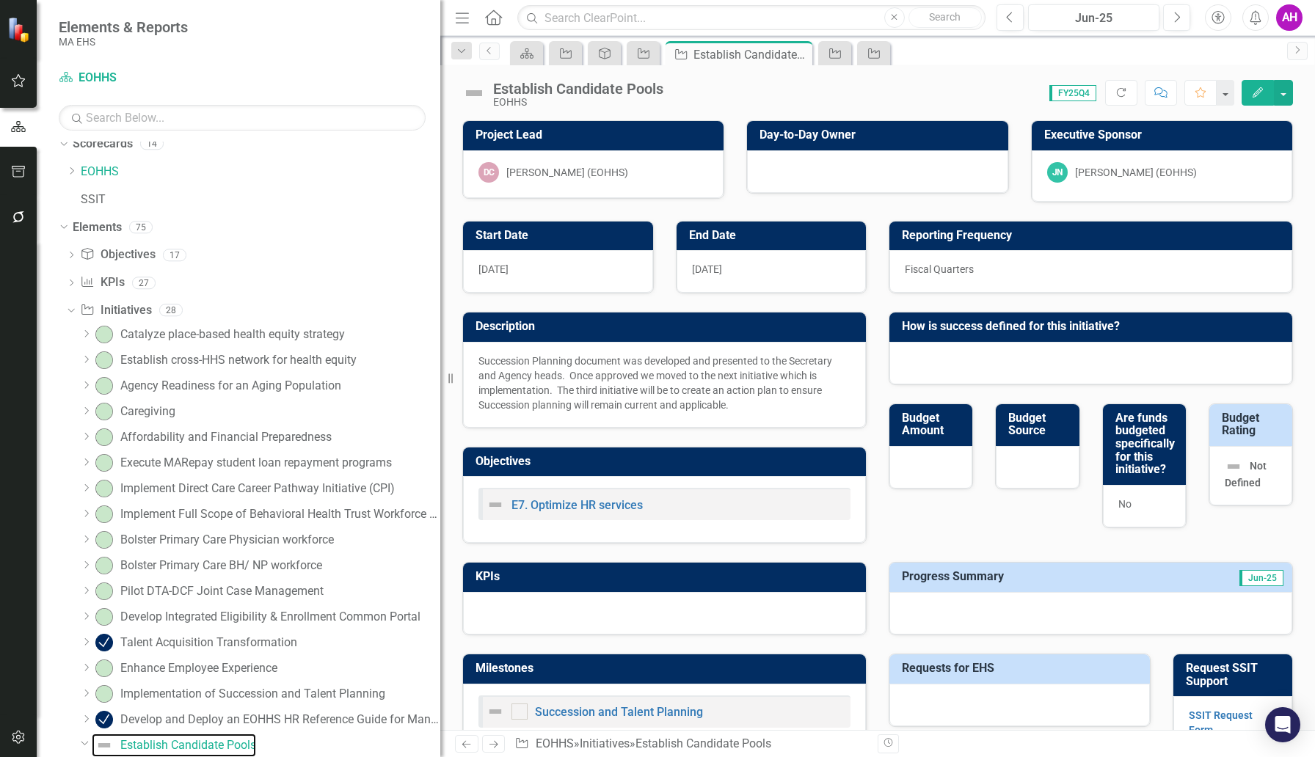
checkbox input "true"
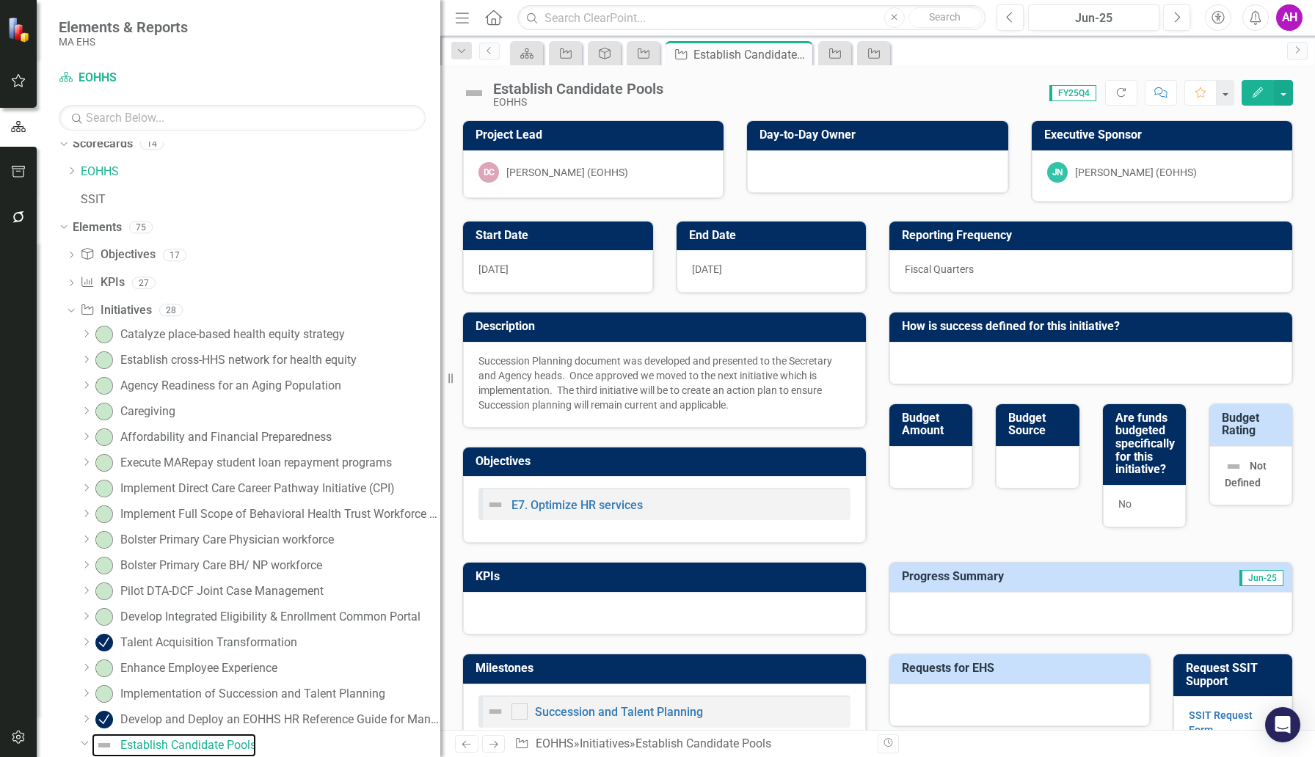
checkbox input "true"
click at [1009, 95] on icon "Edit" at bounding box center [1257, 92] width 13 height 10
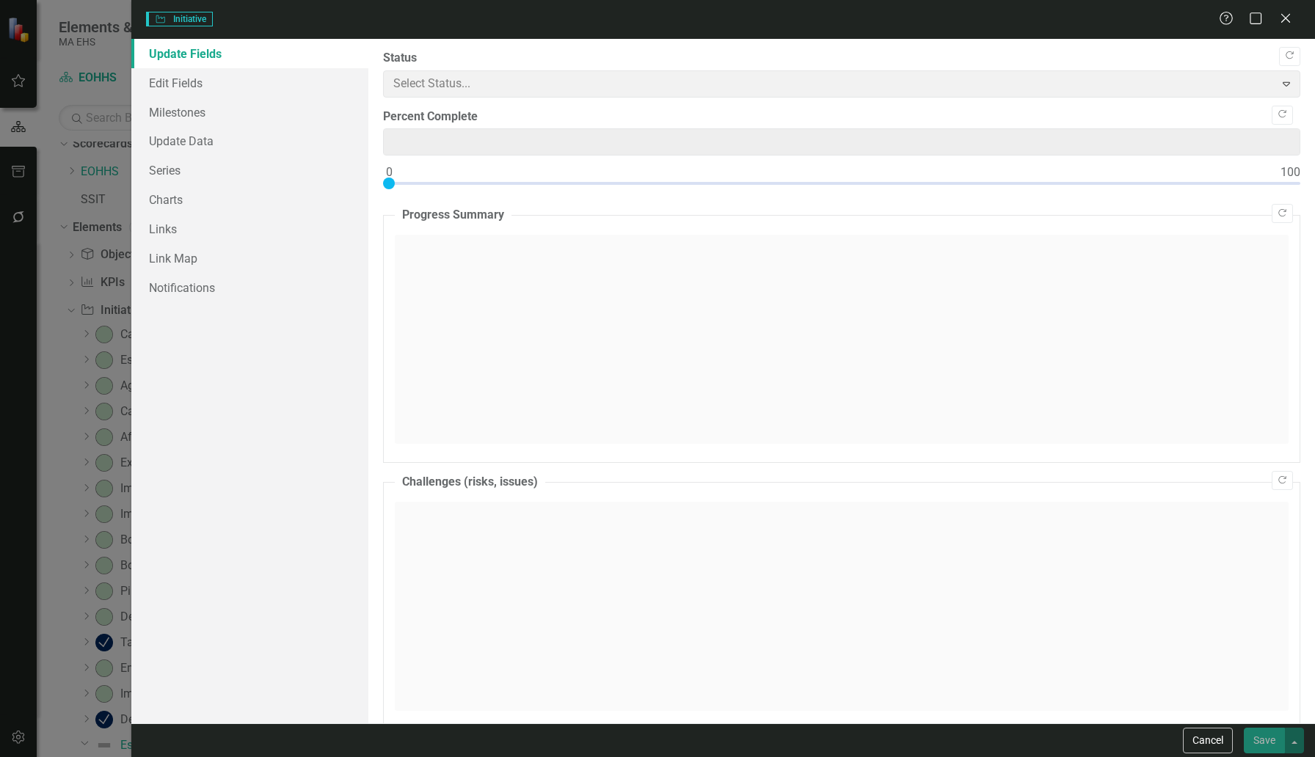
type input "0"
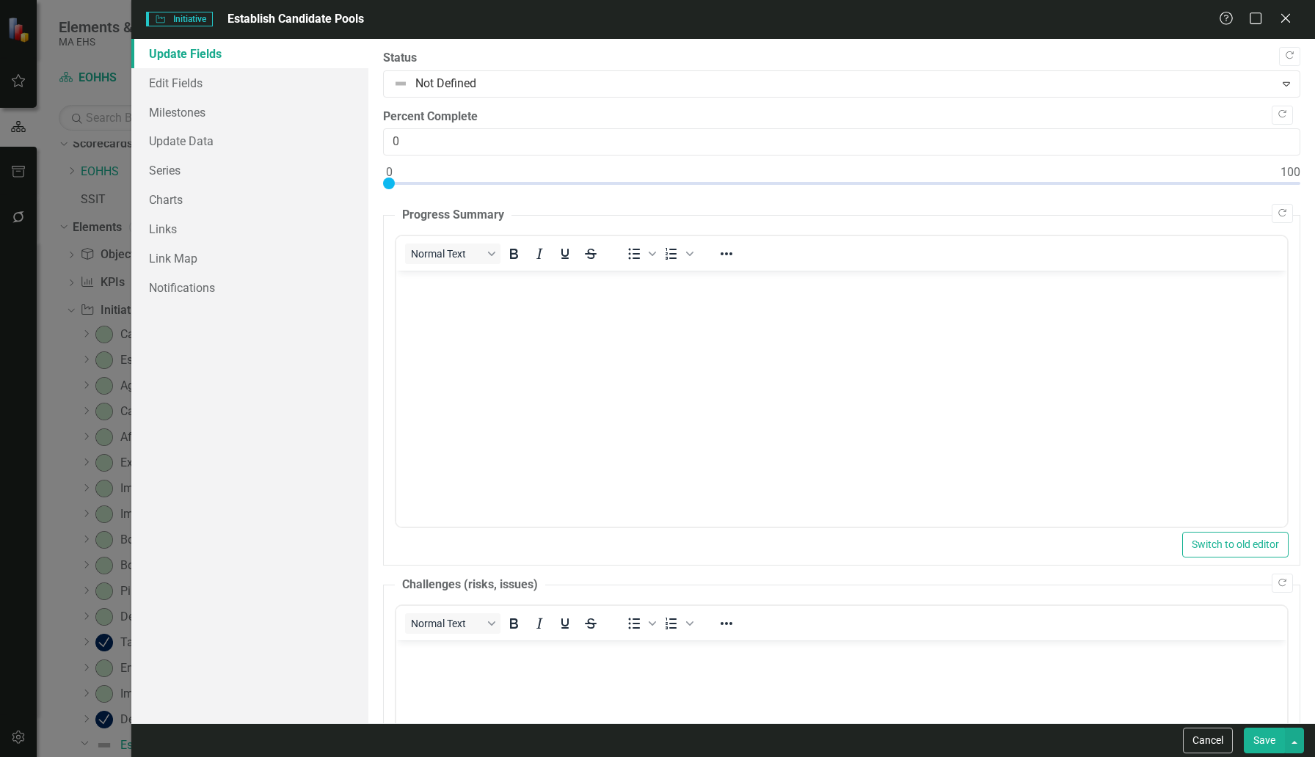
scroll to position [0, 0]
click at [201, 80] on link "Edit Fields" at bounding box center [249, 82] width 237 height 29
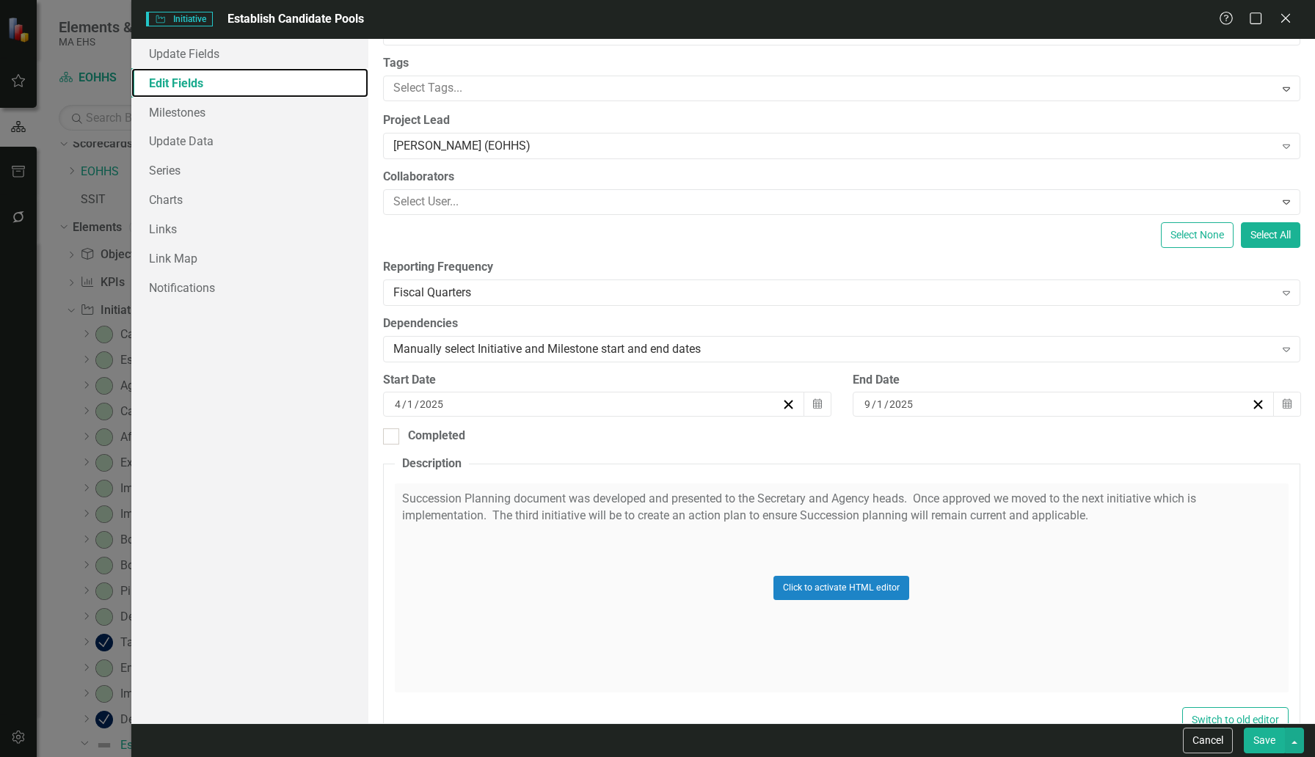
scroll to position [112, 0]
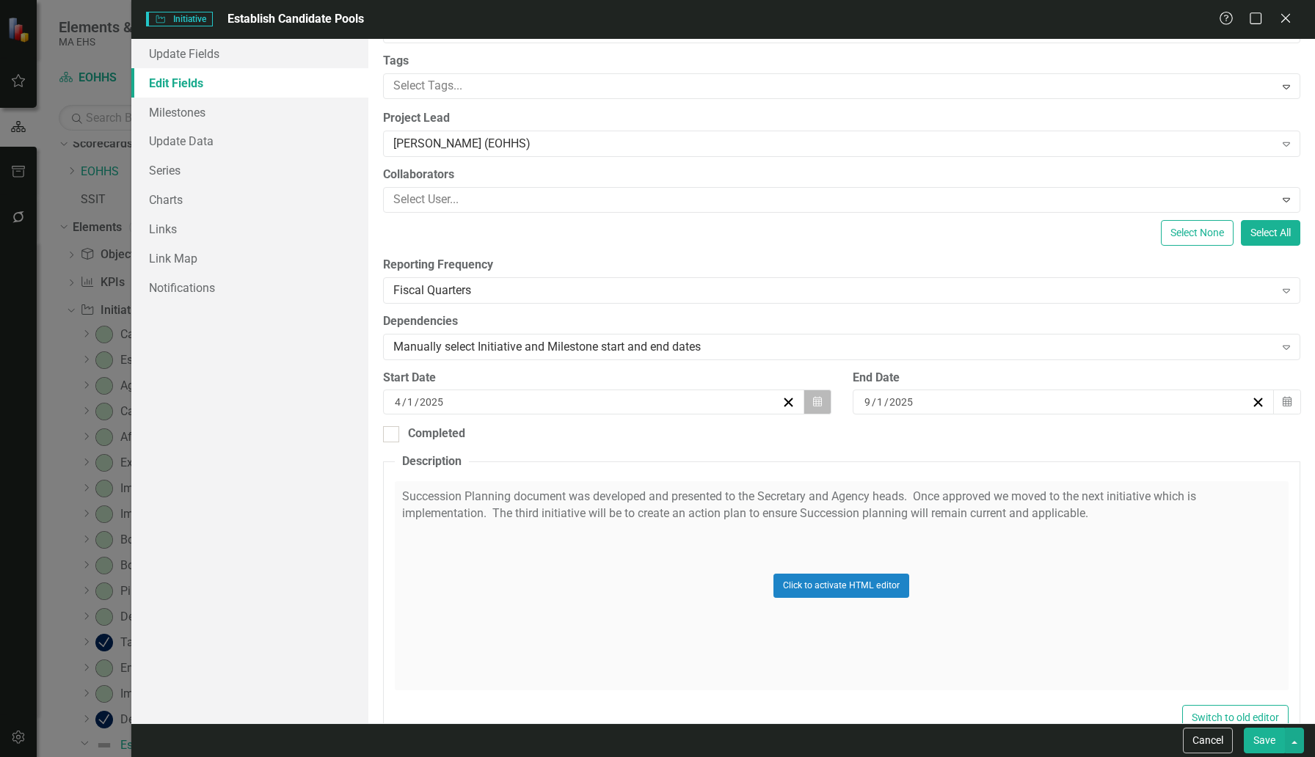
click at [813, 407] on button "Calendar" at bounding box center [817, 402] width 28 height 25
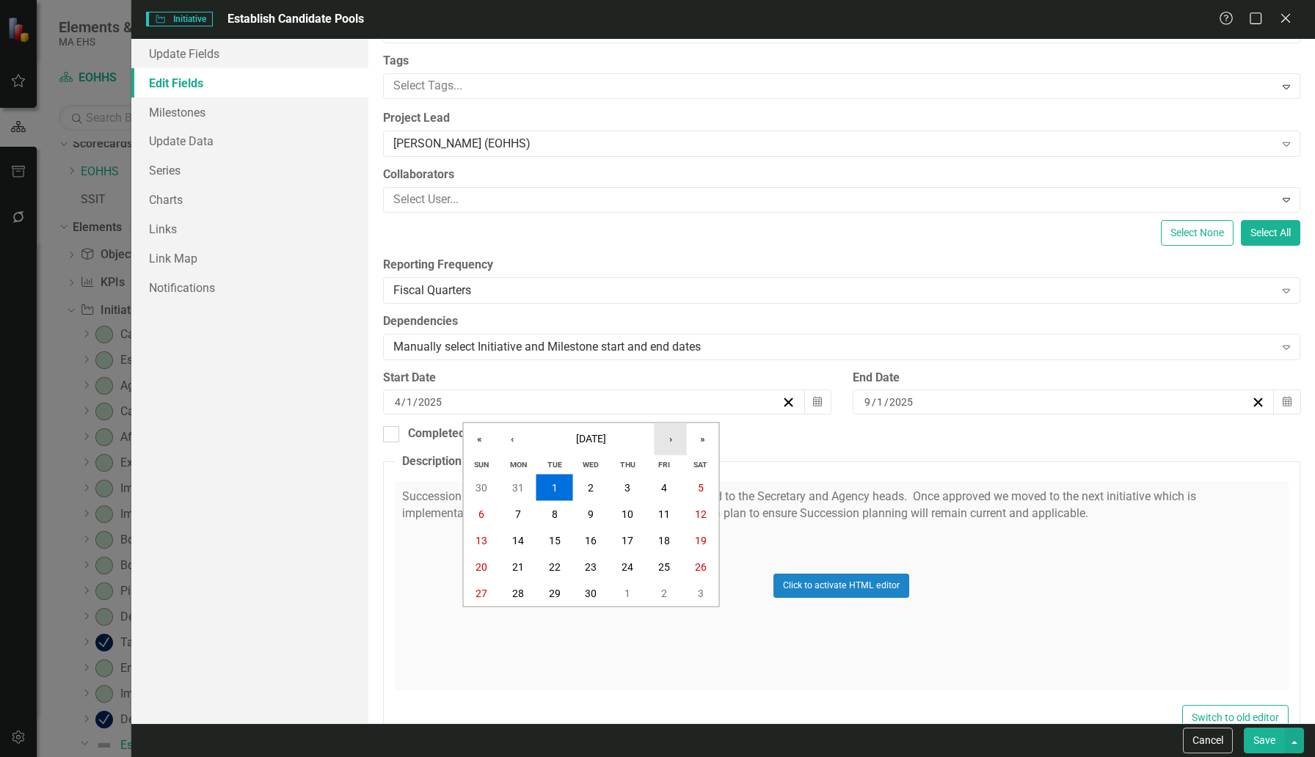
click at [666, 442] on button "›" at bounding box center [671, 439] width 32 height 32
click at [553, 487] on abbr "1" at bounding box center [555, 488] width 6 height 12
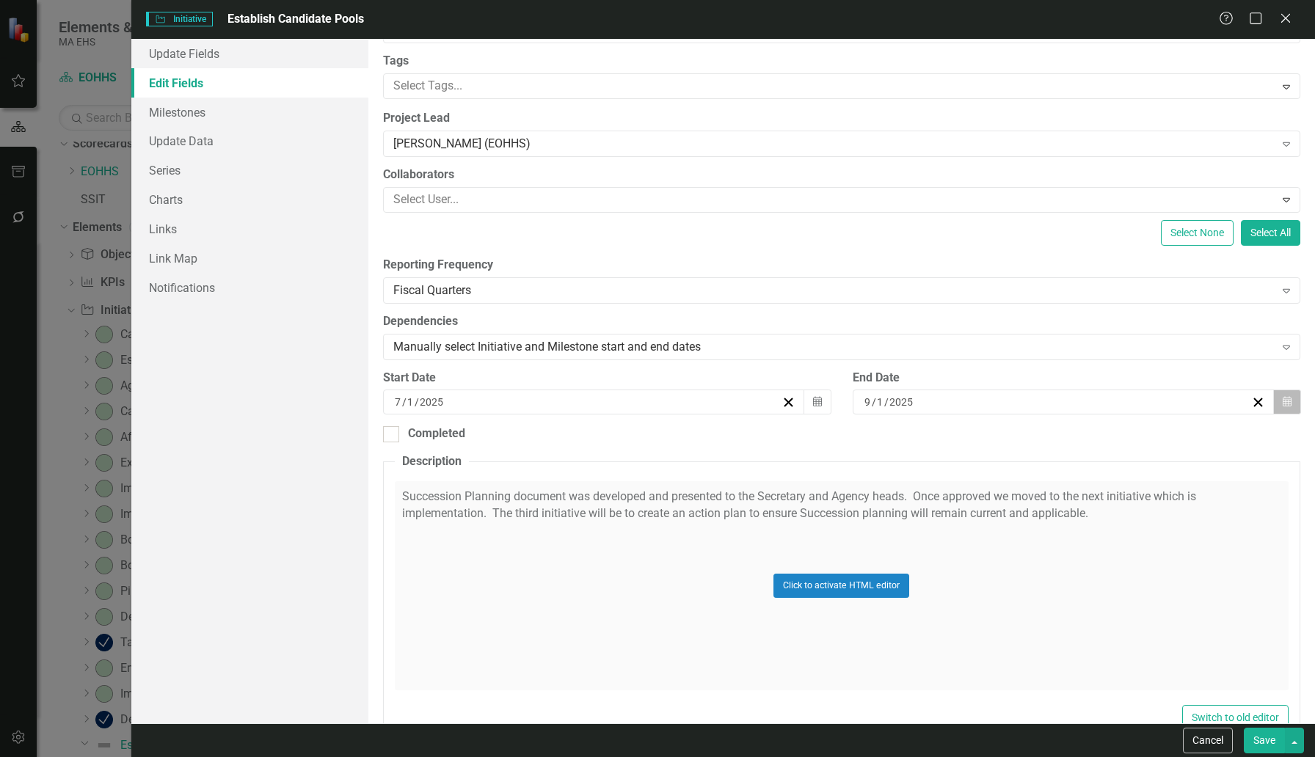
click at [1009, 404] on icon "button" at bounding box center [1287, 402] width 9 height 10
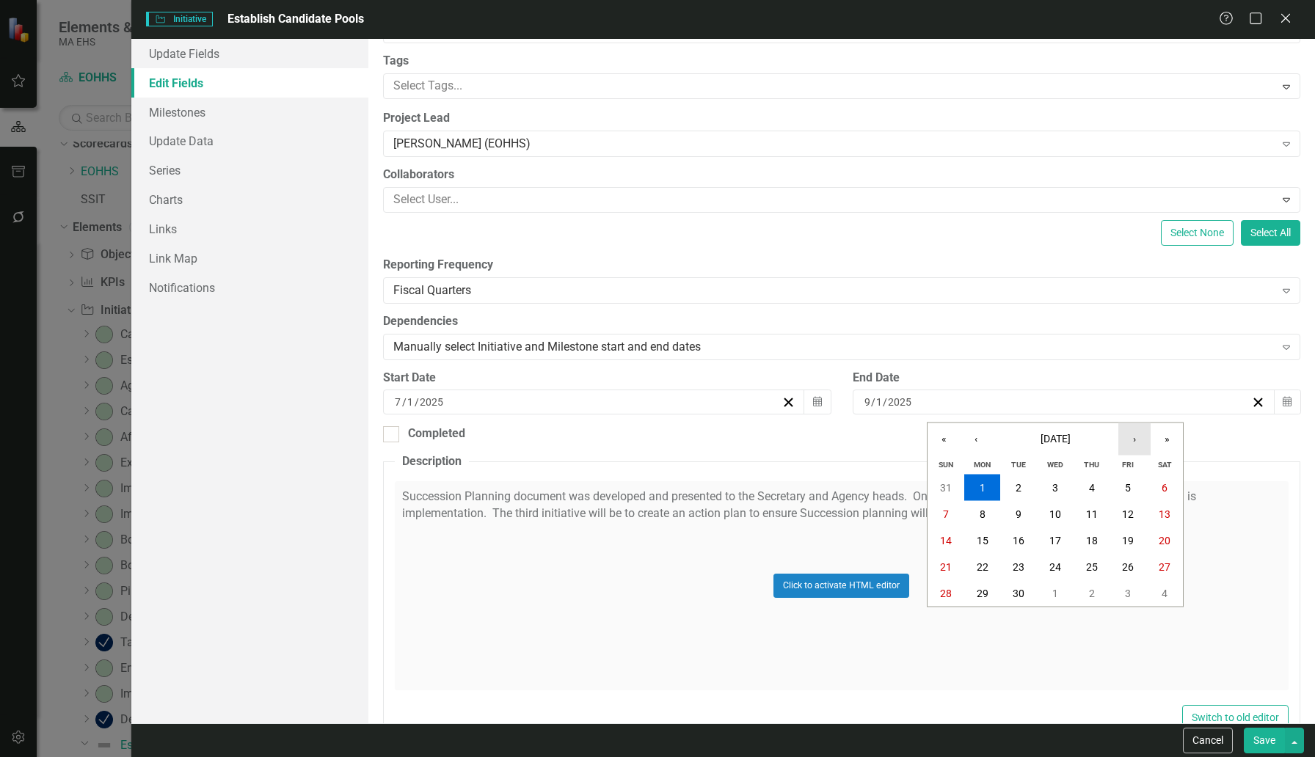
click at [1009, 436] on button "›" at bounding box center [1134, 439] width 32 height 32
click at [1009, 595] on abbr "31" at bounding box center [1055, 594] width 12 height 12
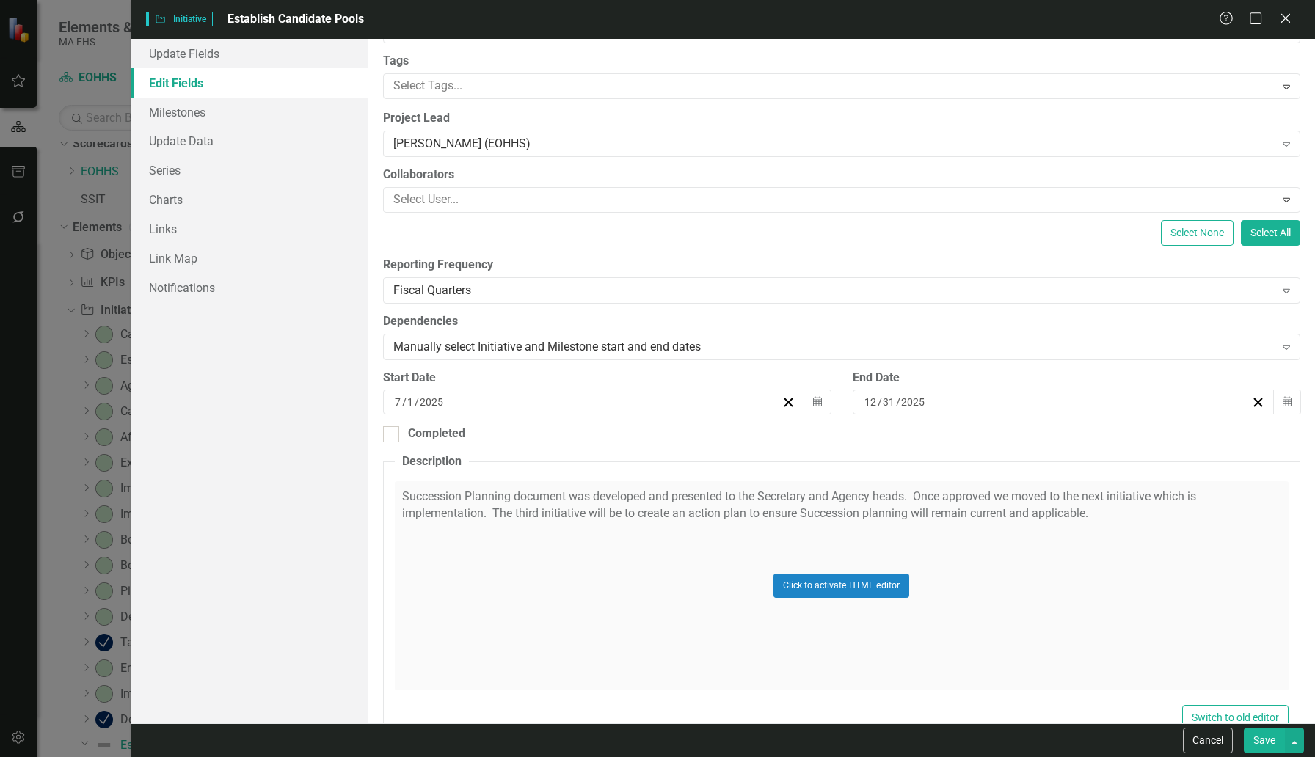
click at [703, 517] on div "Click to activate HTML editor" at bounding box center [842, 585] width 894 height 209
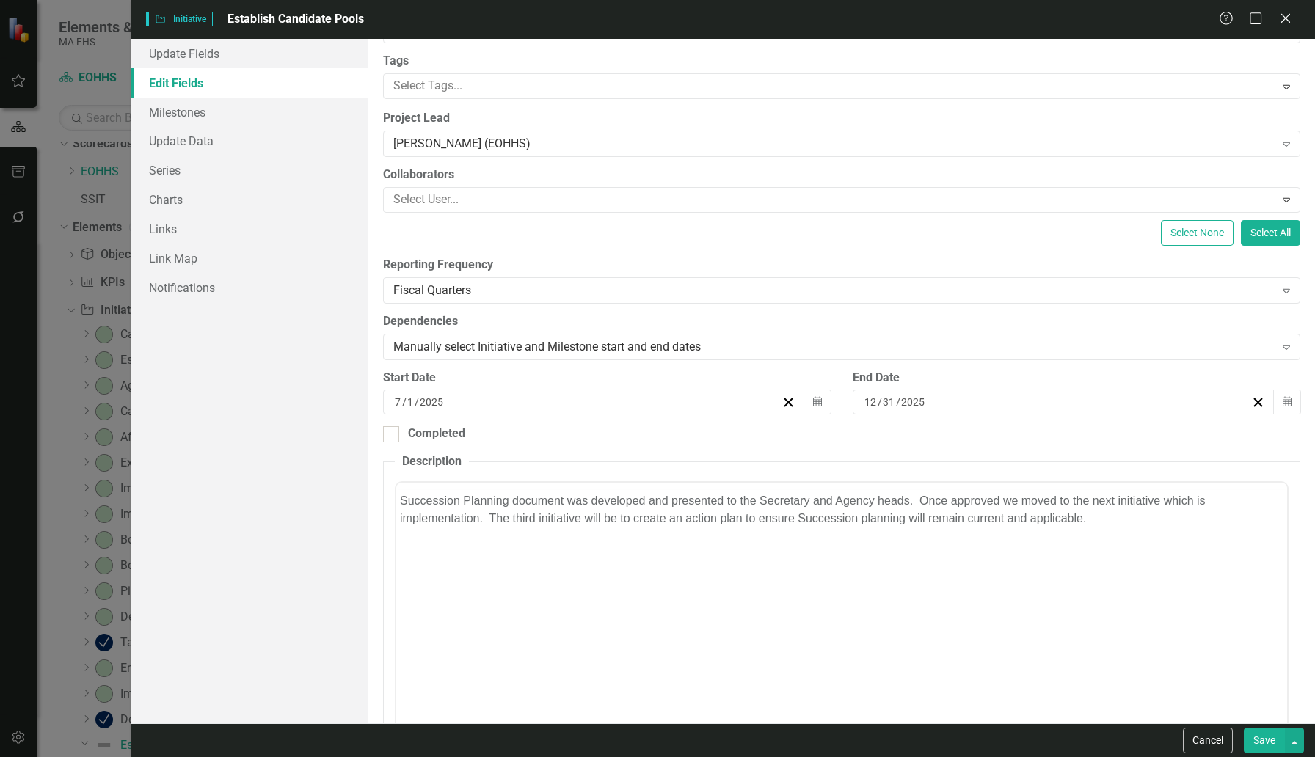
scroll to position [0, 0]
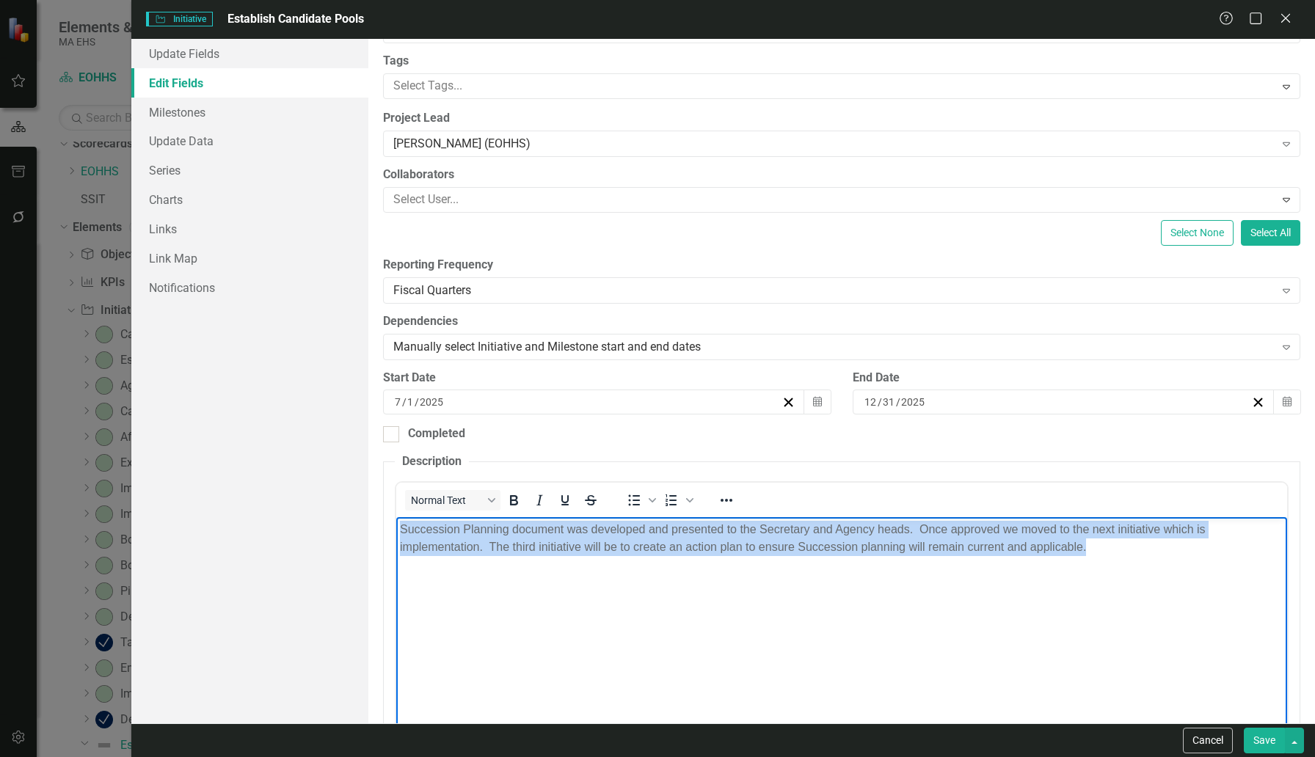
drag, startPoint x: 1080, startPoint y: 553, endPoint x: 401, endPoint y: 510, distance: 680.1
click at [401, 517] on html "Succession Planning document was developed and presented to the Secretary and A…" at bounding box center [841, 627] width 891 height 220
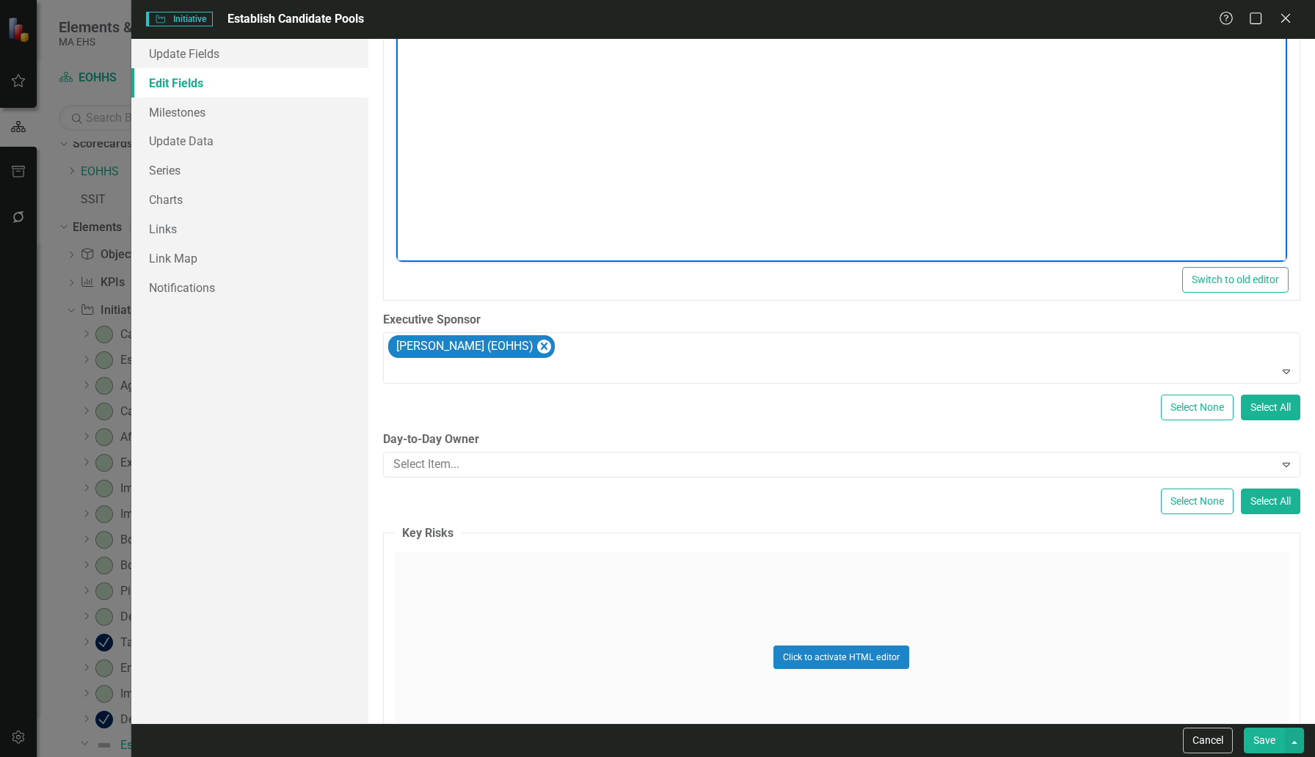
scroll to position [624, 0]
click at [461, 462] on div at bounding box center [830, 464] width 887 height 20
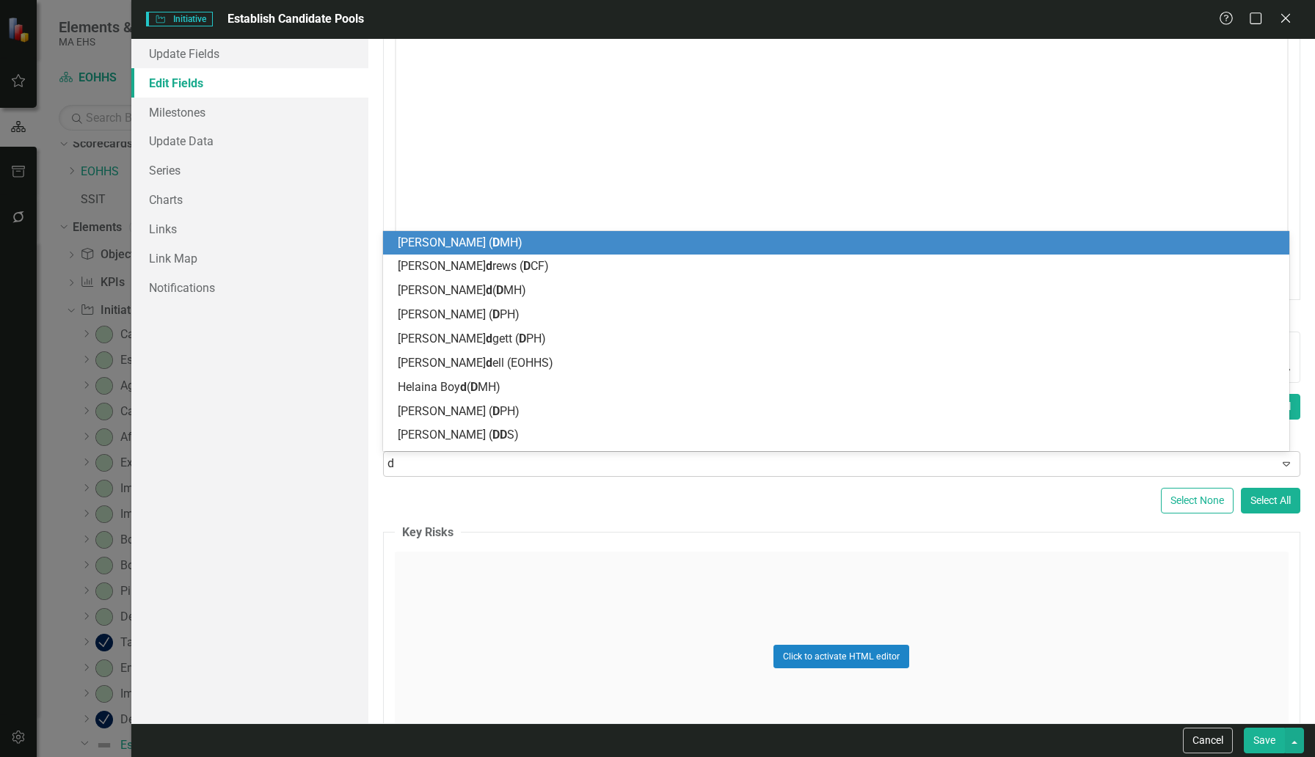
type input "de"
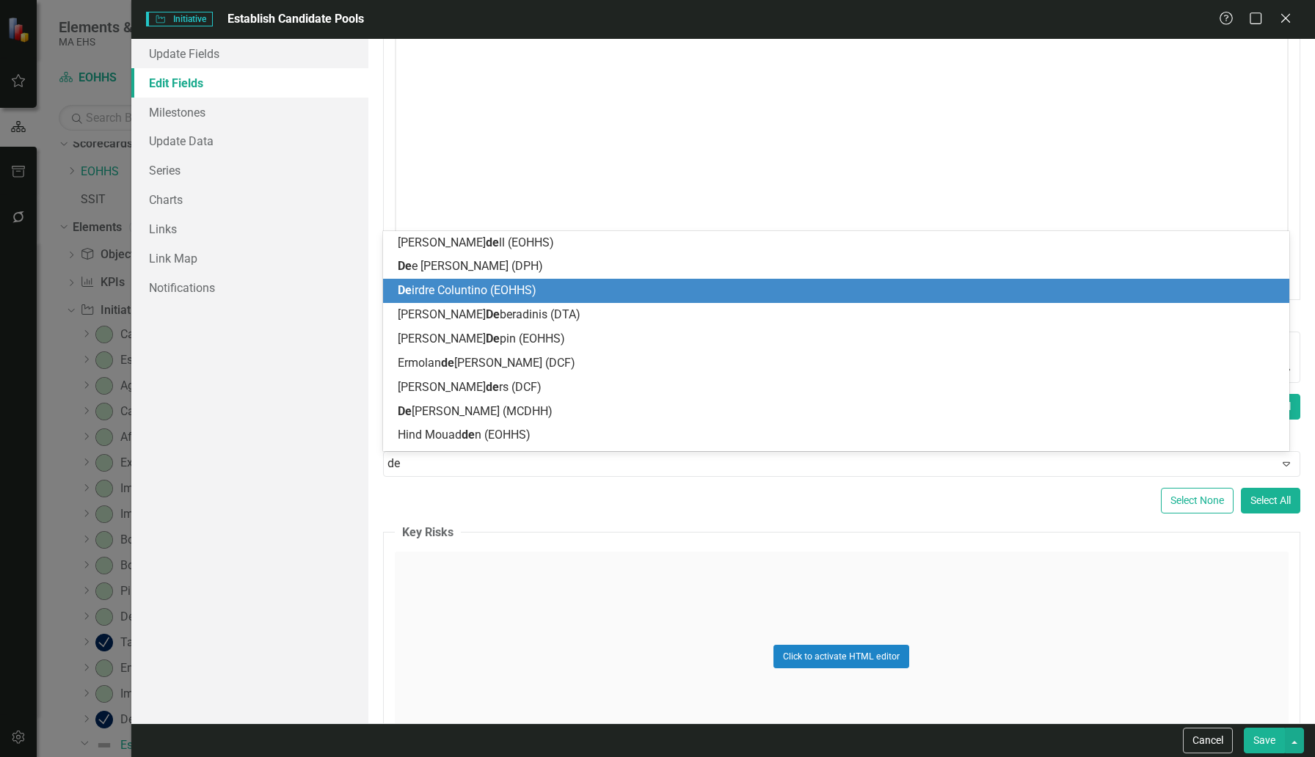
click at [470, 280] on div "De [PERSON_NAME] (EOHHS)" at bounding box center [836, 291] width 906 height 24
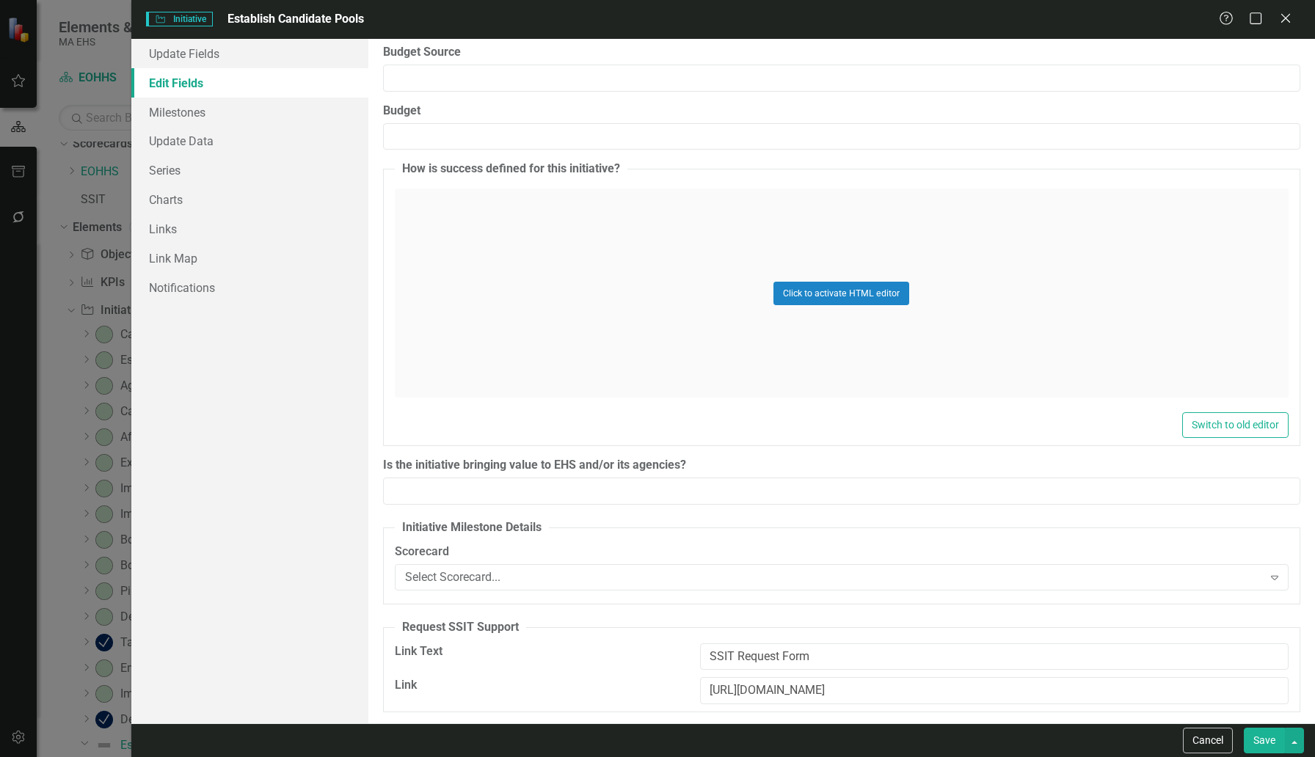
scroll to position [2124, 0]
click at [522, 579] on div "Select Scorecard..." at bounding box center [834, 577] width 858 height 17
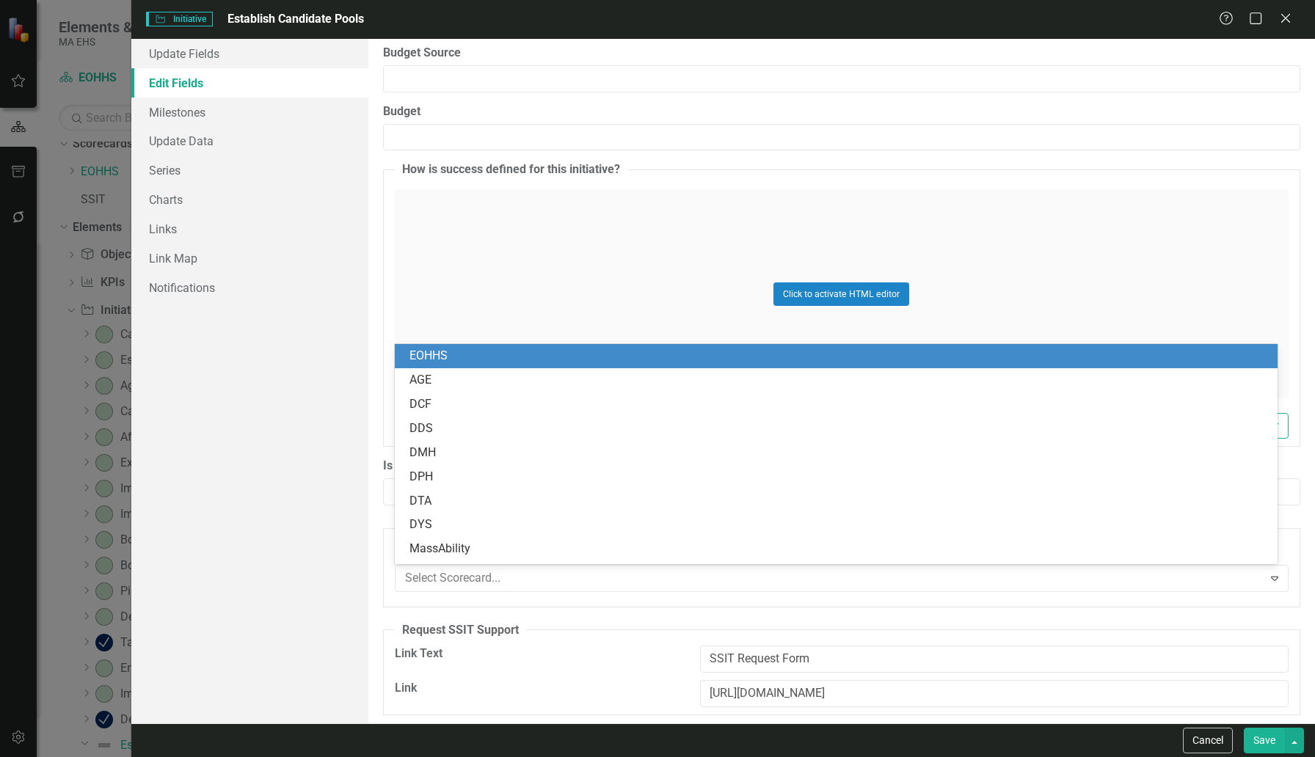
click at [452, 362] on div "EOHHS" at bounding box center [838, 356] width 859 height 17
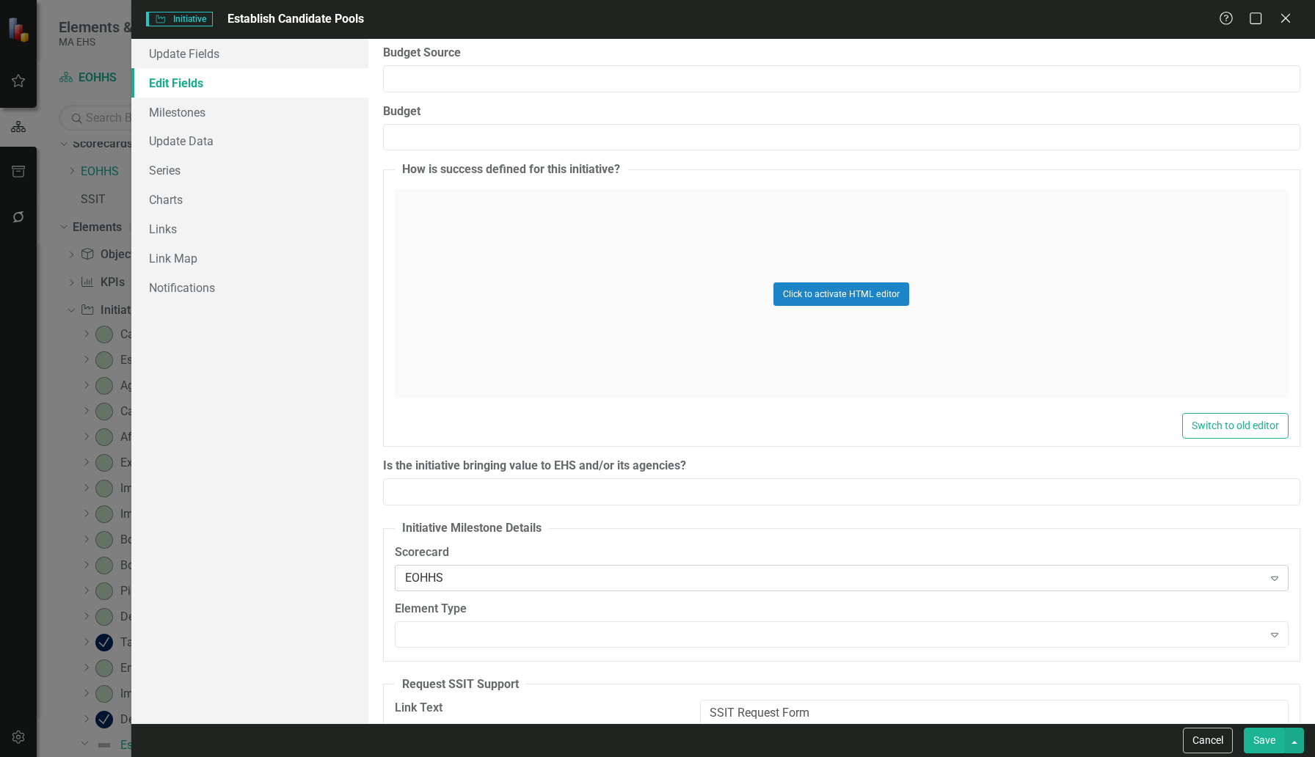
click at [455, 577] on div "EOHHS" at bounding box center [834, 577] width 858 height 17
click at [316, 597] on div "Update Fields Edit Fields Milestones Update Data Series Charts Links Link Map N…" at bounding box center [249, 381] width 237 height 685
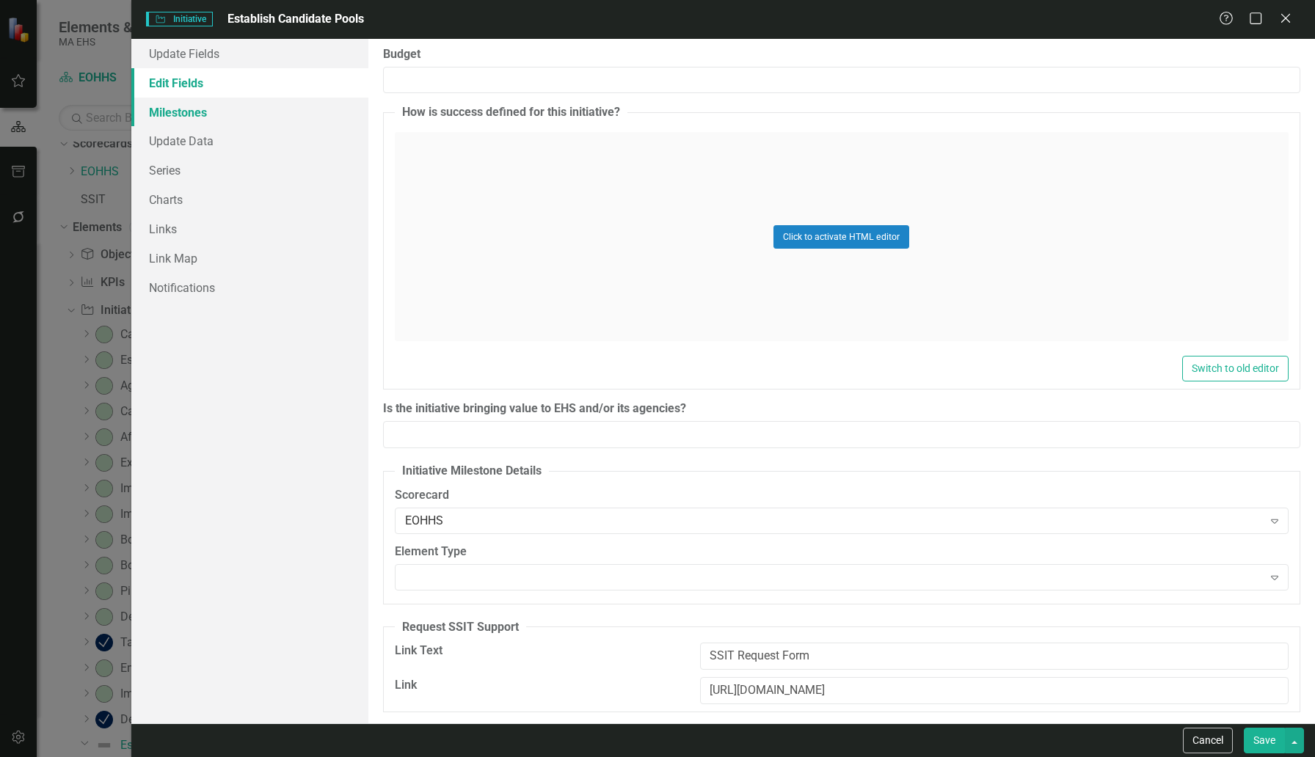
click at [181, 109] on link "Milestones" at bounding box center [249, 112] width 237 height 29
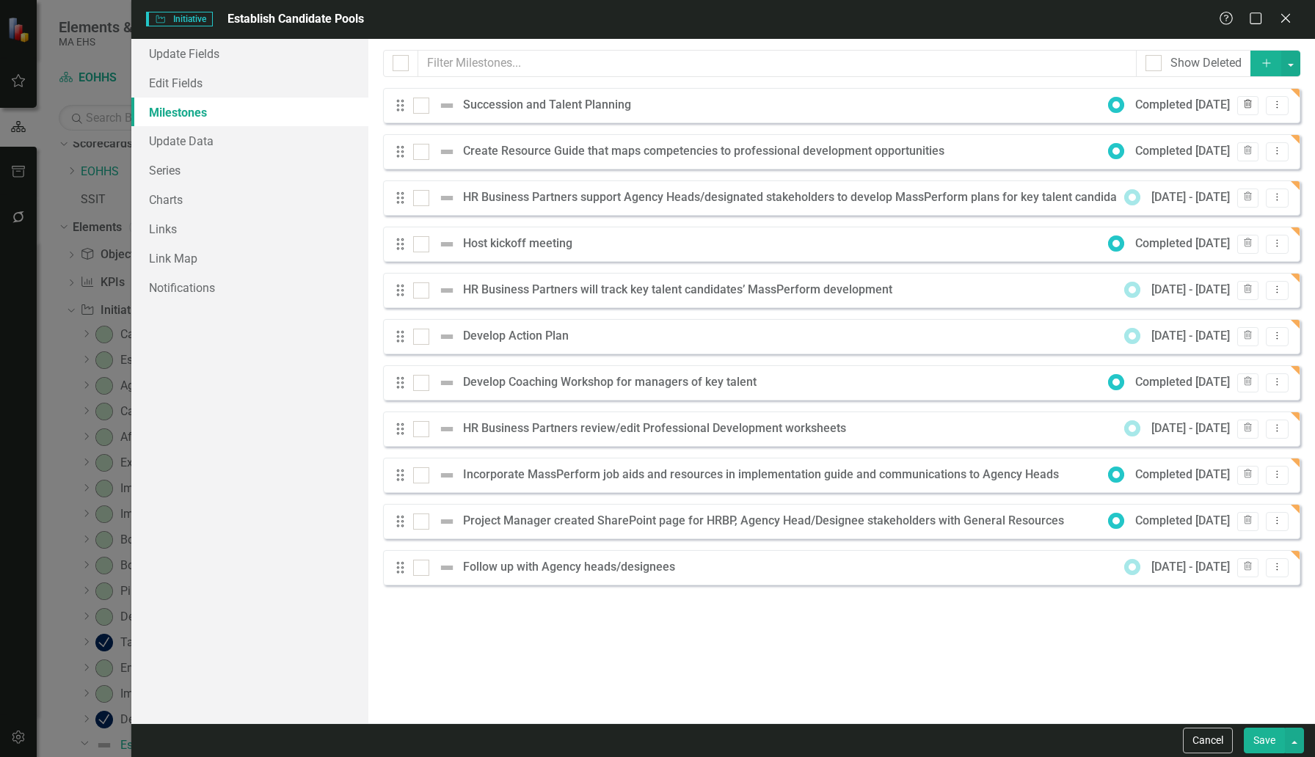
click at [1009, 107] on icon "Trash" at bounding box center [1247, 105] width 11 height 9
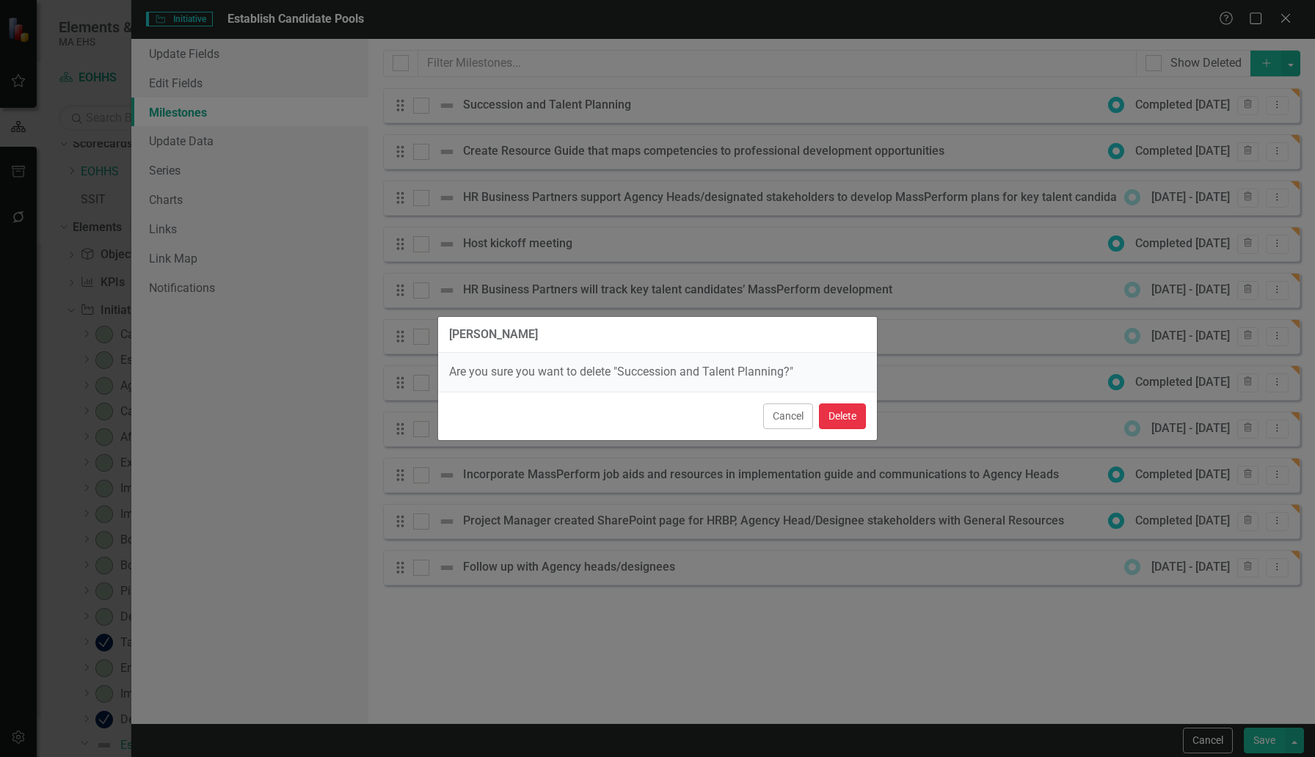
click at [839, 425] on button "Delete" at bounding box center [842, 417] width 47 height 26
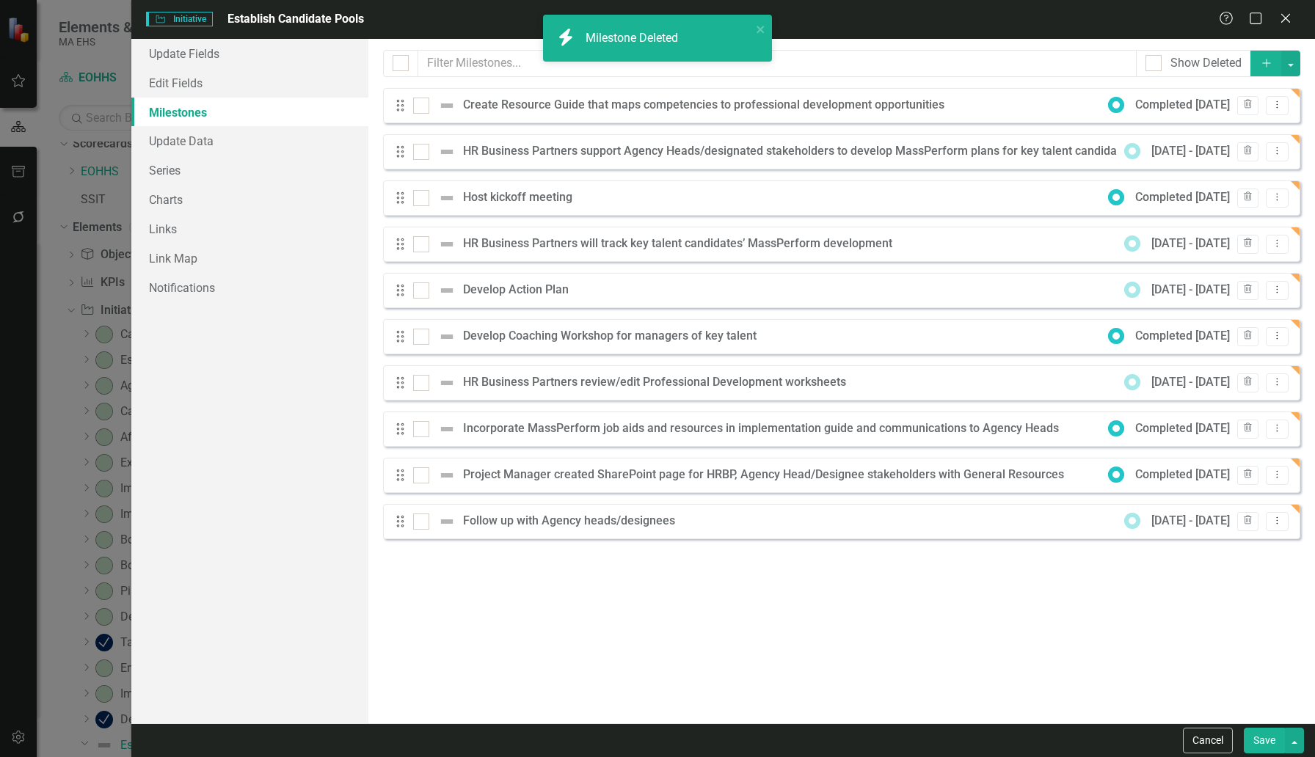
checkbox input "false"
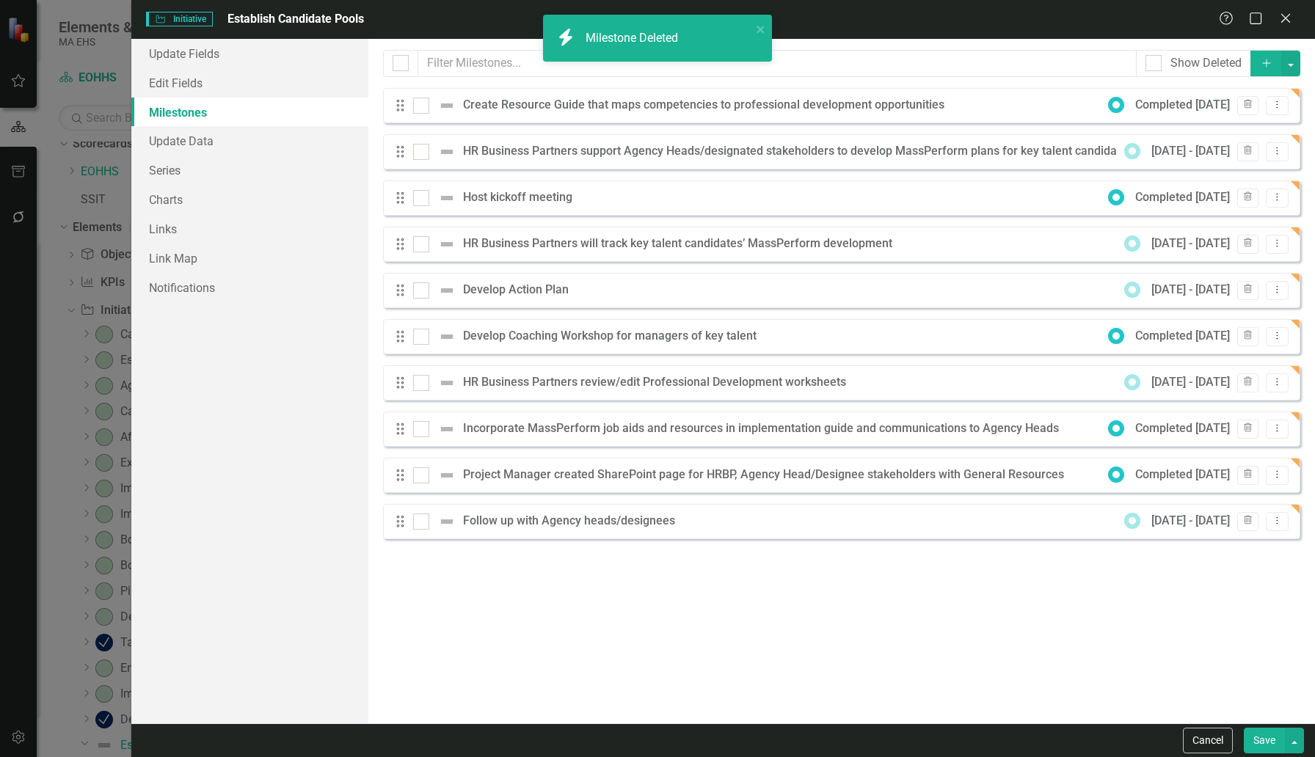
checkbox input "false"
checkbox input "true"
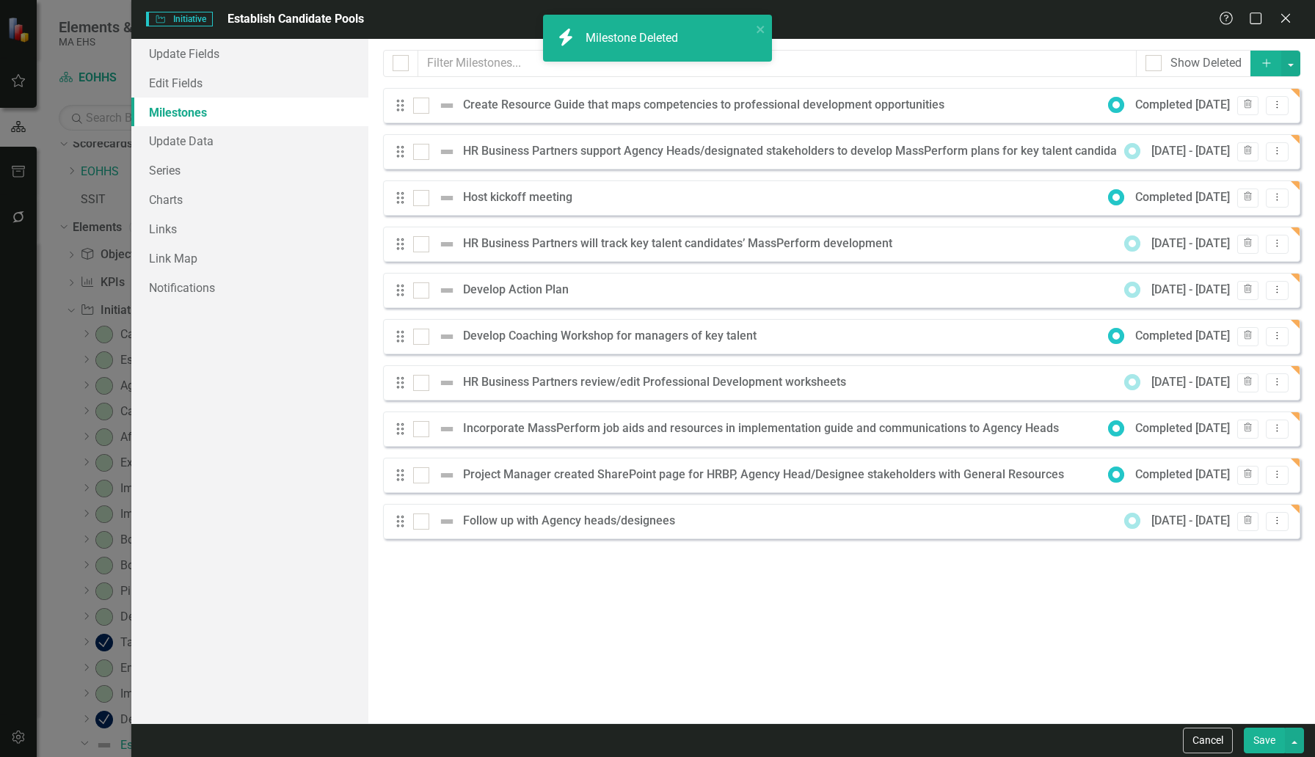
checkbox input "true"
click at [402, 67] on div at bounding box center [401, 63] width 16 height 16
click at [402, 65] on input "checkbox" at bounding box center [398, 60] width 10 height 10
checkbox input "false"
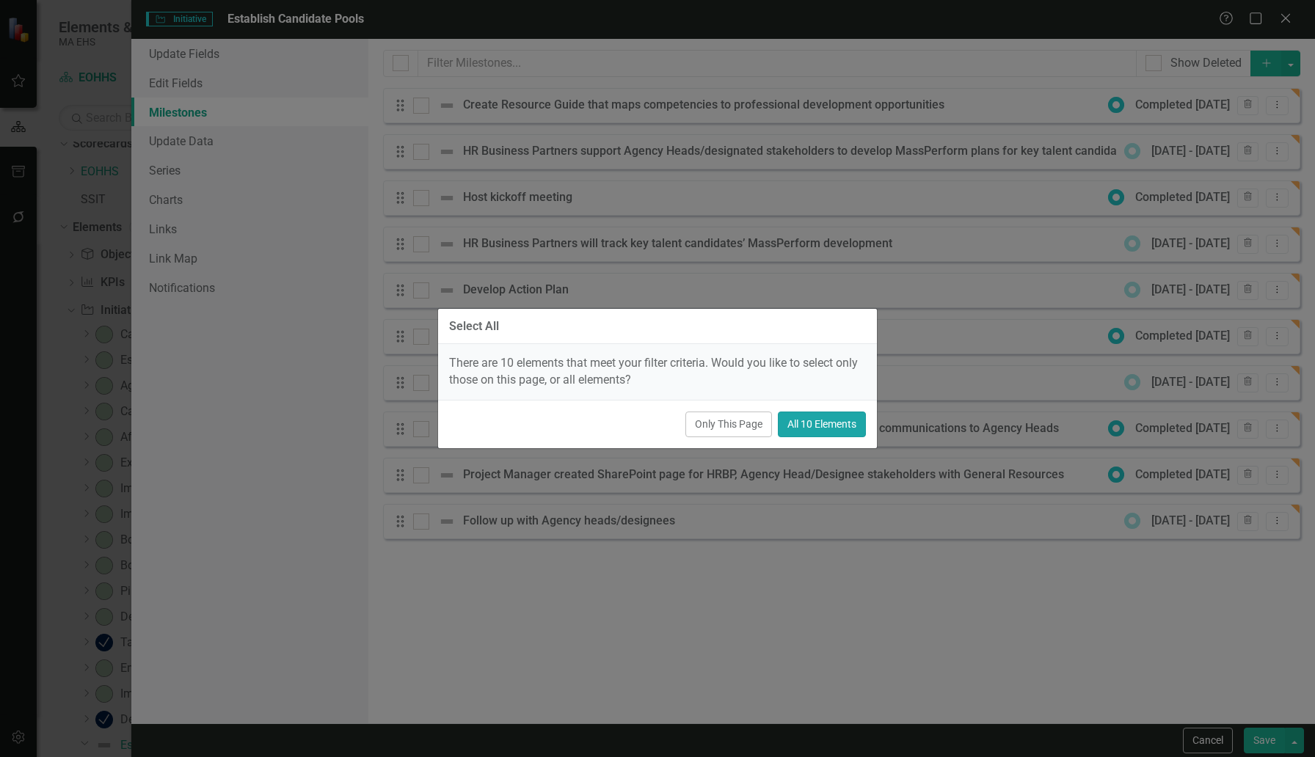
click at [813, 429] on button "All 10 Elements" at bounding box center [822, 425] width 88 height 26
checkbox input "true"
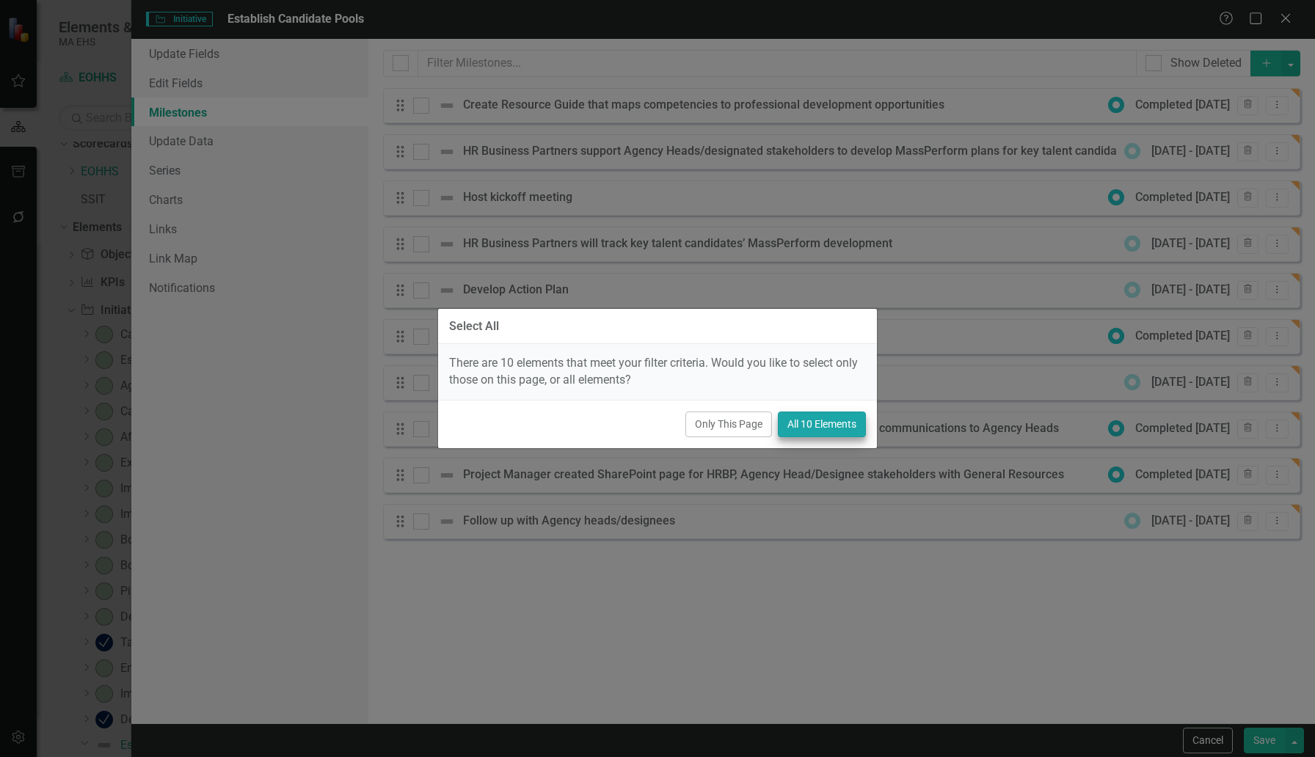
checkbox input "true"
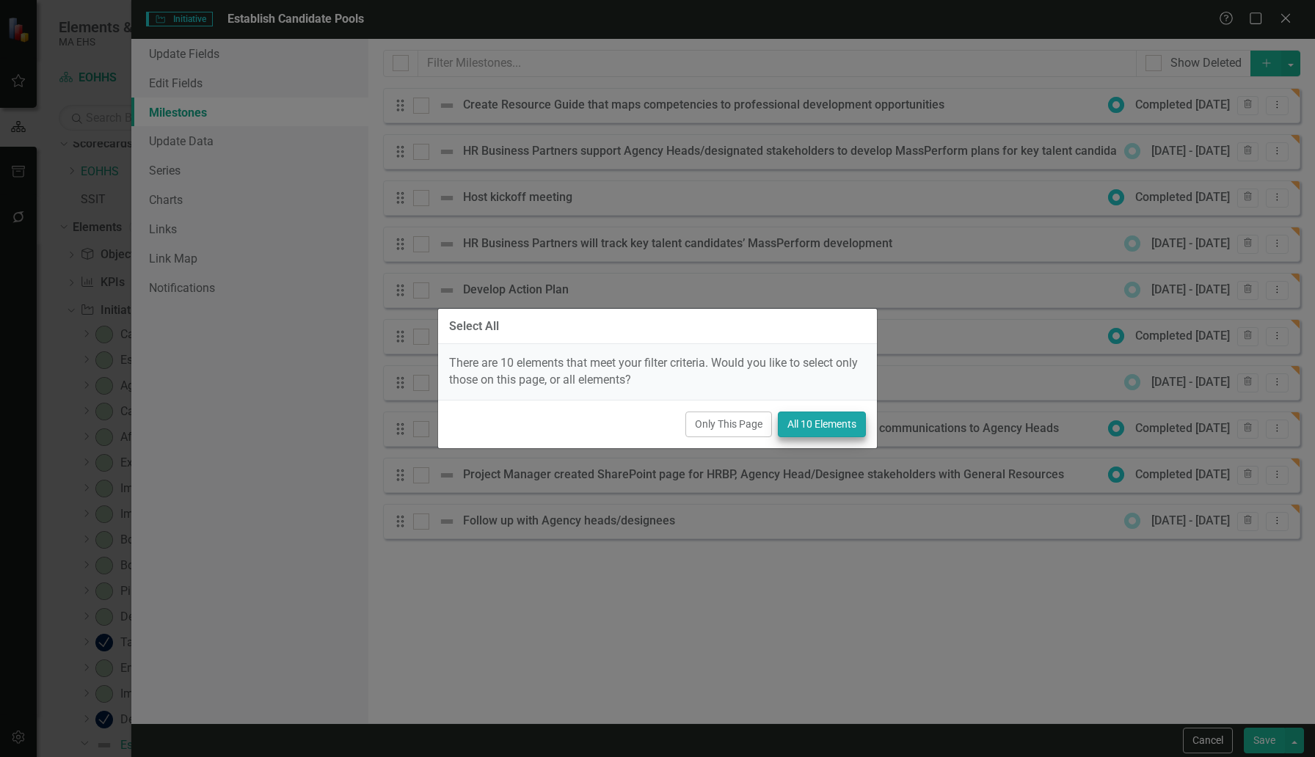
checkbox input "true"
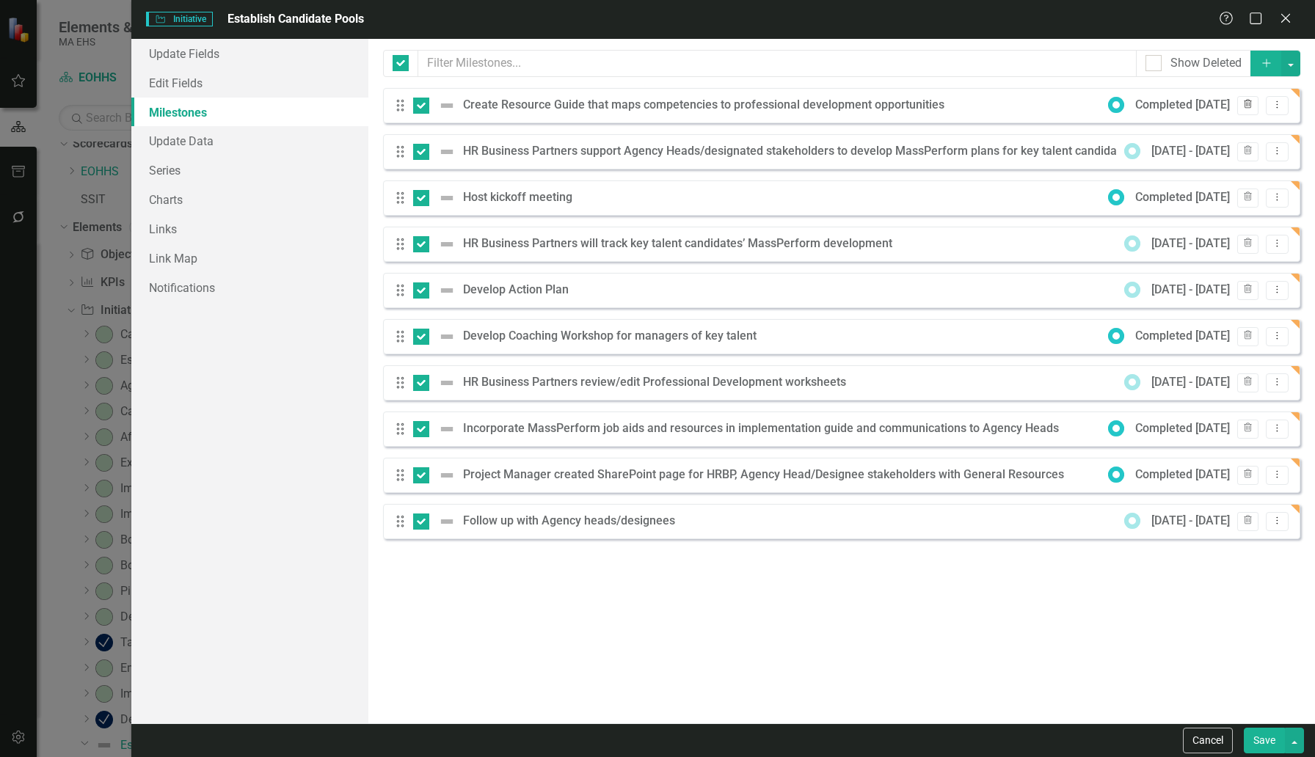
click at [1009, 108] on icon "button" at bounding box center [1248, 104] width 8 height 9
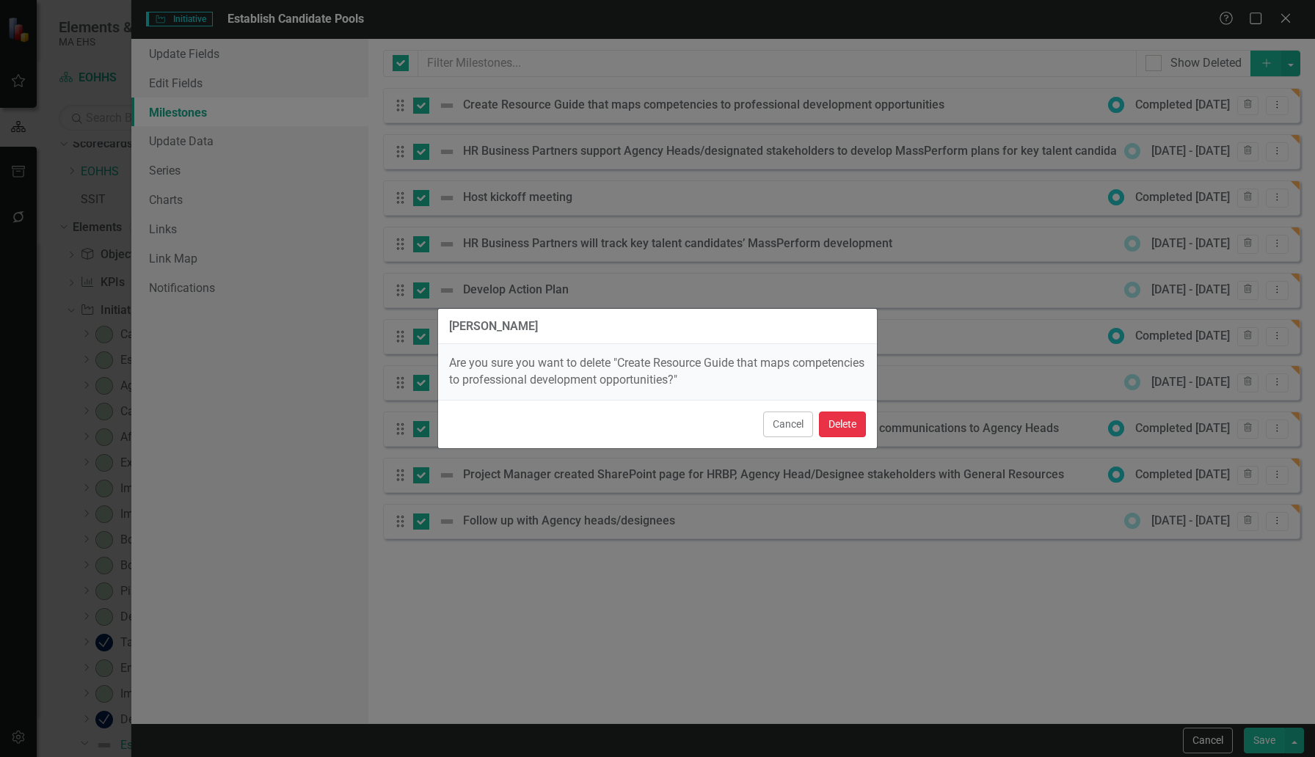
click at [828, 426] on button "Delete" at bounding box center [842, 425] width 47 height 26
checkbox input "false"
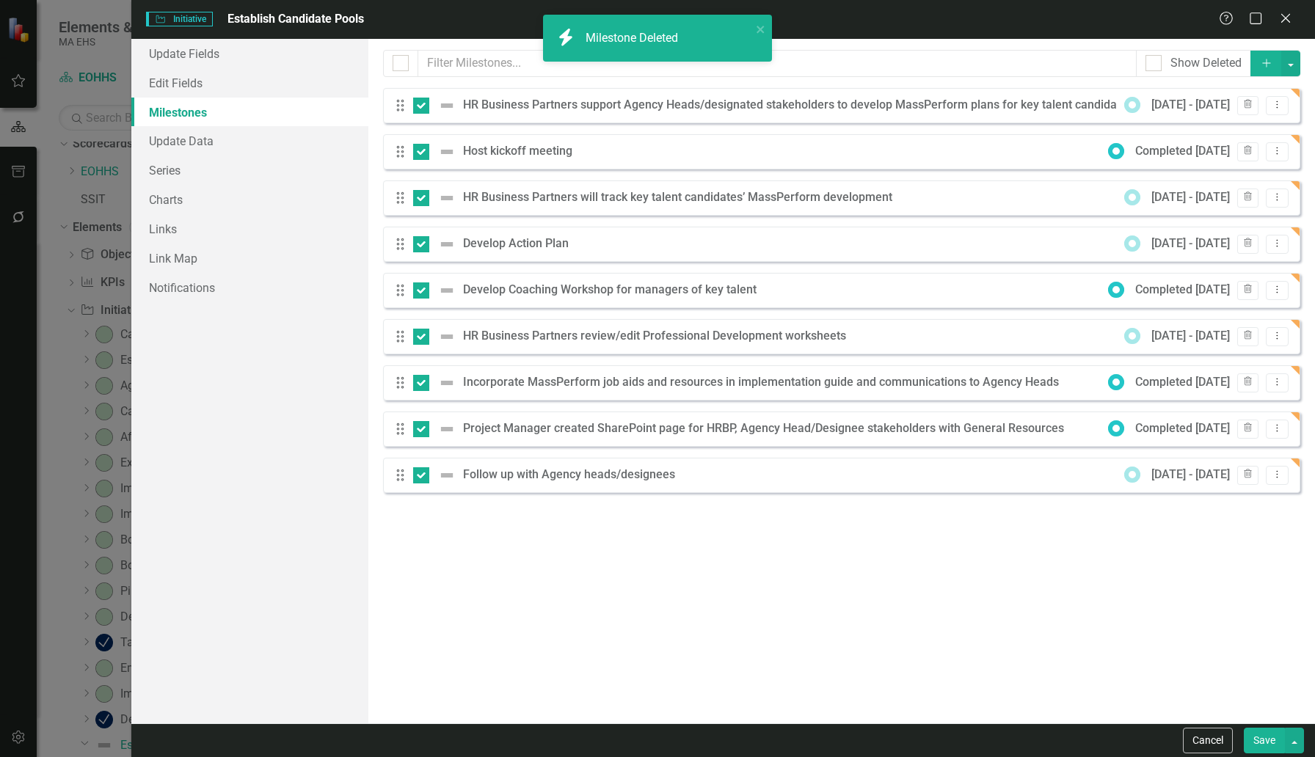
checkbox input "false"
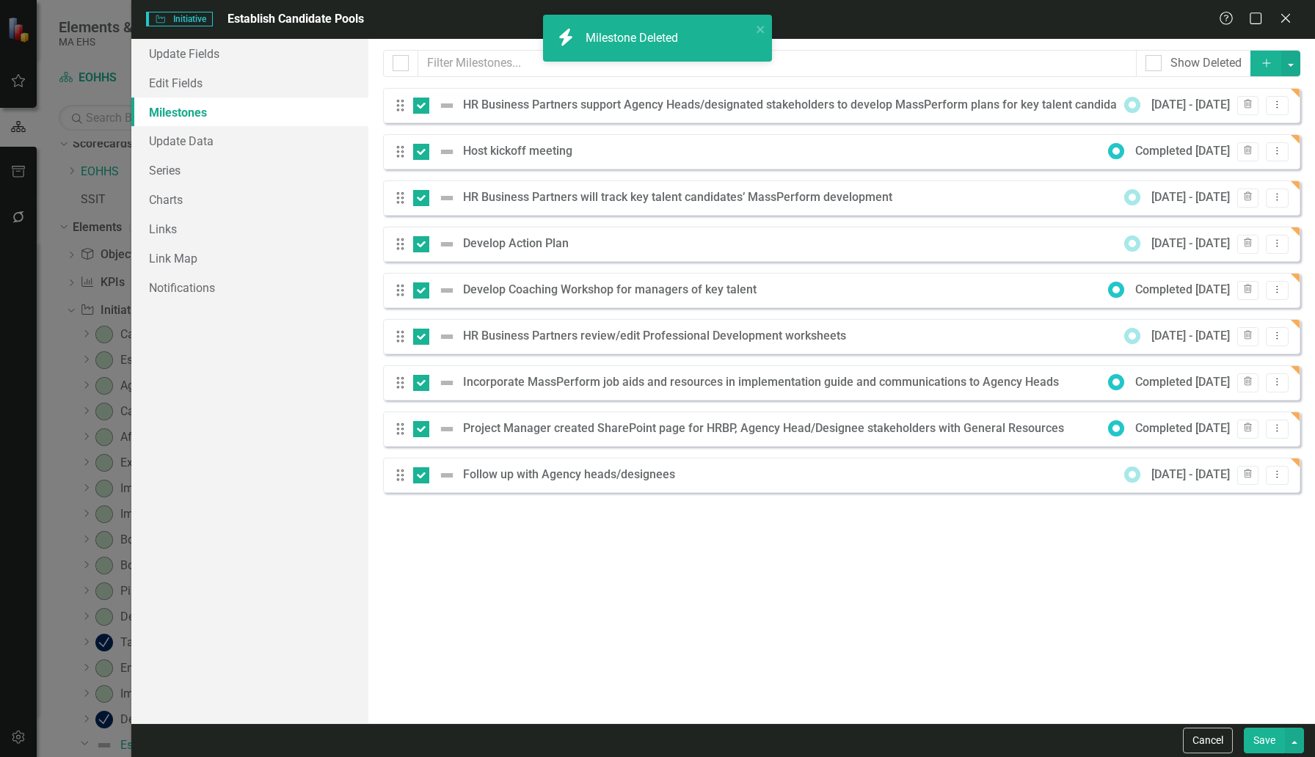
checkbox input "true"
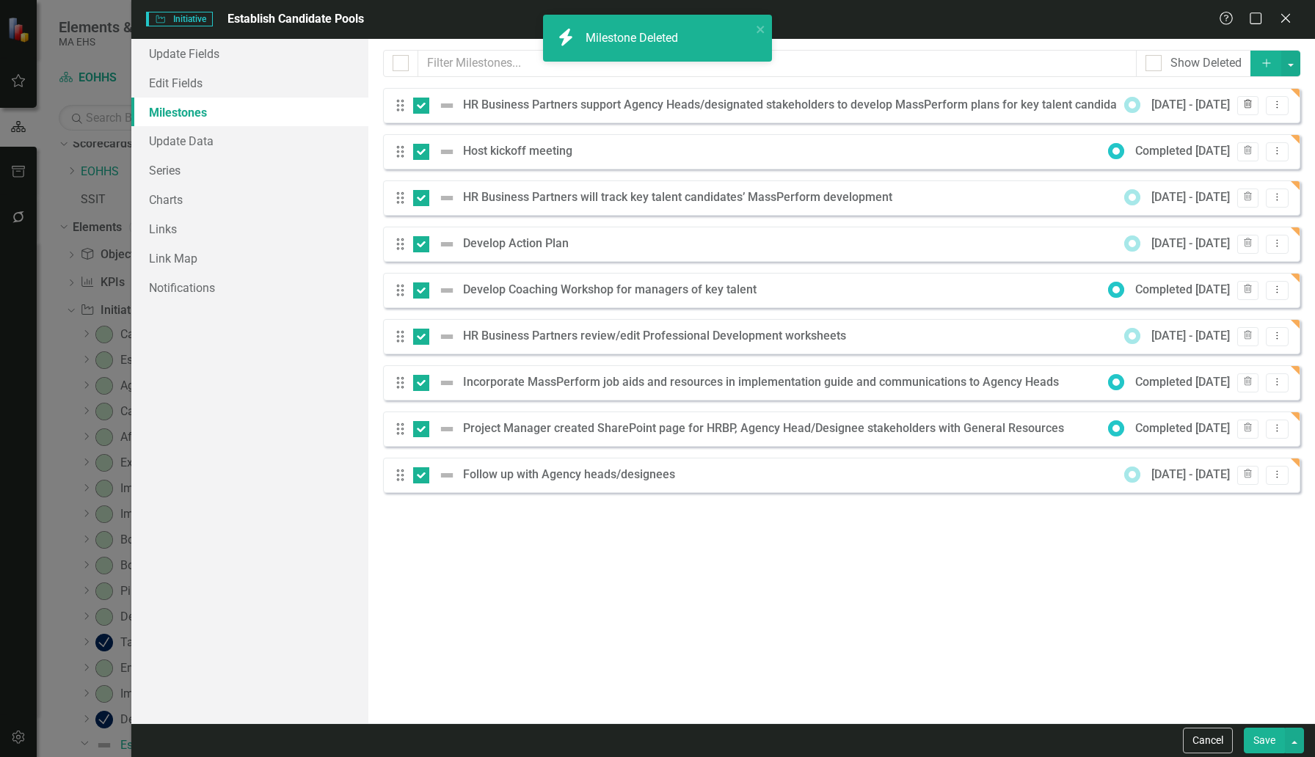
click at [1009, 102] on icon "Trash" at bounding box center [1247, 105] width 11 height 9
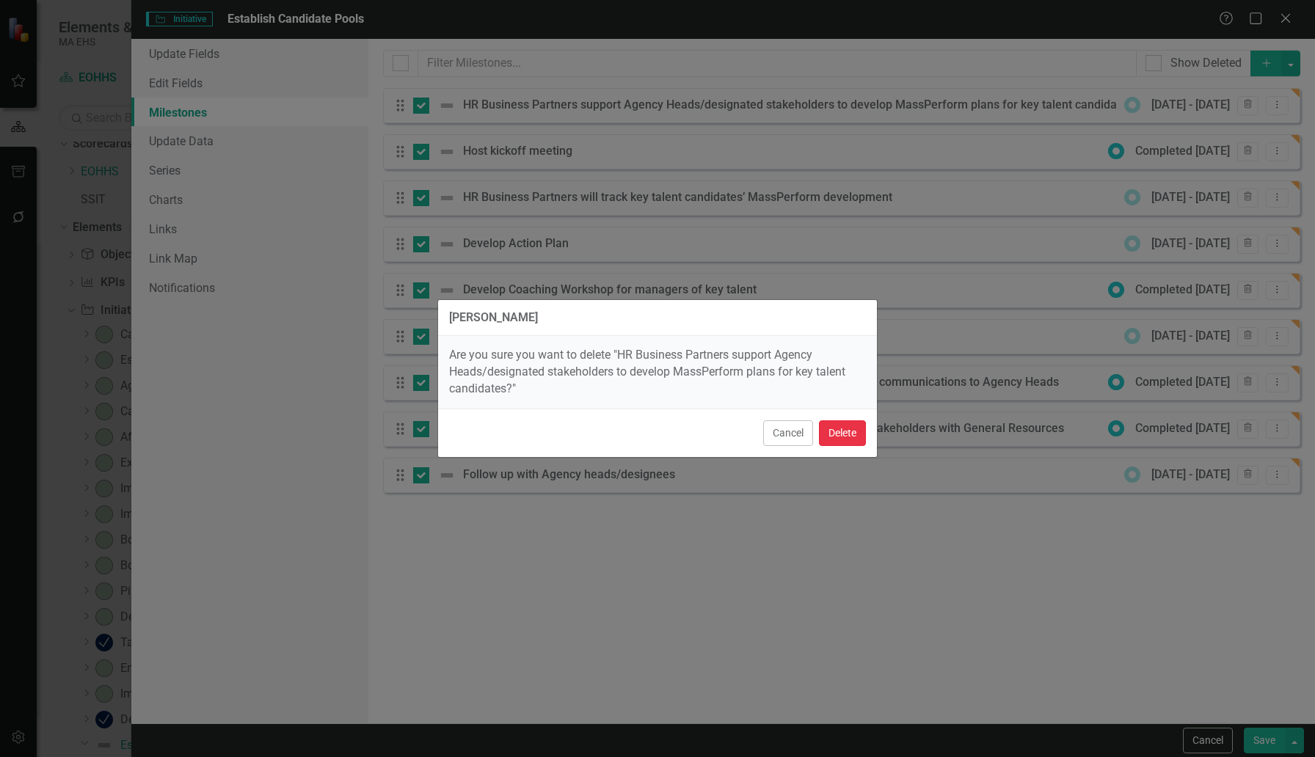
click at [842, 440] on button "Delete" at bounding box center [842, 433] width 47 height 26
checkbox input "false"
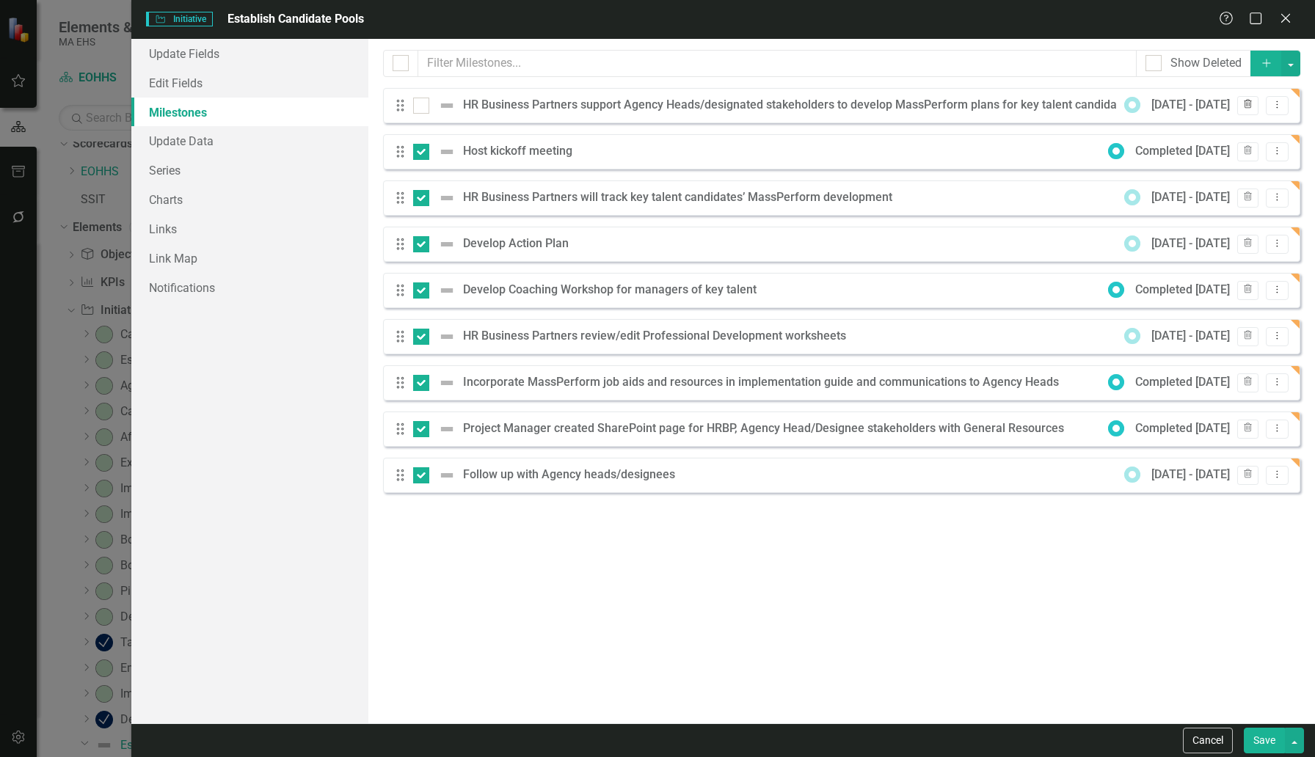
checkbox input "false"
checkbox input "true"
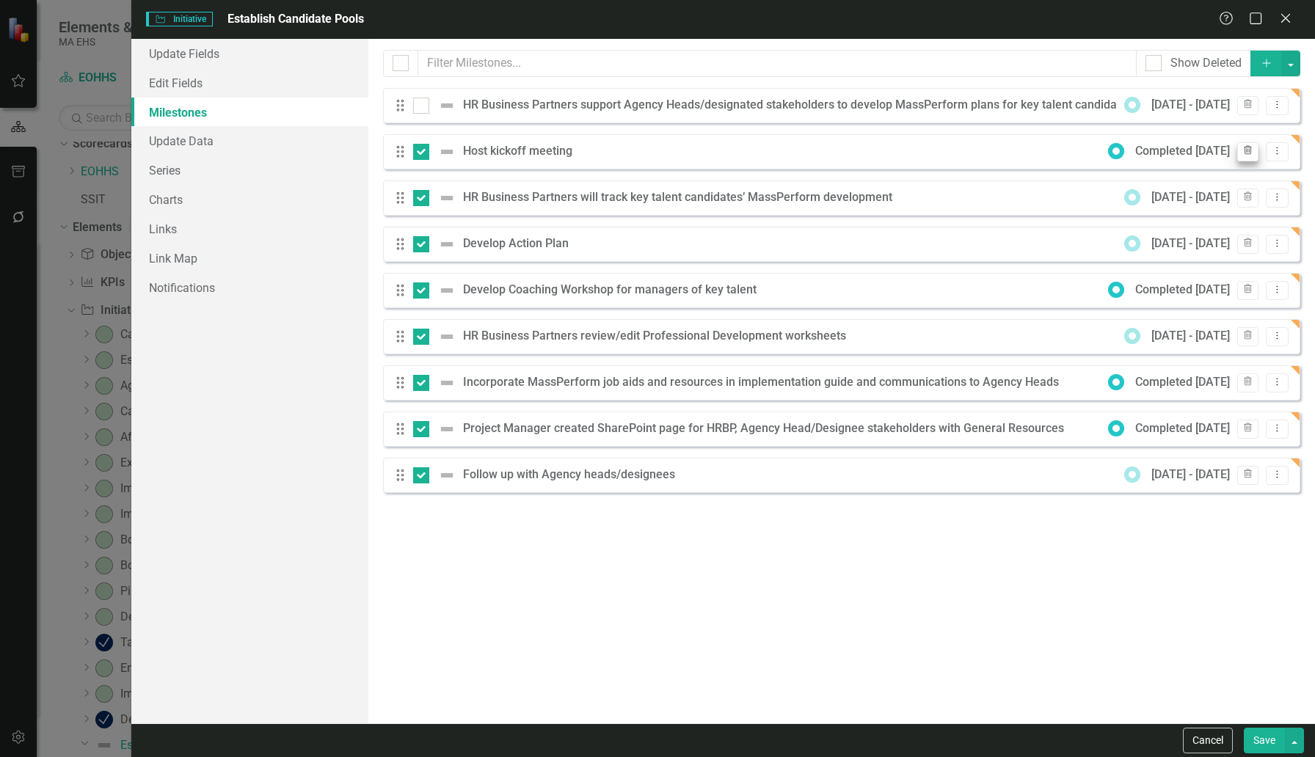
checkbox input "true"
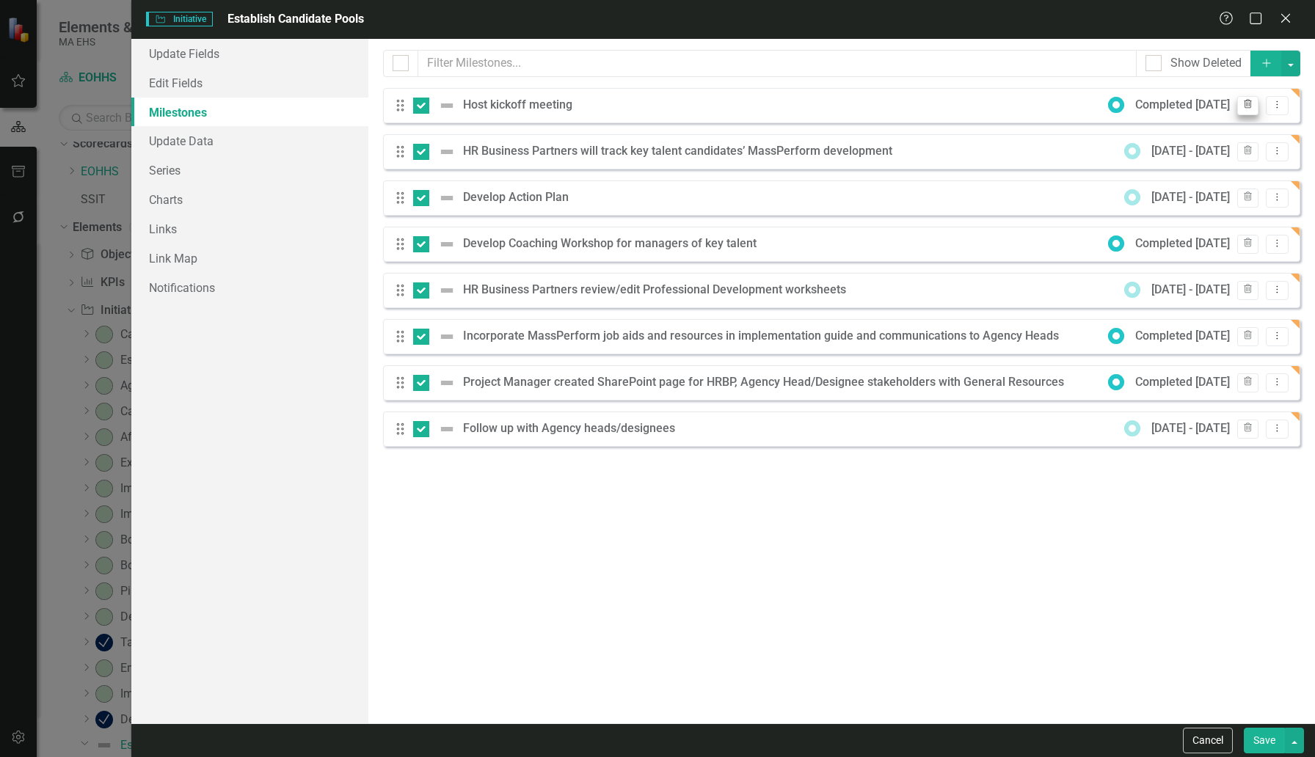
checkbox input "false"
checkbox input "true"
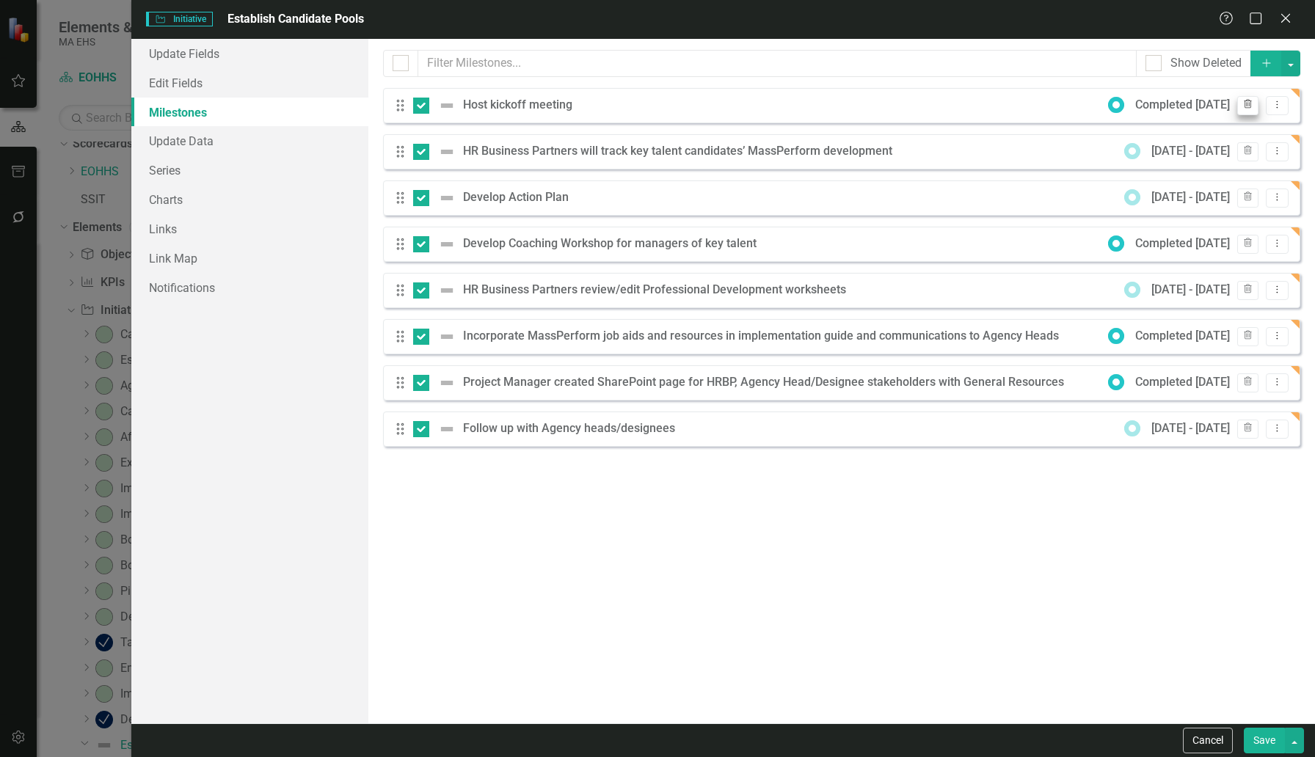
checkbox input "true"
click at [1009, 107] on icon "Trash" at bounding box center [1247, 105] width 11 height 9
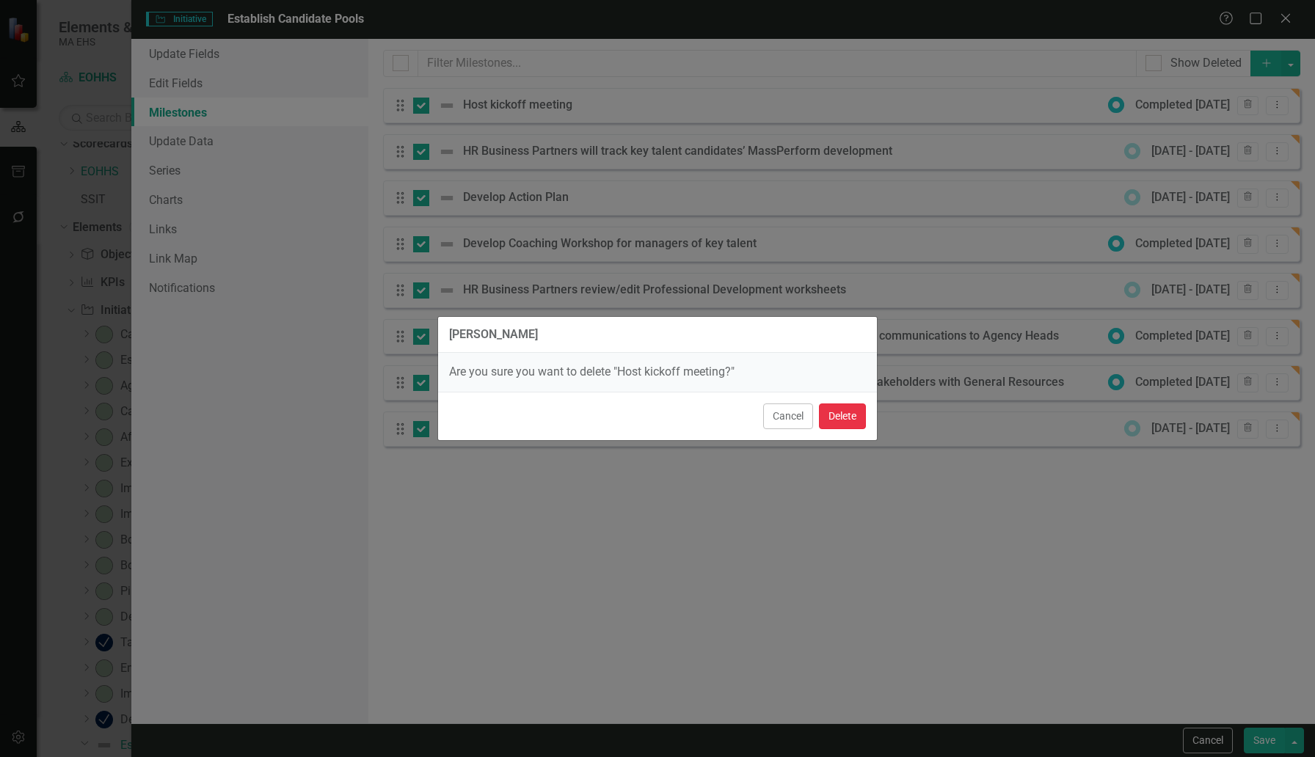
click at [848, 416] on button "Delete" at bounding box center [842, 417] width 47 height 26
checkbox input "false"
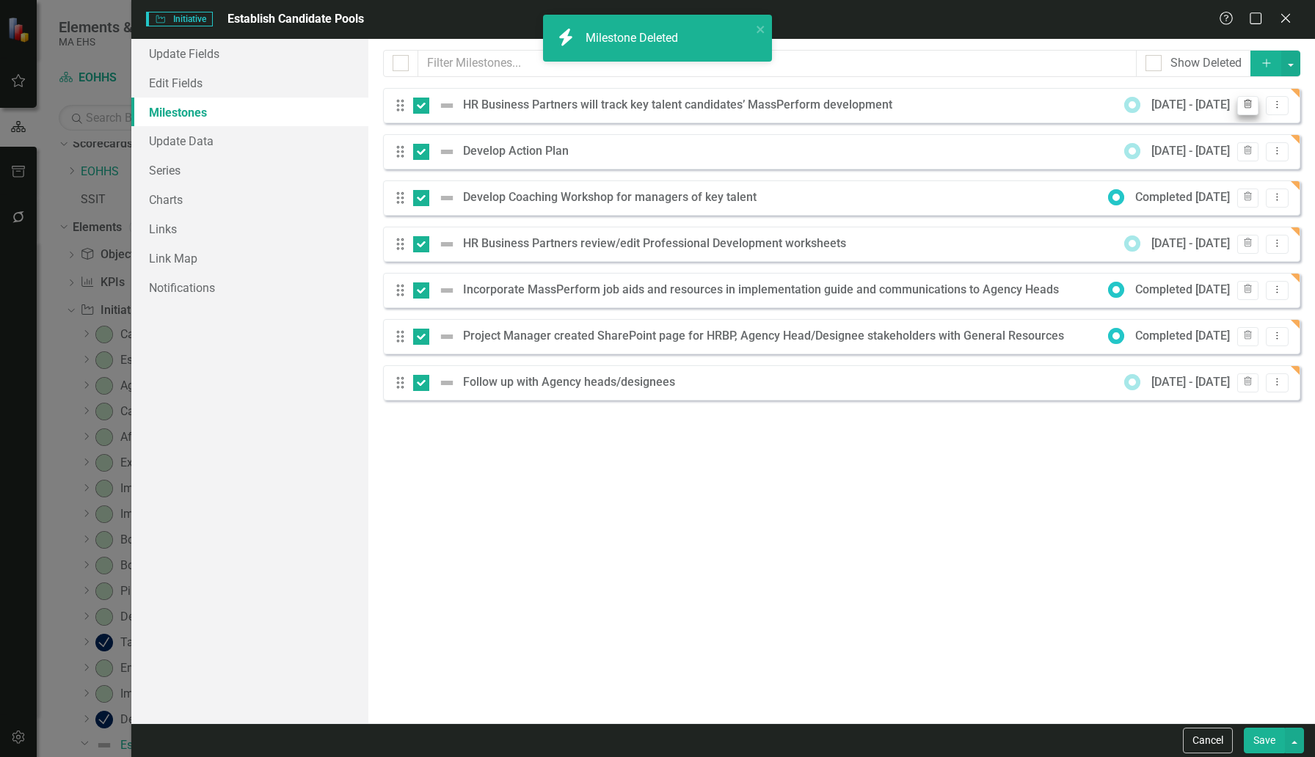
checkbox input "false"
click at [1009, 105] on icon "Trash" at bounding box center [1247, 105] width 11 height 9
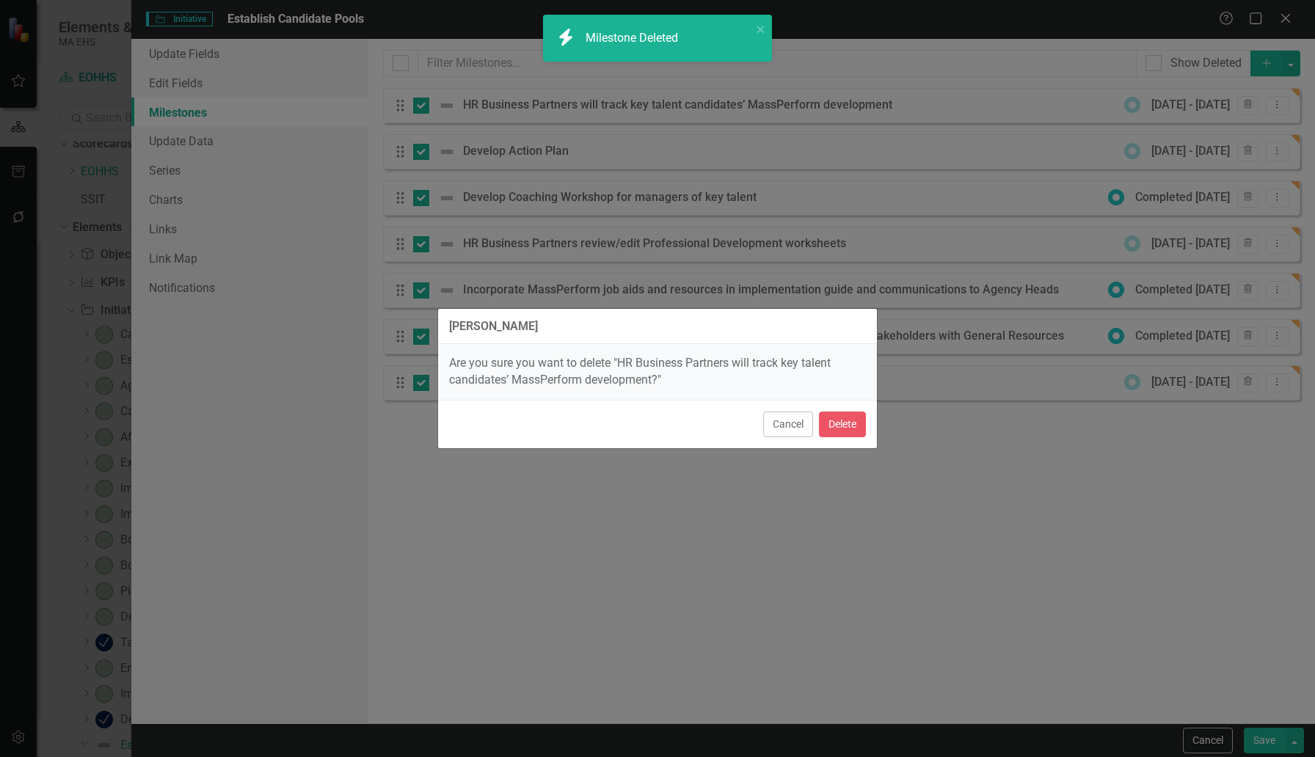
checkbox input "true"
click at [838, 424] on button "Delete" at bounding box center [842, 425] width 47 height 26
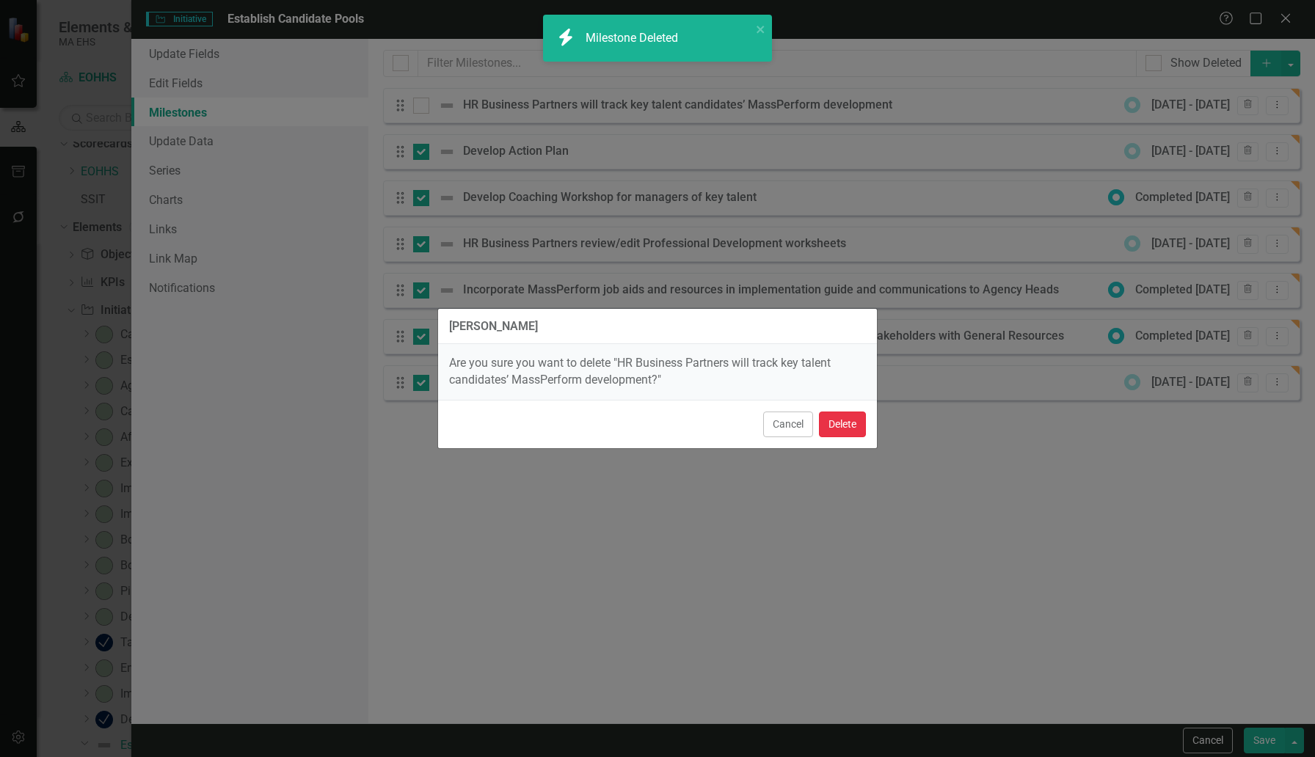
checkbox input "false"
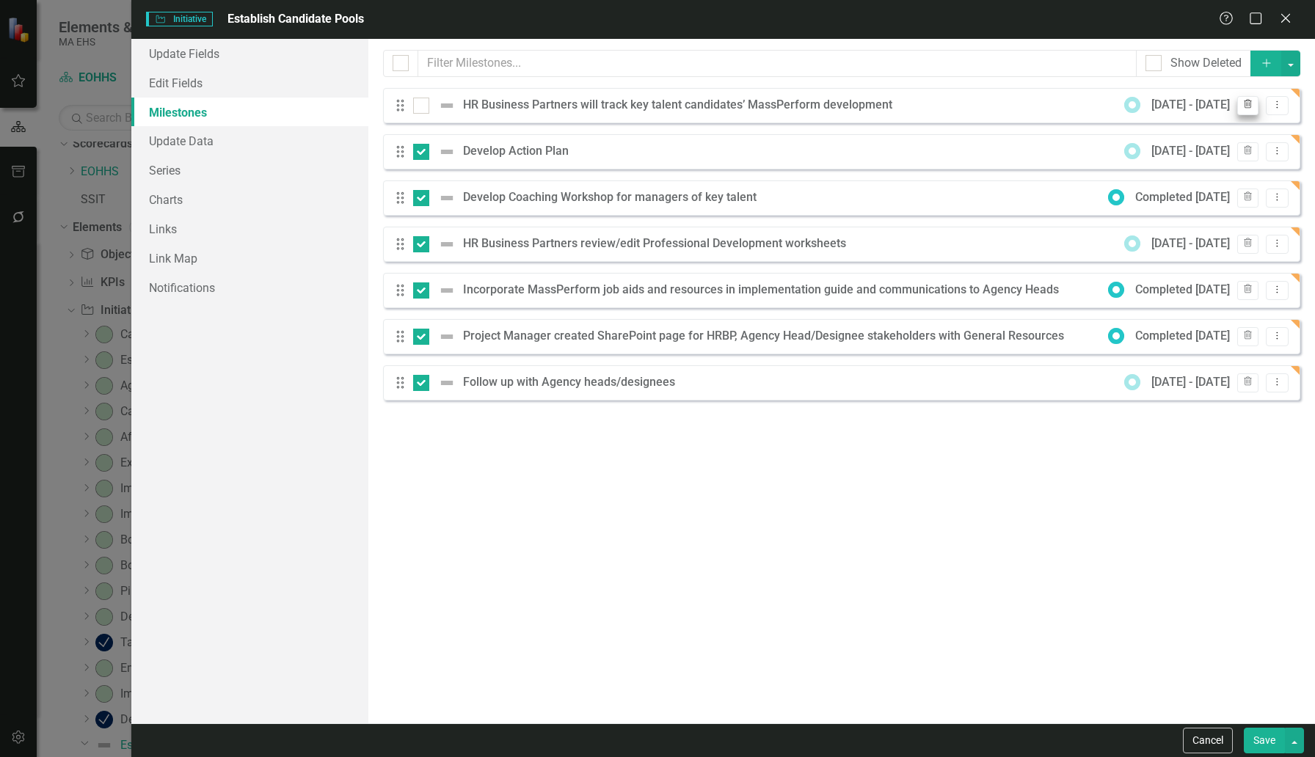
checkbox input "false"
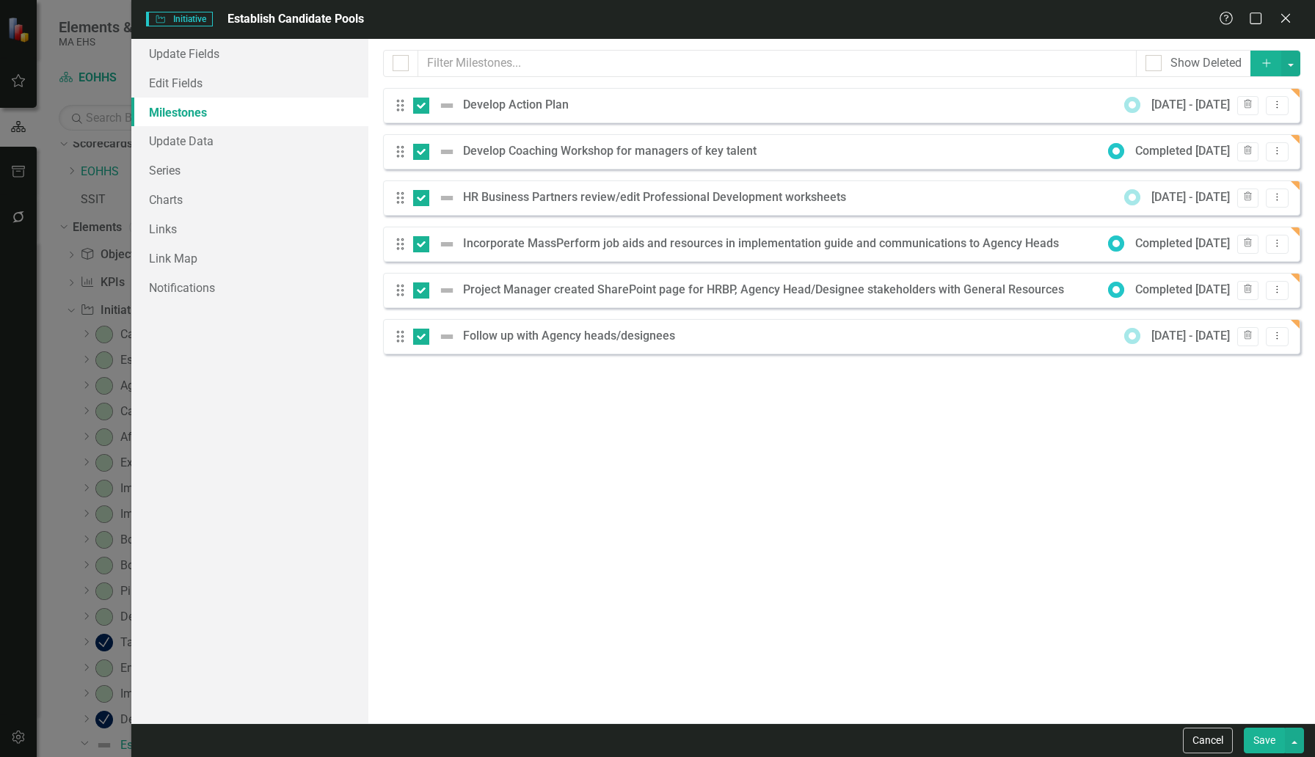
checkbox input "true"
click at [1009, 102] on icon "Trash" at bounding box center [1247, 105] width 11 height 9
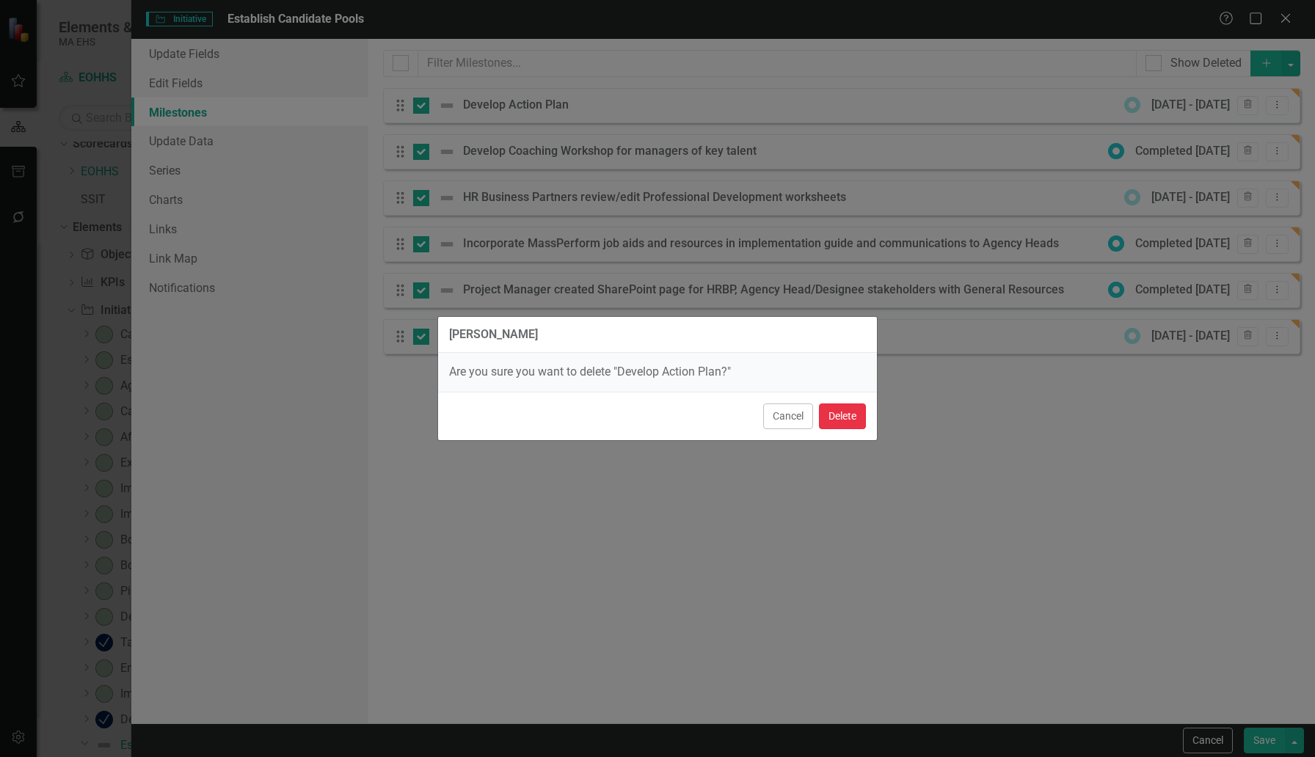
click at [837, 418] on button "Delete" at bounding box center [842, 417] width 47 height 26
checkbox input "false"
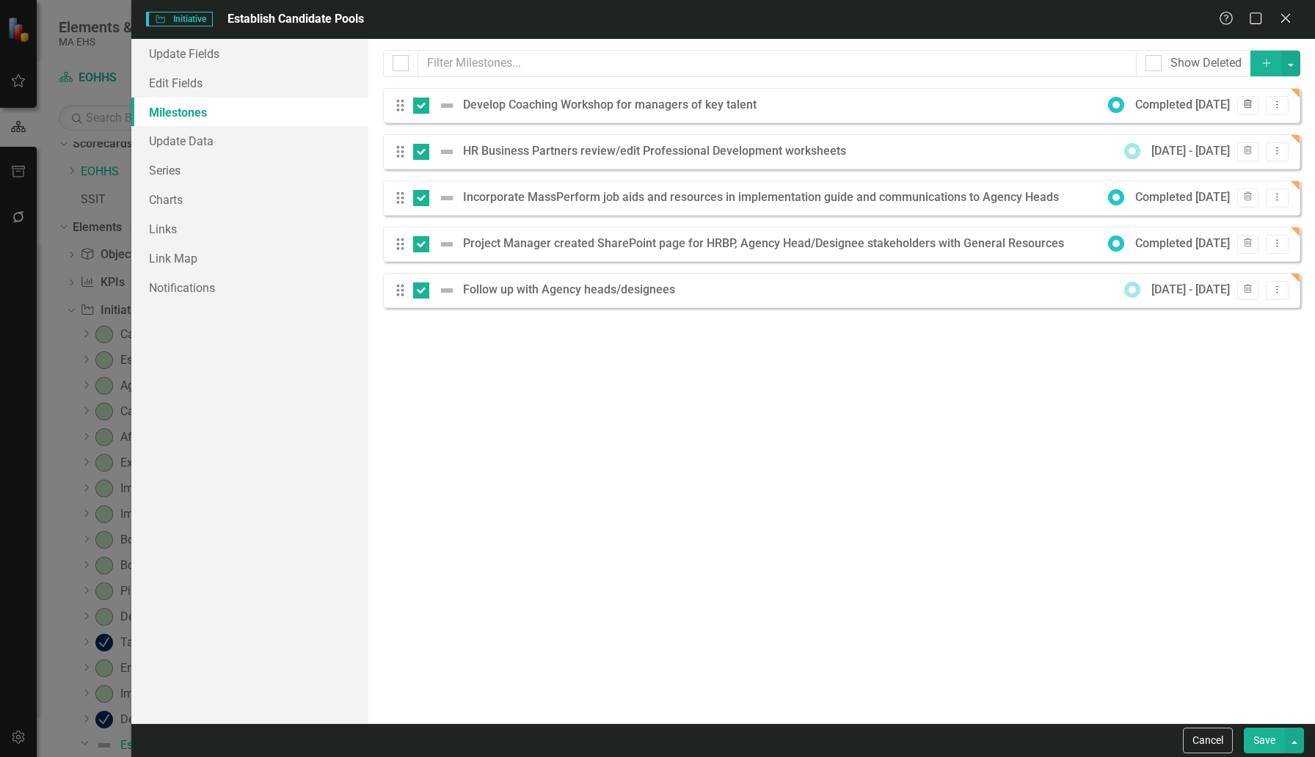
click at [1009, 106] on icon "button" at bounding box center [1248, 104] width 8 height 9
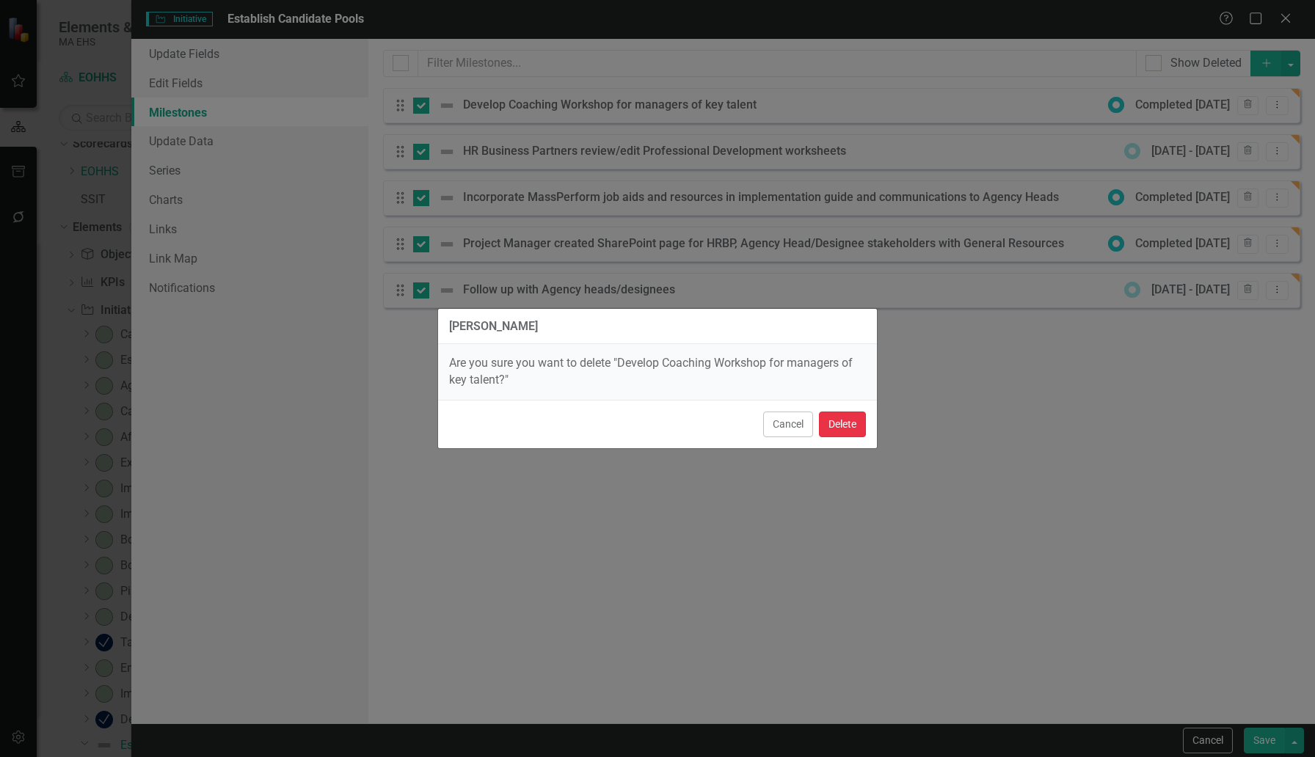
click at [834, 434] on button "Delete" at bounding box center [842, 425] width 47 height 26
checkbox input "false"
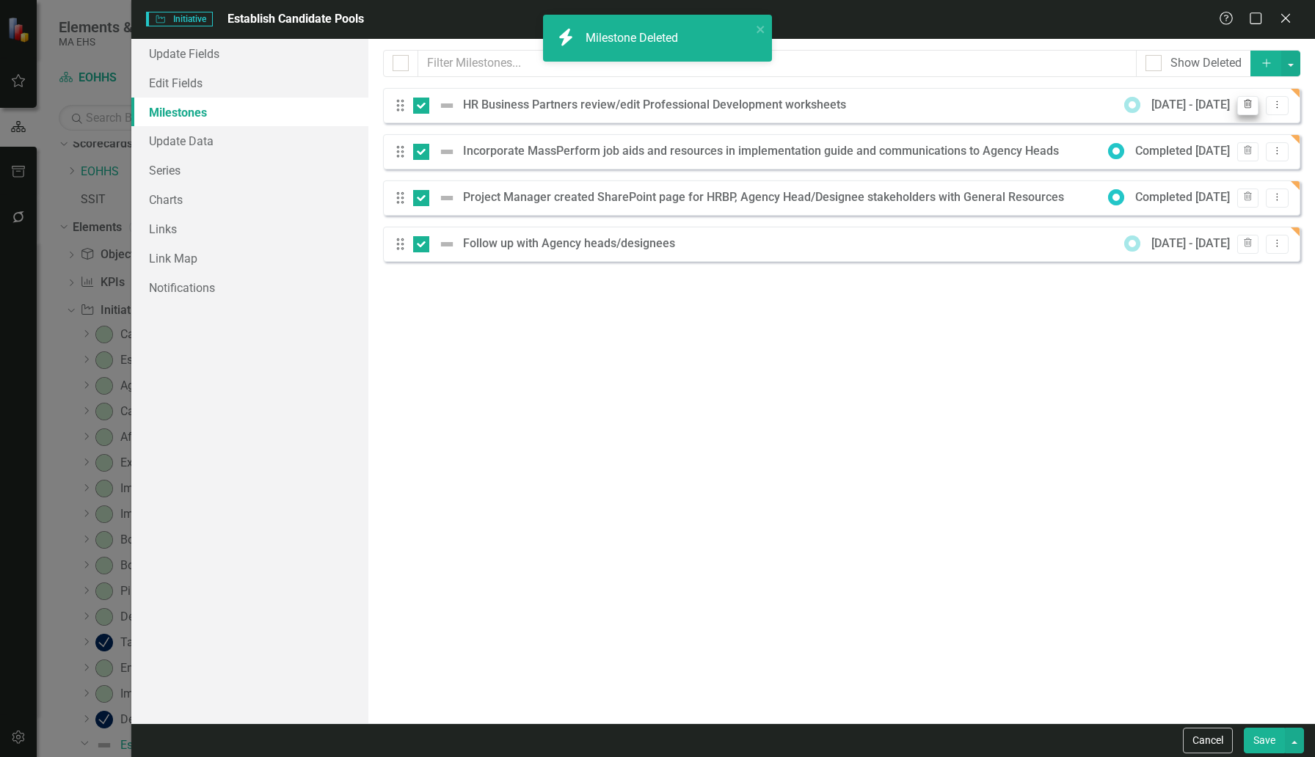
checkbox input "false"
click at [1009, 105] on icon "Trash" at bounding box center [1247, 105] width 11 height 9
checkbox input "true"
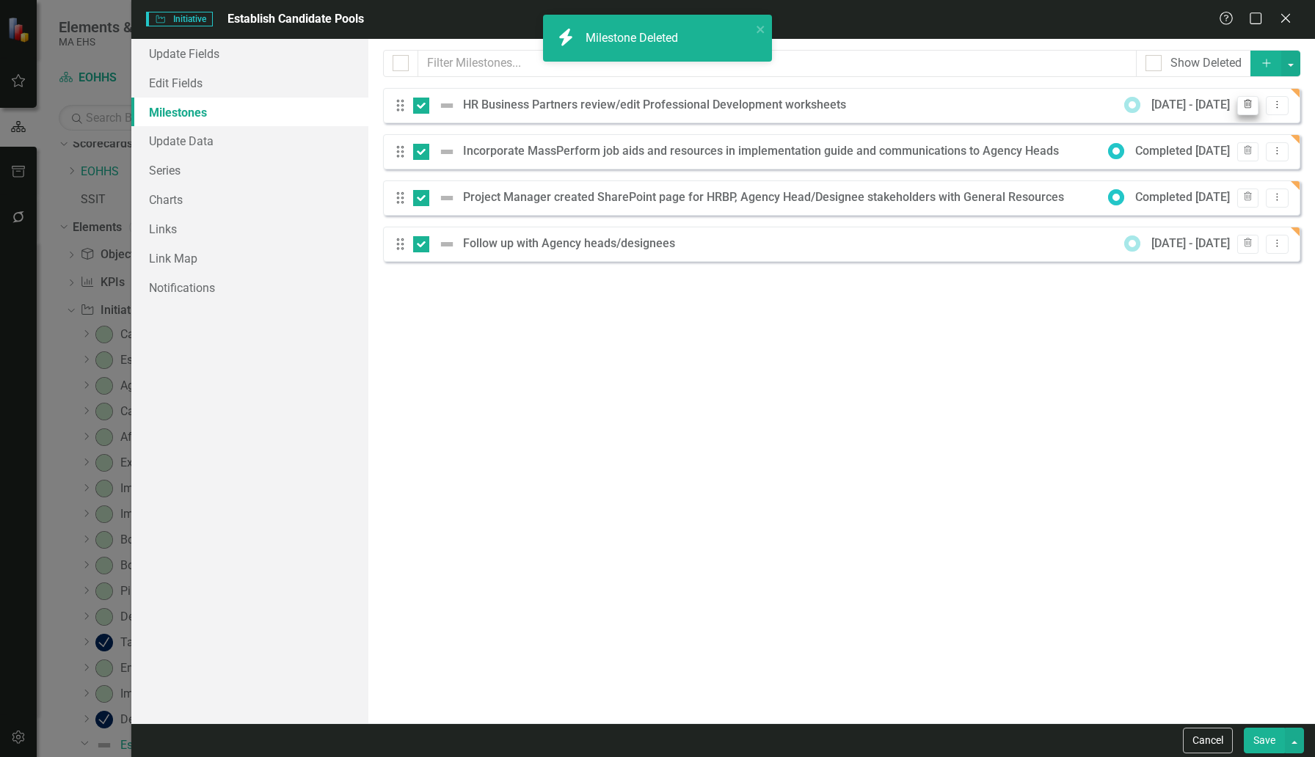
checkbox input "true"
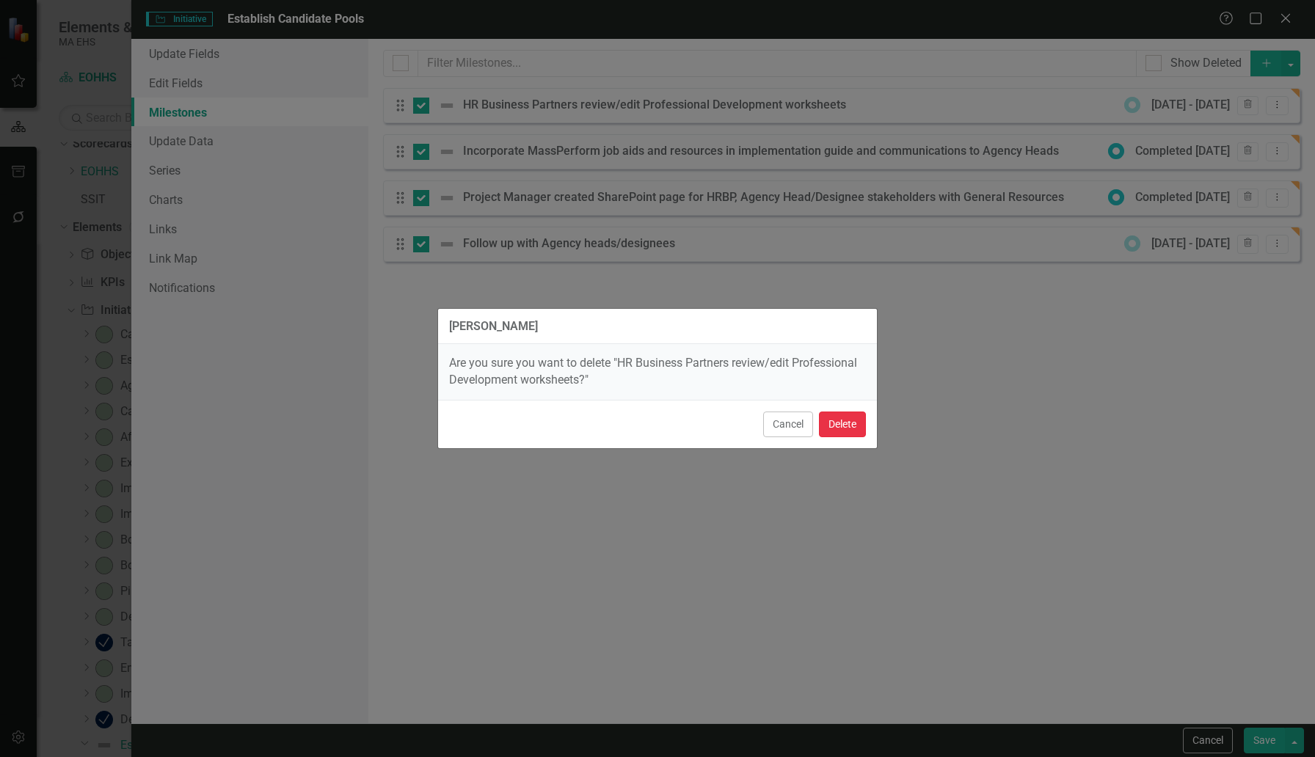
click at [844, 426] on button "Delete" at bounding box center [842, 425] width 47 height 26
checkbox input "false"
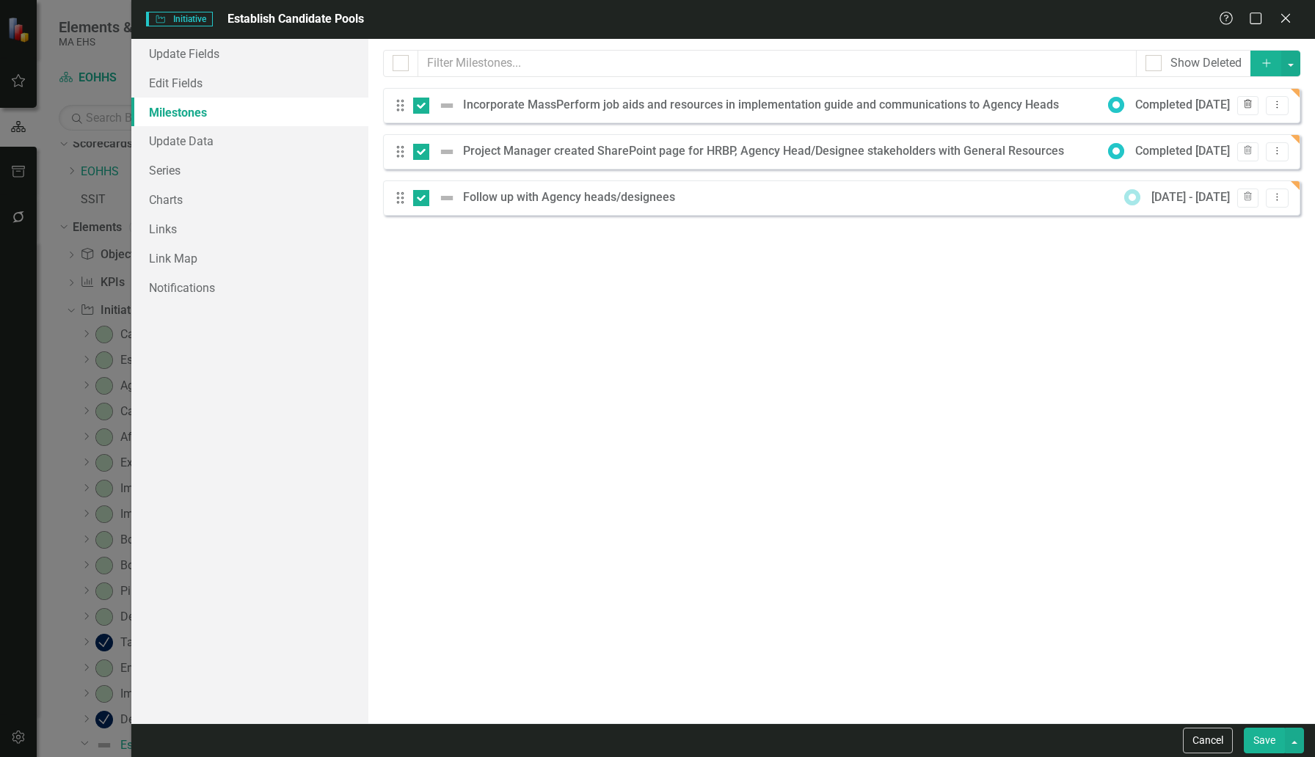
click at [1009, 108] on icon "button" at bounding box center [1248, 104] width 8 height 9
checkbox input "false"
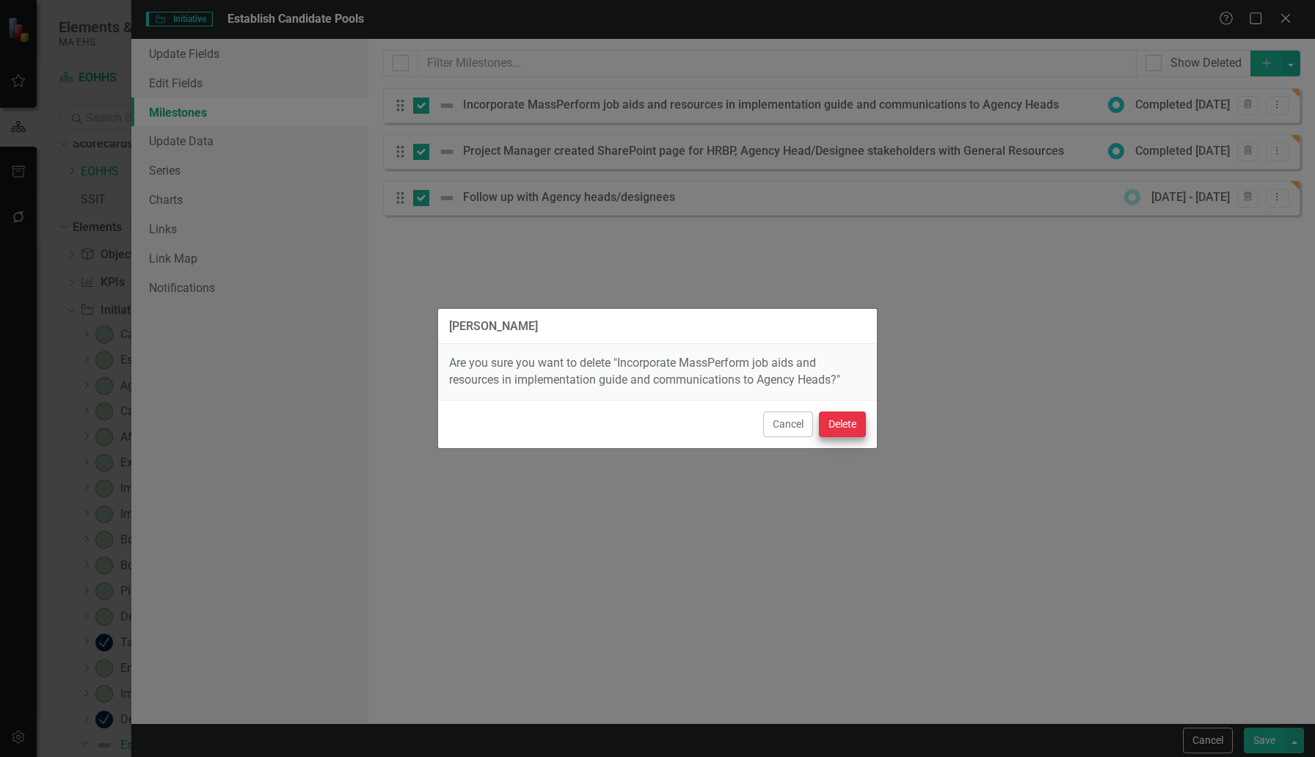
checkbox input "true"
click at [842, 424] on button "Delete" at bounding box center [842, 425] width 47 height 26
checkbox input "false"
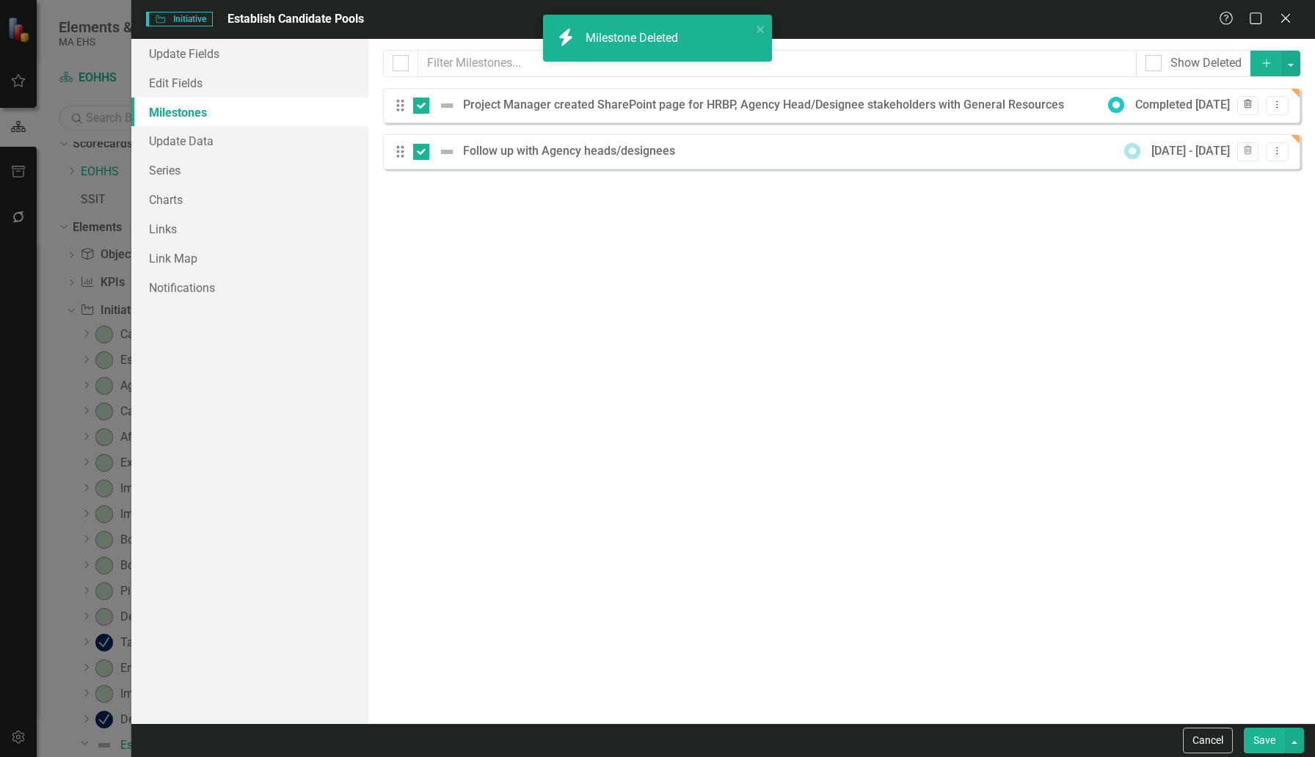
click at [1009, 102] on icon "Trash" at bounding box center [1247, 105] width 11 height 9
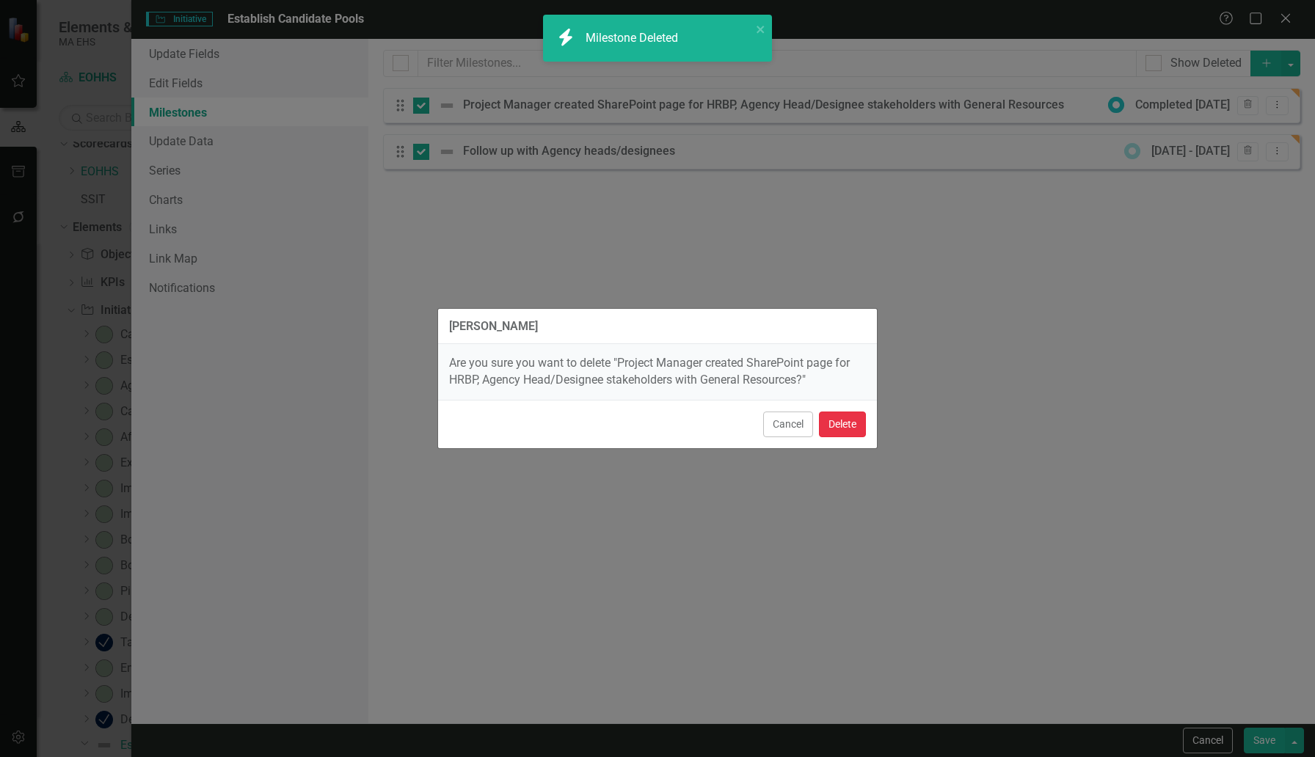
click at [848, 427] on button "Delete" at bounding box center [842, 425] width 47 height 26
checkbox input "false"
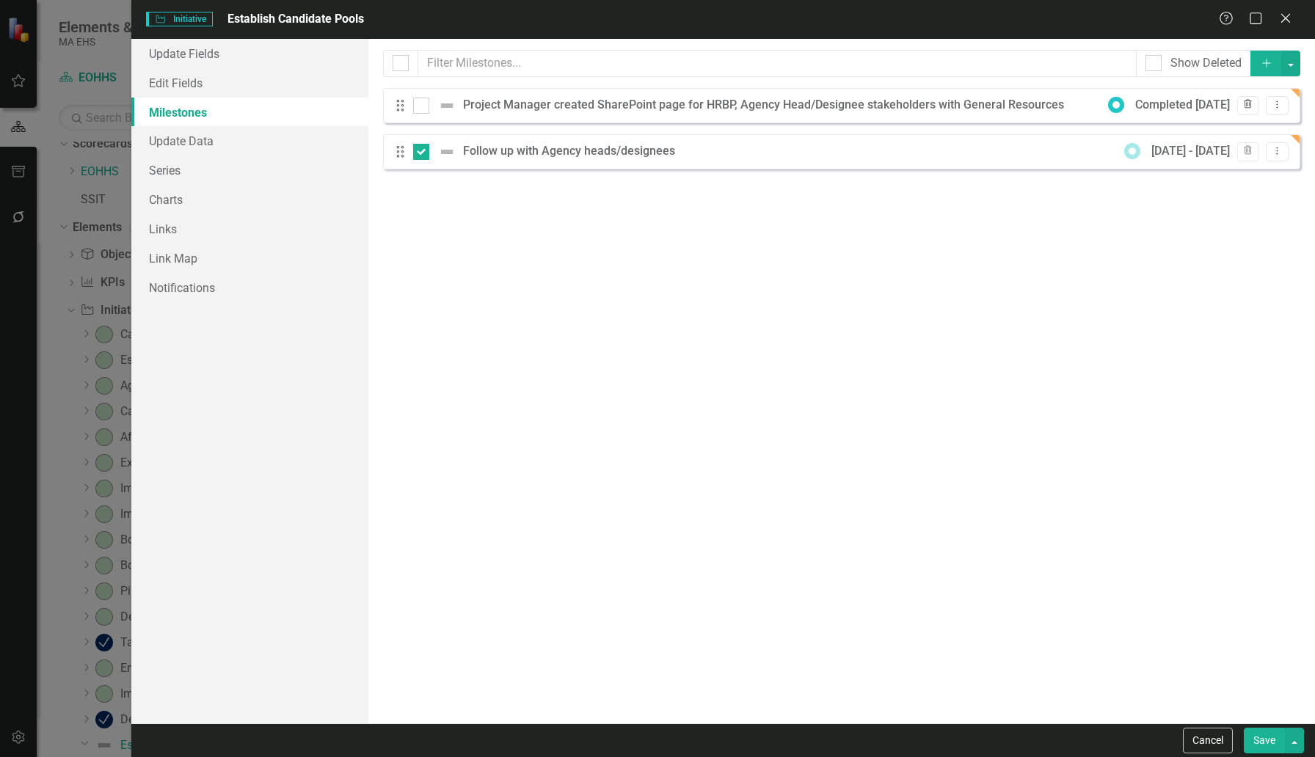
checkbox input "true"
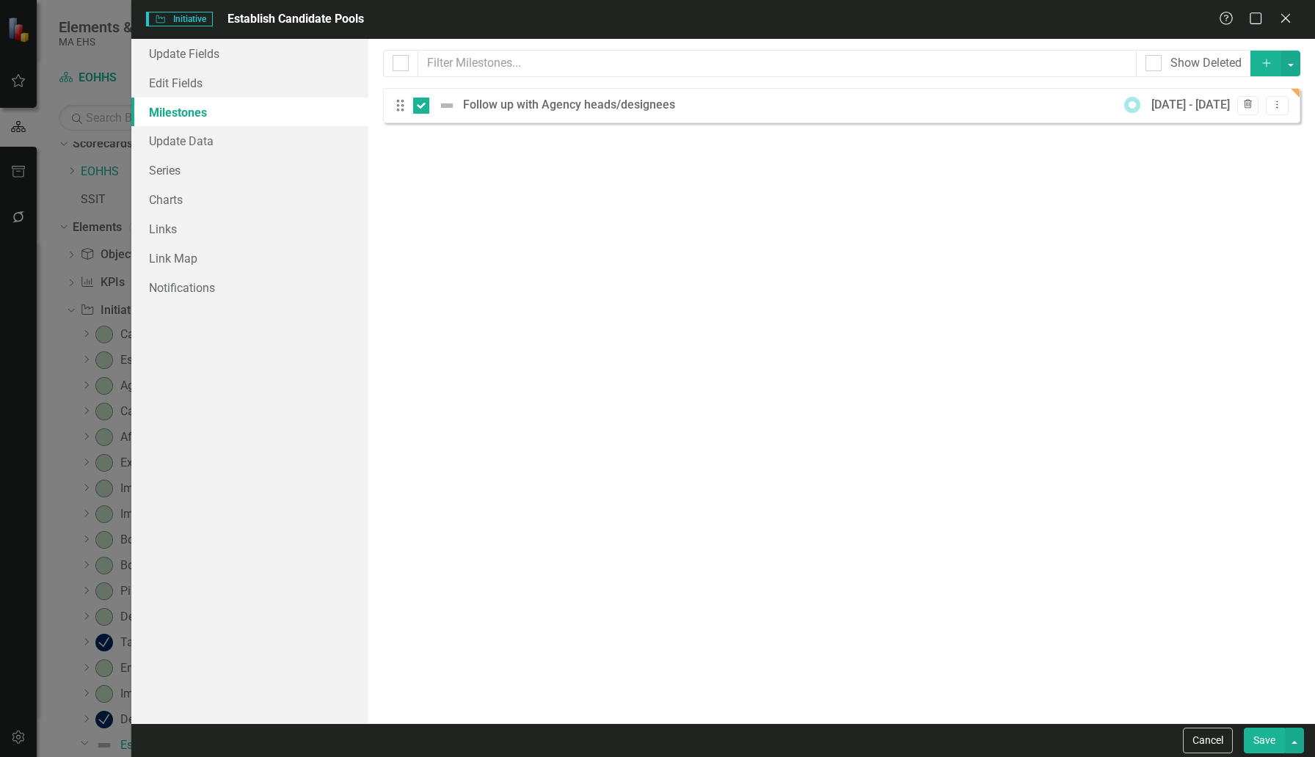
click at [1009, 107] on icon "Trash" at bounding box center [1247, 105] width 11 height 9
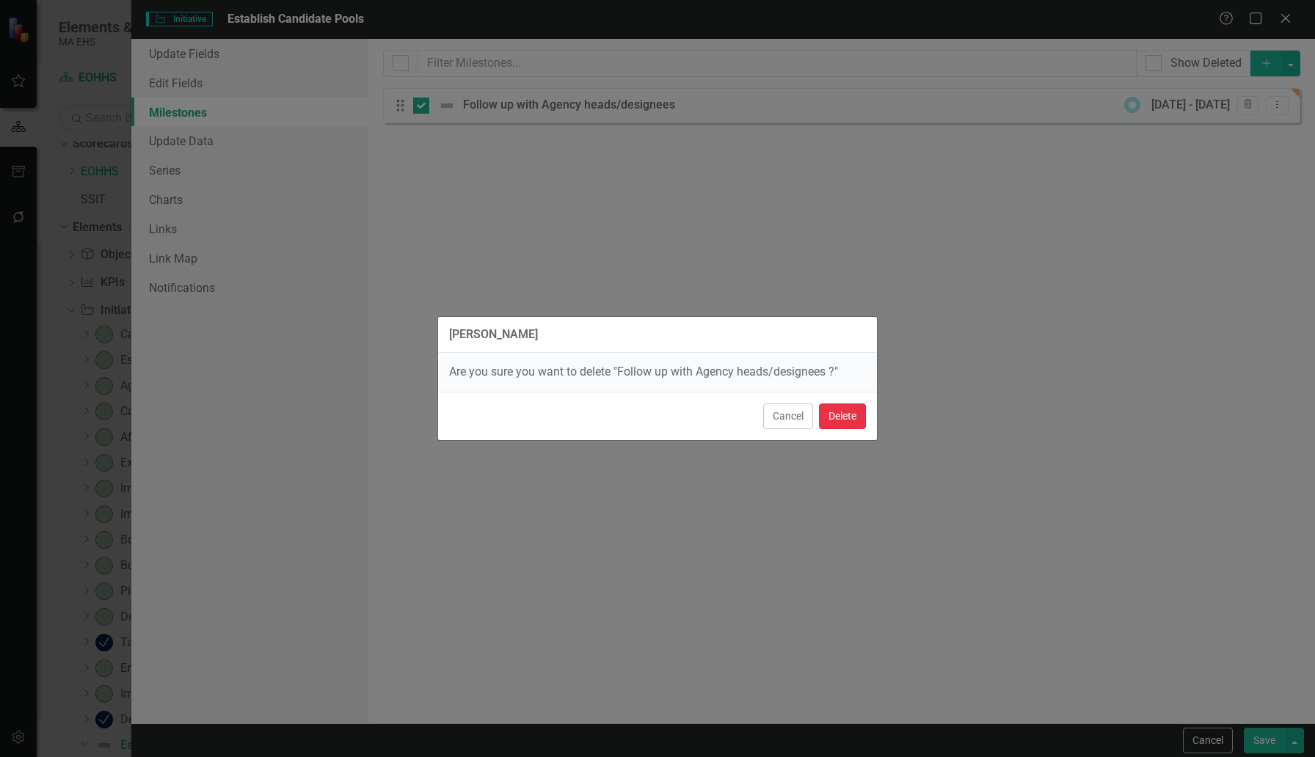
click at [833, 419] on button "Delete" at bounding box center [842, 417] width 47 height 26
checkbox input "false"
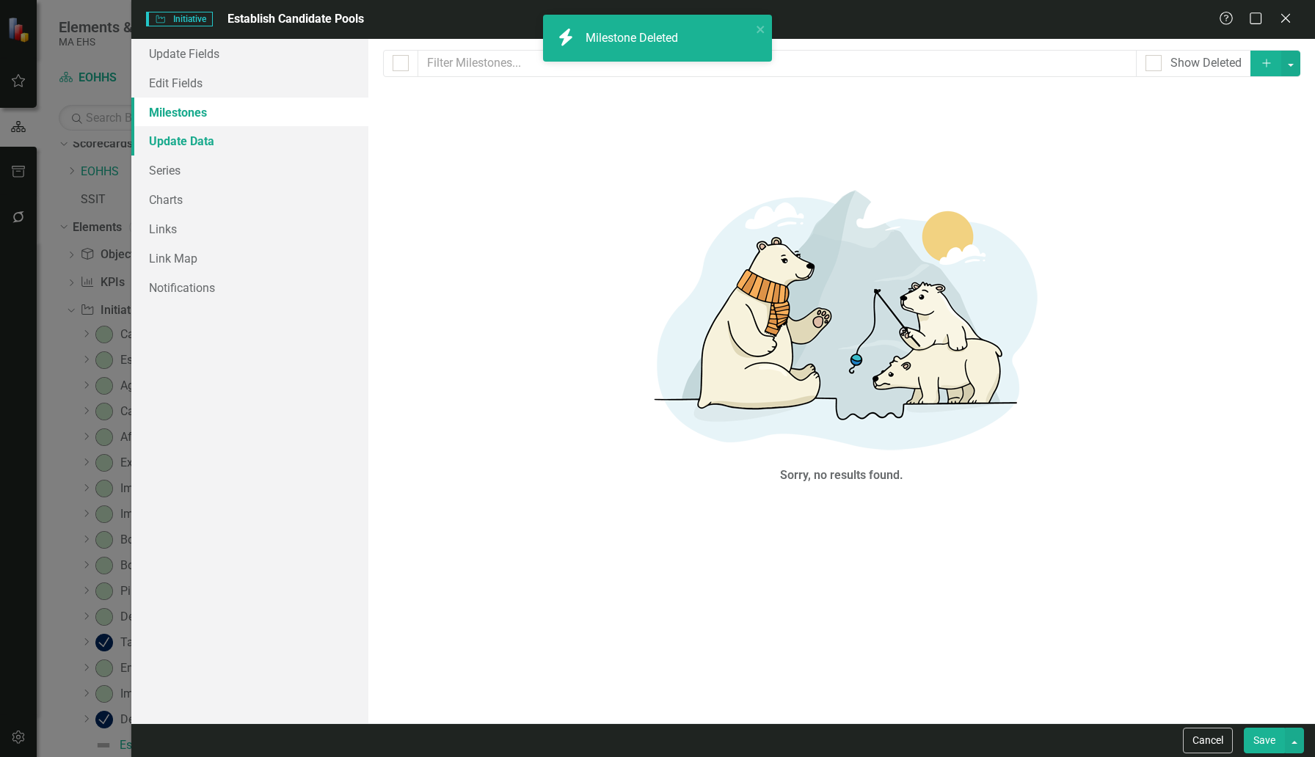
click at [196, 137] on link "Update Data" at bounding box center [249, 140] width 237 height 29
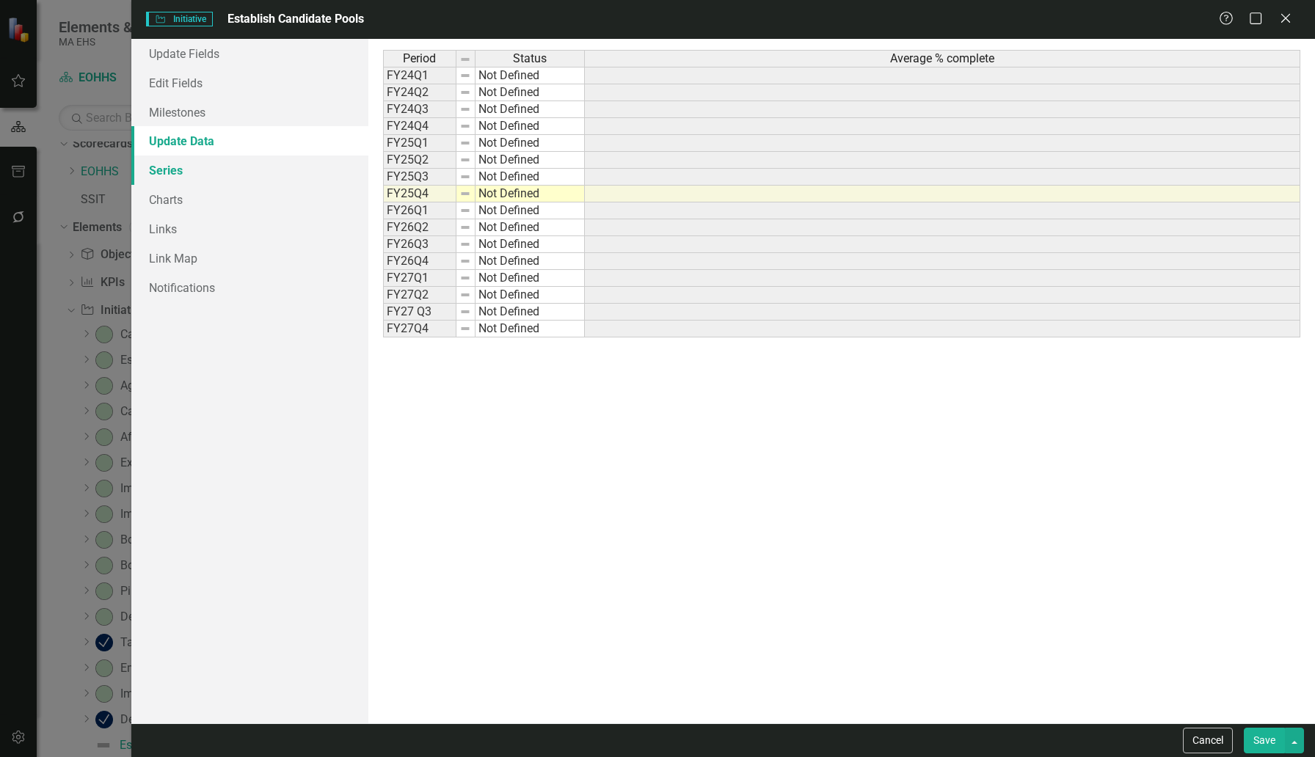
click at [179, 173] on link "Series" at bounding box center [249, 170] width 237 height 29
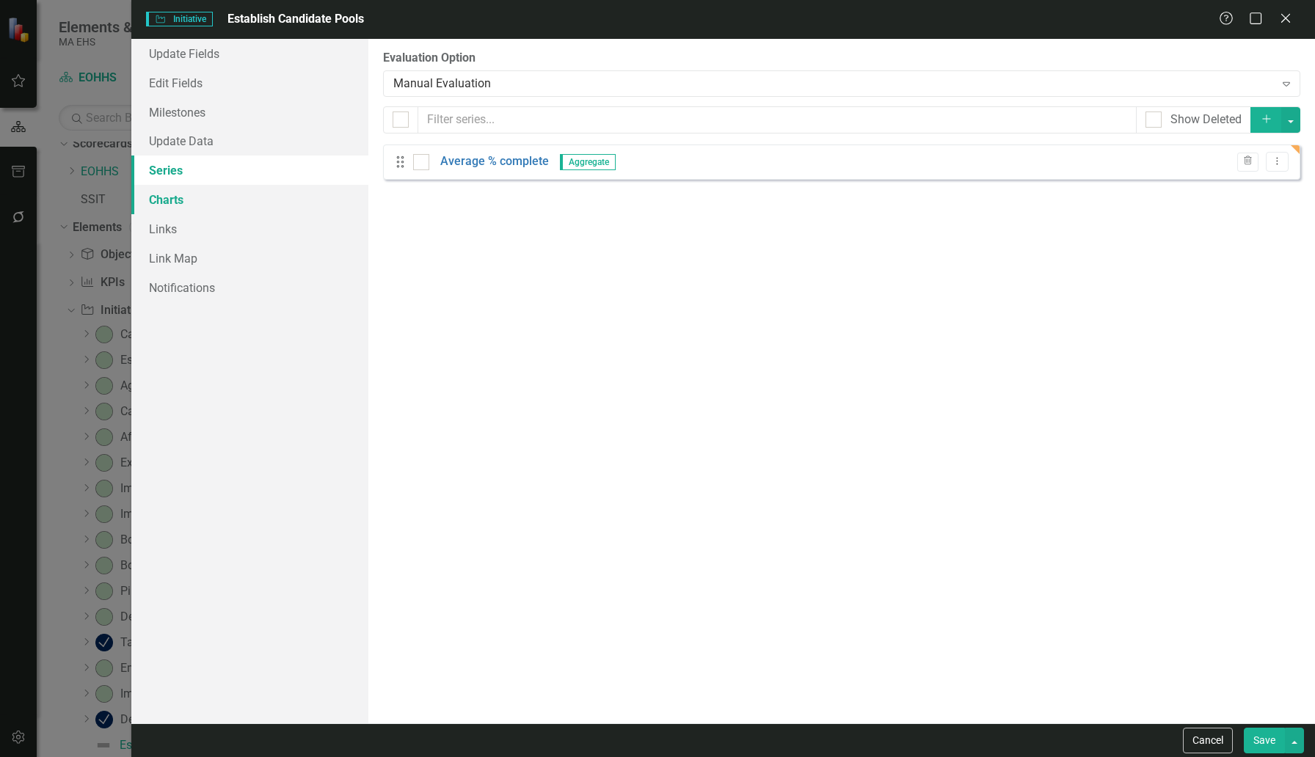
click at [172, 203] on link "Charts" at bounding box center [249, 199] width 237 height 29
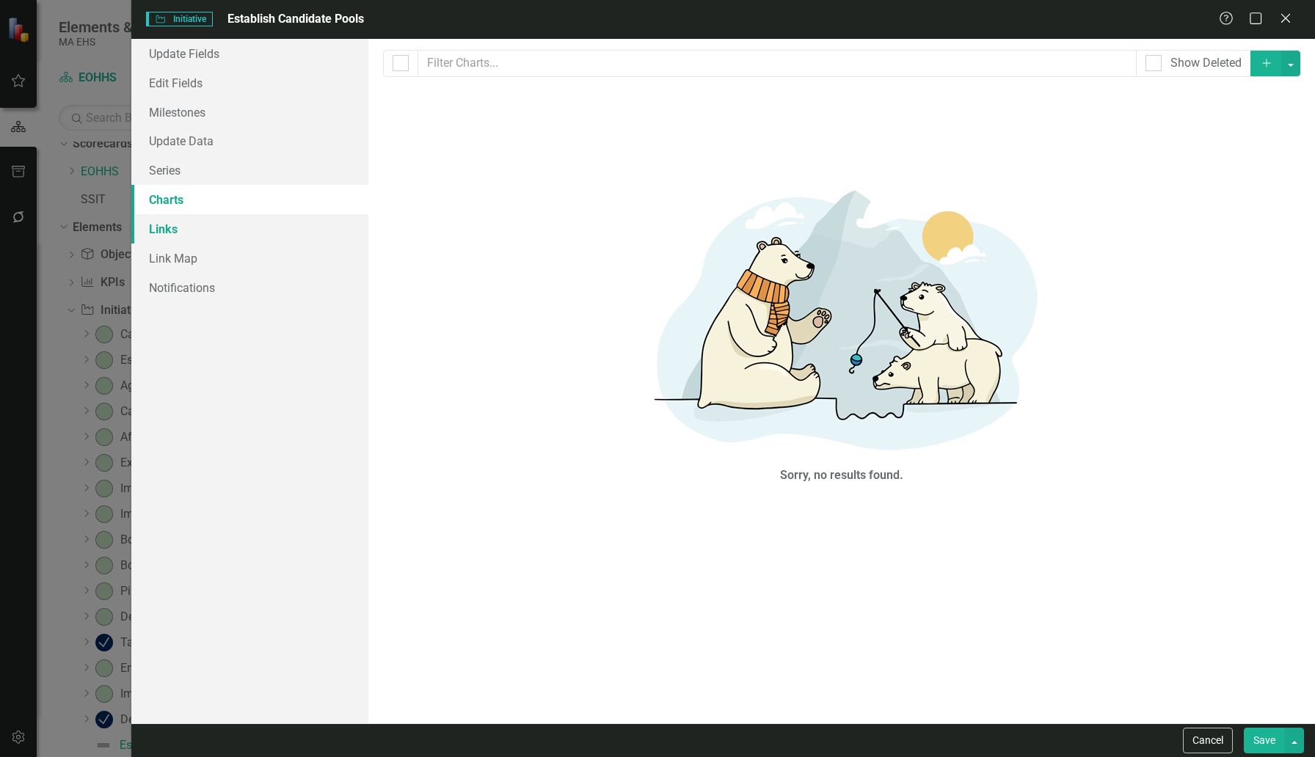
click at [172, 230] on link "Links" at bounding box center [249, 228] width 237 height 29
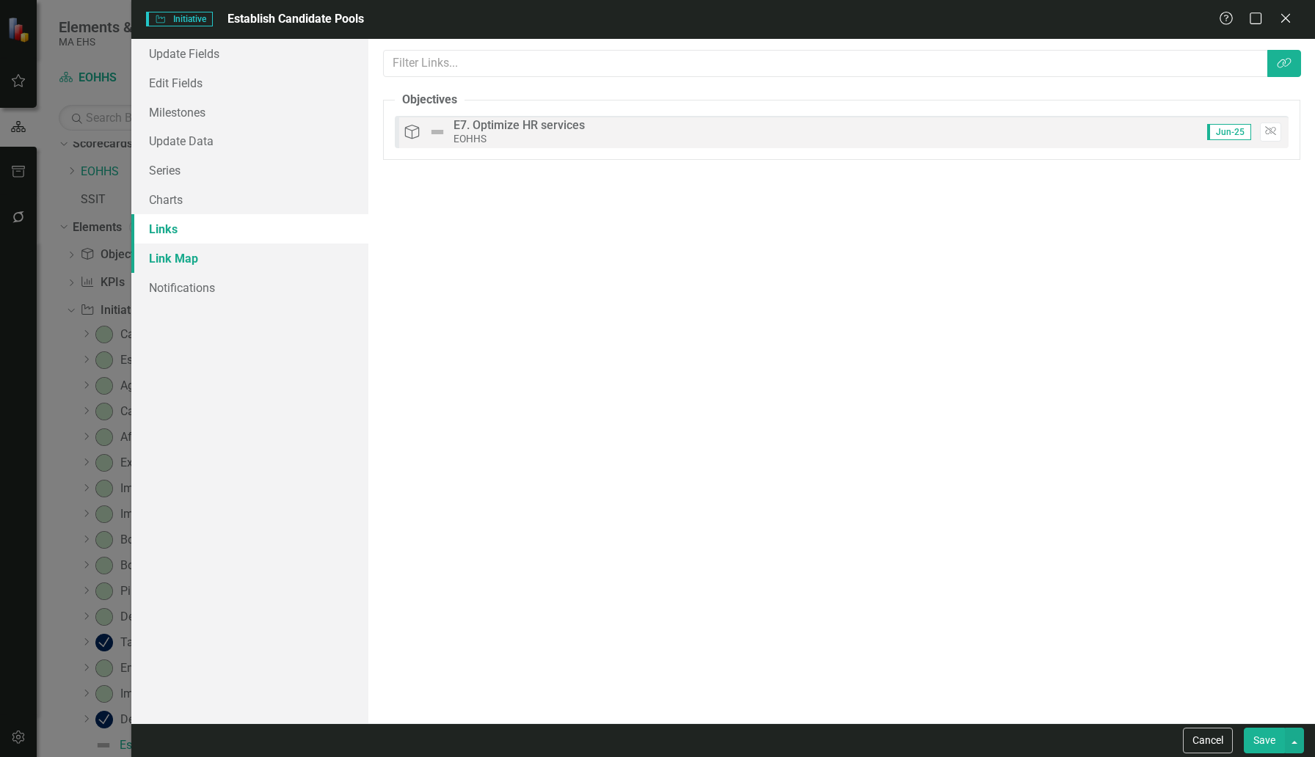
click at [173, 254] on link "Link Map" at bounding box center [249, 258] width 237 height 29
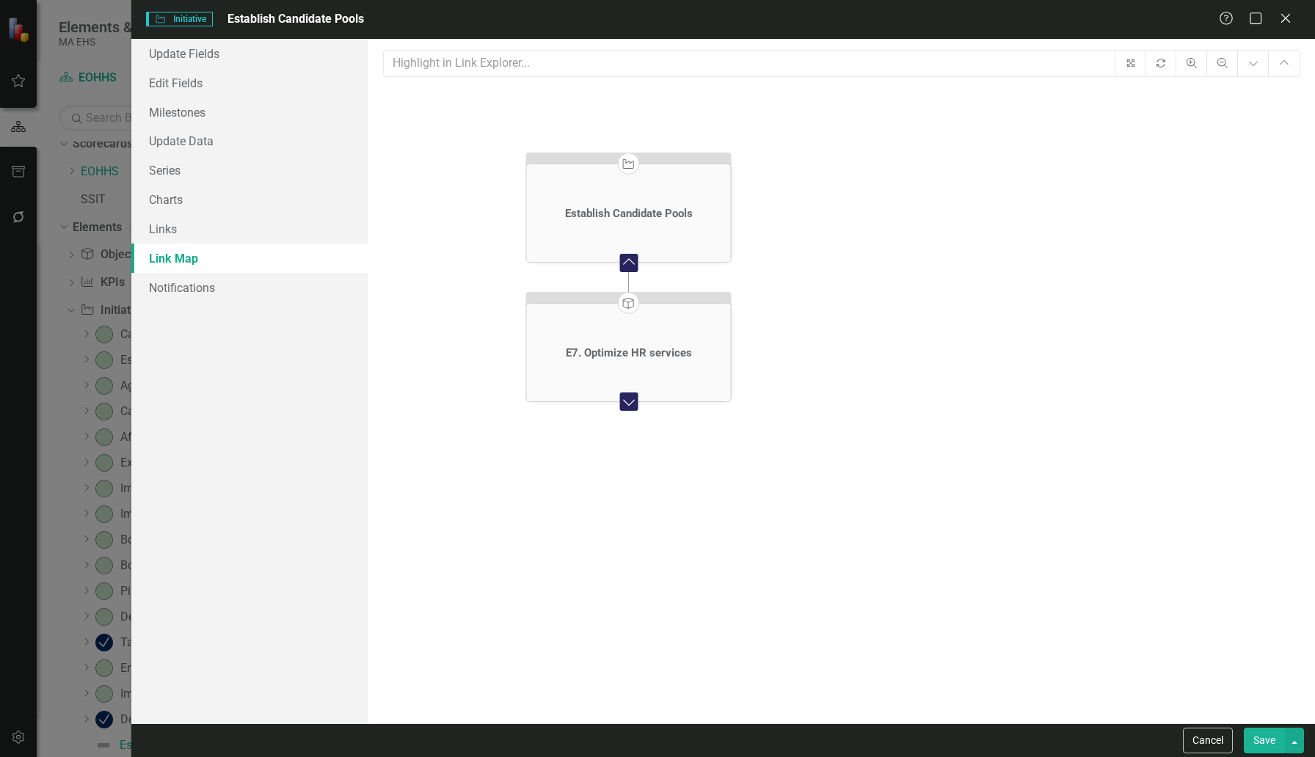
drag, startPoint x: 851, startPoint y: 164, endPoint x: 638, endPoint y: 200, distance: 215.7
click at [638, 200] on div "Establish Candidate Pools" at bounding box center [628, 213] width 204 height 57
click at [628, 401] on icon "Expand Chart" at bounding box center [628, 401] width 19 height 15
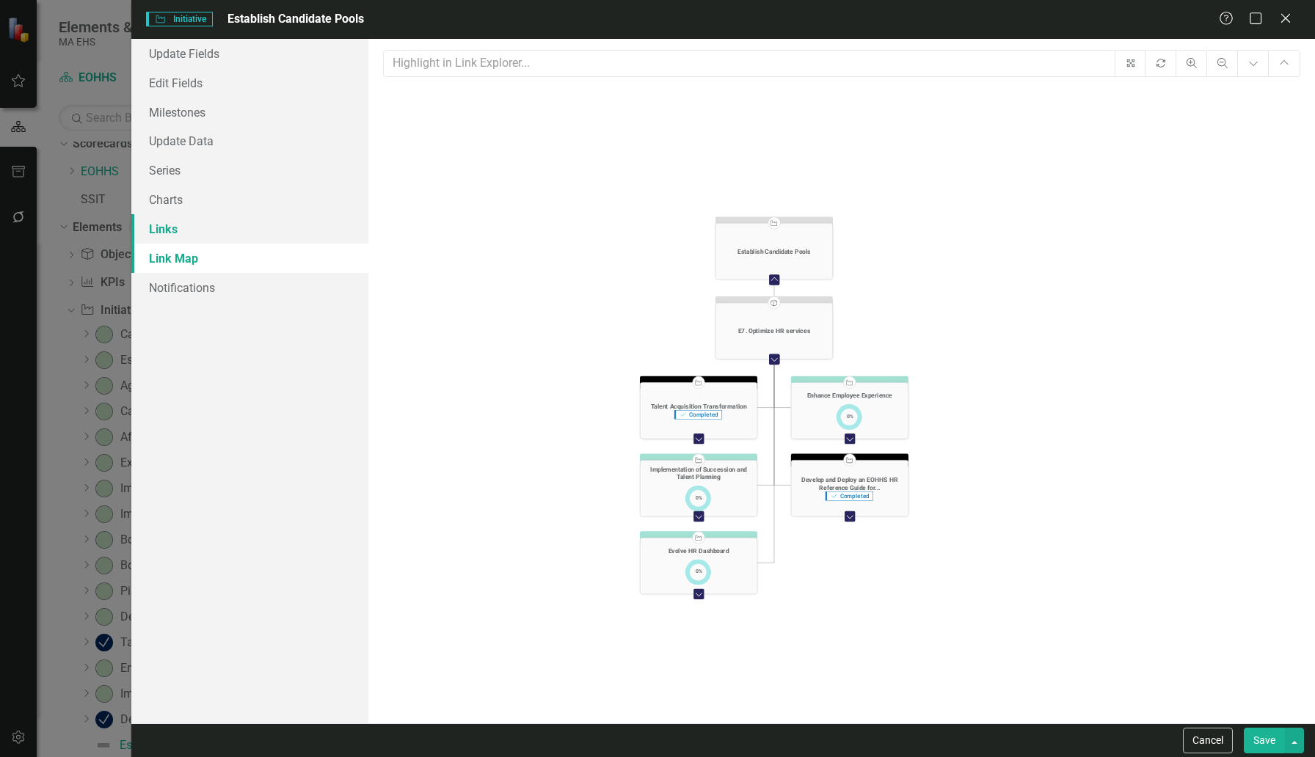
click at [165, 226] on link "Links" at bounding box center [249, 228] width 237 height 29
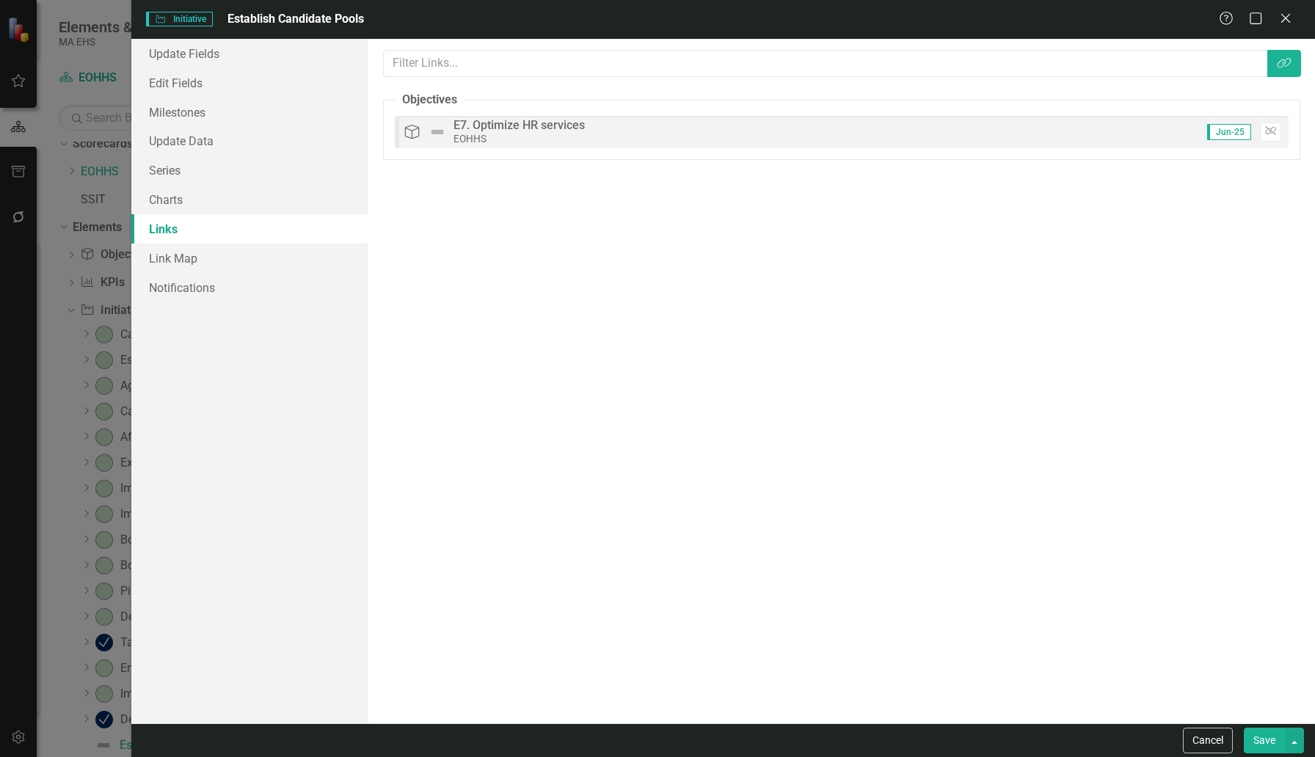
click at [1009, 682] on button "Save" at bounding box center [1264, 741] width 41 height 26
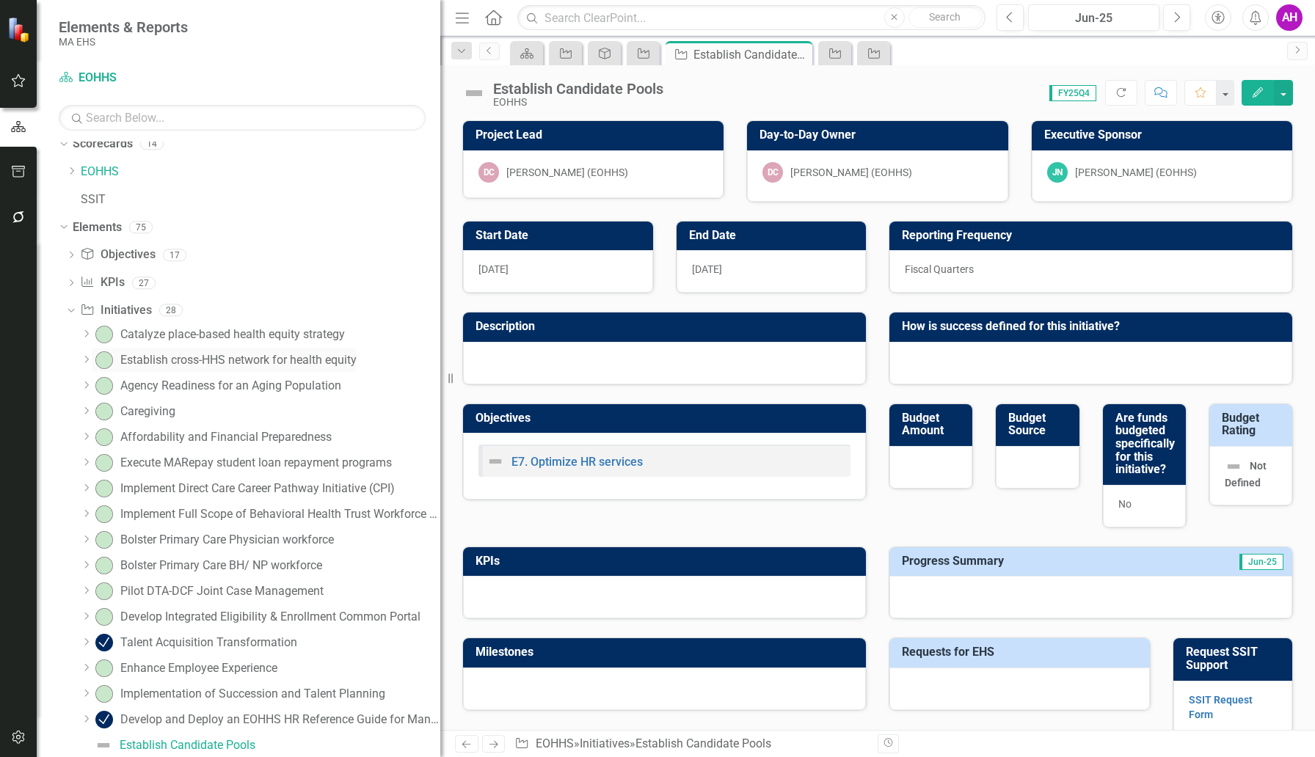
scroll to position [418, 0]
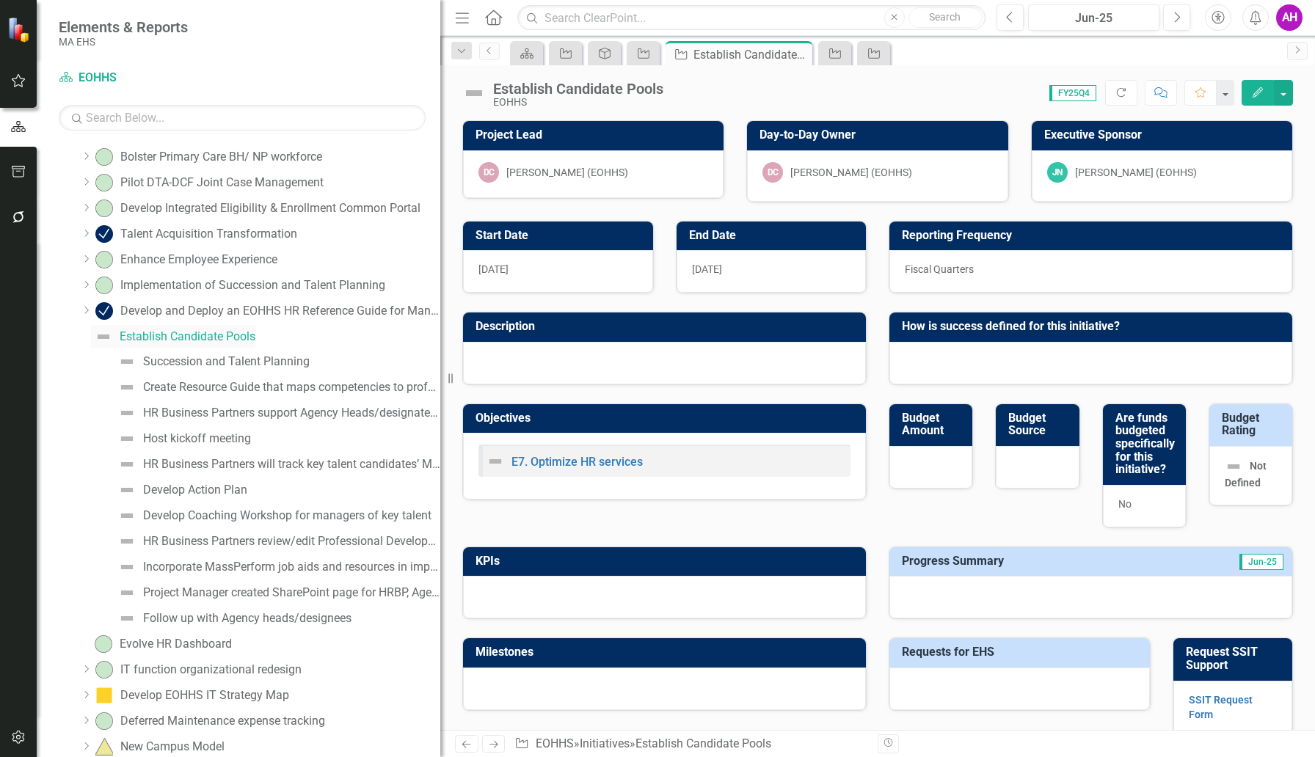
click at [153, 333] on div "Establish Candidate Pools" at bounding box center [188, 336] width 136 height 13
click at [153, 313] on div "Develop and Deploy an EOHHS HR Reference Guide for Managers and Employees" at bounding box center [280, 311] width 320 height 13
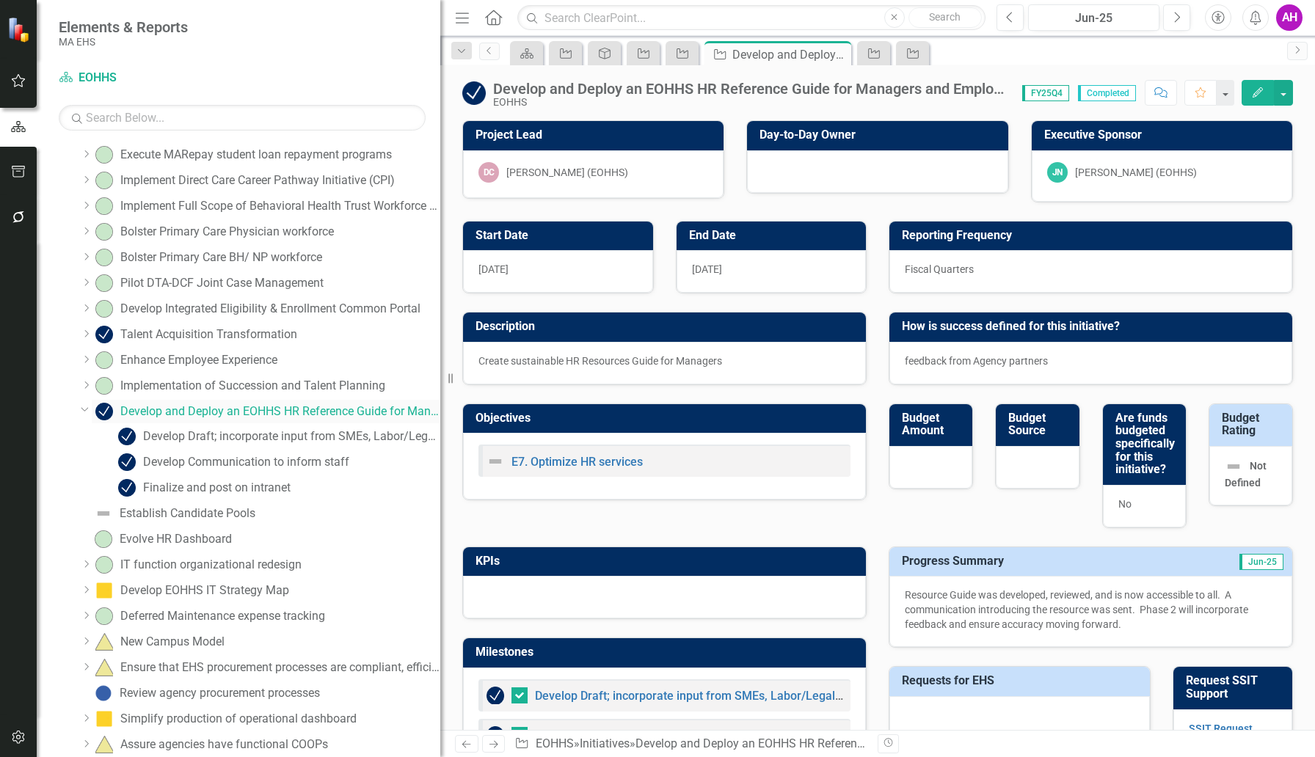
scroll to position [338, 0]
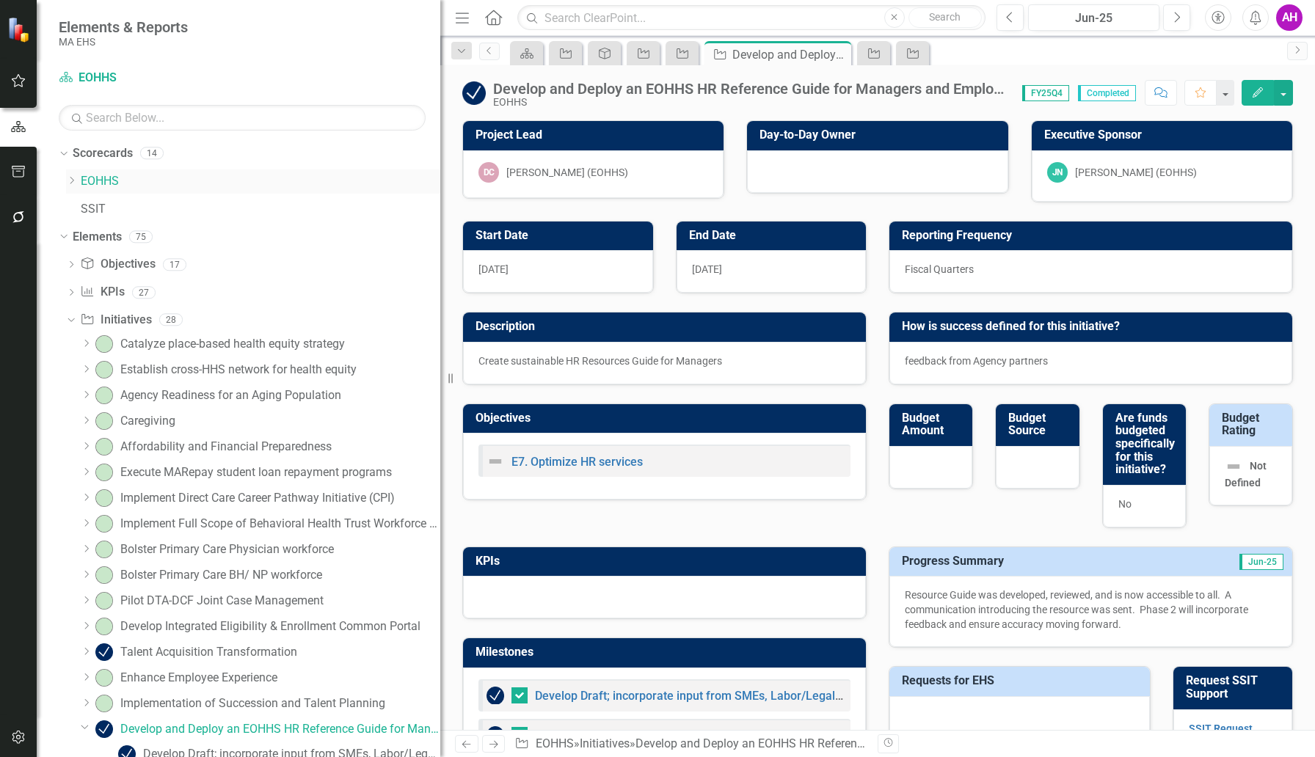
click at [84, 177] on link "EOHHS" at bounding box center [261, 181] width 360 height 17
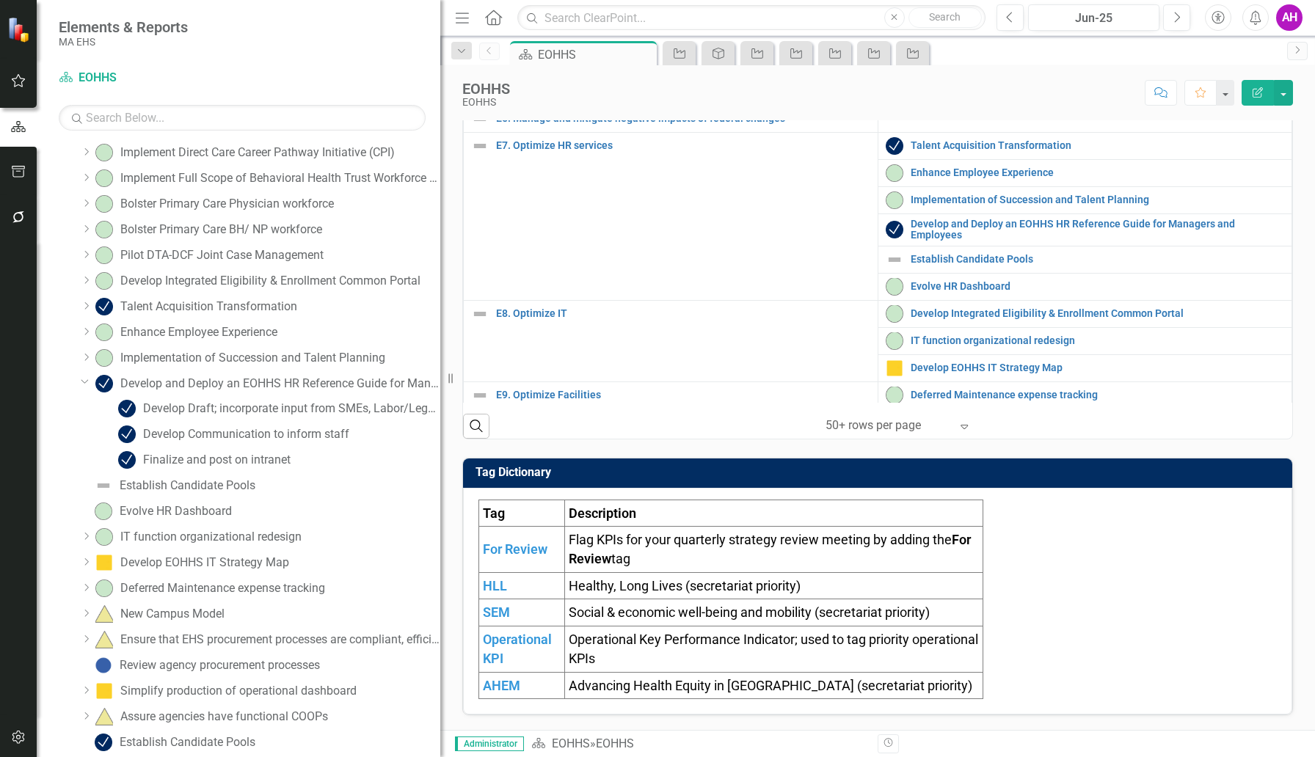
scroll to position [346, 0]
click at [167, 483] on div "Establish Candidate Pools" at bounding box center [188, 484] width 136 height 13
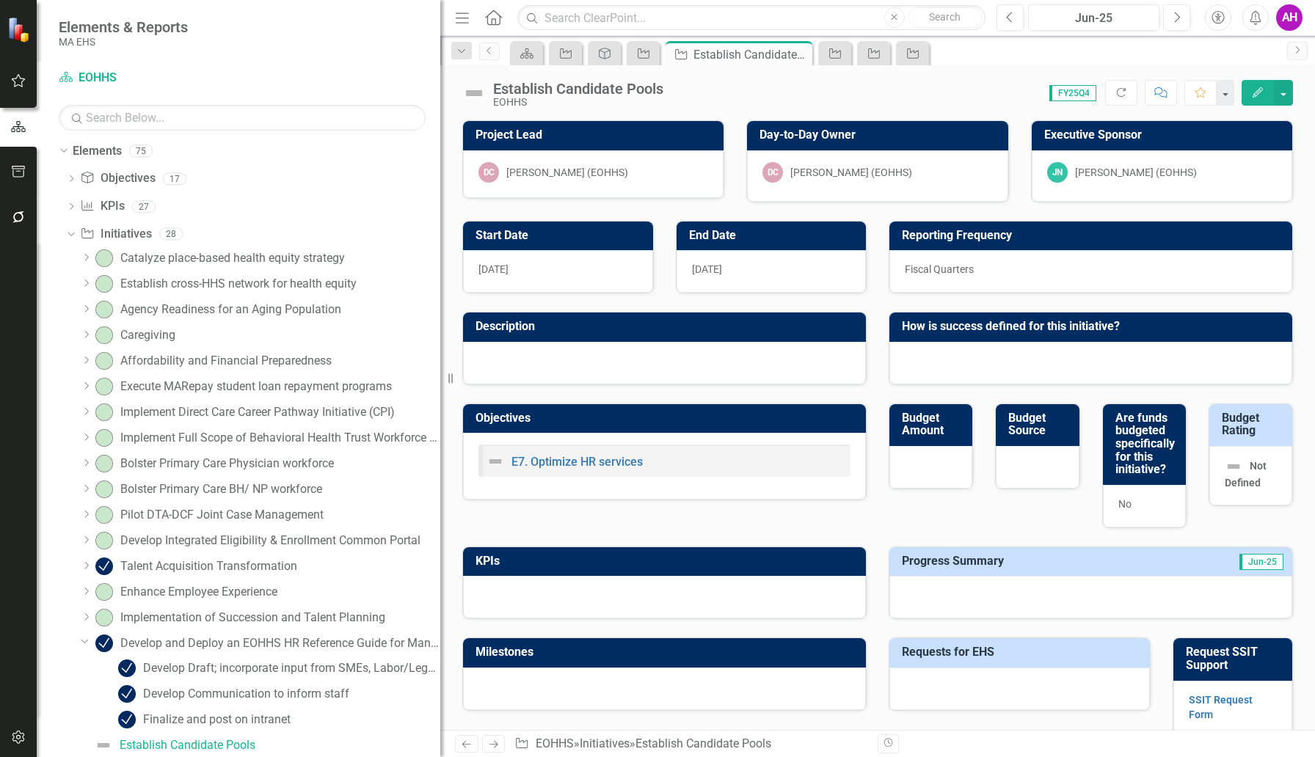
click at [1248, 90] on button "Edit" at bounding box center [1258, 93] width 32 height 26
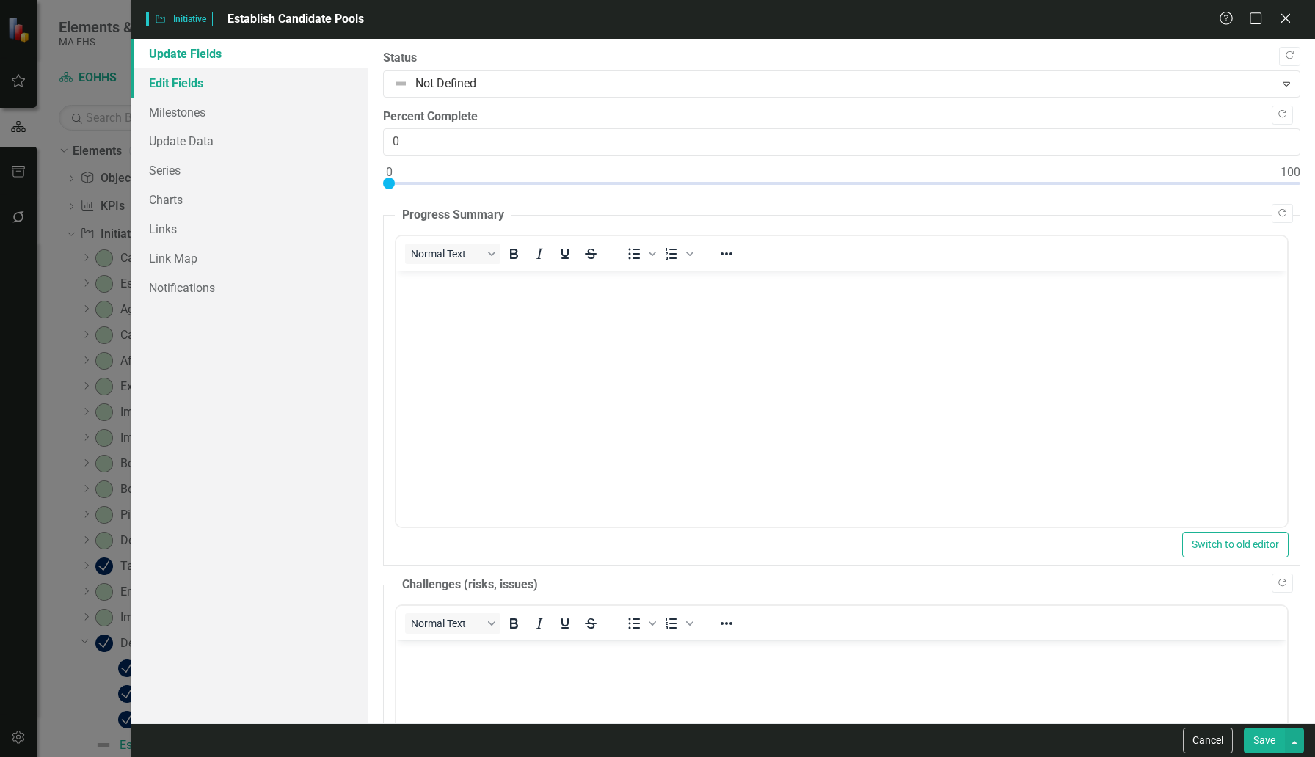
click at [191, 84] on link "Edit Fields" at bounding box center [249, 82] width 237 height 29
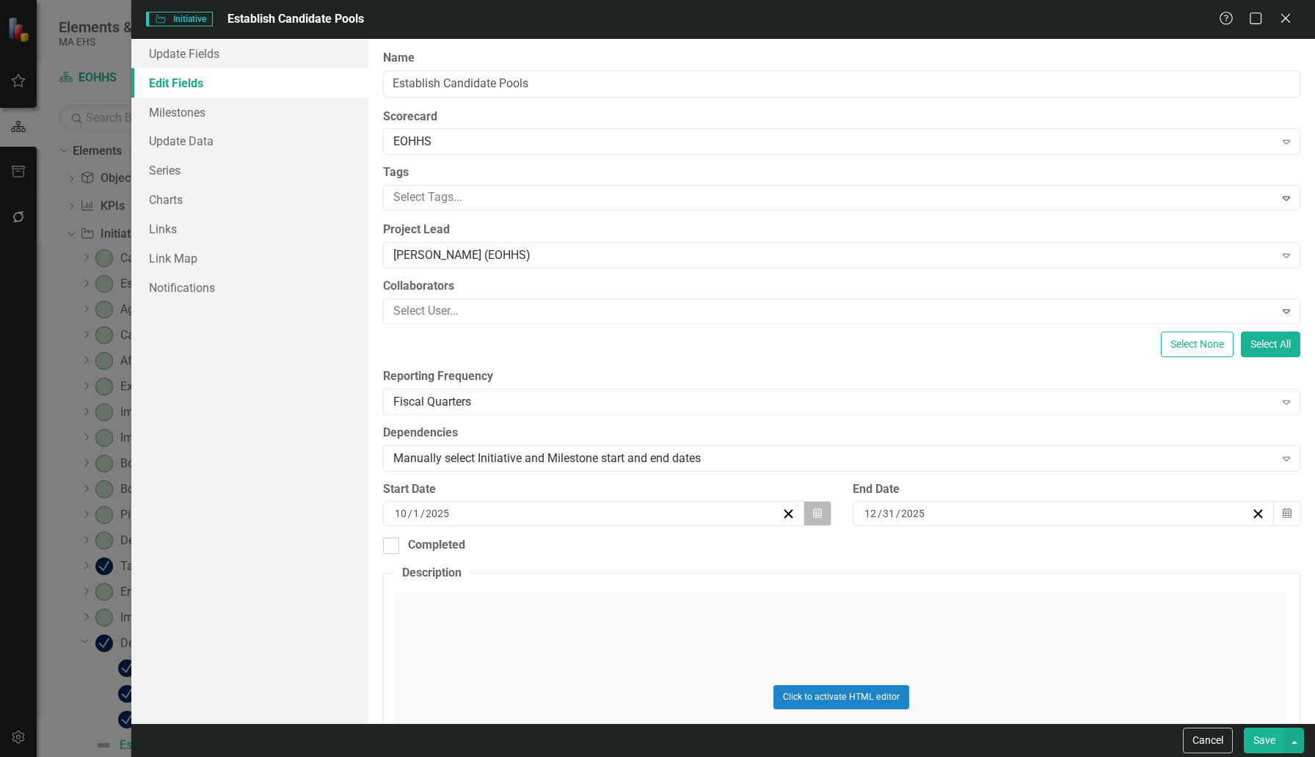
click at [813, 514] on icon "button" at bounding box center [817, 514] width 9 height 10
click at [668, 552] on button "›" at bounding box center [671, 551] width 32 height 32
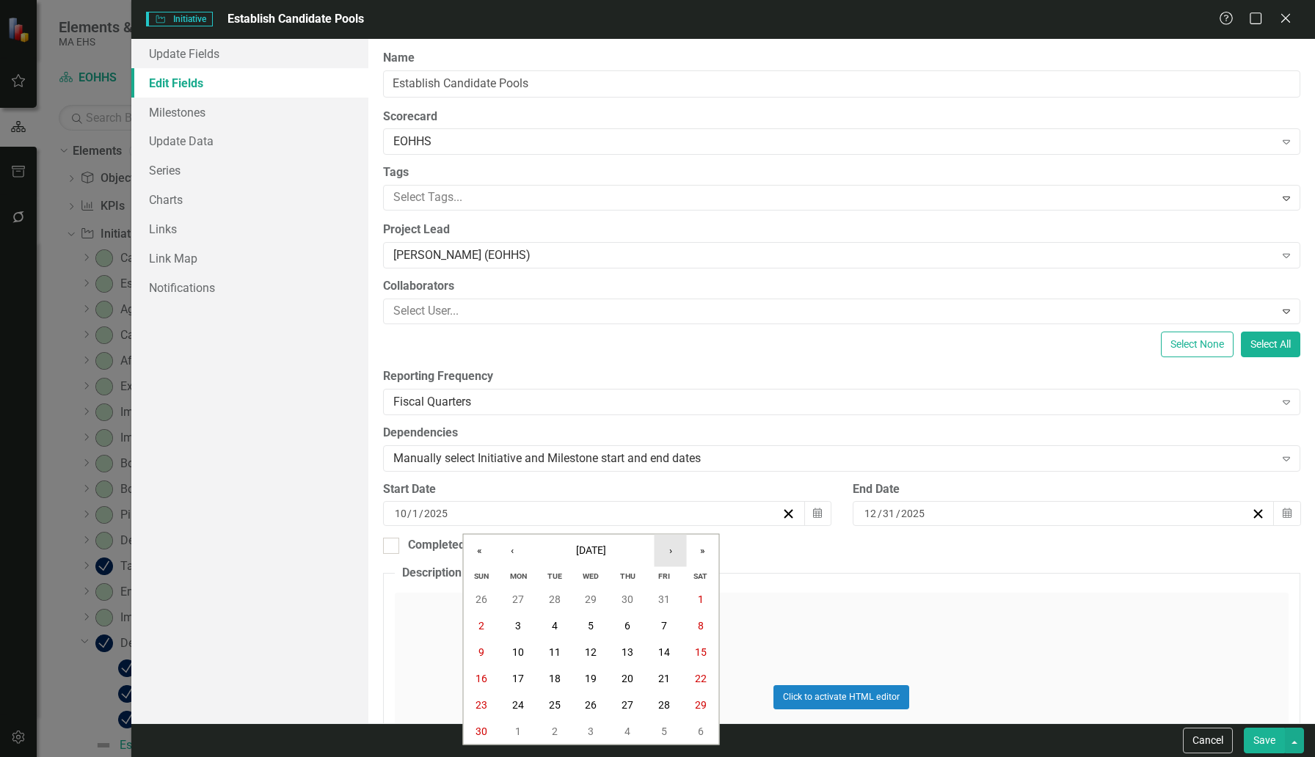
click at [668, 552] on button "›" at bounding box center [671, 551] width 32 height 32
click at [510, 554] on button "‹" at bounding box center [512, 551] width 32 height 32
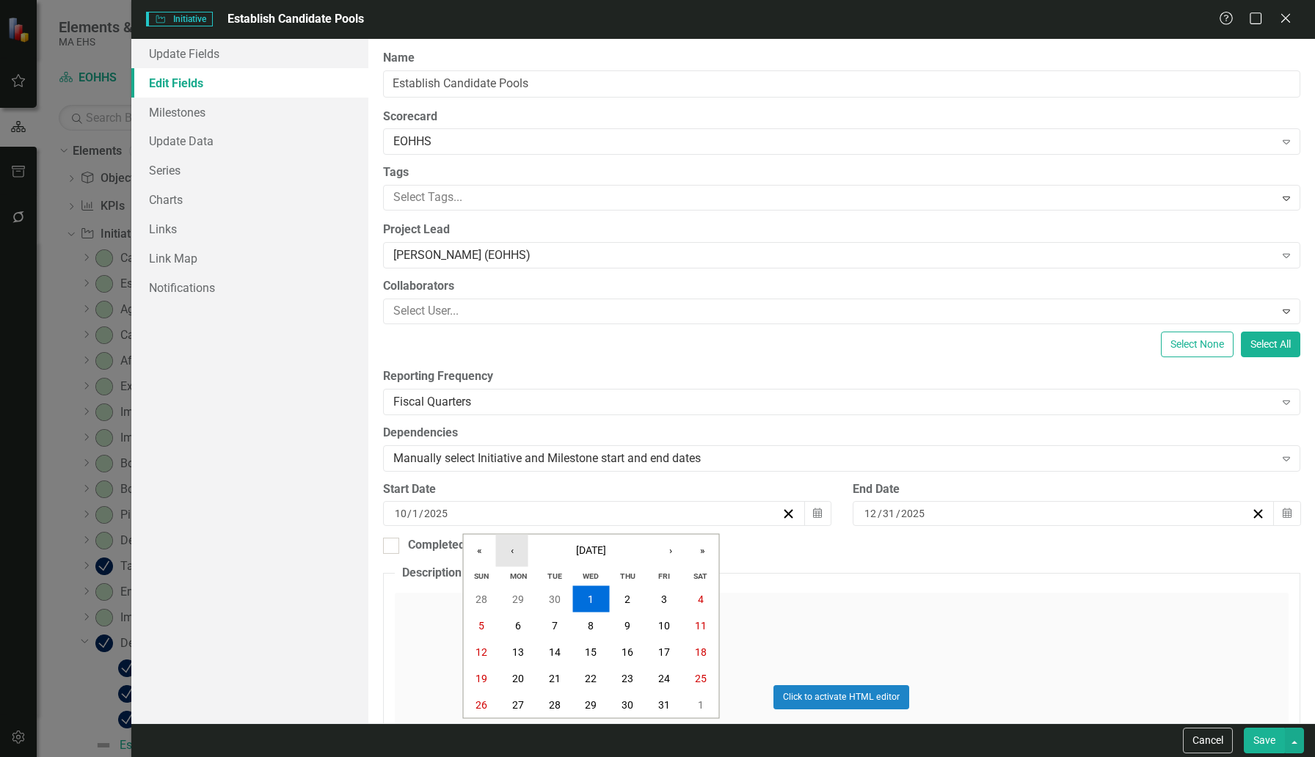
click at [510, 554] on button "‹" at bounding box center [512, 551] width 32 height 32
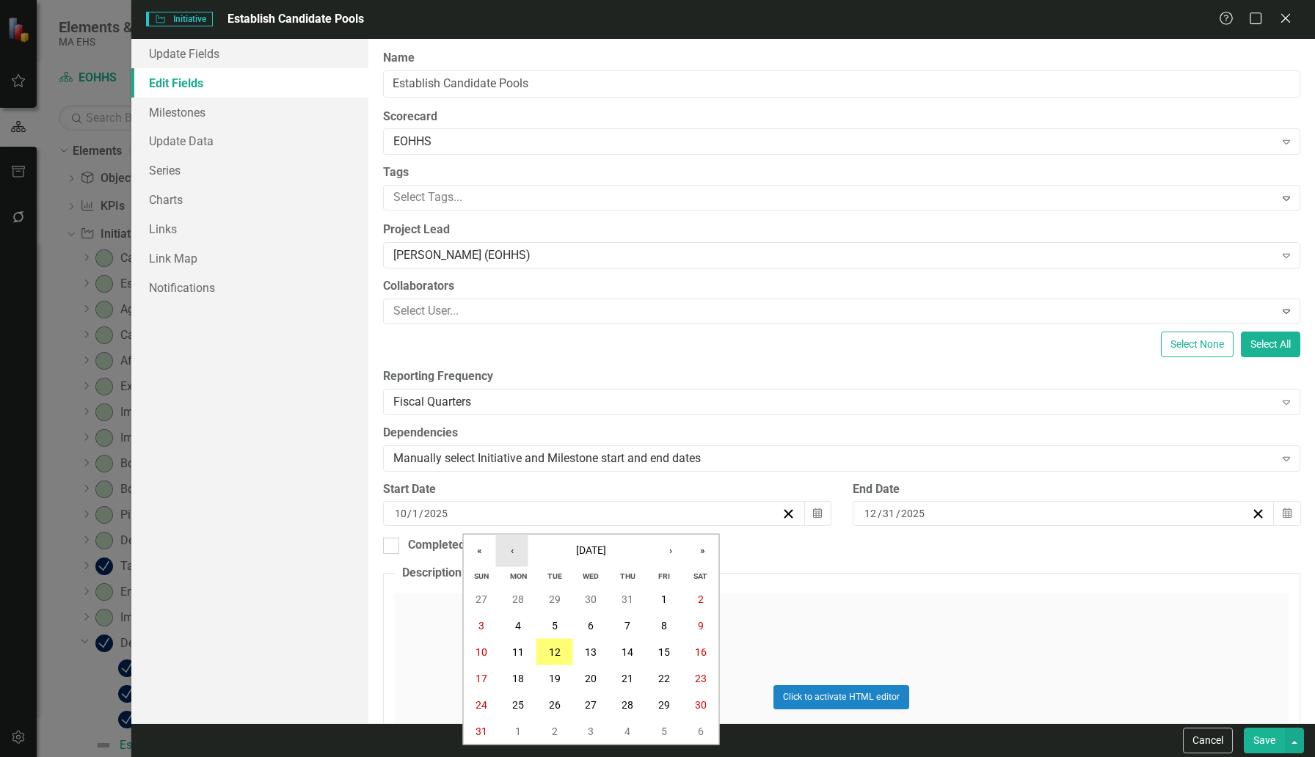
click at [510, 554] on button "‹" at bounding box center [512, 551] width 32 height 32
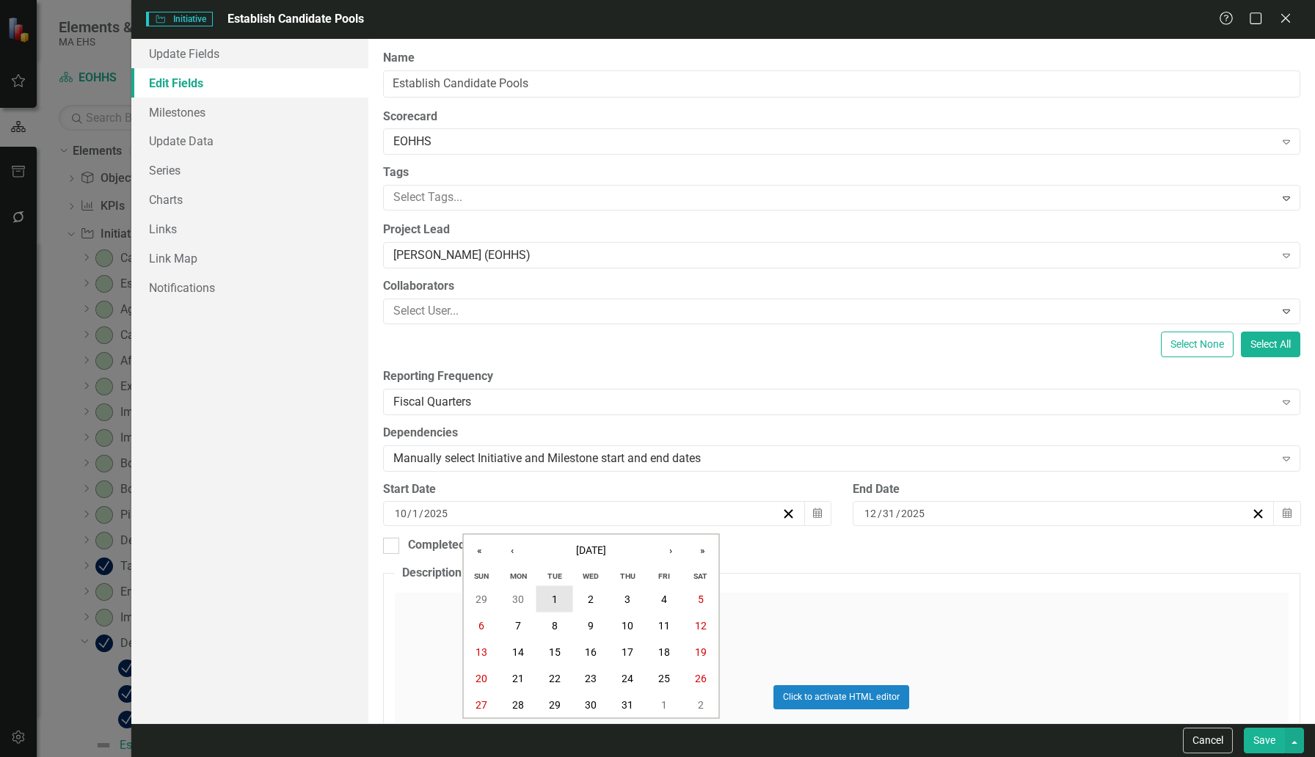
click at [555, 597] on abbr "1" at bounding box center [555, 600] width 6 height 12
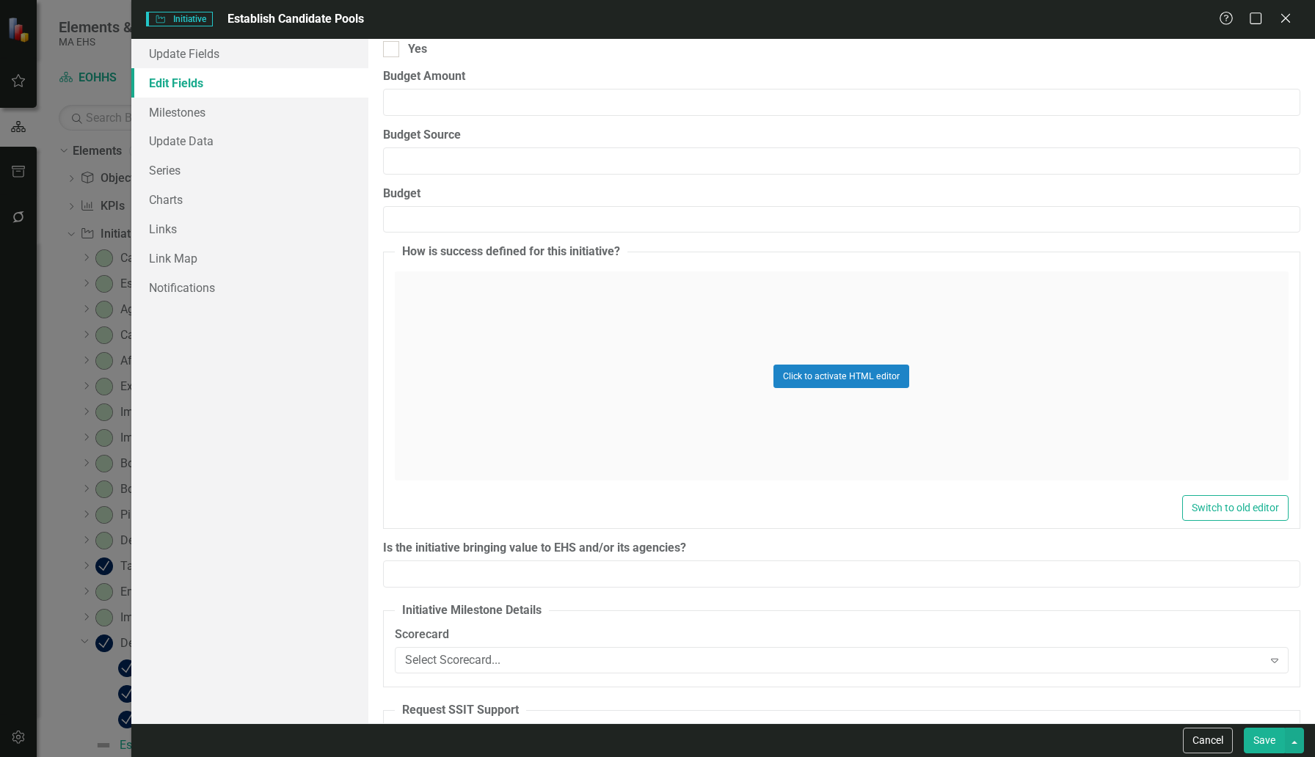
scroll to position [2052, 0]
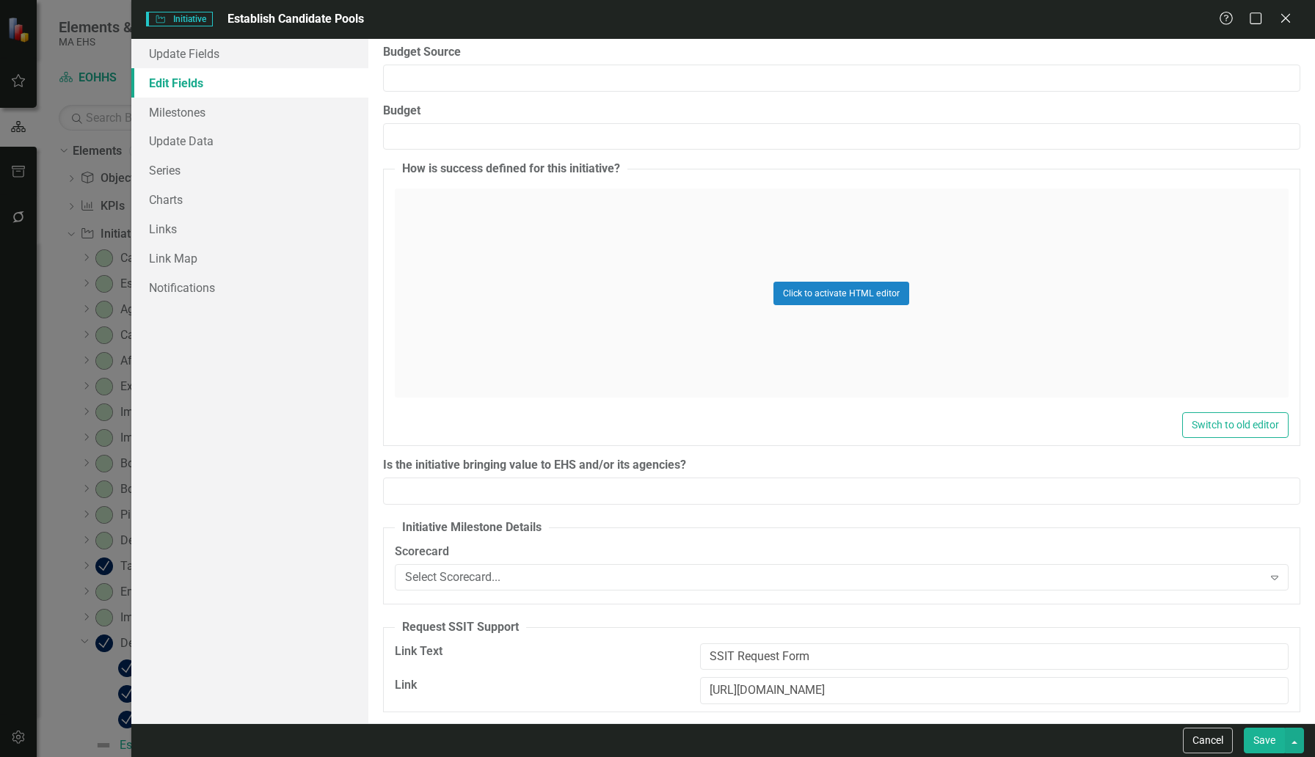
click at [1270, 750] on button "Save" at bounding box center [1264, 741] width 41 height 26
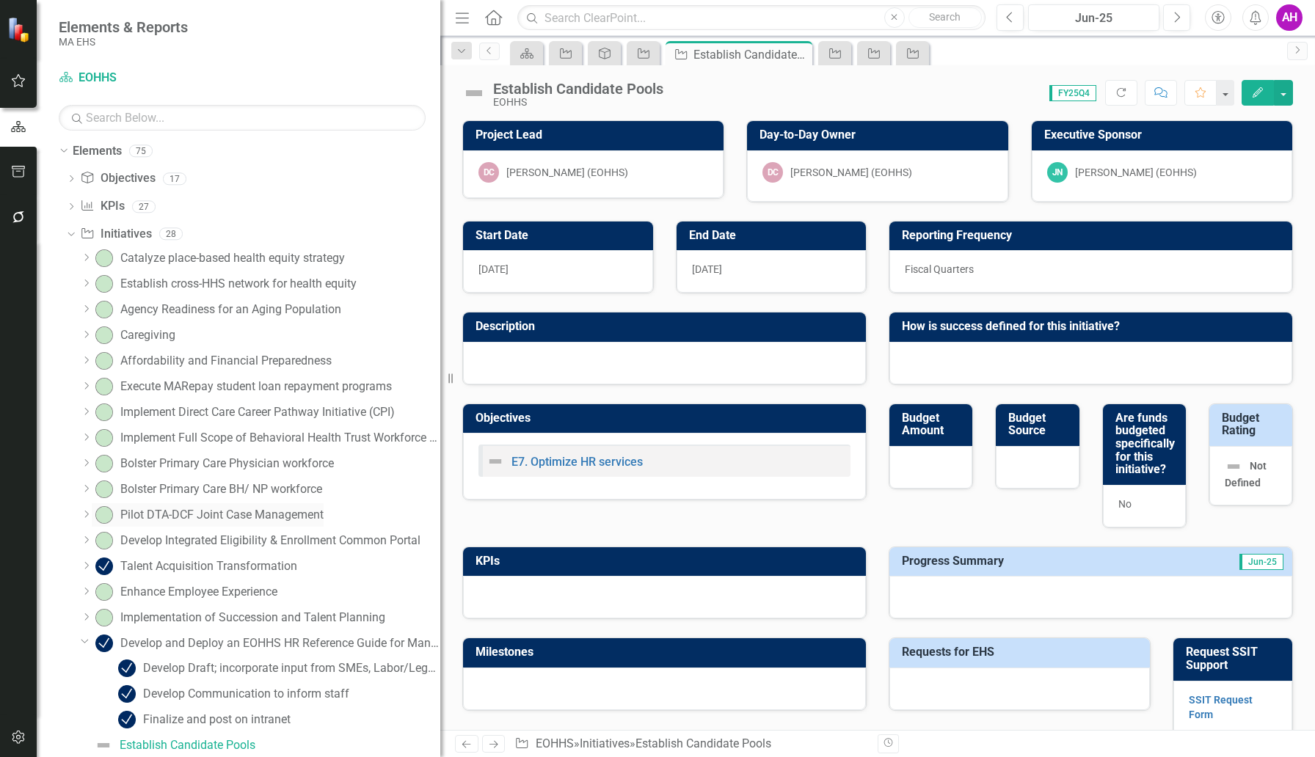
scroll to position [457, 0]
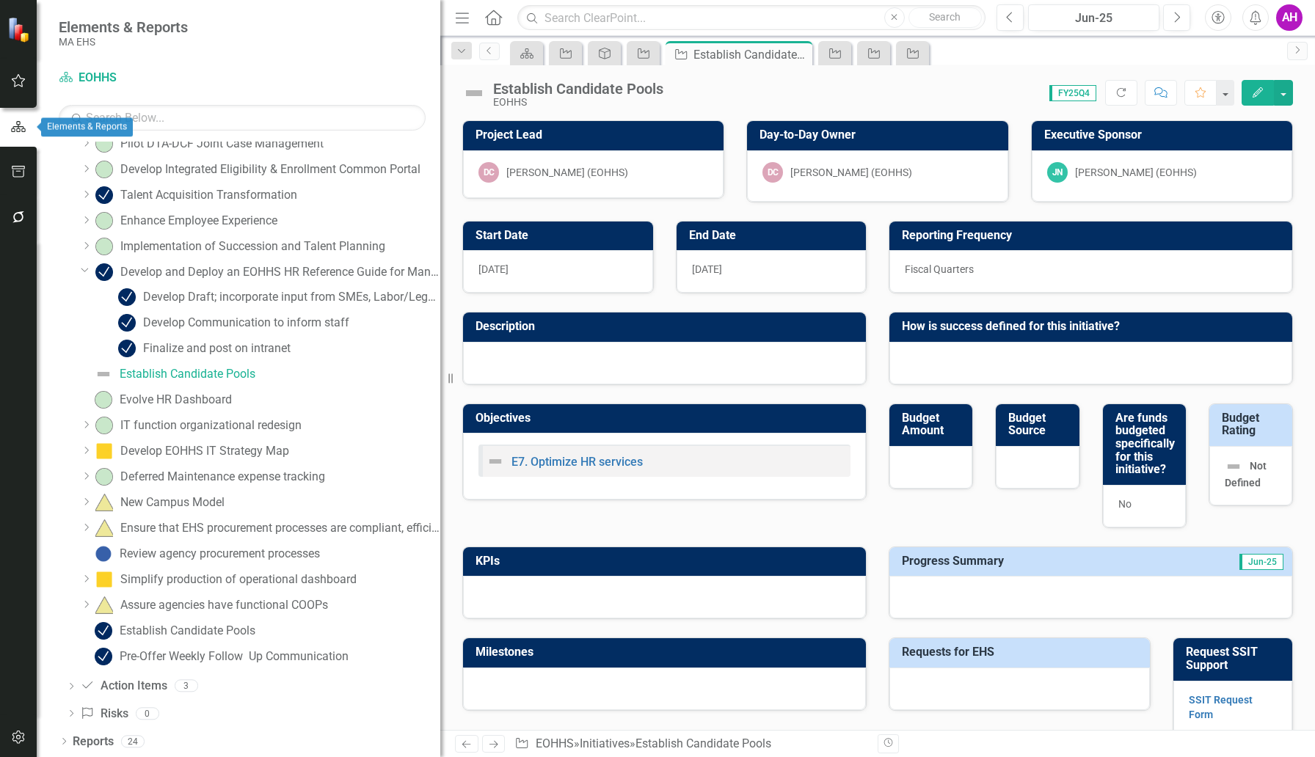
click at [17, 125] on icon "button" at bounding box center [18, 126] width 16 height 13
click at [21, 161] on button "button" at bounding box center [18, 172] width 33 height 31
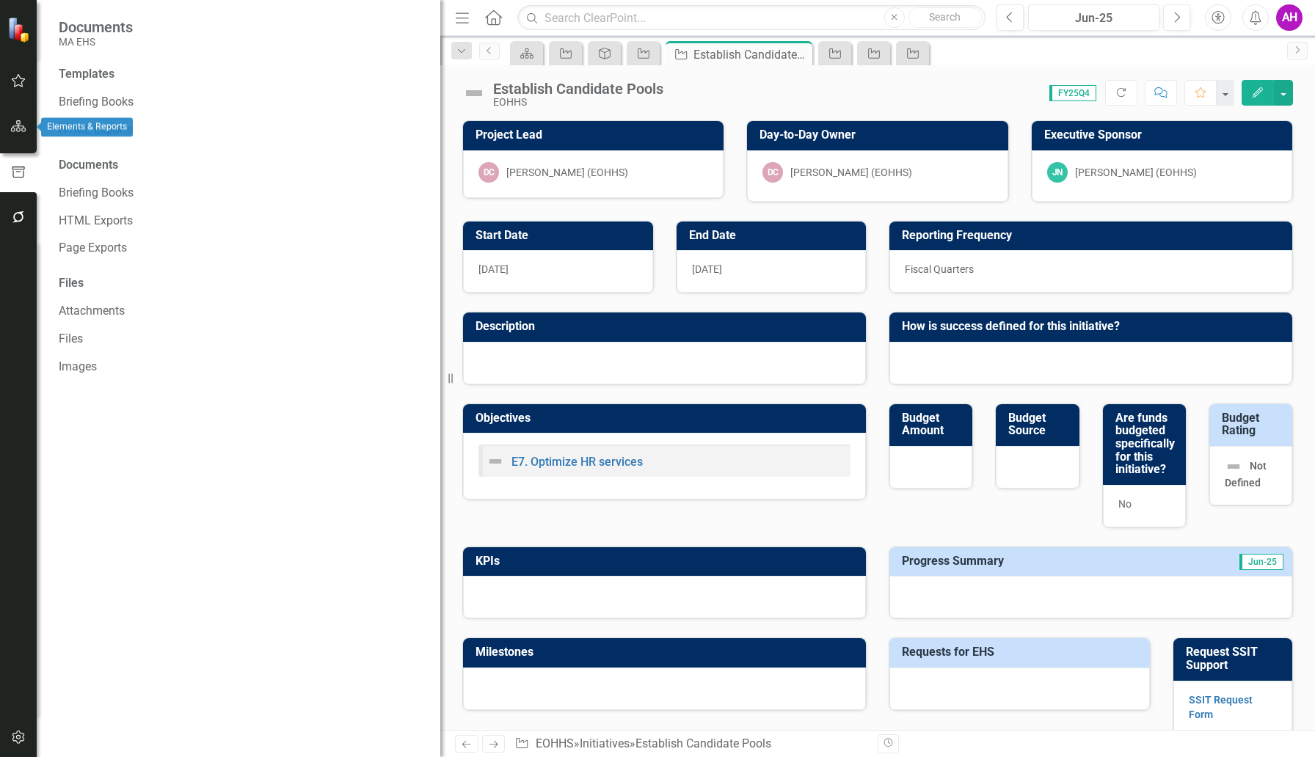
click at [20, 126] on icon "button" at bounding box center [18, 126] width 15 height 12
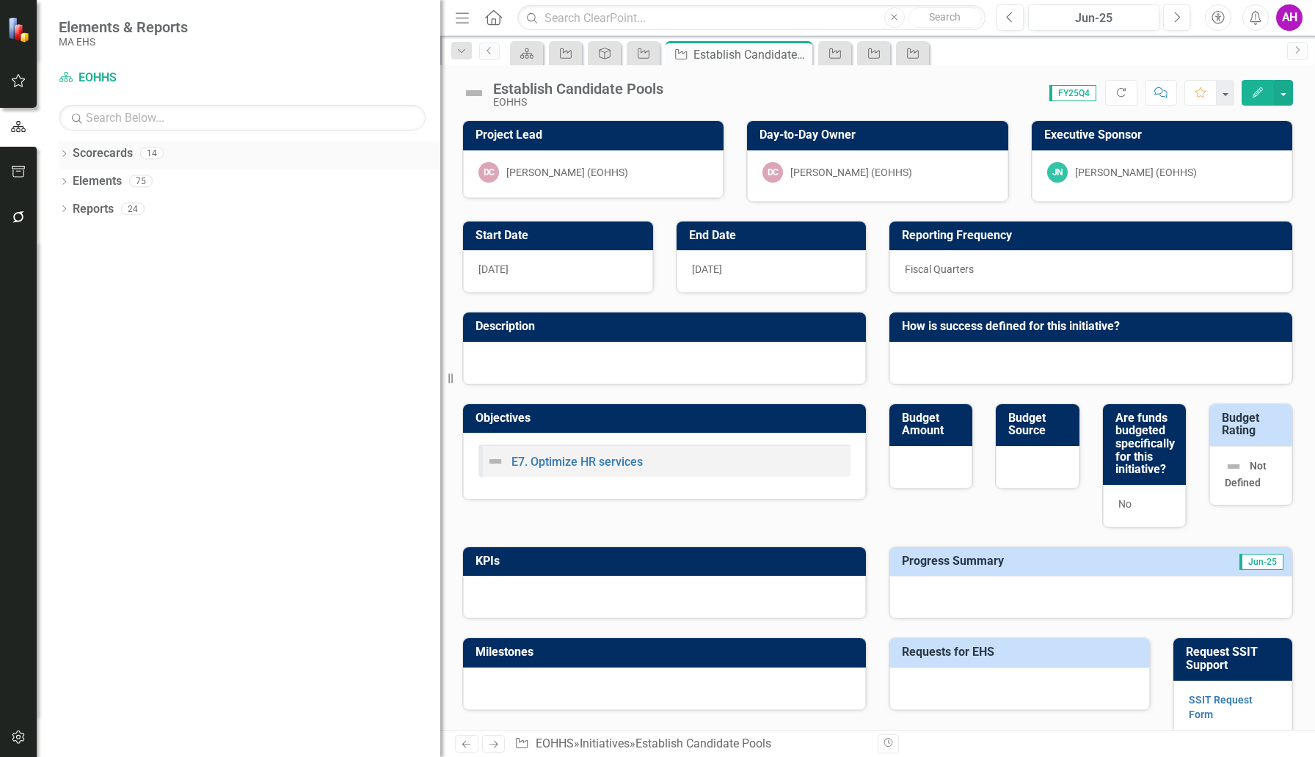
click at [67, 148] on div "Dropdown Scorecards 14" at bounding box center [250, 156] width 382 height 28
click at [65, 154] on icon "Dropdown" at bounding box center [64, 155] width 10 height 8
click at [92, 180] on link "EOHHS" at bounding box center [261, 181] width 360 height 17
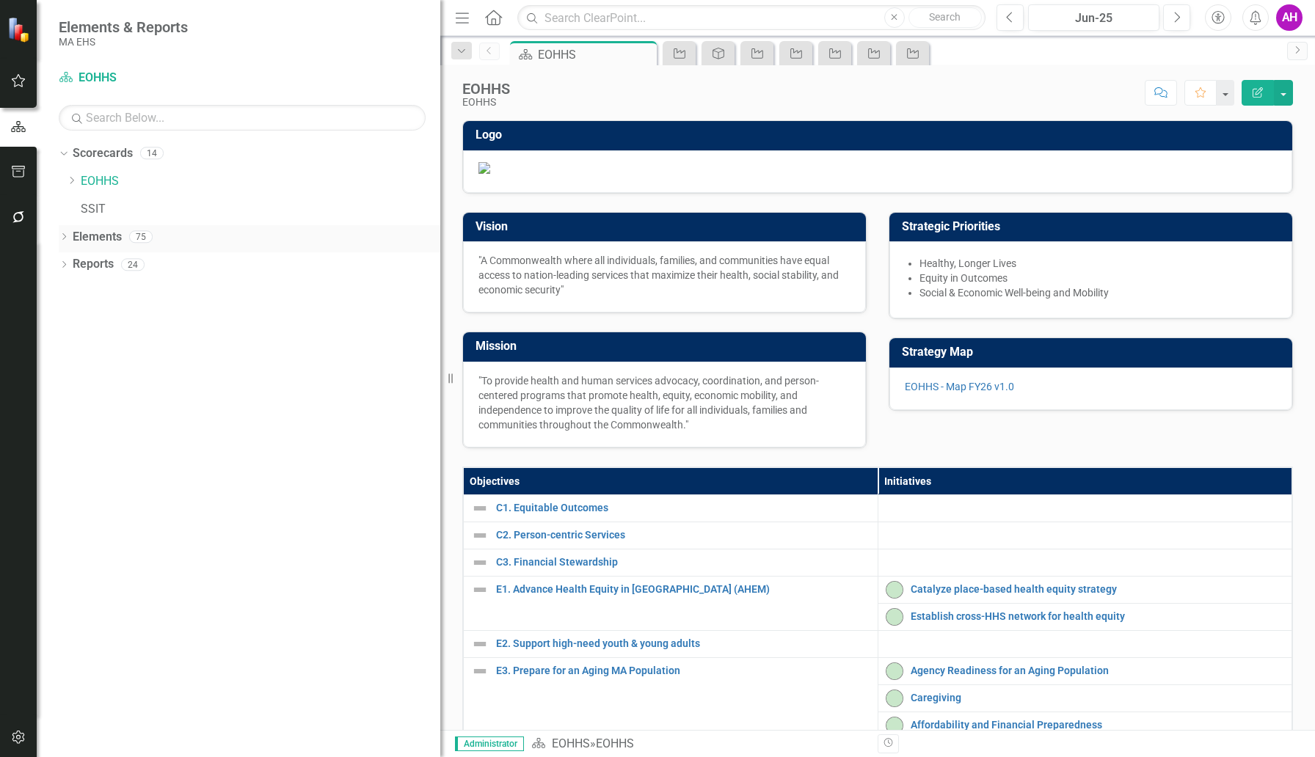
click at [65, 234] on div "Dropdown" at bounding box center [64, 239] width 10 height 12
click at [96, 317] on link "Initiative Initiatives" at bounding box center [115, 320] width 71 height 17
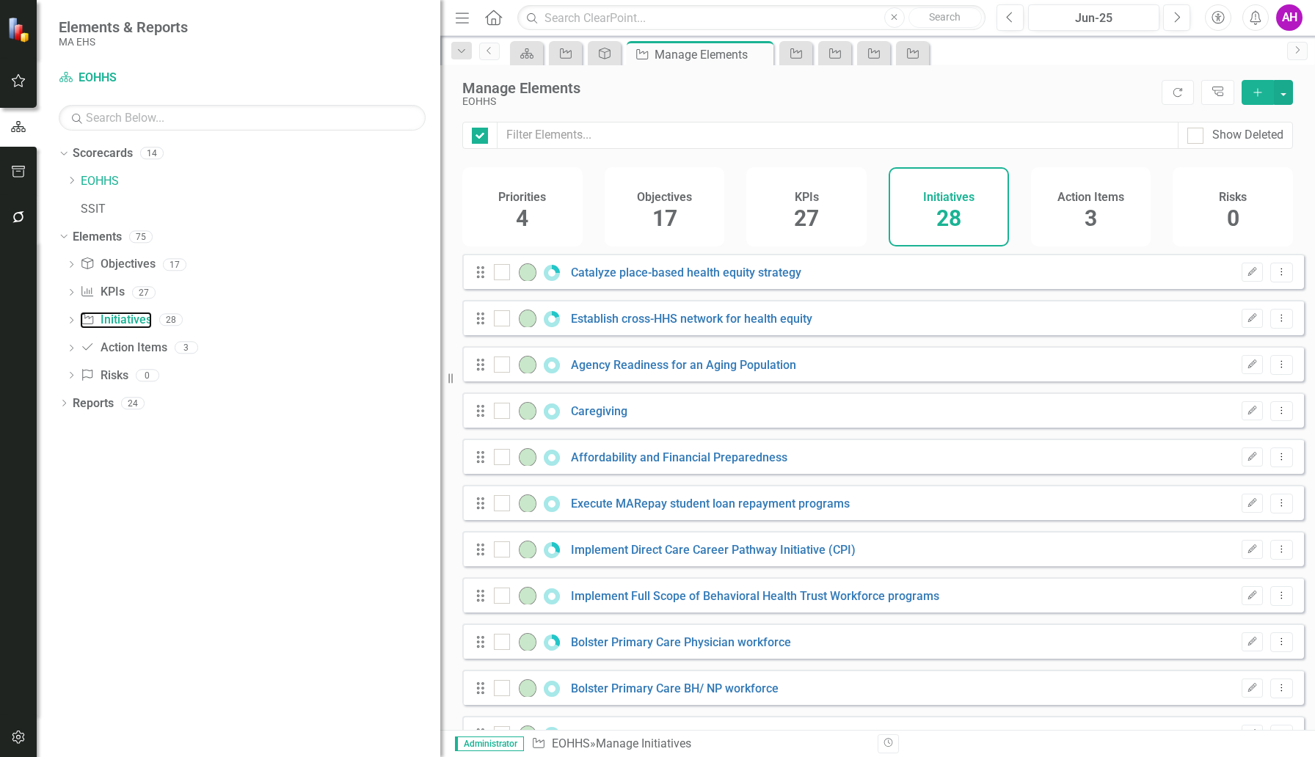
checkbox input "false"
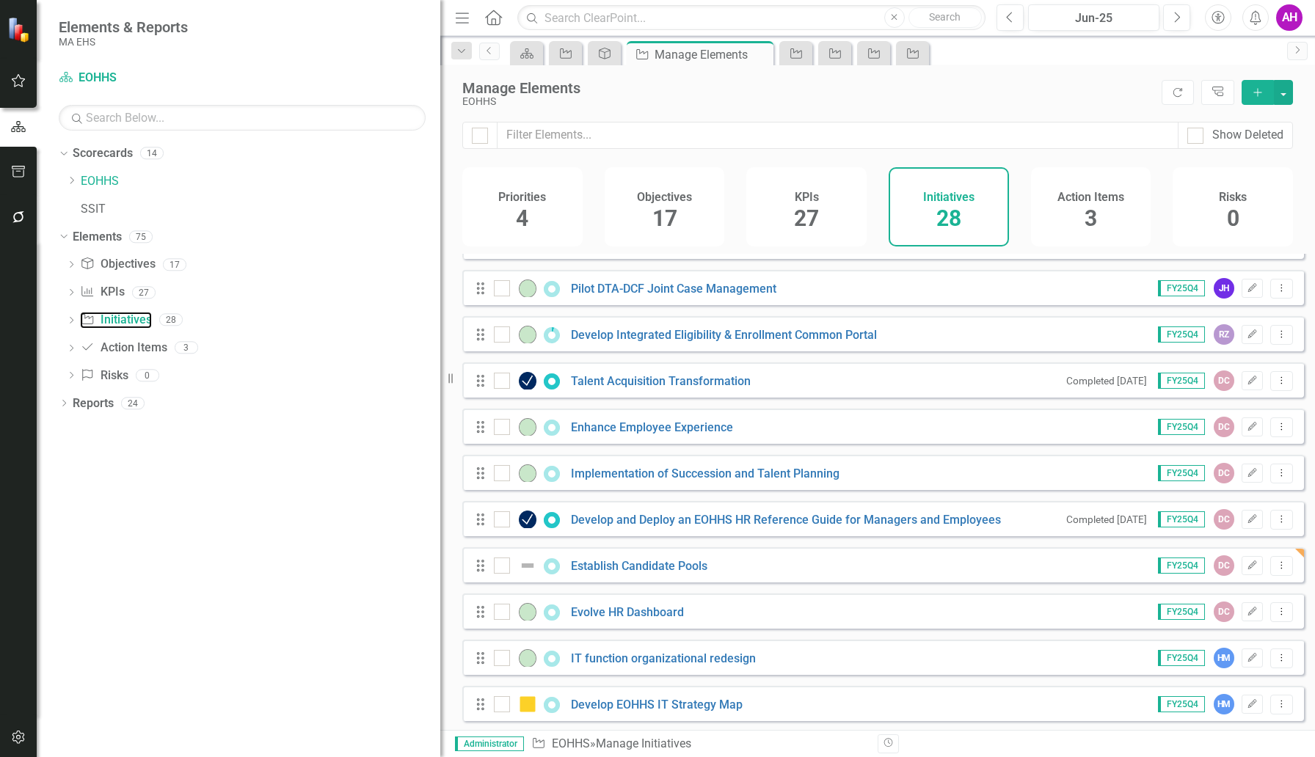
scroll to position [829, 0]
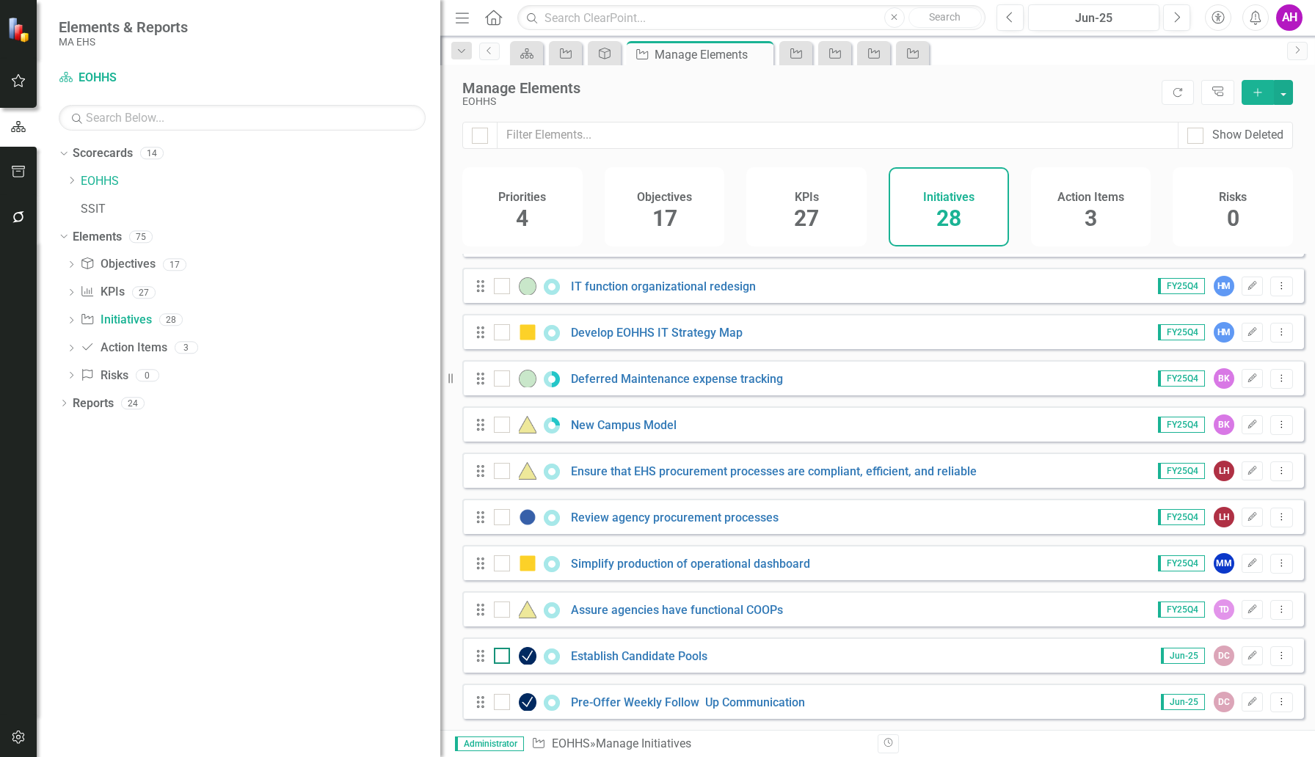
click at [499, 654] on input "checkbox" at bounding box center [499, 653] width 10 height 10
checkbox input "true"
click at [1275, 657] on icon "Dropdown Menu" at bounding box center [1281, 656] width 12 height 10
click at [1236, 627] on link "Trash Delete Initiative" at bounding box center [1215, 632] width 131 height 27
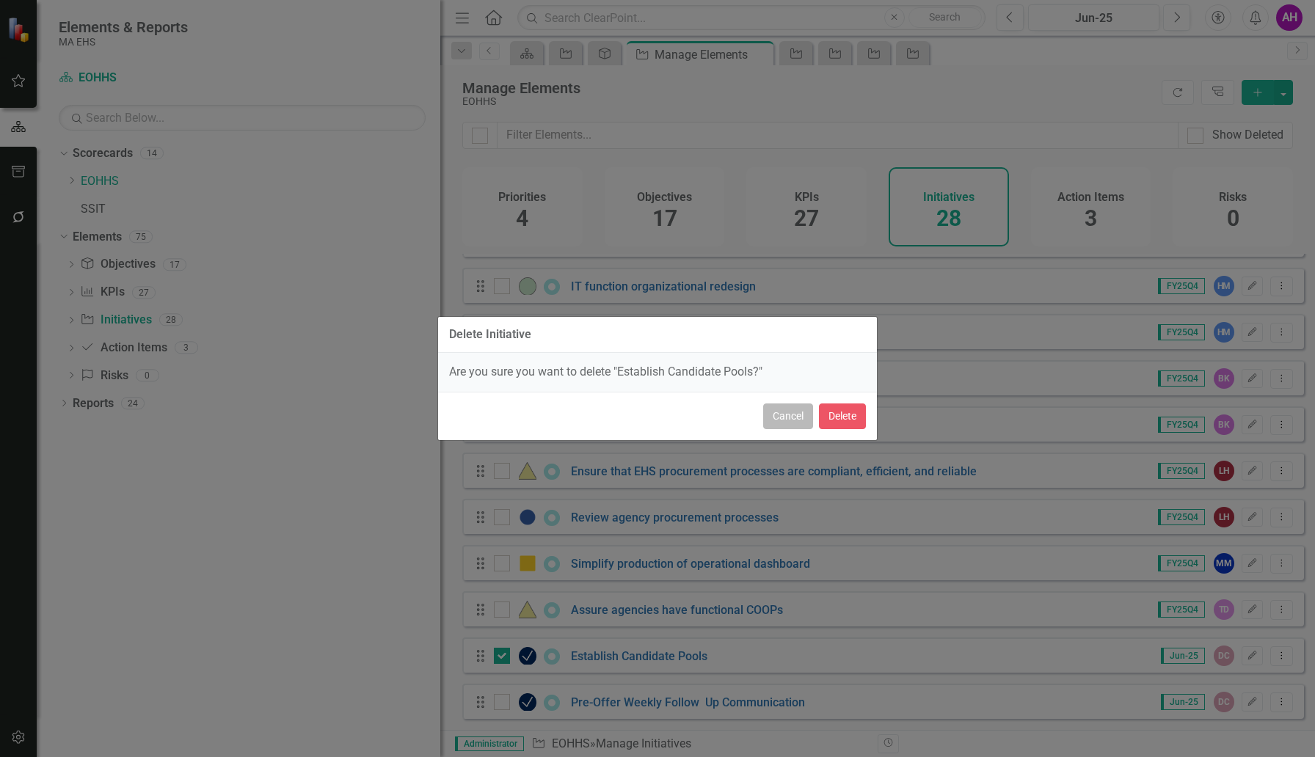
click at [800, 415] on button "Cancel" at bounding box center [788, 417] width 50 height 26
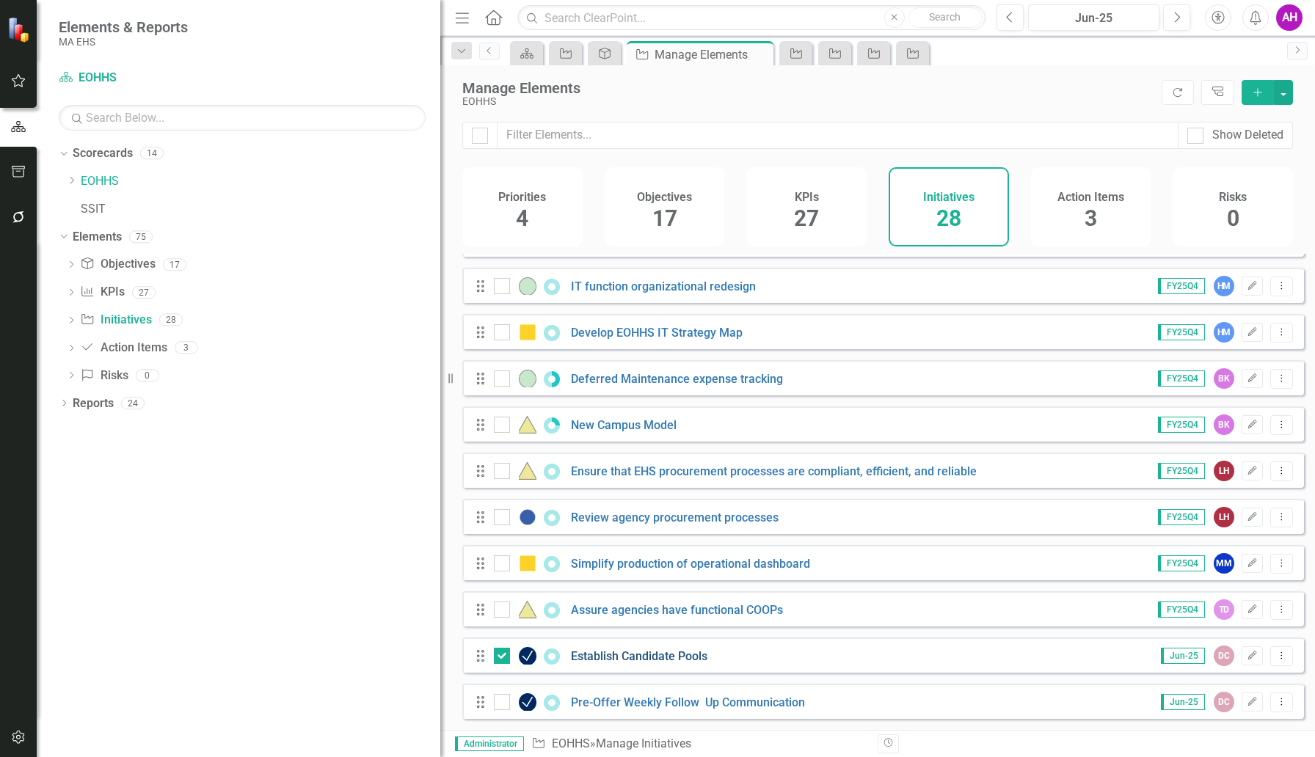
click at [655, 658] on link "Establish Candidate Pools" at bounding box center [639, 656] width 136 height 14
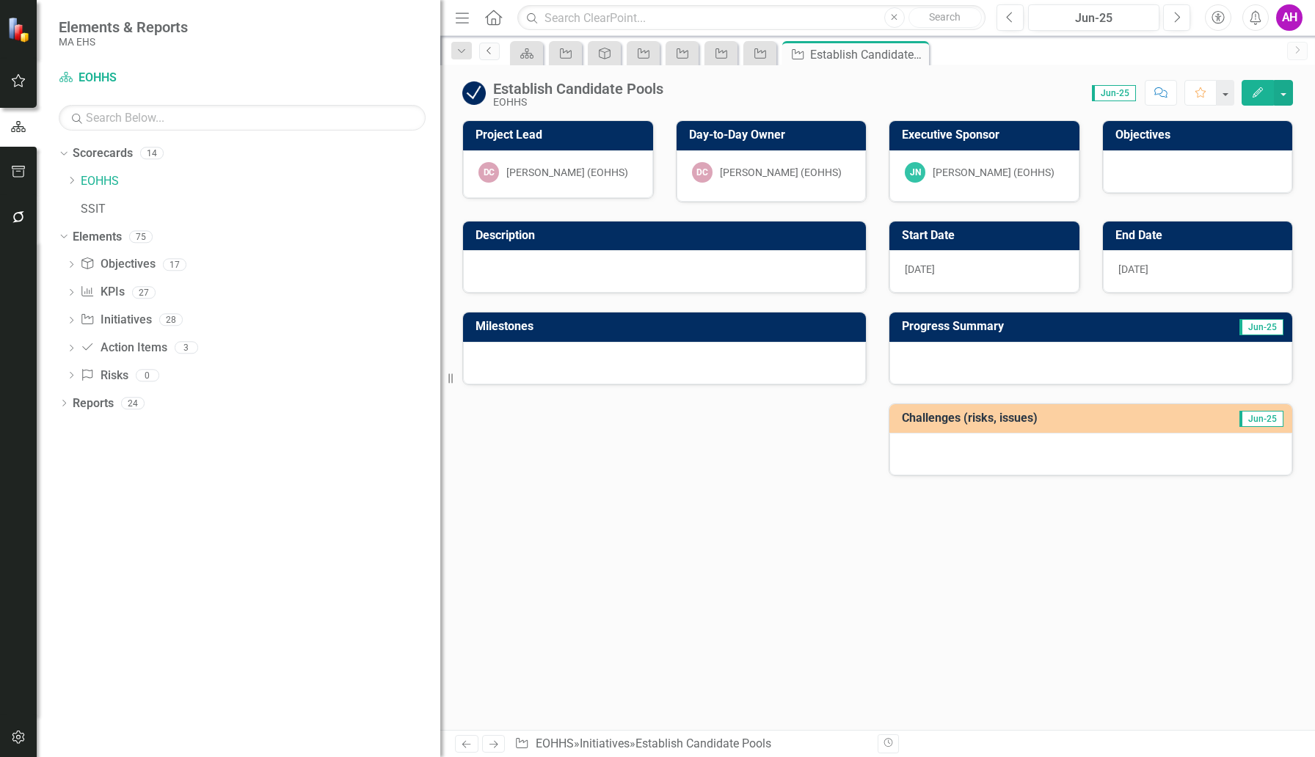
click at [490, 54] on icon "Previous" at bounding box center [490, 50] width 12 height 9
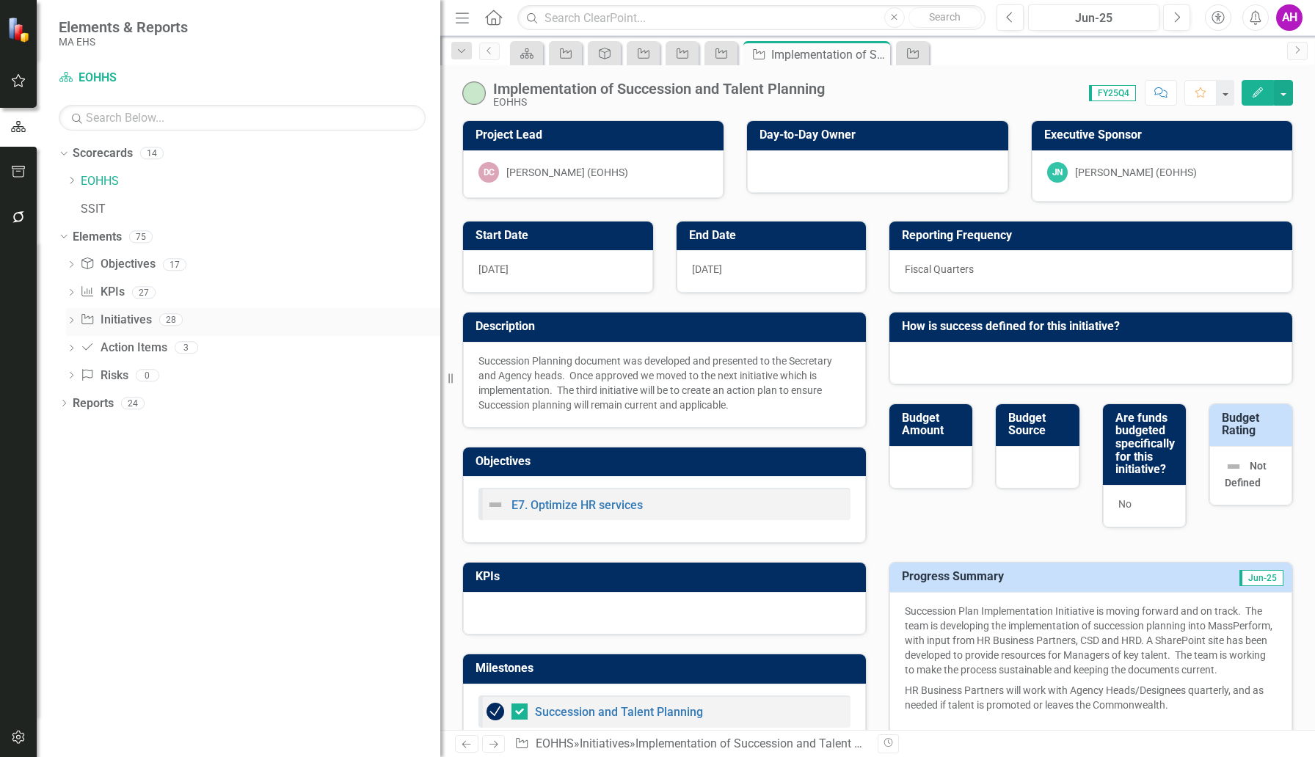
click at [114, 318] on link "Initiative Initiatives" at bounding box center [115, 320] width 71 height 17
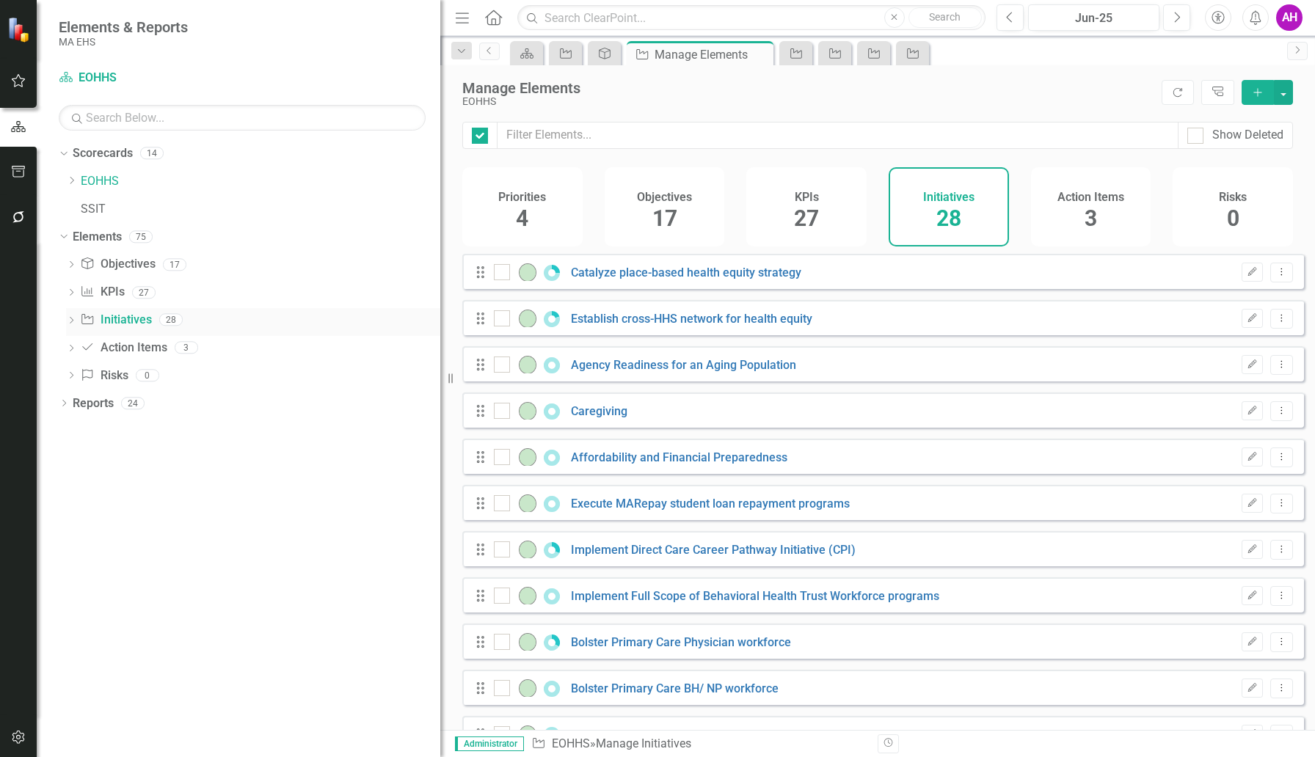
checkbox input "false"
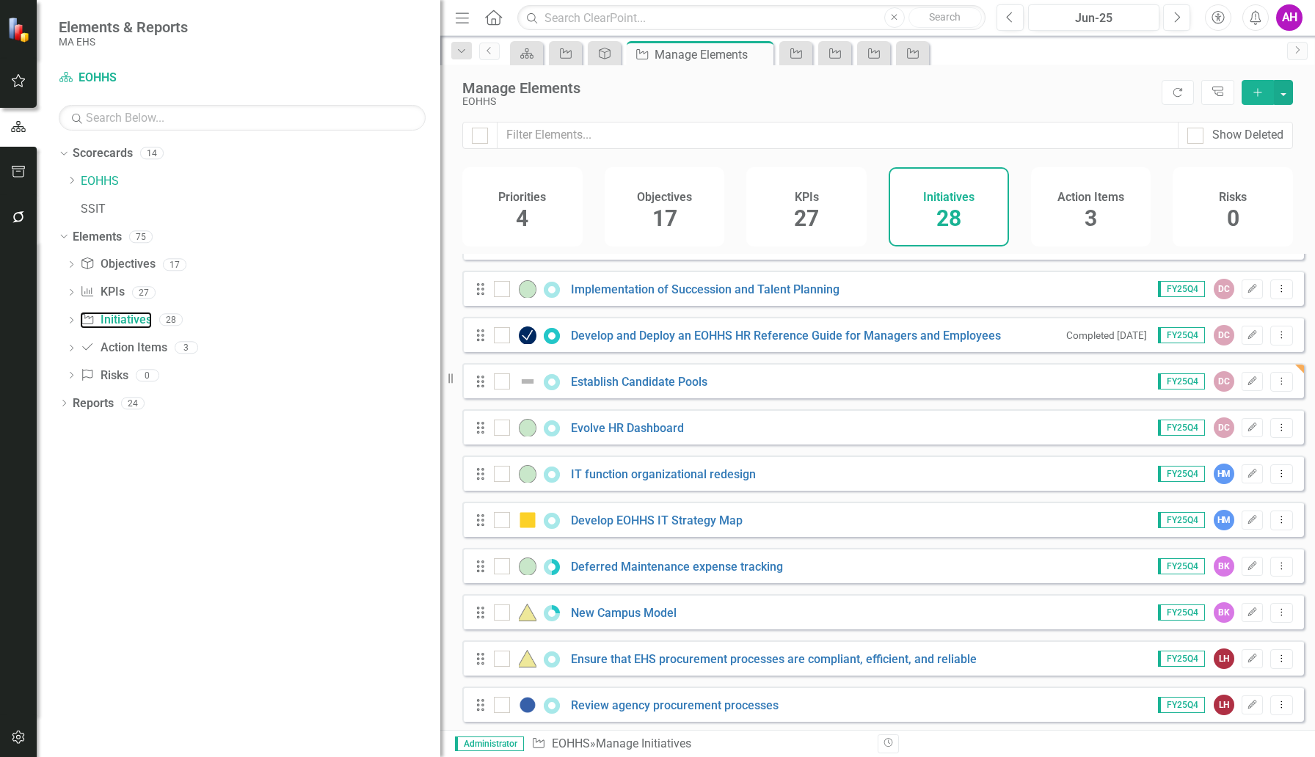
scroll to position [829, 0]
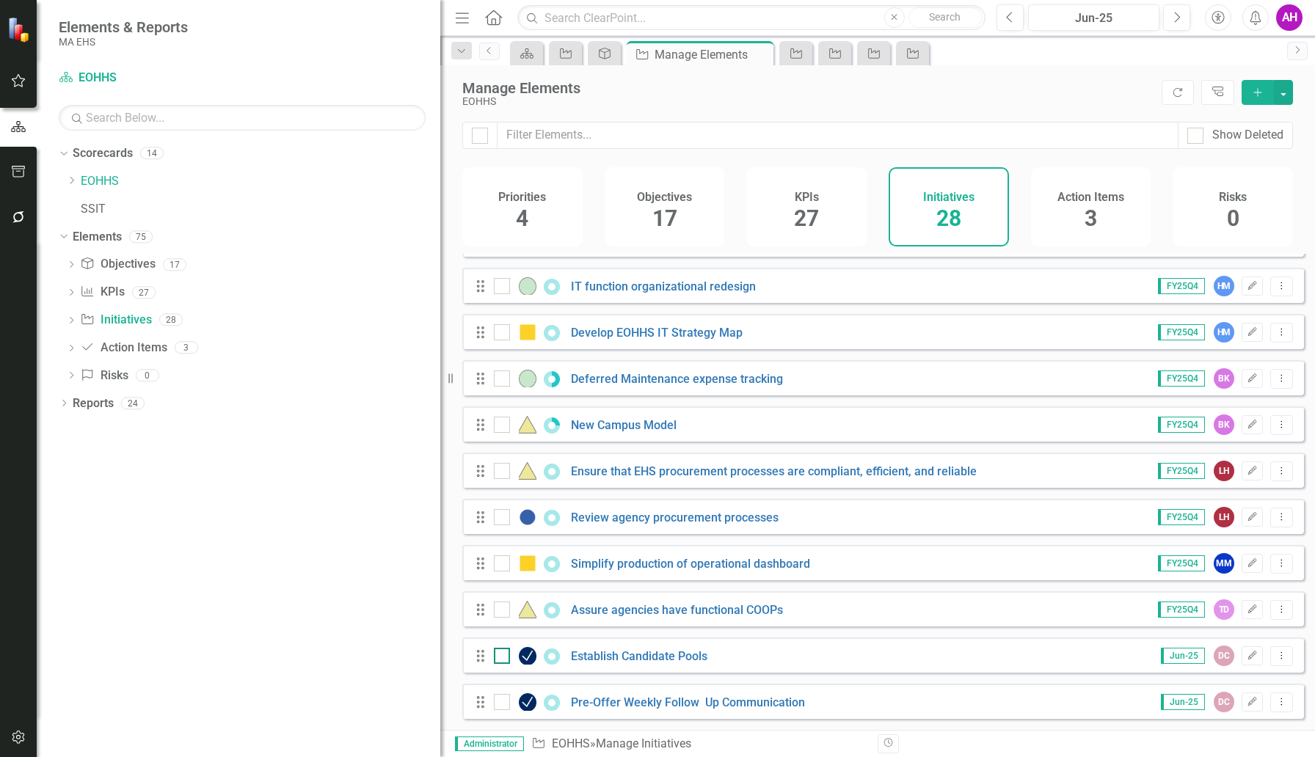
click at [500, 652] on input "checkbox" at bounding box center [499, 653] width 10 height 10
click at [1276, 660] on button "Dropdown Menu" at bounding box center [1281, 656] width 23 height 20
click at [1250, 641] on link "Trash Delete Initiative" at bounding box center [1215, 632] width 131 height 27
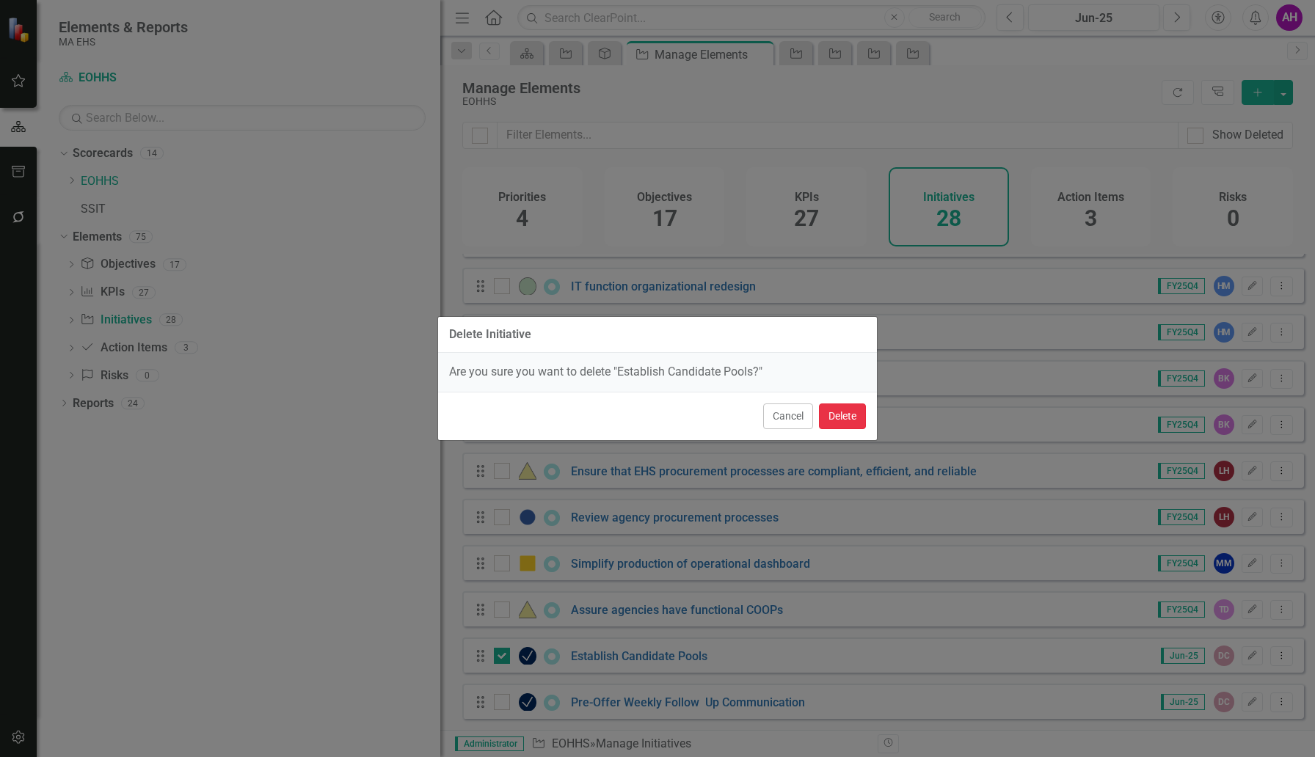
click at [845, 410] on button "Delete" at bounding box center [842, 417] width 47 height 26
checkbox input "false"
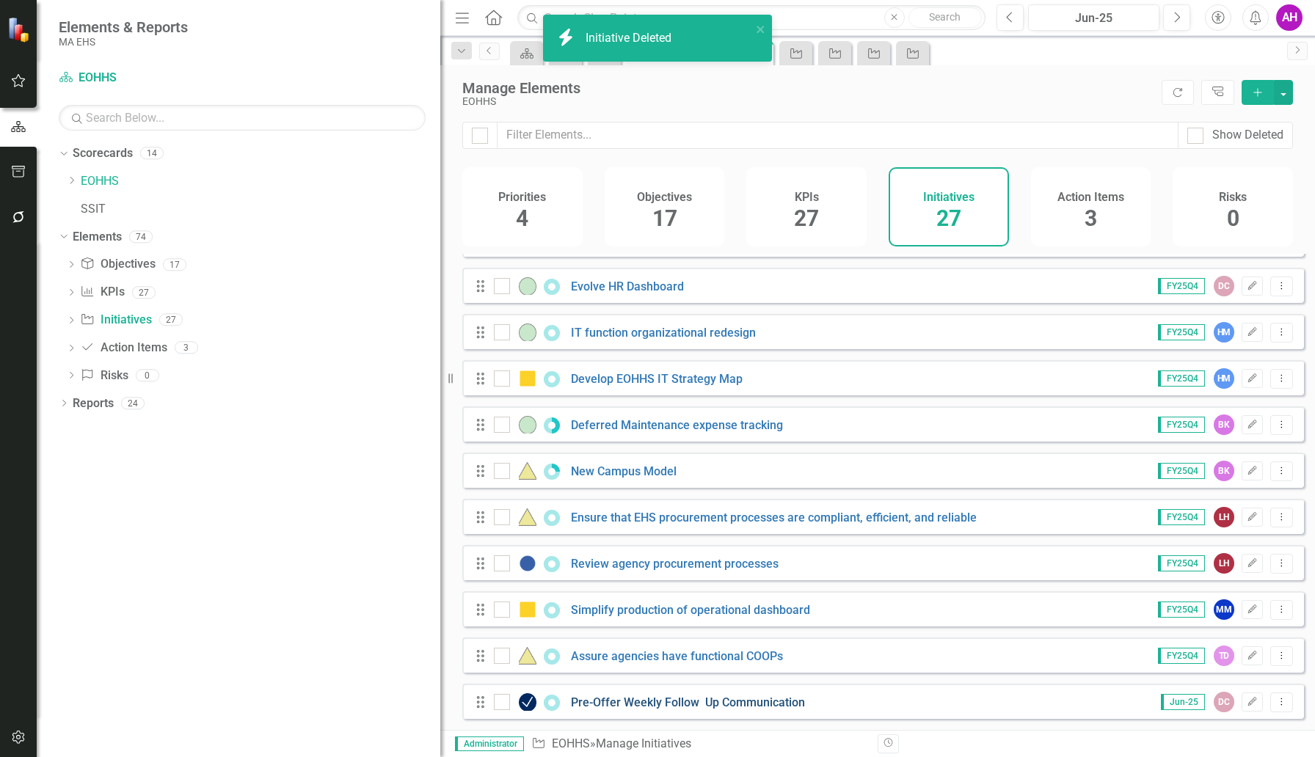
scroll to position [783, 0]
click at [701, 699] on link "Pre-Offer Weekly Follow Up Communication" at bounding box center [688, 703] width 234 height 14
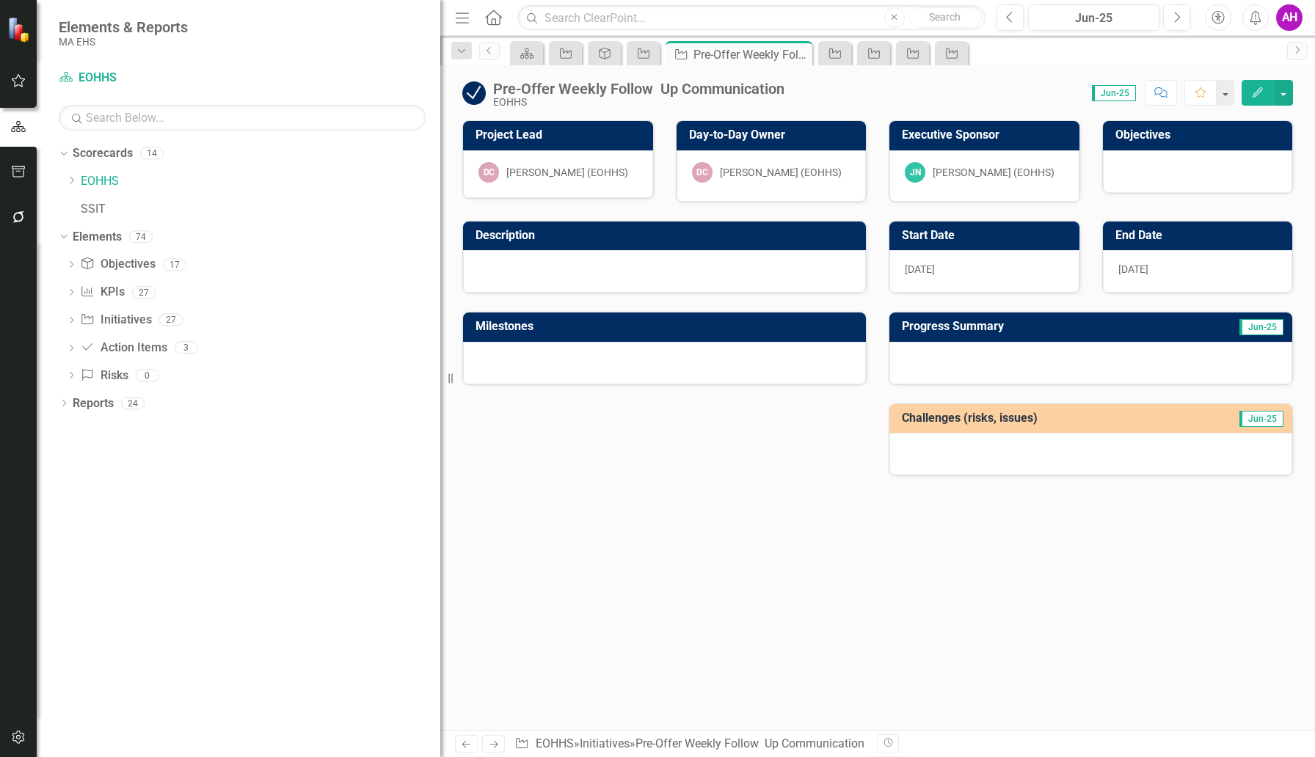
click at [618, 86] on div "Pre-Offer Weekly Follow Up Communication" at bounding box center [638, 89] width 291 height 16
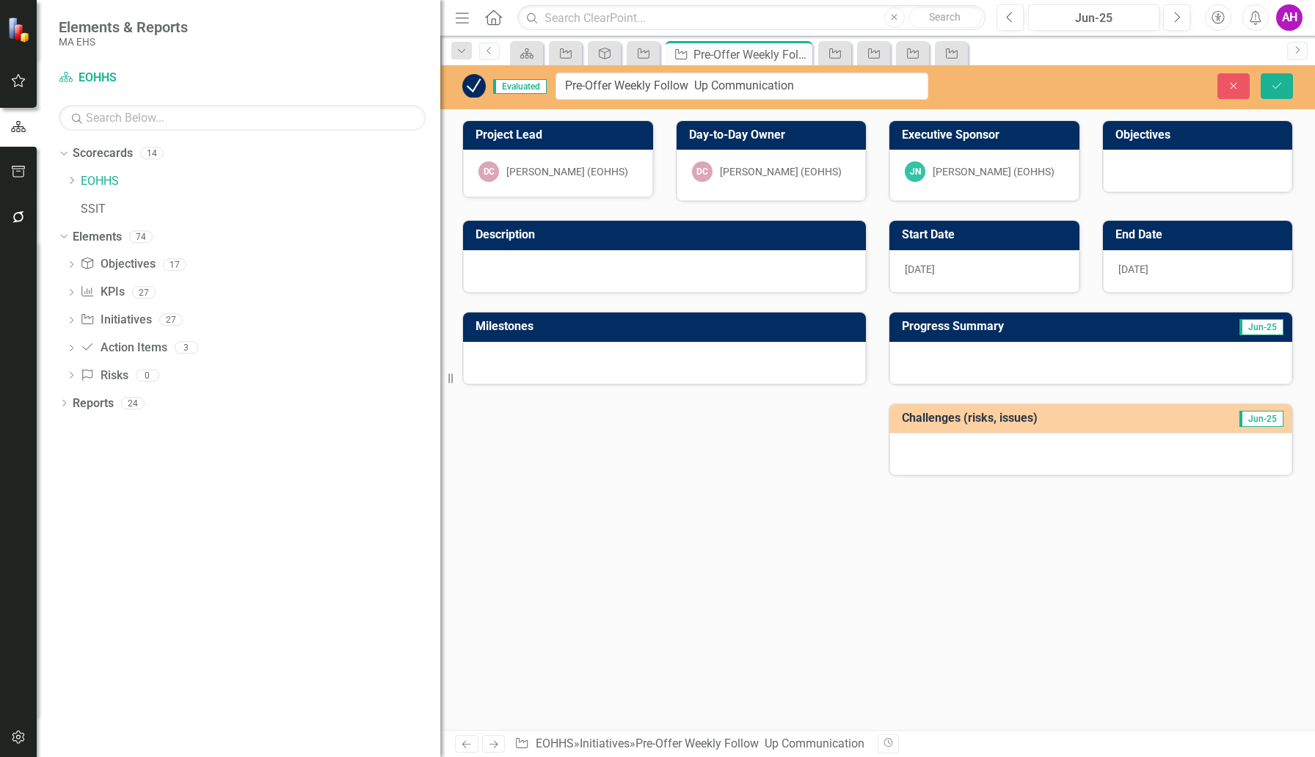
click at [618, 86] on input "Pre-Offer Weekly Follow Up Communication" at bounding box center [741, 86] width 373 height 27
click at [716, 467] on div "Description Milestones Start Date 6/15/25 End Date 9/1/25 Progress Summary Jun-…" at bounding box center [877, 339] width 853 height 274
click at [1228, 84] on icon "Close" at bounding box center [1233, 86] width 13 height 10
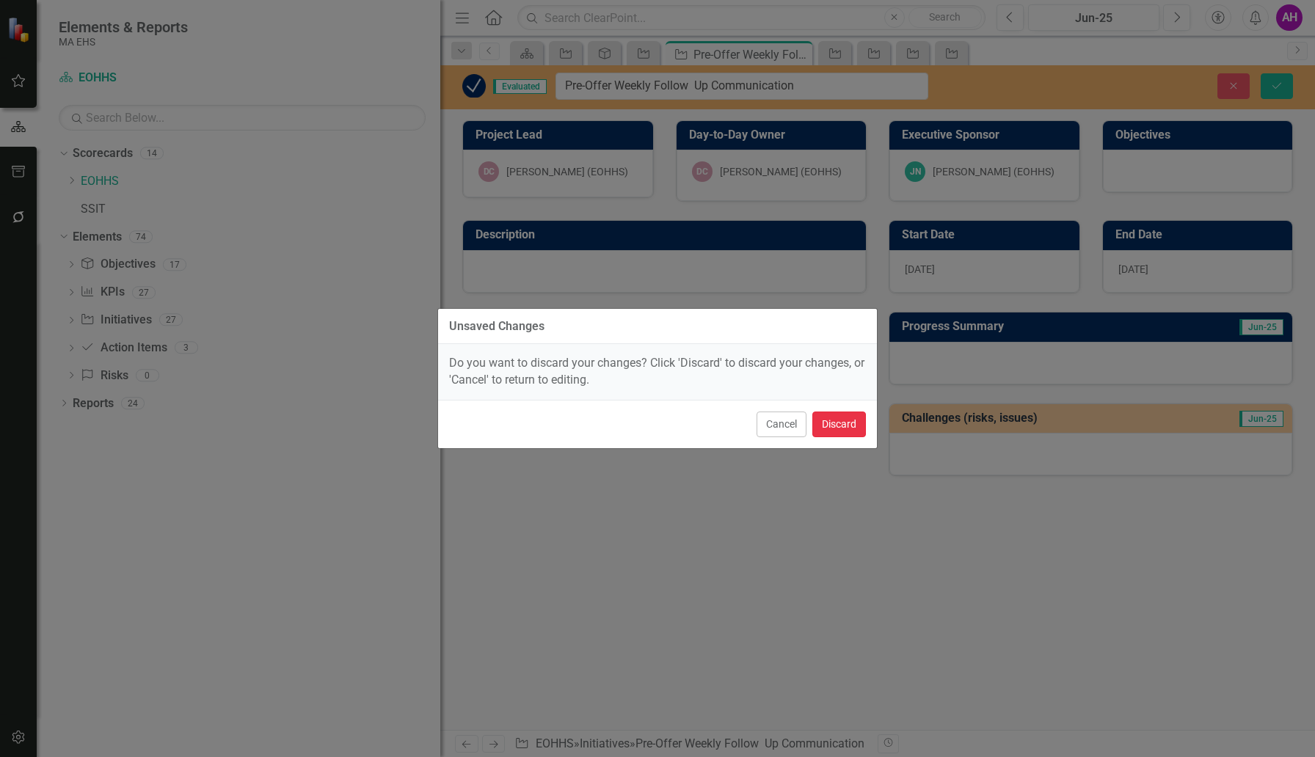
click at [839, 418] on button "Discard" at bounding box center [839, 425] width 54 height 26
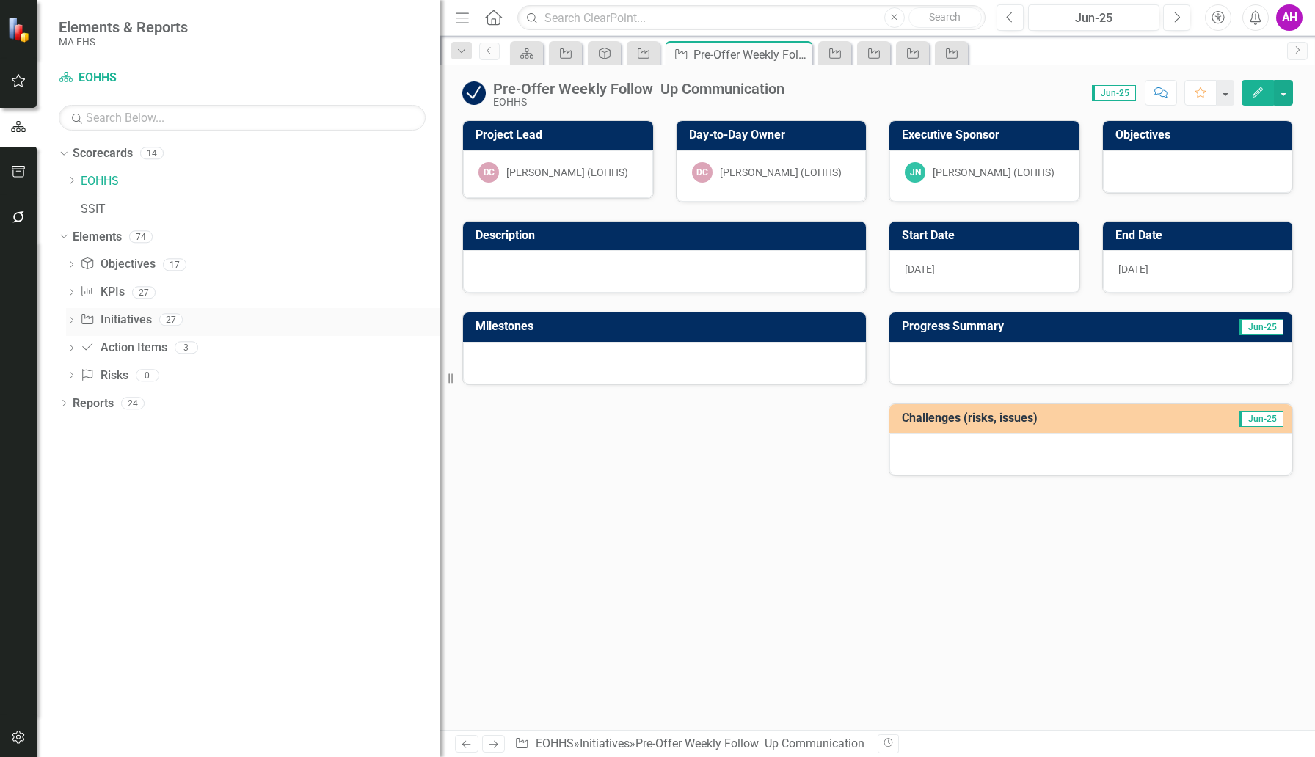
click at [129, 315] on link "Initiative Initiatives" at bounding box center [115, 320] width 71 height 17
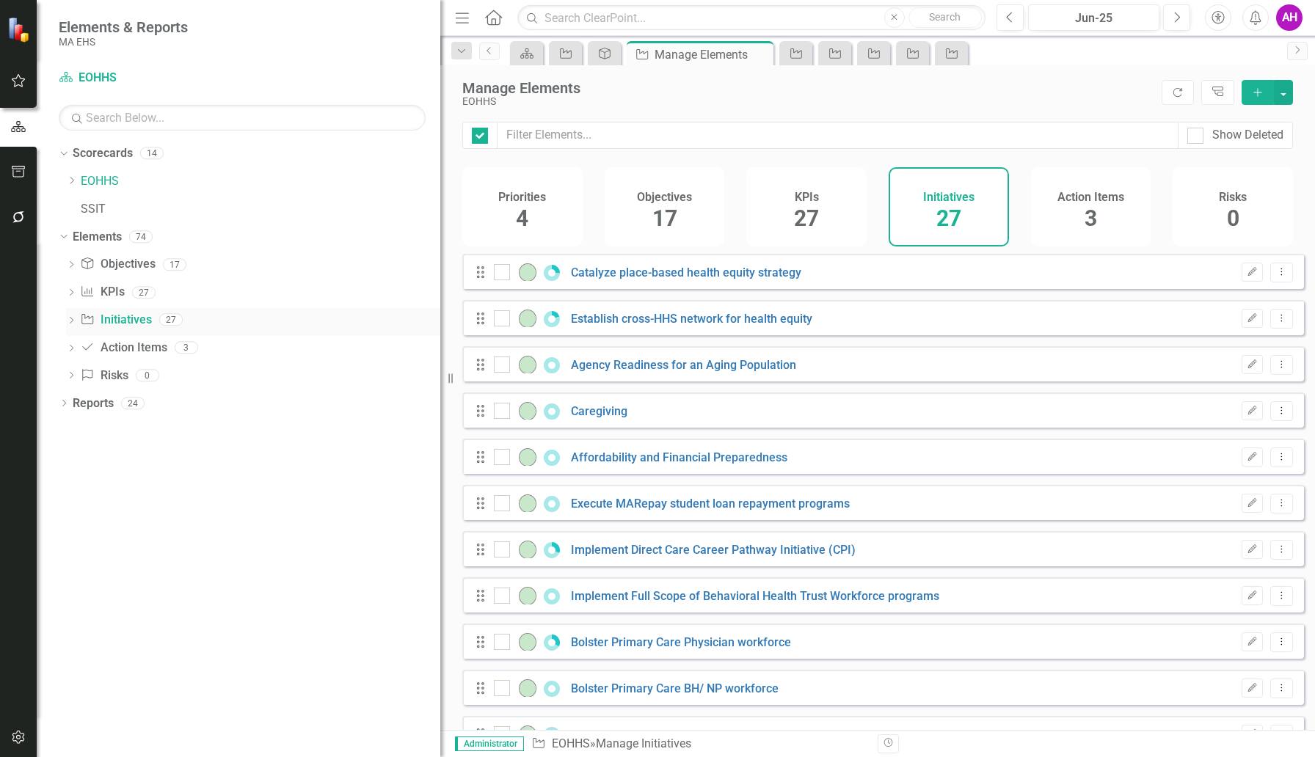
checkbox input "false"
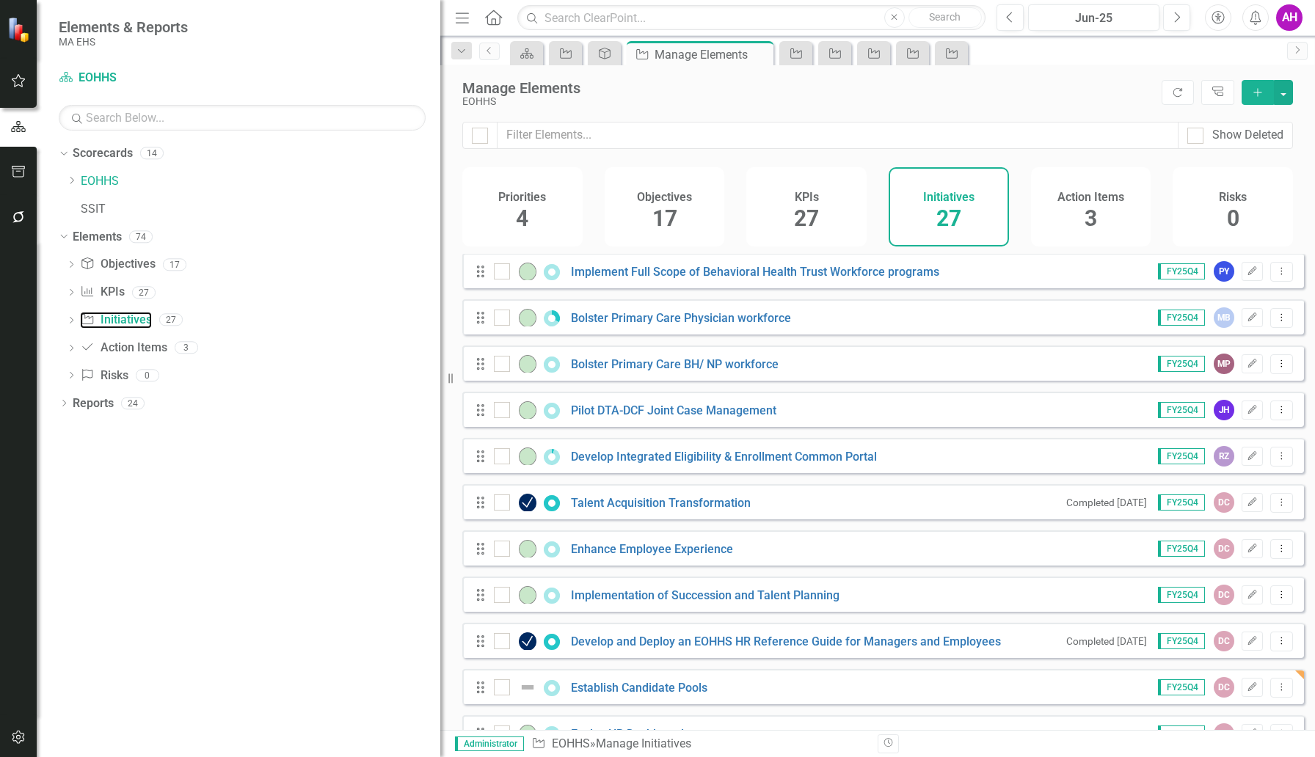
scroll to position [643, 0]
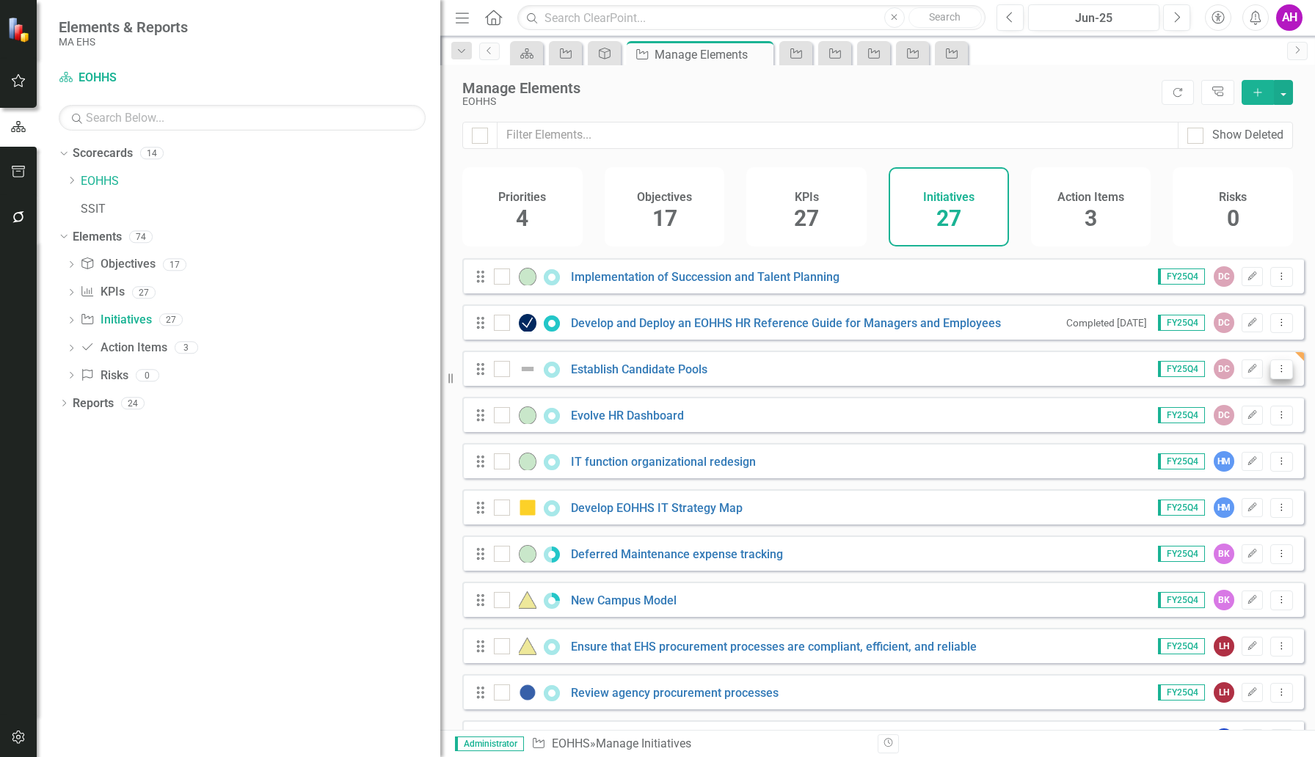
click at [1275, 373] on icon "Dropdown Menu" at bounding box center [1281, 369] width 12 height 10
click at [1223, 450] on link "Copy Duplicate Initiative" at bounding box center [1215, 458] width 131 height 27
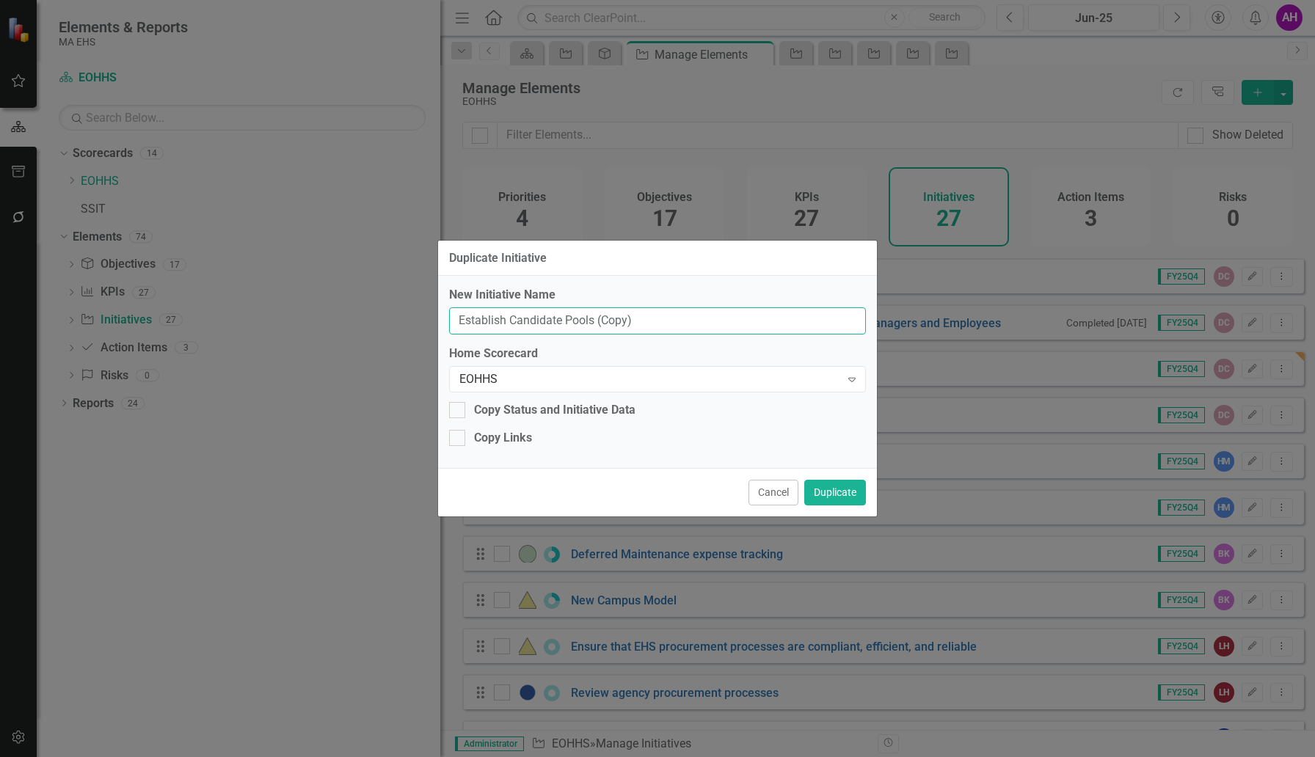
click at [624, 321] on input "Establish Candidate Pools (Copy)" at bounding box center [657, 320] width 417 height 27
paste input "Pre-Offer Weekly Follow Up Communication"
type input "Pre-Offer Weekly Follow Up Communication"
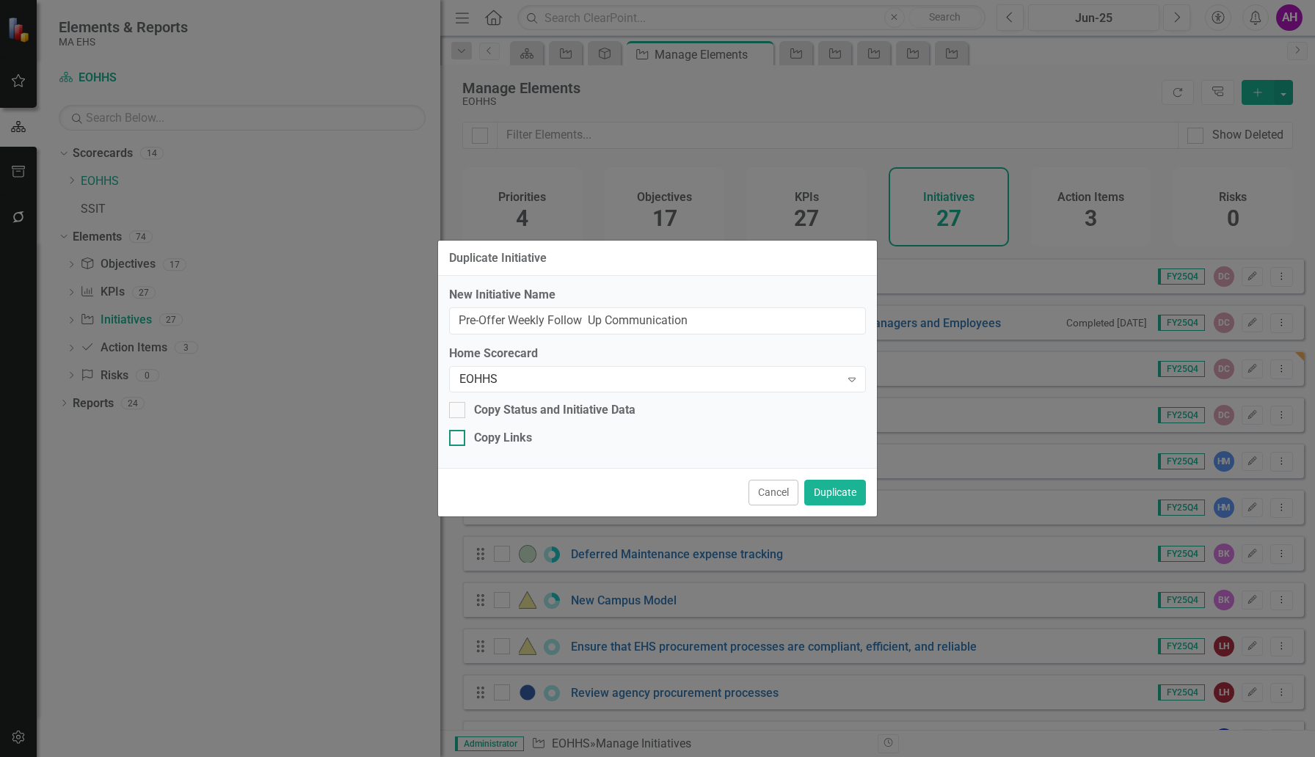
click at [454, 439] on input "Copy Links" at bounding box center [454, 435] width 10 height 10
checkbox input "true"
click at [588, 321] on input "Pre-Offer Weekly Follow Up Communication" at bounding box center [657, 320] width 417 height 27
type input "Pre-Offer Weekly Follow-Up Communication"
click at [839, 498] on button "Duplicate" at bounding box center [835, 493] width 62 height 26
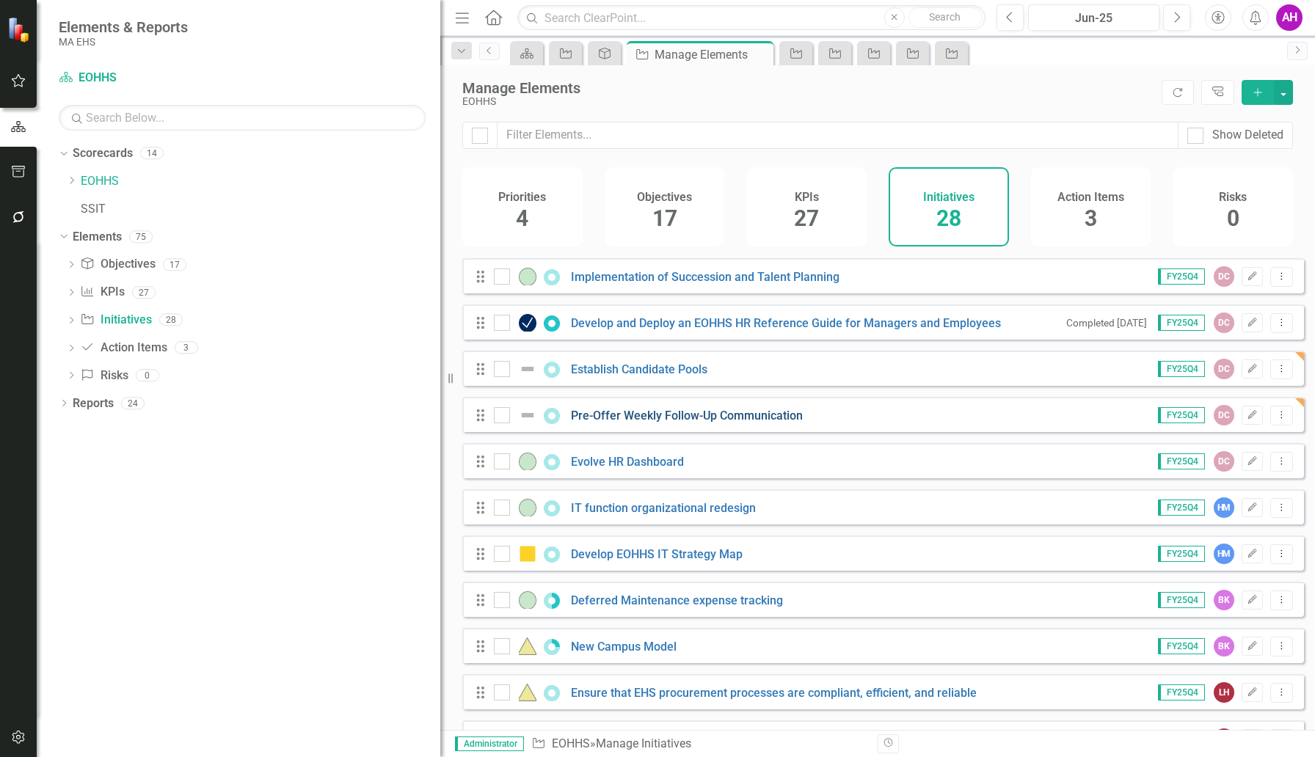
click at [633, 423] on link "Pre-Offer Weekly Follow-Up Communication" at bounding box center [687, 416] width 232 height 14
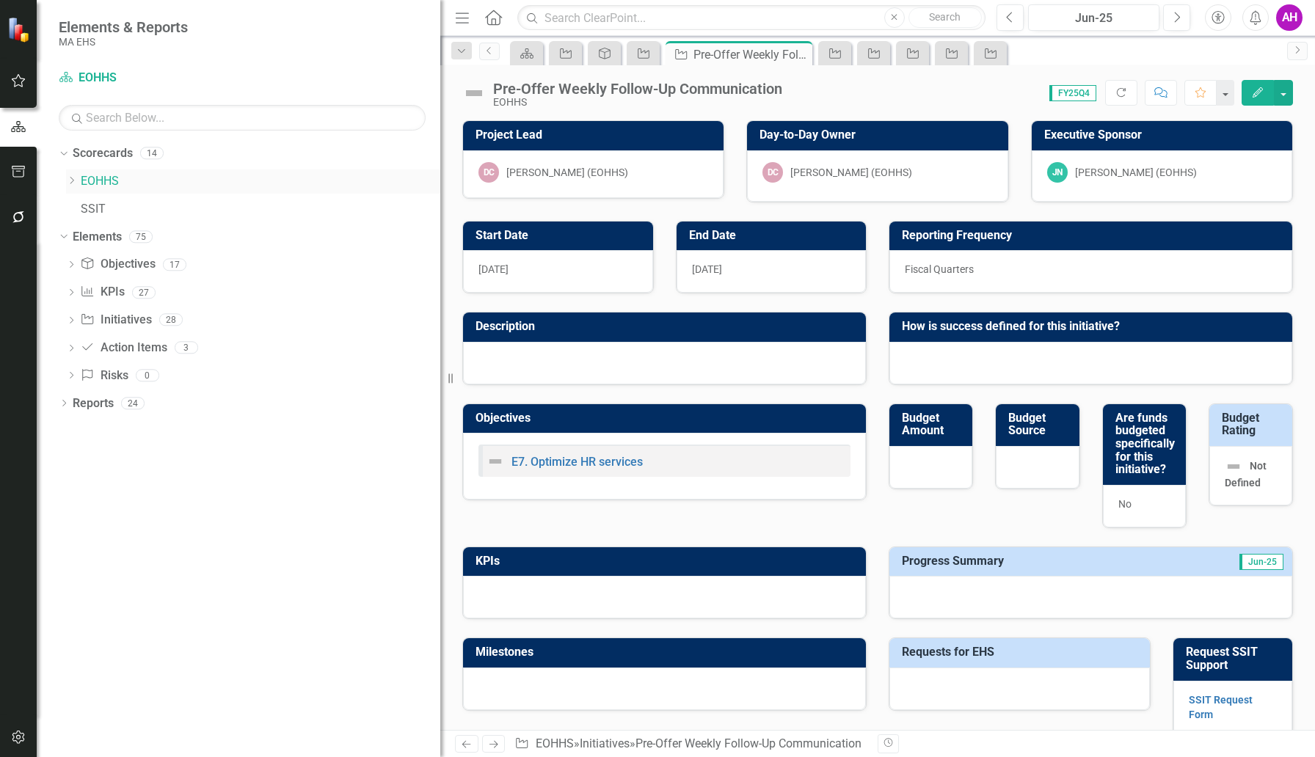
click at [93, 177] on link "EOHHS" at bounding box center [261, 181] width 360 height 17
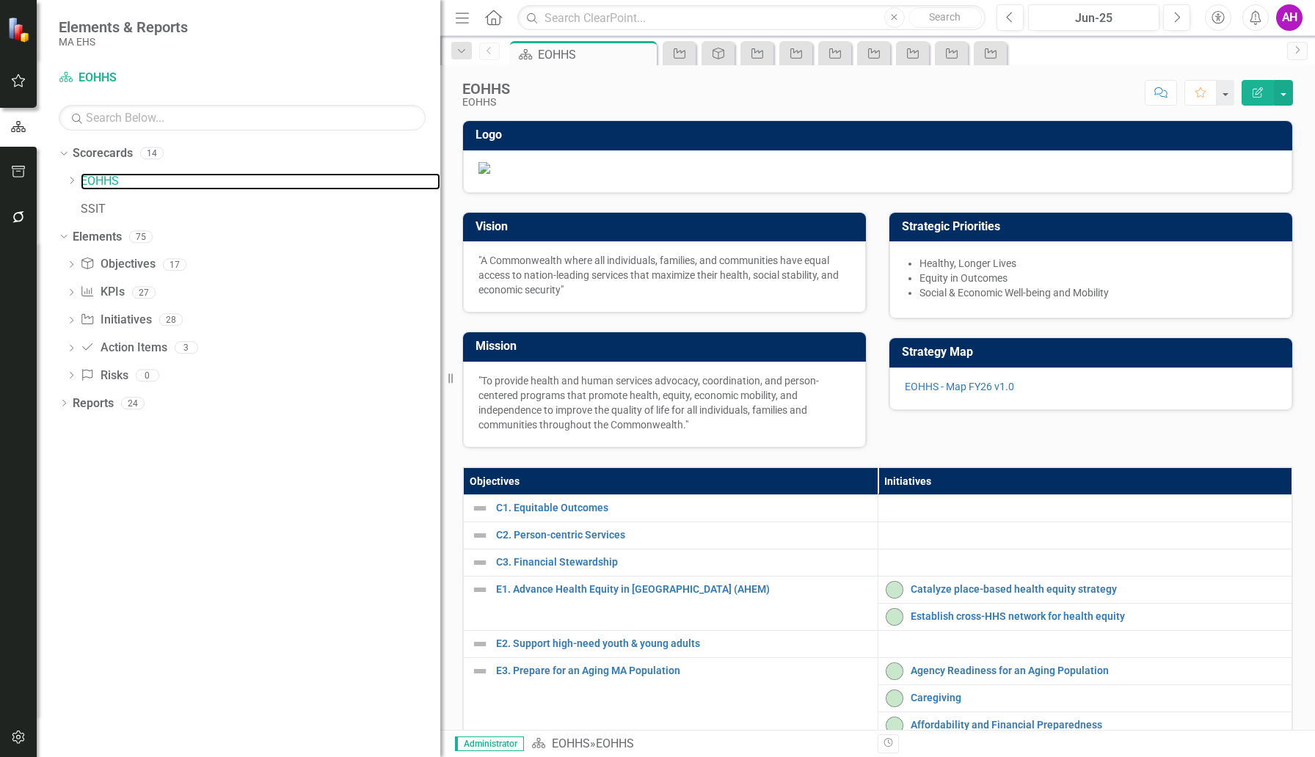
scroll to position [782, 0]
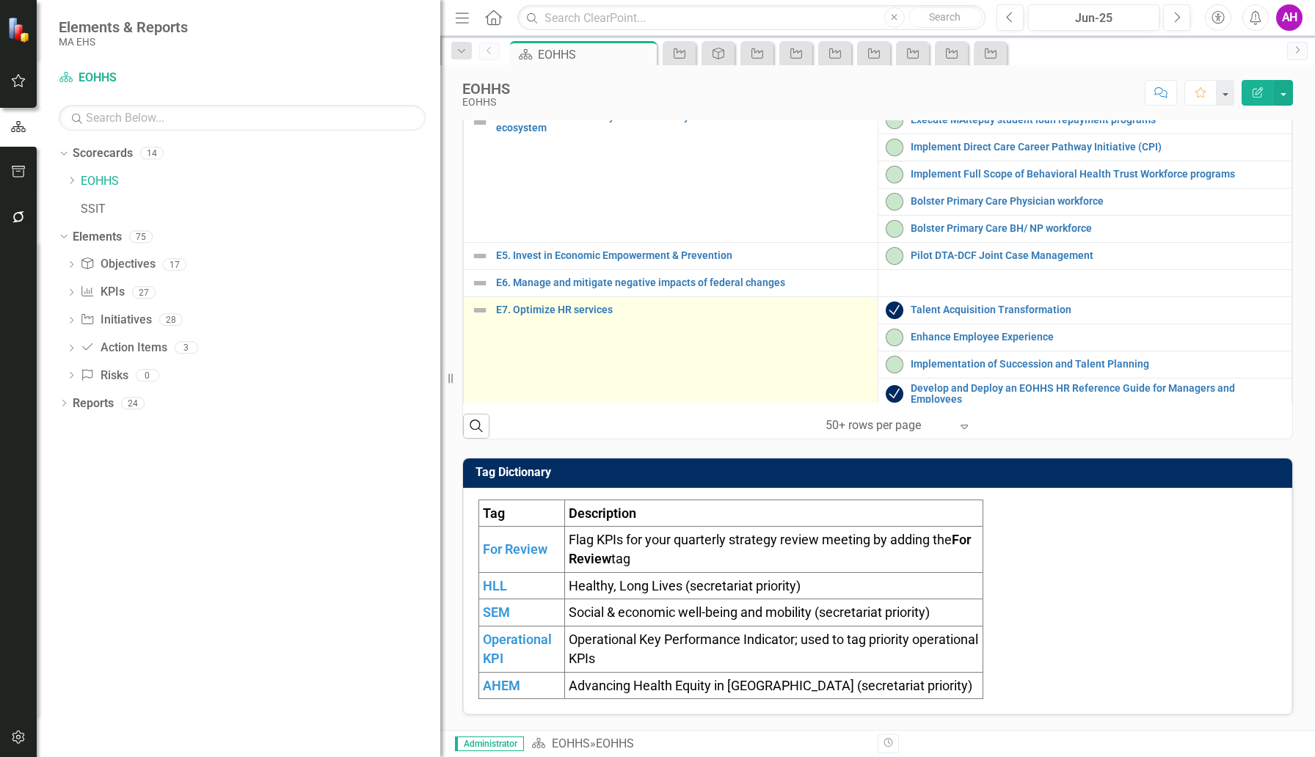
click at [724, 335] on td "E7. Optimize HR services Link Map View Link Map Edit Edit Objective Link Open E…" at bounding box center [671, 393] width 415 height 195
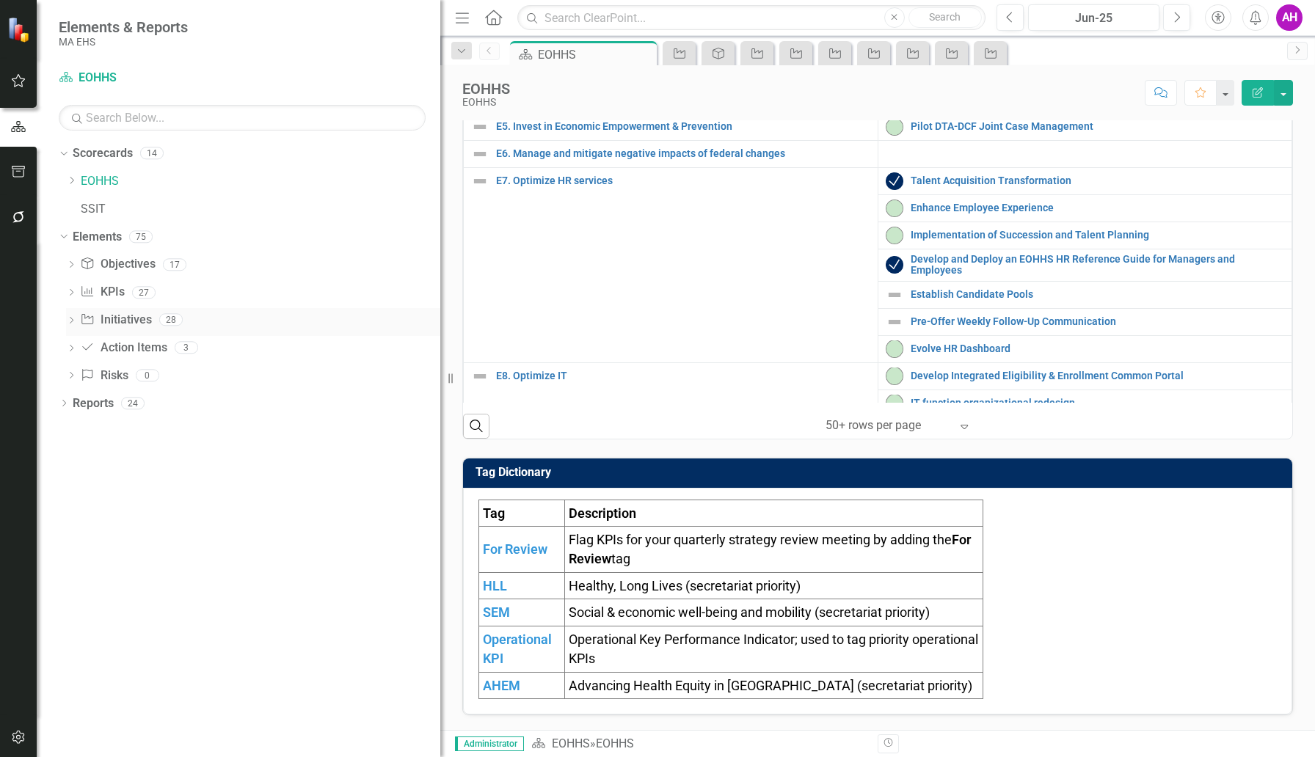
click at [103, 324] on link "Initiative Initiatives" at bounding box center [115, 320] width 71 height 17
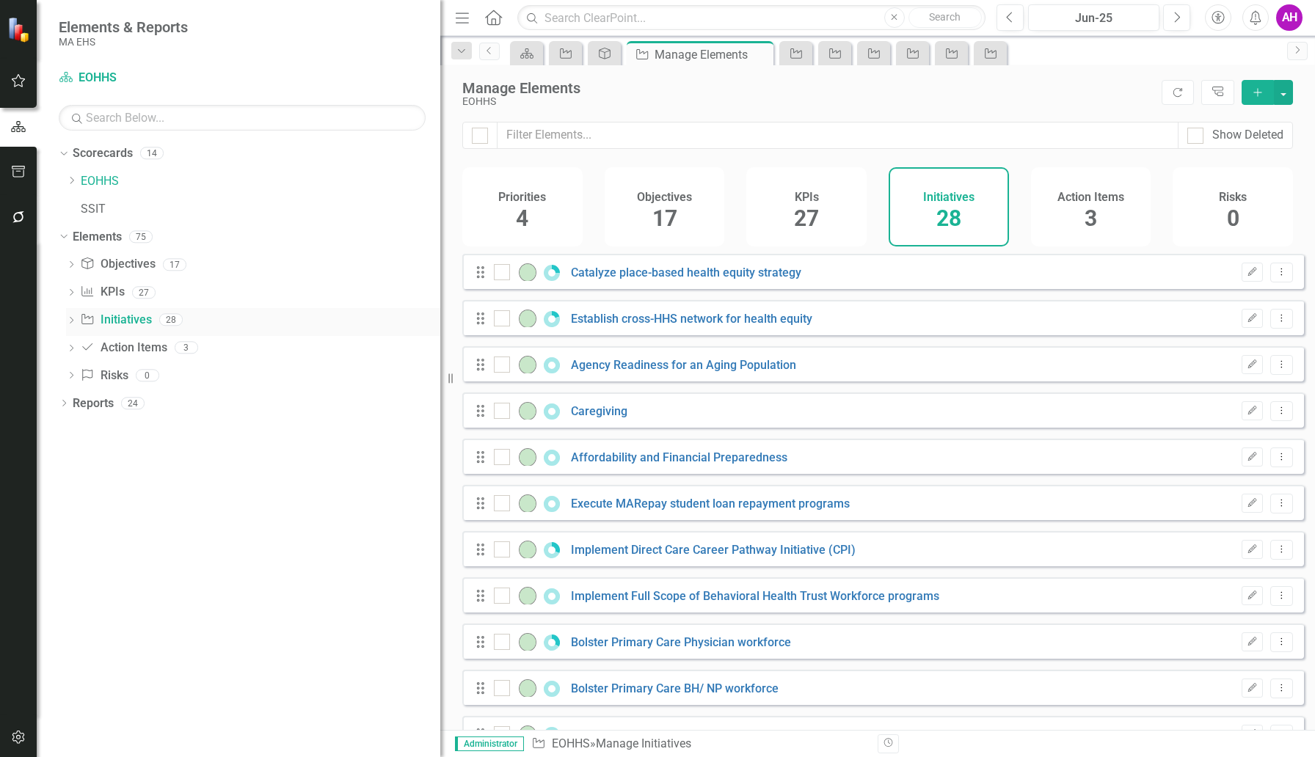
checkbox input "false"
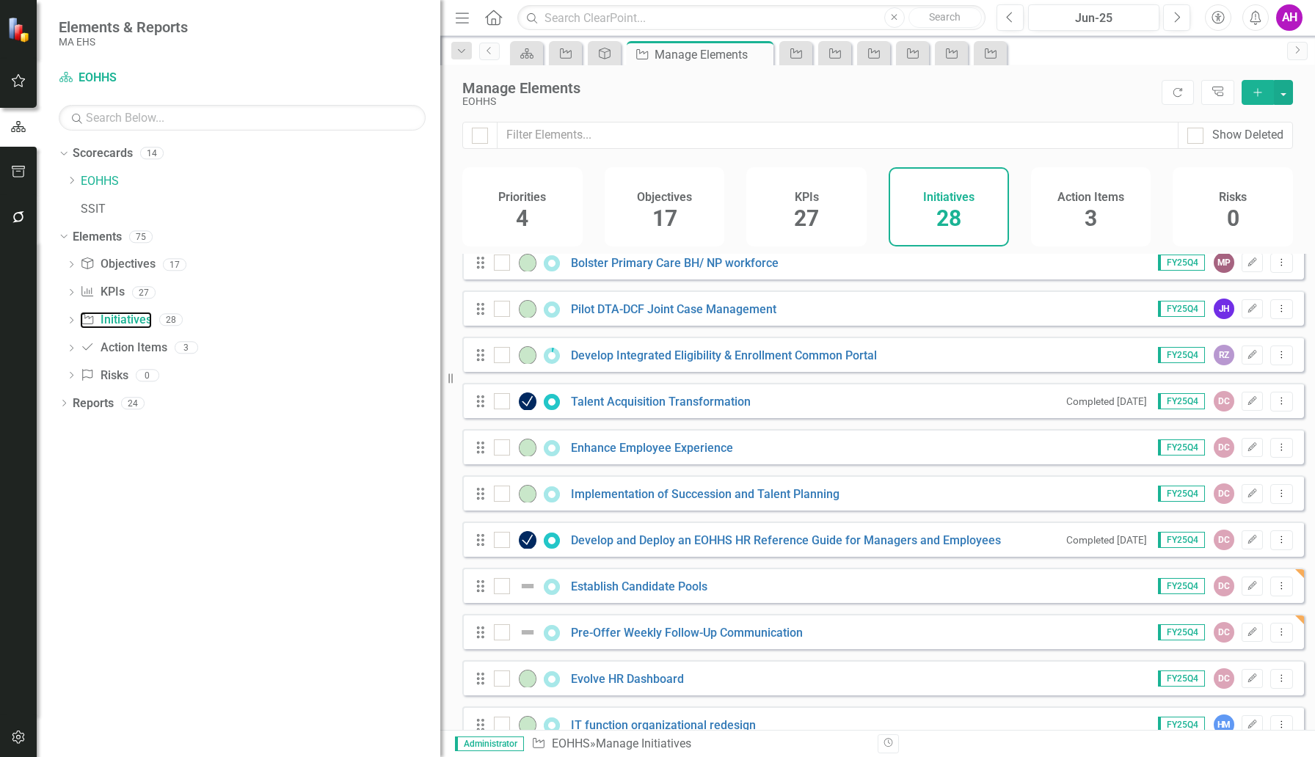
scroll to position [829, 0]
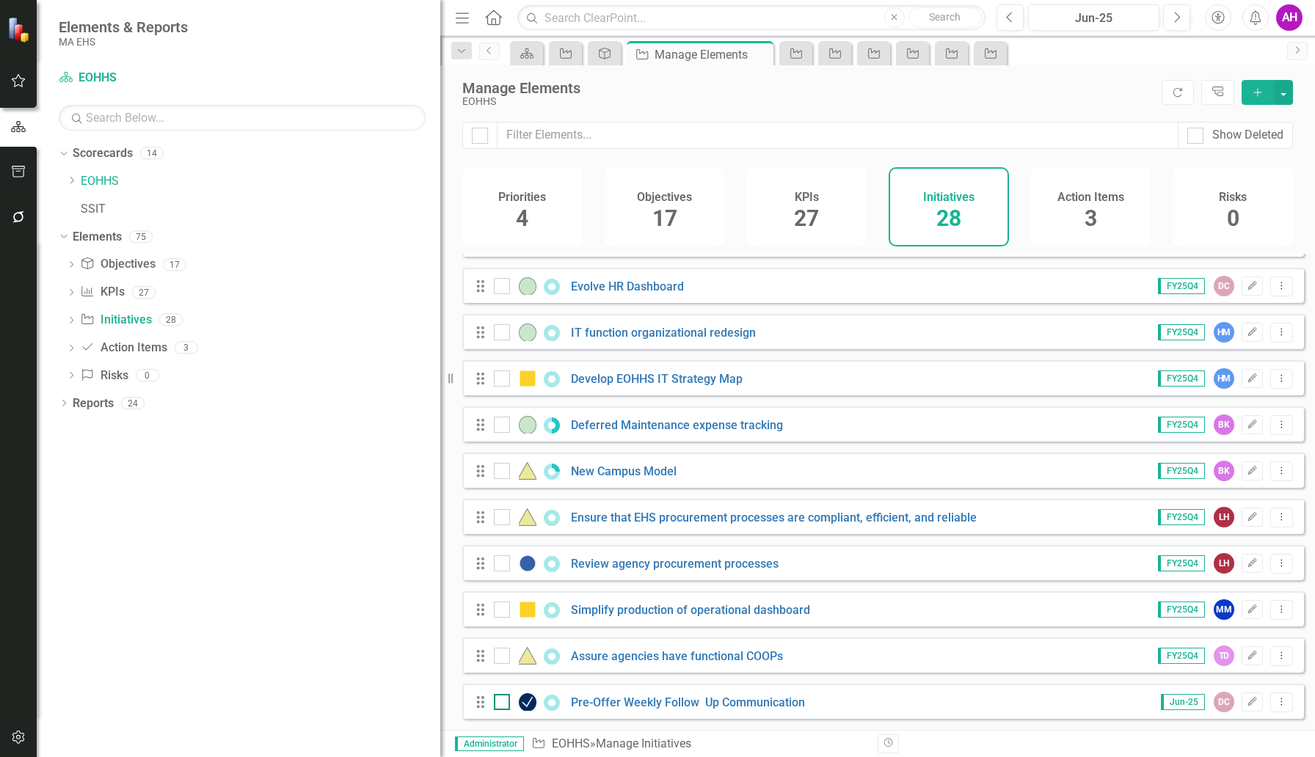
click at [499, 703] on input "checkbox" at bounding box center [499, 699] width 10 height 10
click at [1275, 702] on icon "Dropdown Menu" at bounding box center [1281, 702] width 12 height 10
click at [1217, 679] on link "Trash Delete Initiative" at bounding box center [1215, 678] width 131 height 27
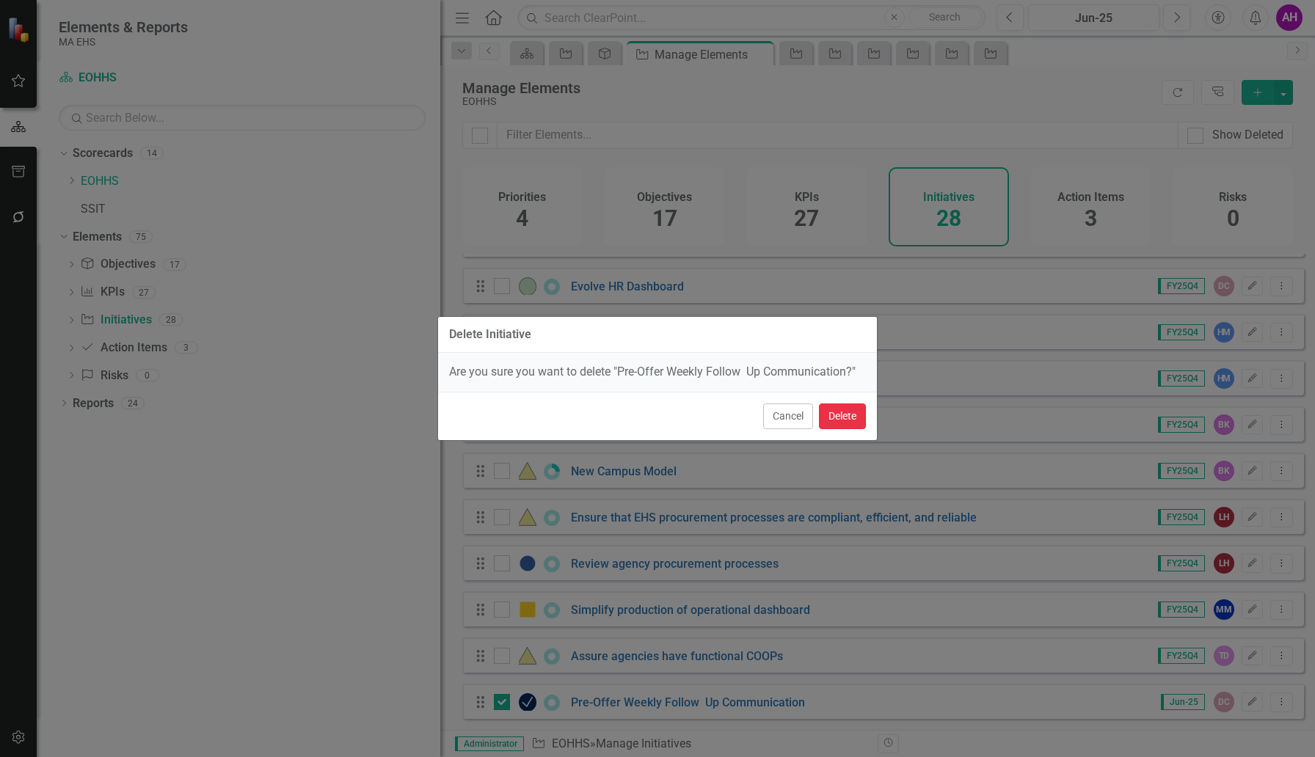
click at [853, 418] on button "Delete" at bounding box center [842, 417] width 47 height 26
checkbox input "false"
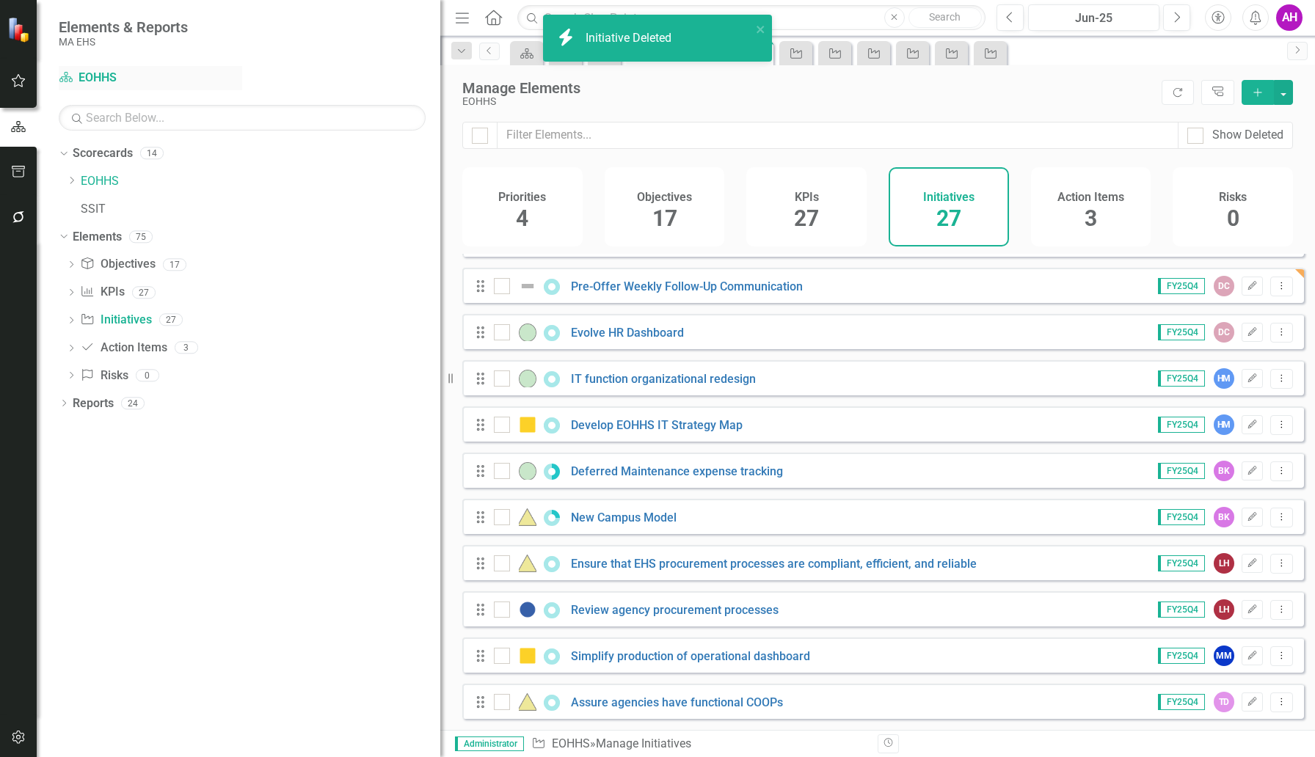
scroll to position [783, 0]
